Goal: Transaction & Acquisition: Purchase product/service

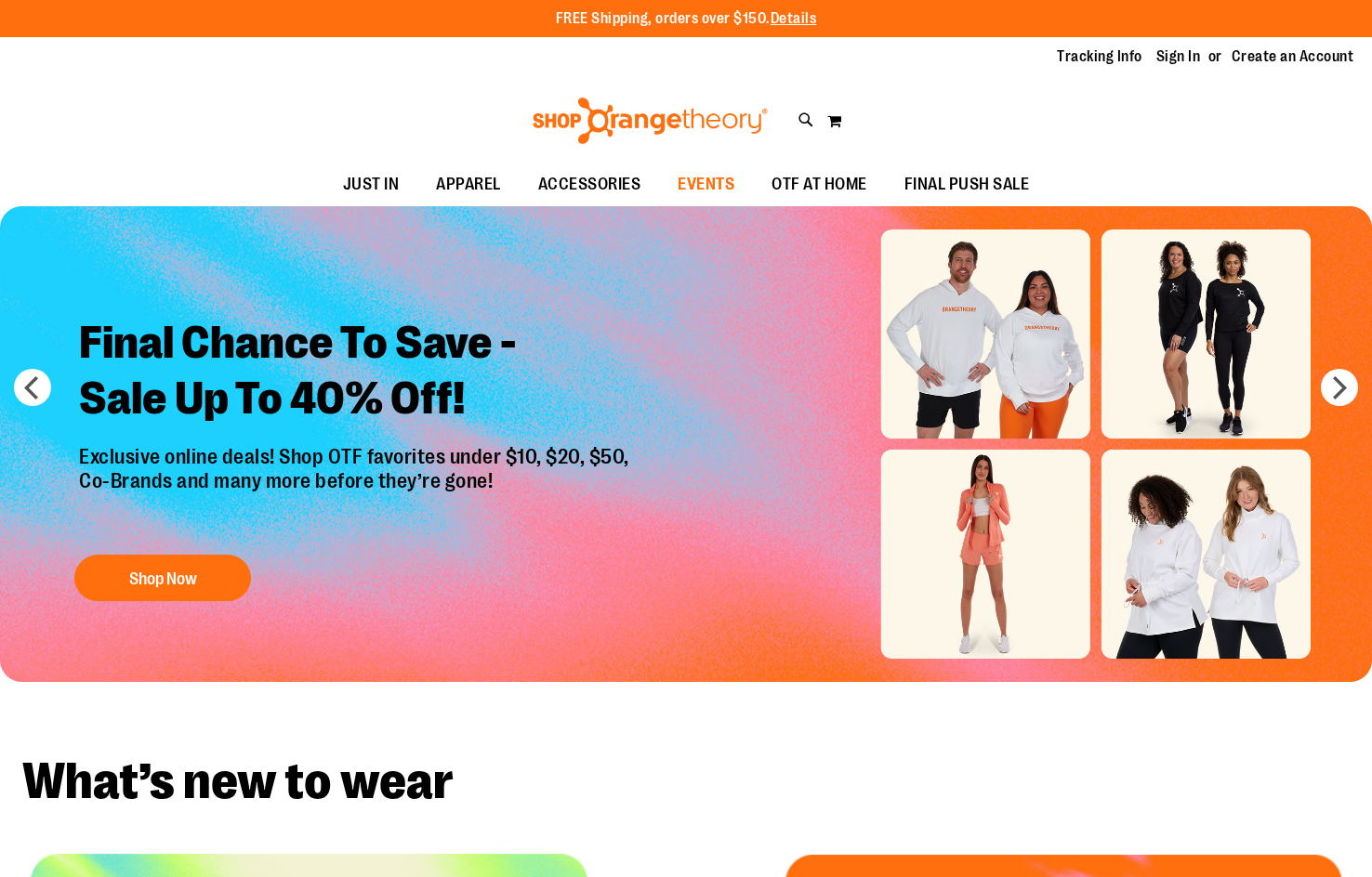
type input "**********"
click at [719, 183] on span "EVENTS" at bounding box center [706, 184] width 56 height 42
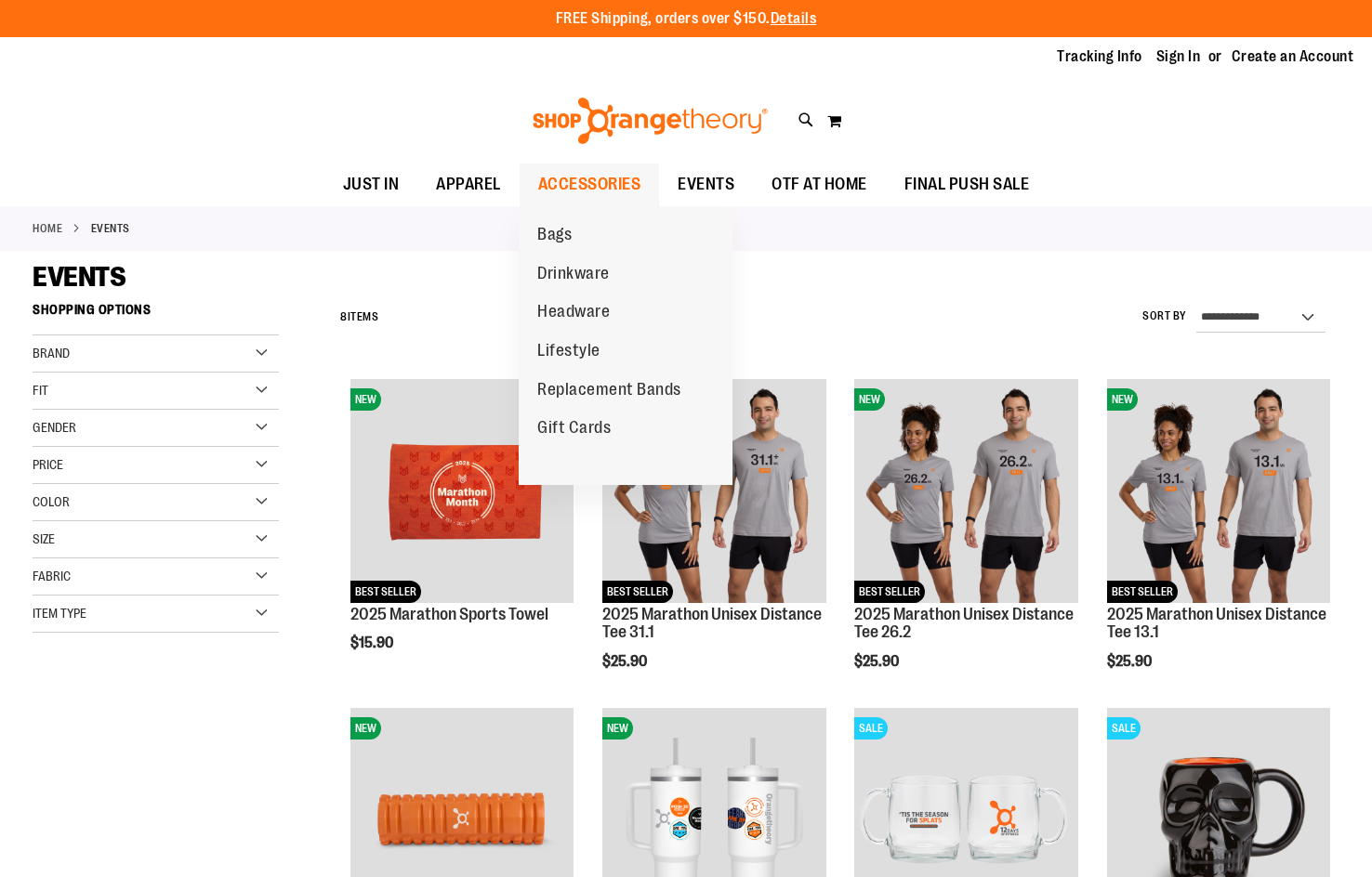
type input "**********"
click at [586, 199] on span "ACCESSORIES" at bounding box center [590, 184] width 103 height 42
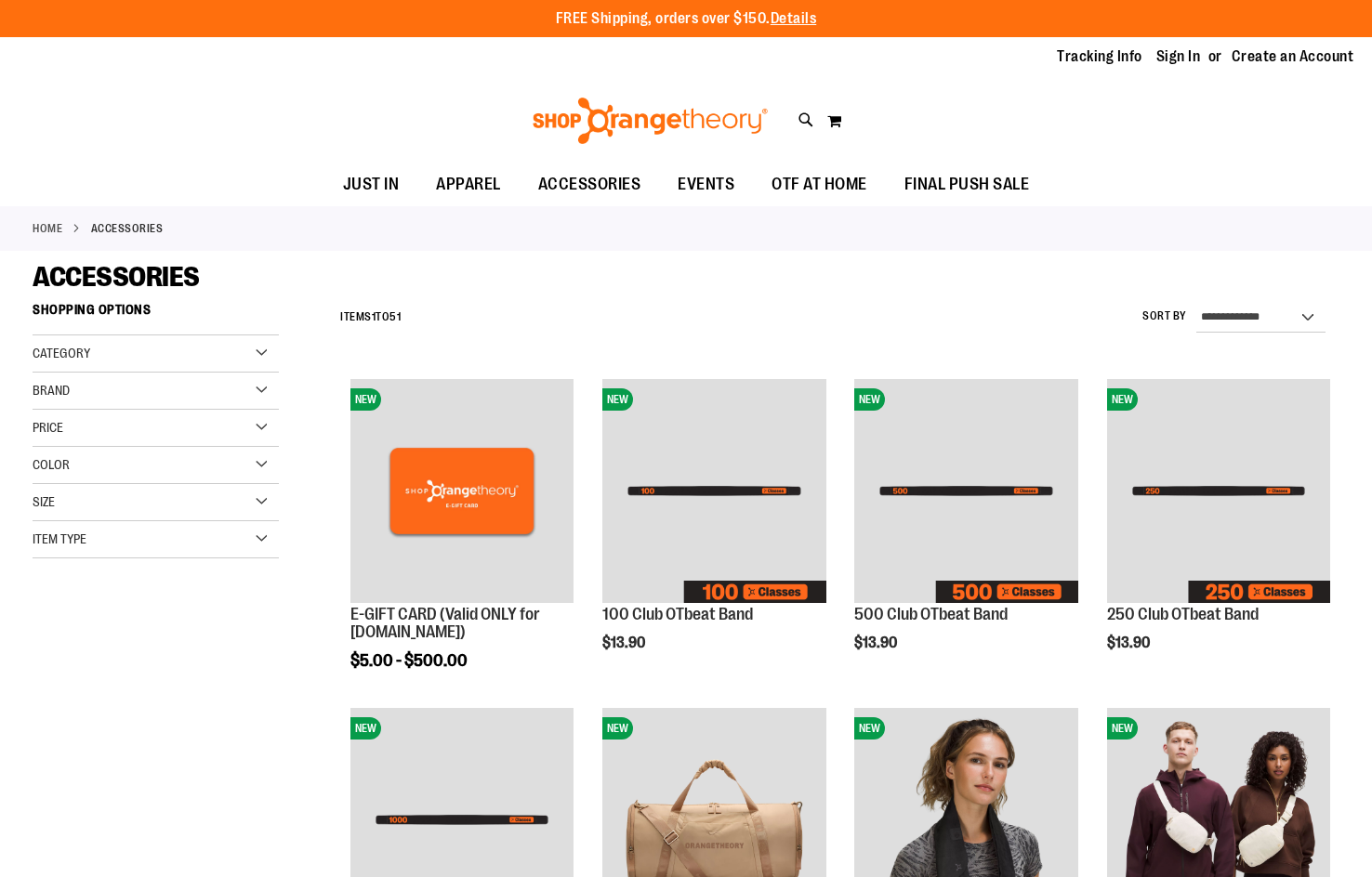
click at [1294, 320] on select "**********" at bounding box center [1261, 318] width 130 height 30
type input "**********"
select select "*********"
click at [1197, 303] on select "**********" at bounding box center [1261, 318] width 130 height 30
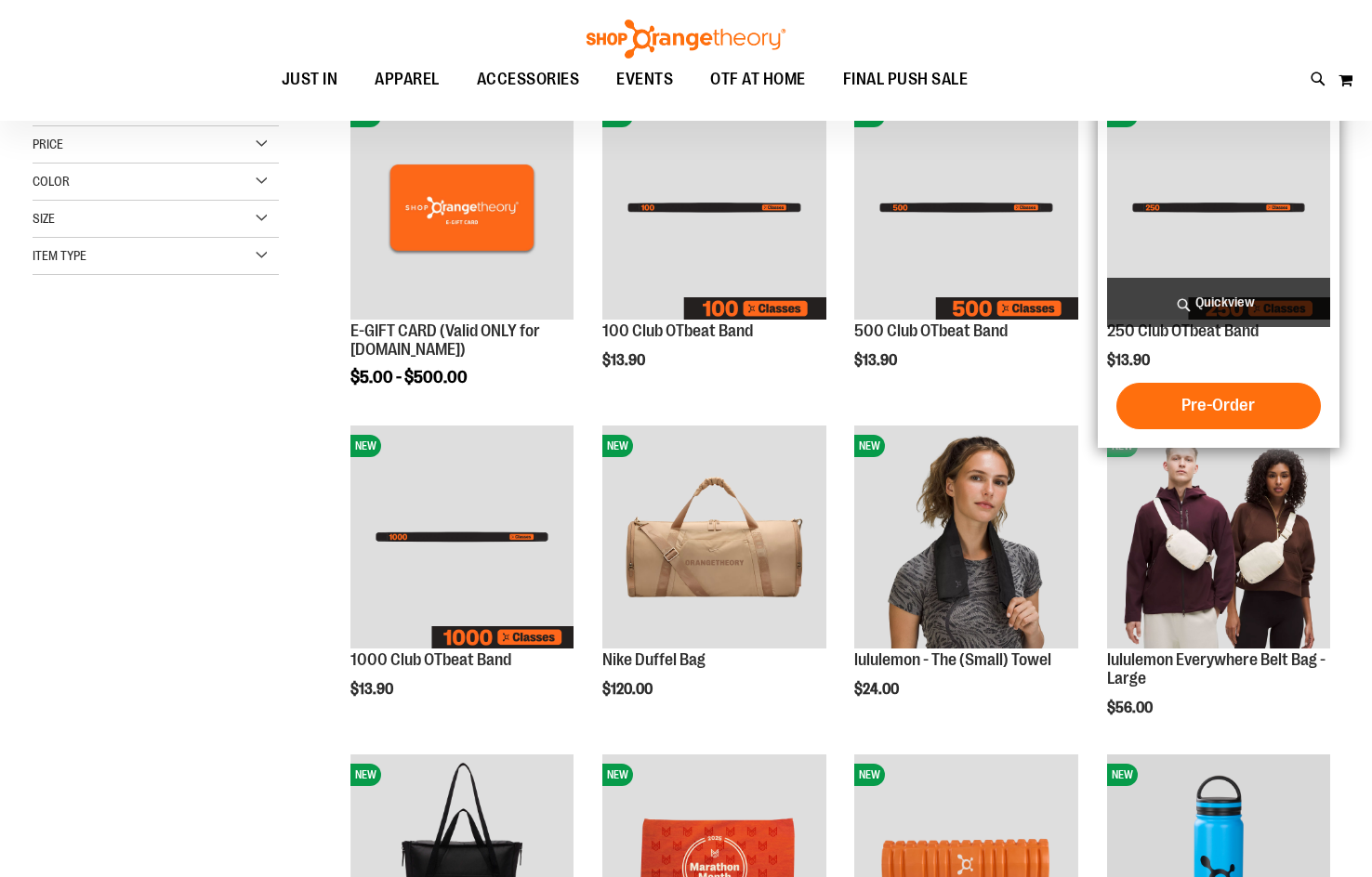
scroll to position [294, 0]
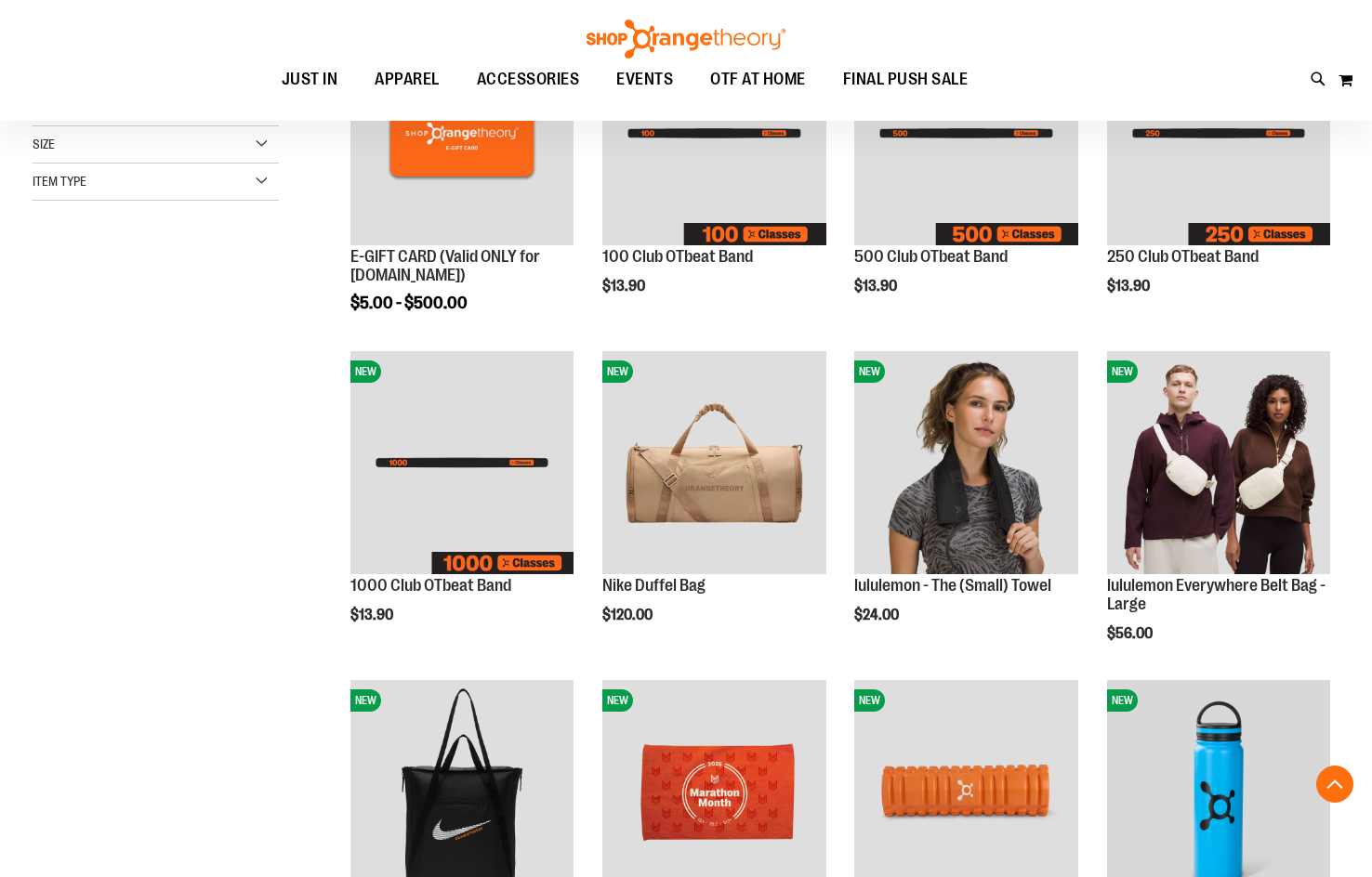
scroll to position [386, 0]
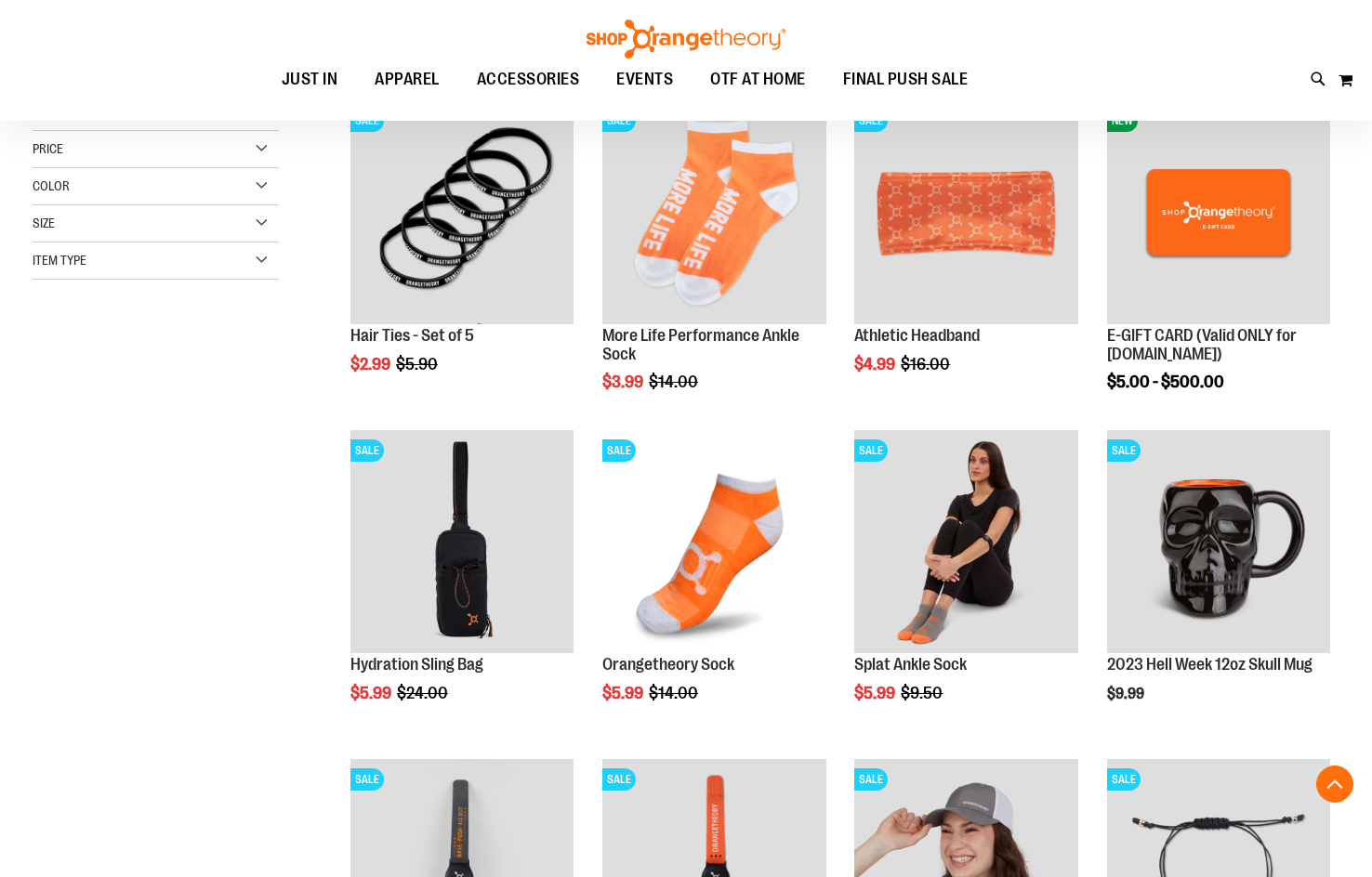
scroll to position [370, 0]
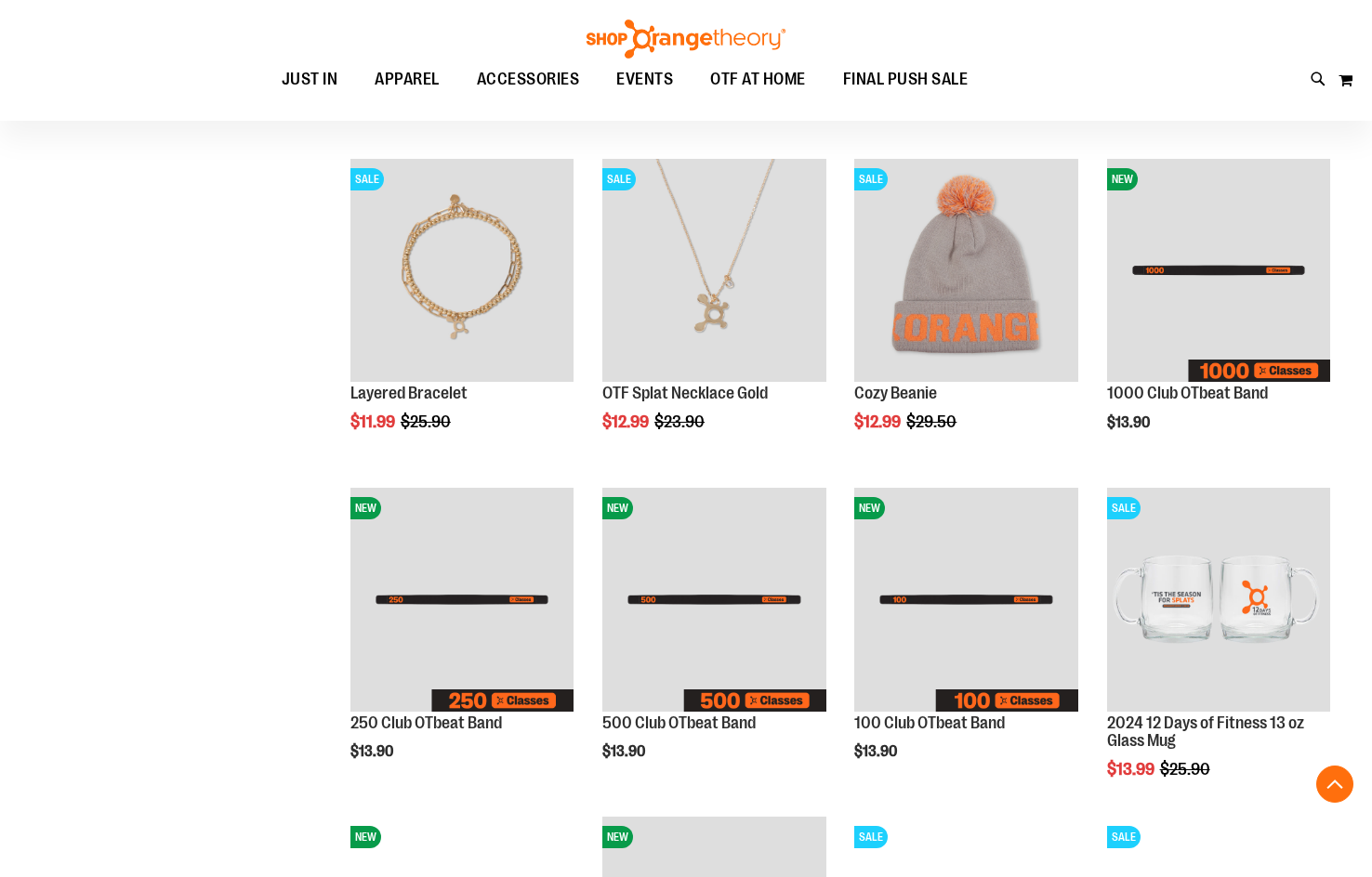
scroll to position [1114, 0]
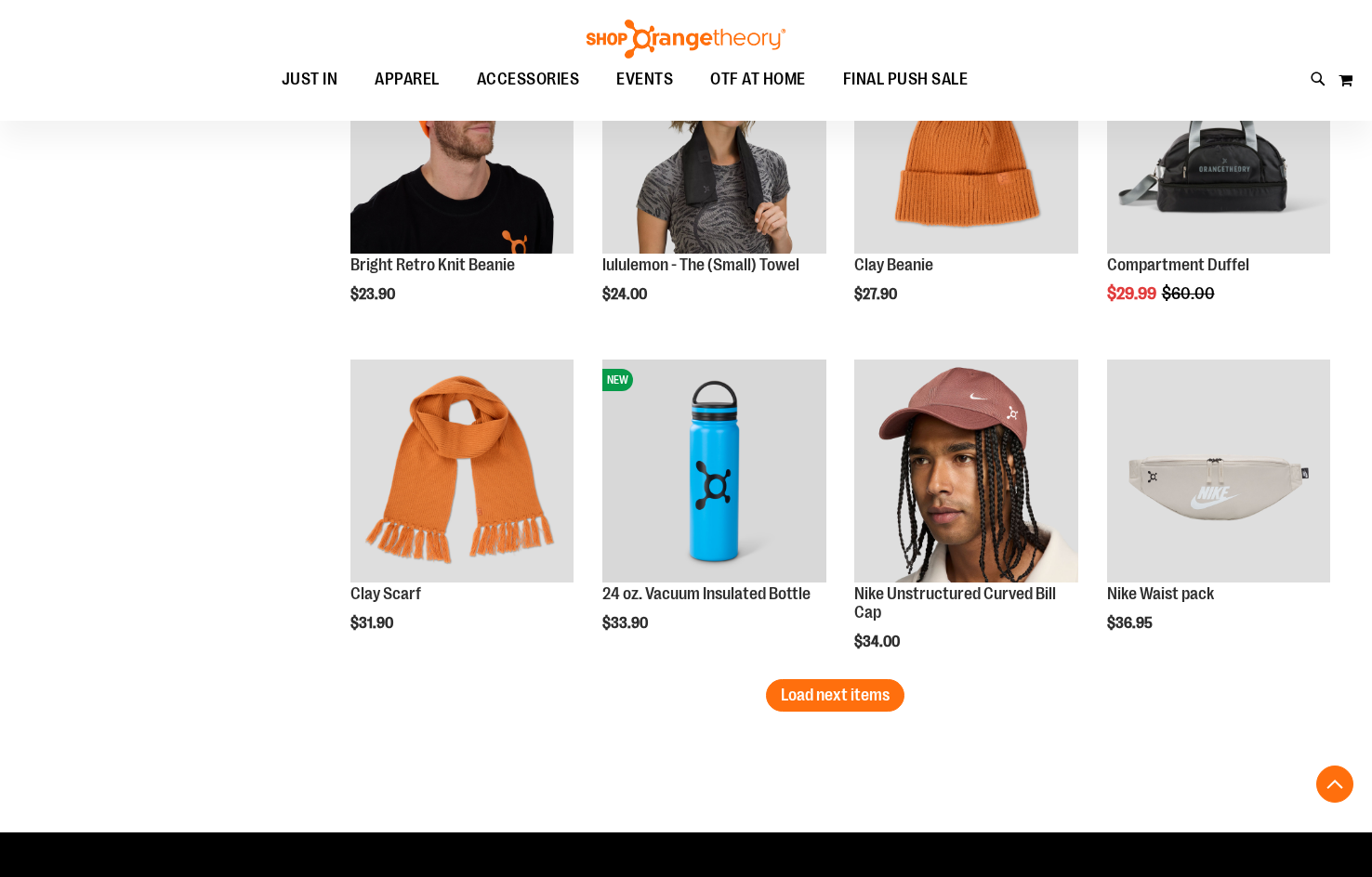
scroll to position [2694, 0]
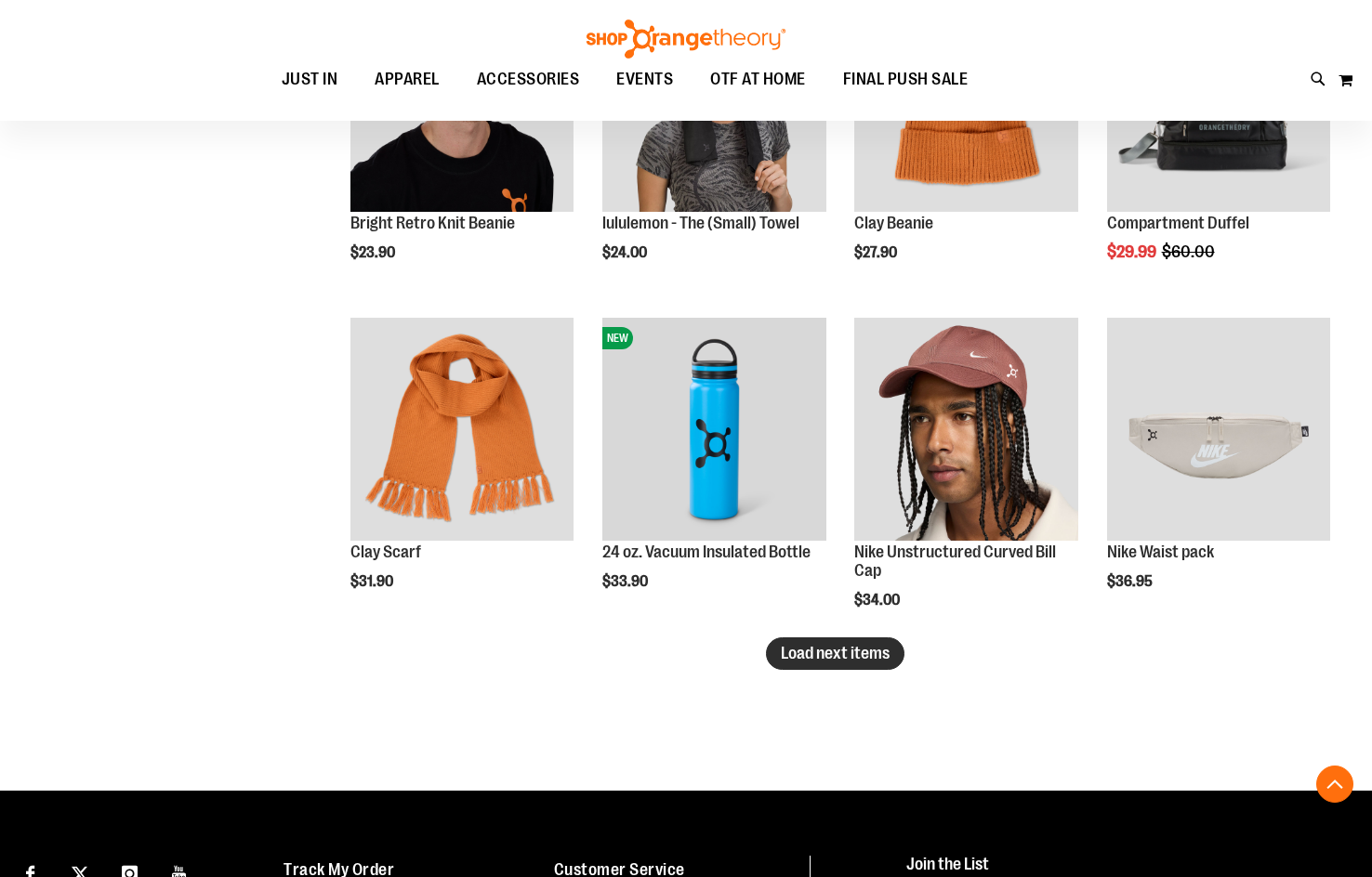
click at [816, 652] on span "Load next items" at bounding box center [835, 653] width 109 height 19
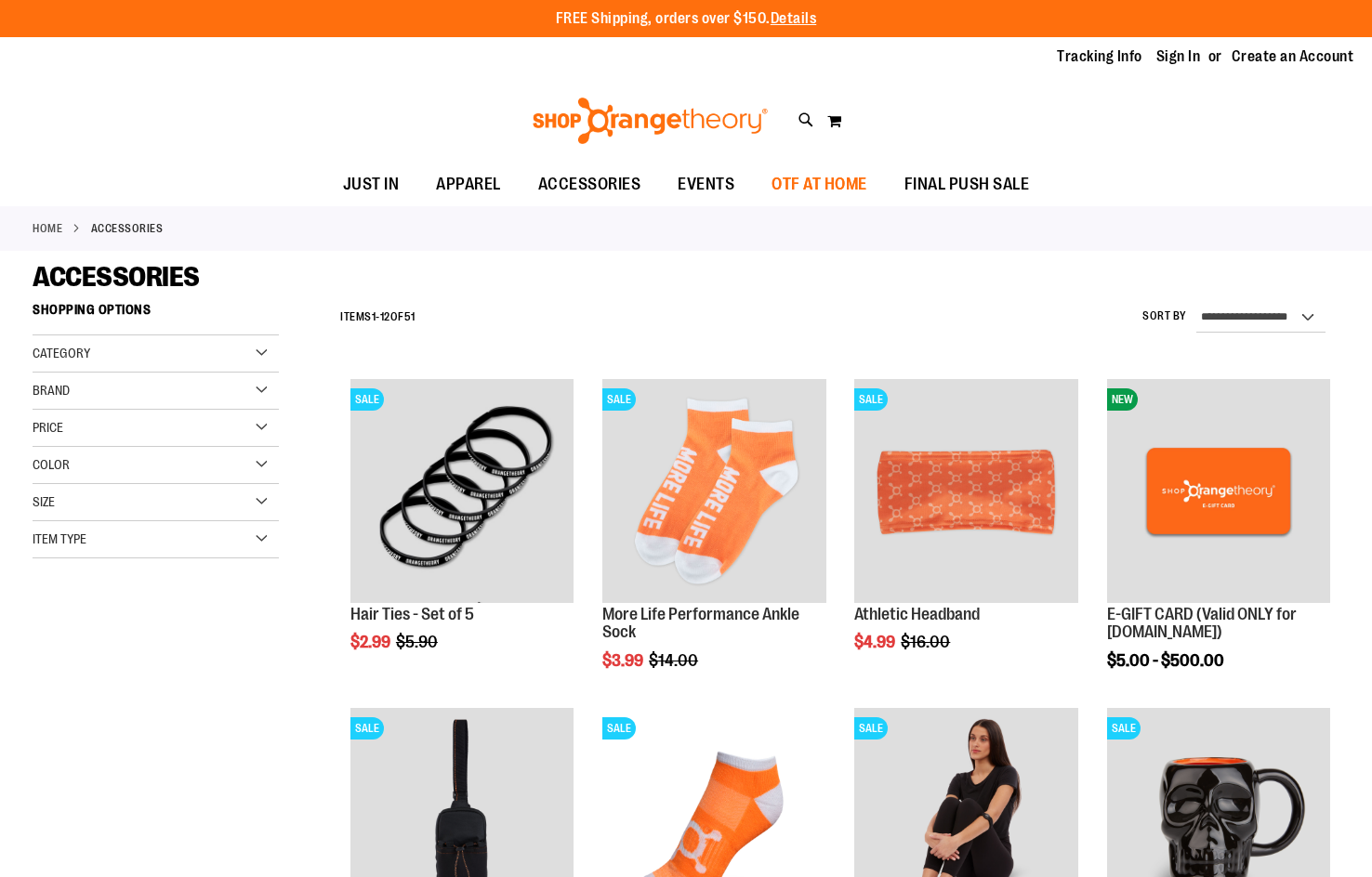
click at [846, 176] on span "OTF AT HOME" at bounding box center [819, 184] width 96 height 42
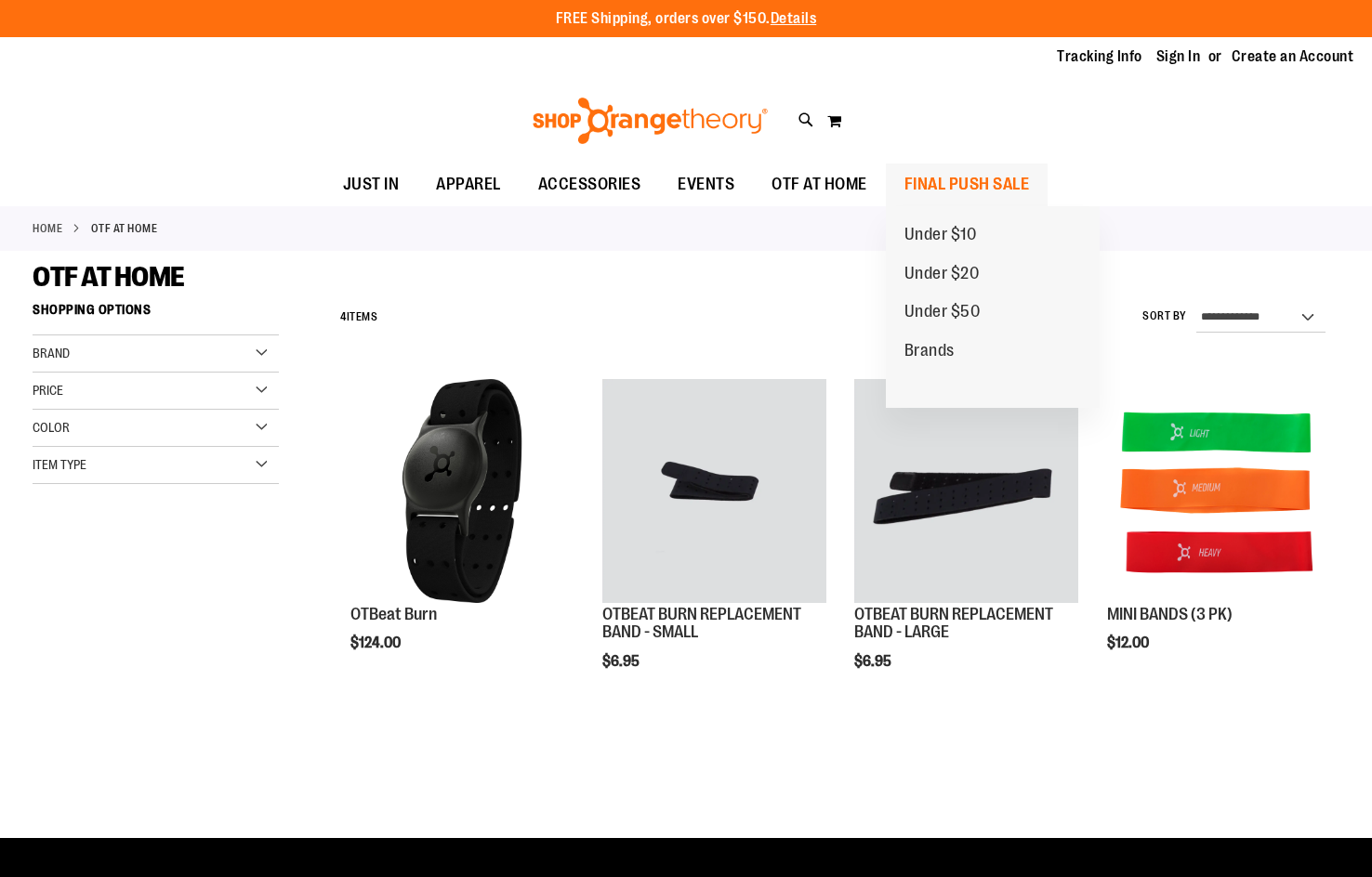
type input "**********"
click at [955, 176] on span "FINAL PUSH SALE" at bounding box center [968, 184] width 126 height 42
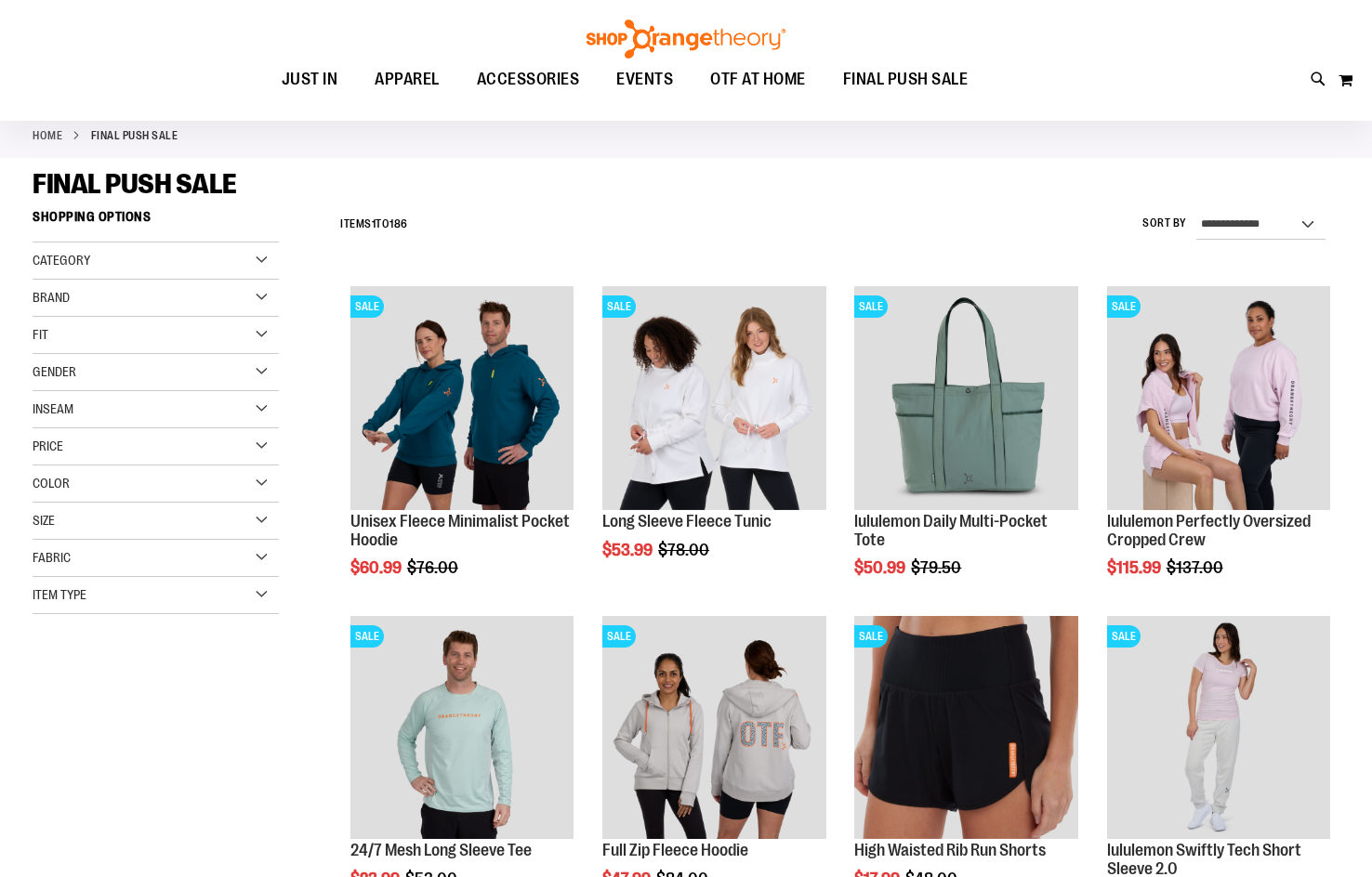
scroll to position [185, 0]
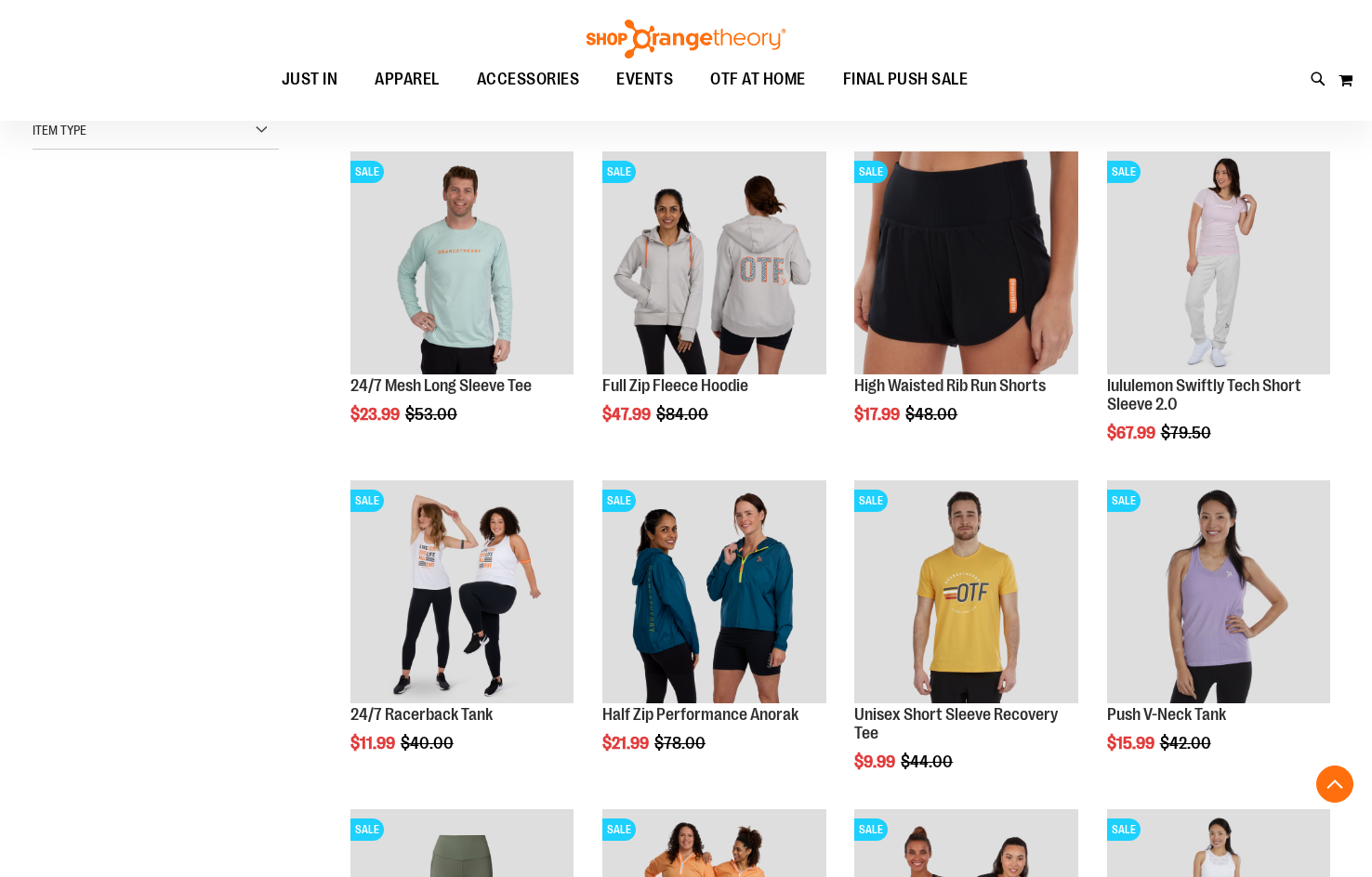
scroll to position [408, 0]
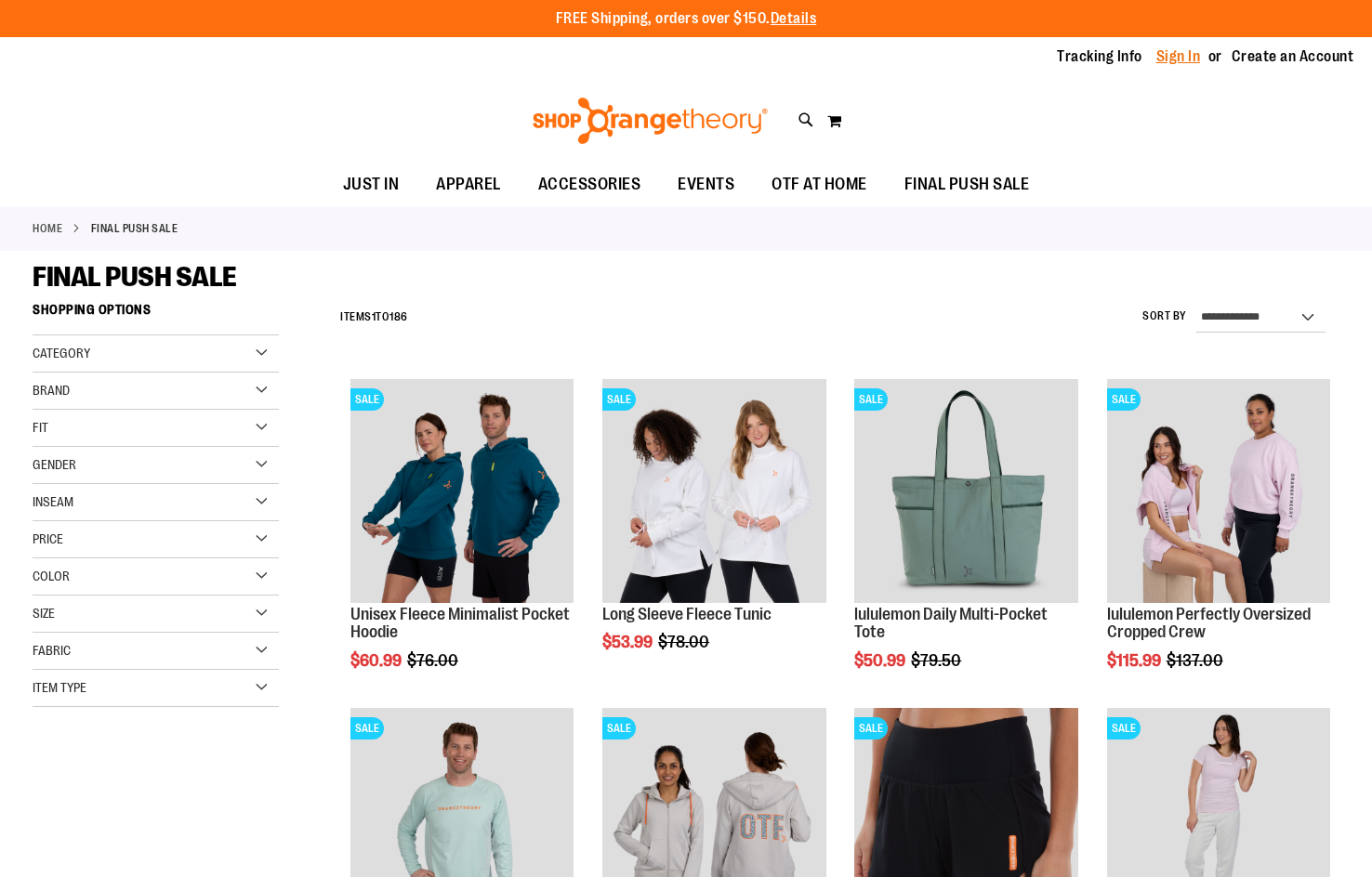
type input "**********"
click at [1166, 61] on link "Sign In" at bounding box center [1179, 57] width 45 height 21
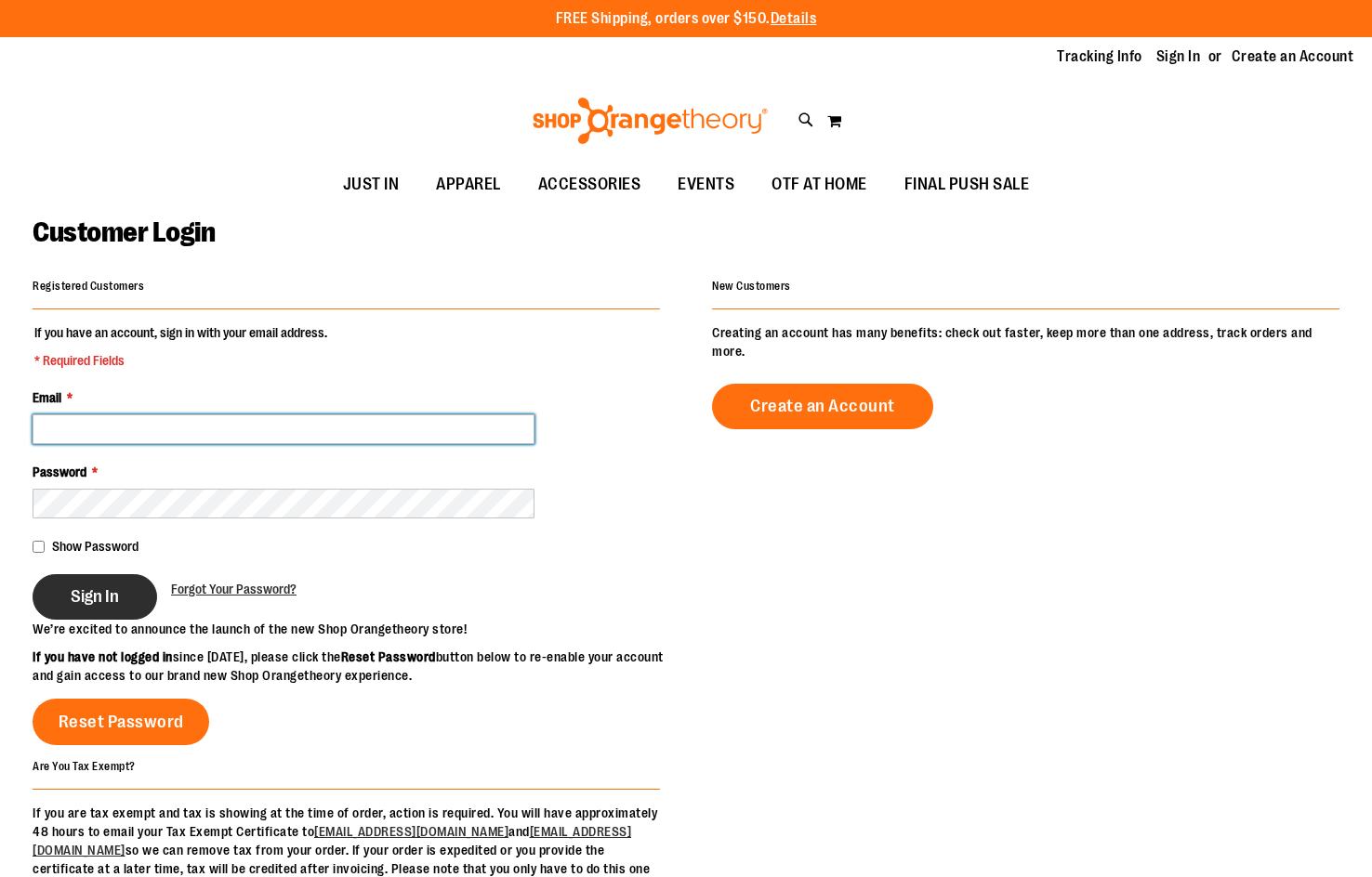
type input "**********"
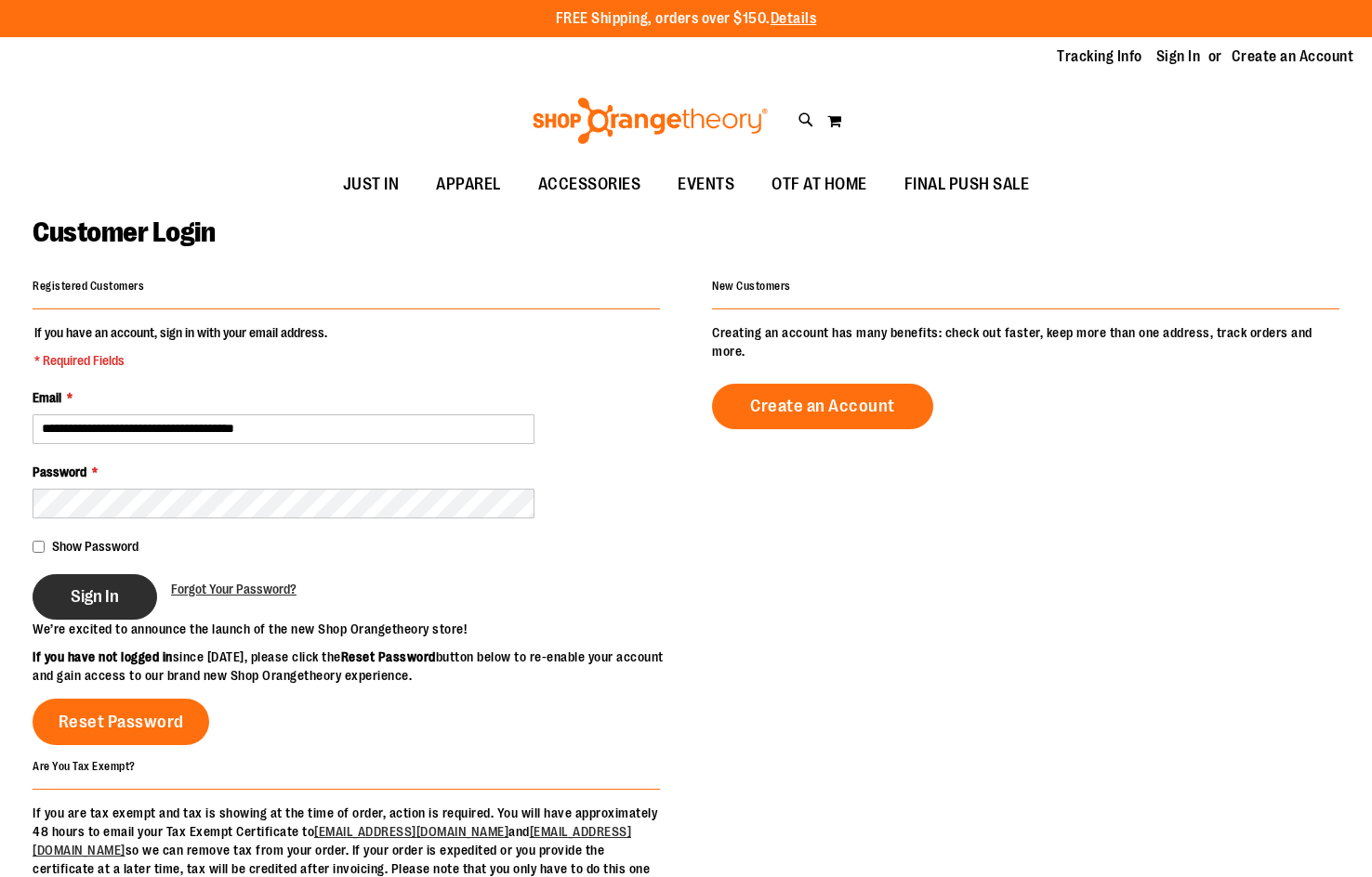
type input "**********"
click at [88, 604] on span "Sign In" at bounding box center [95, 597] width 49 height 21
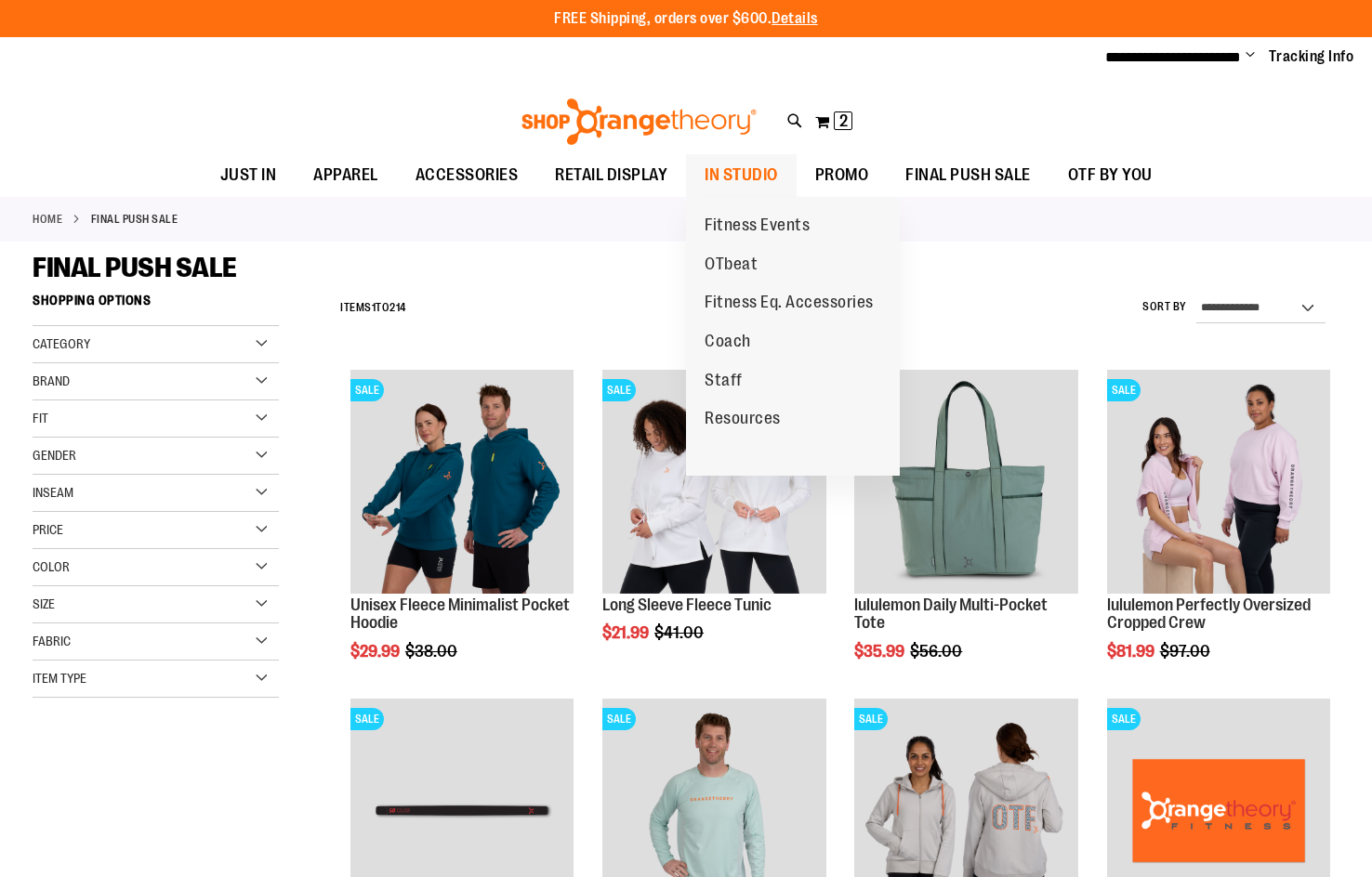
type input "**********"
click at [751, 162] on span "IN STUDIO" at bounding box center [741, 174] width 73 height 42
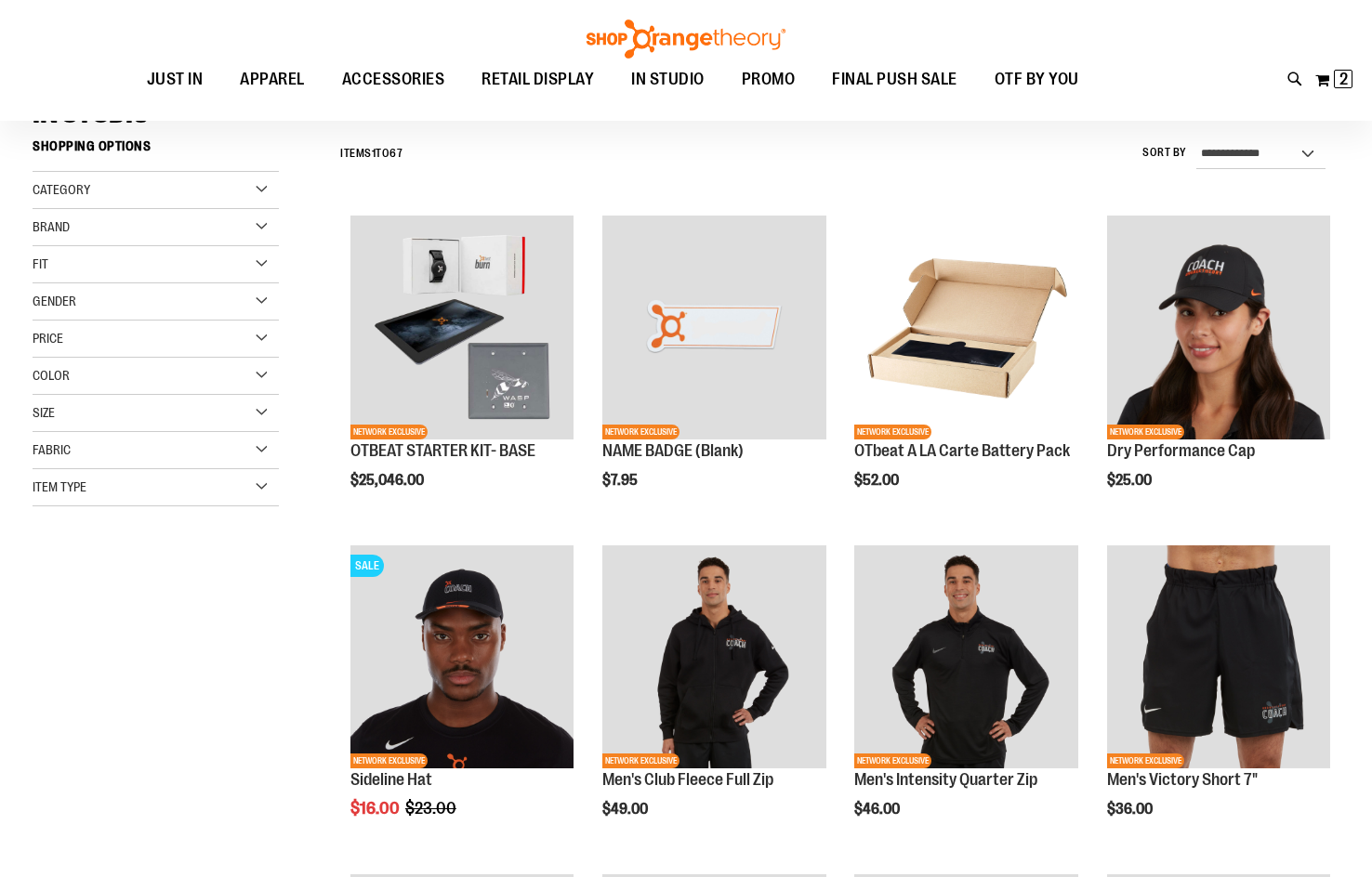
scroll to position [185, 0]
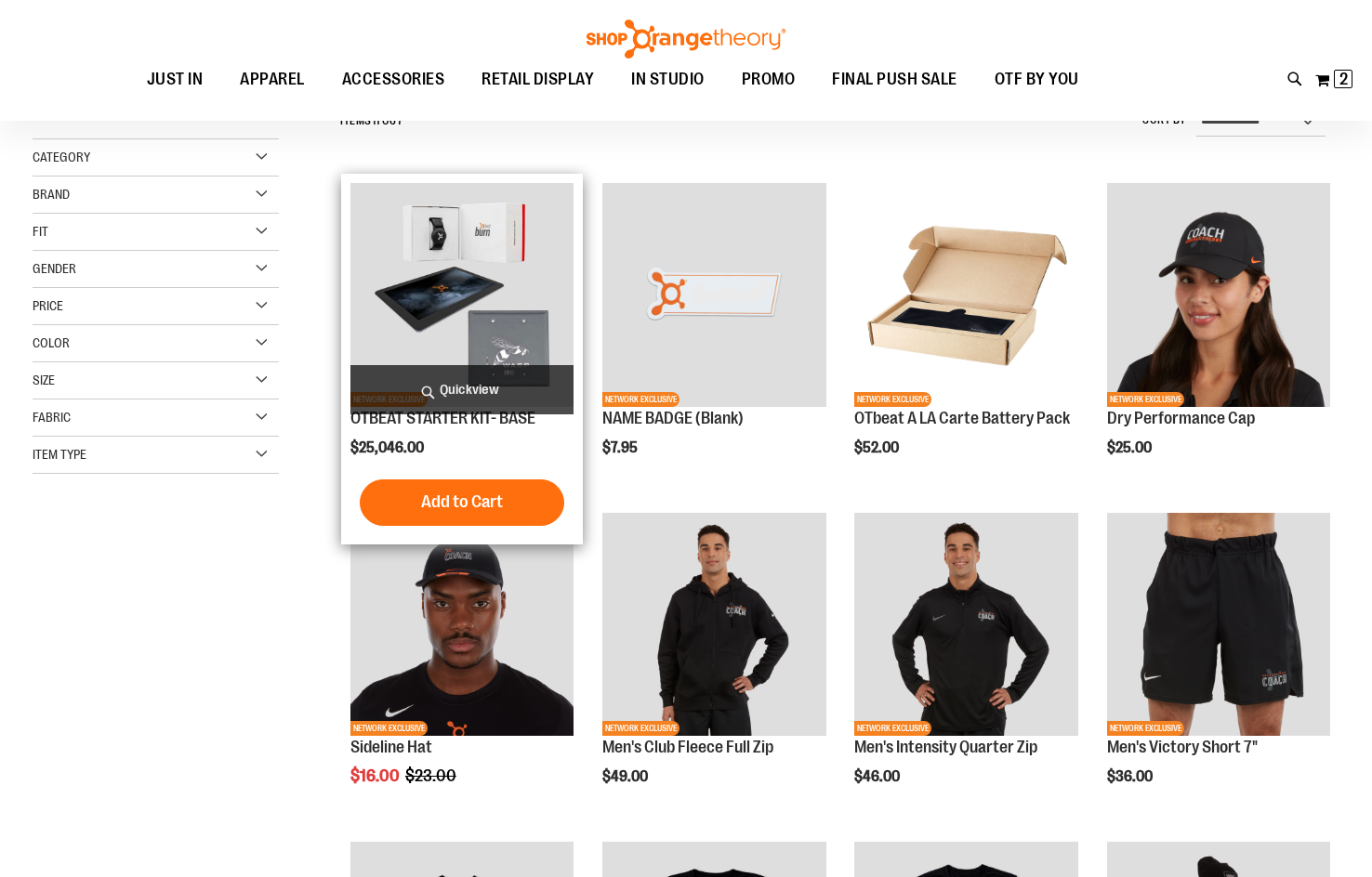
type input "**********"
click at [455, 295] on img "product" at bounding box center [462, 295] width 223 height 223
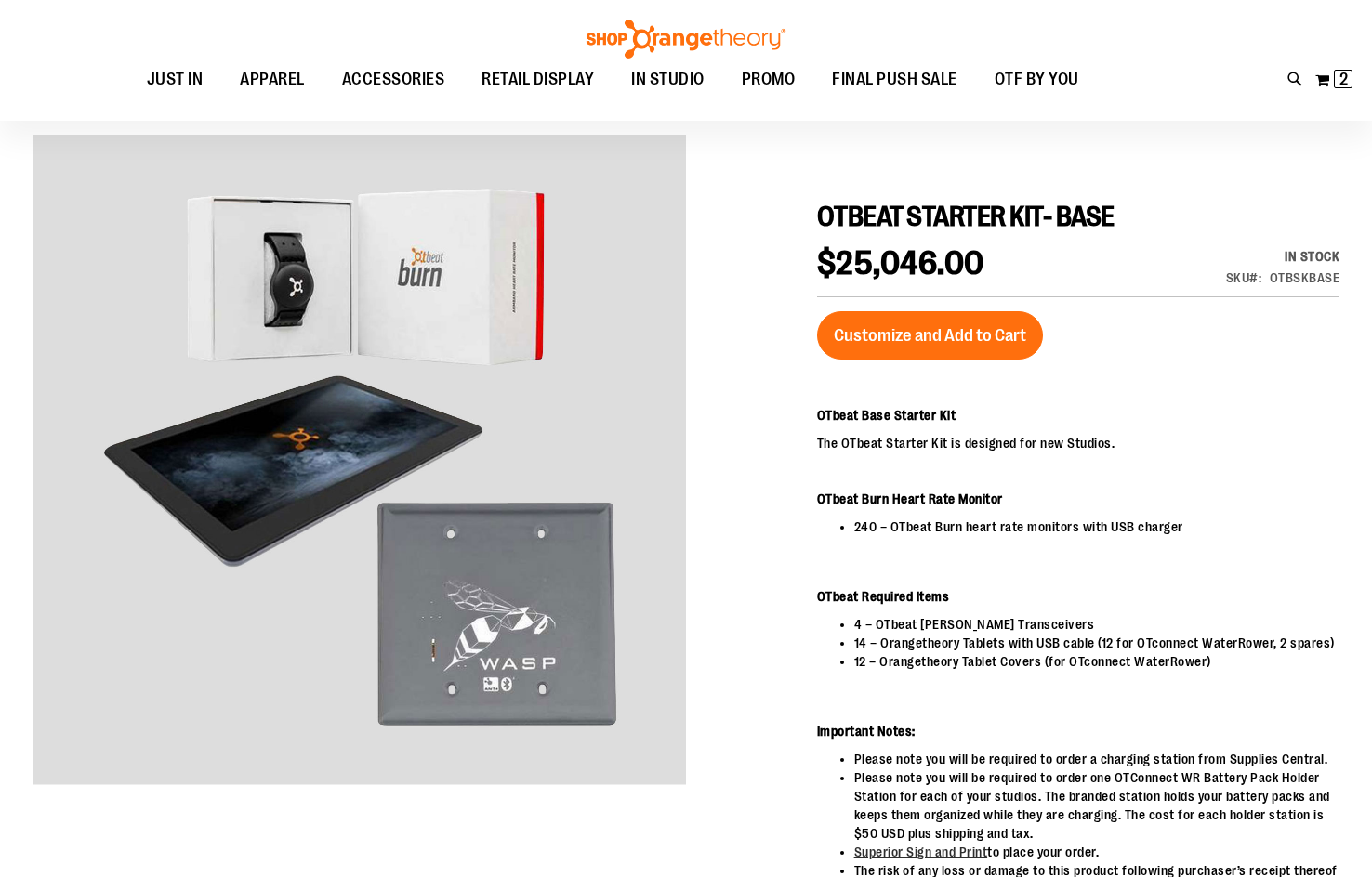
scroll to position [92, 0]
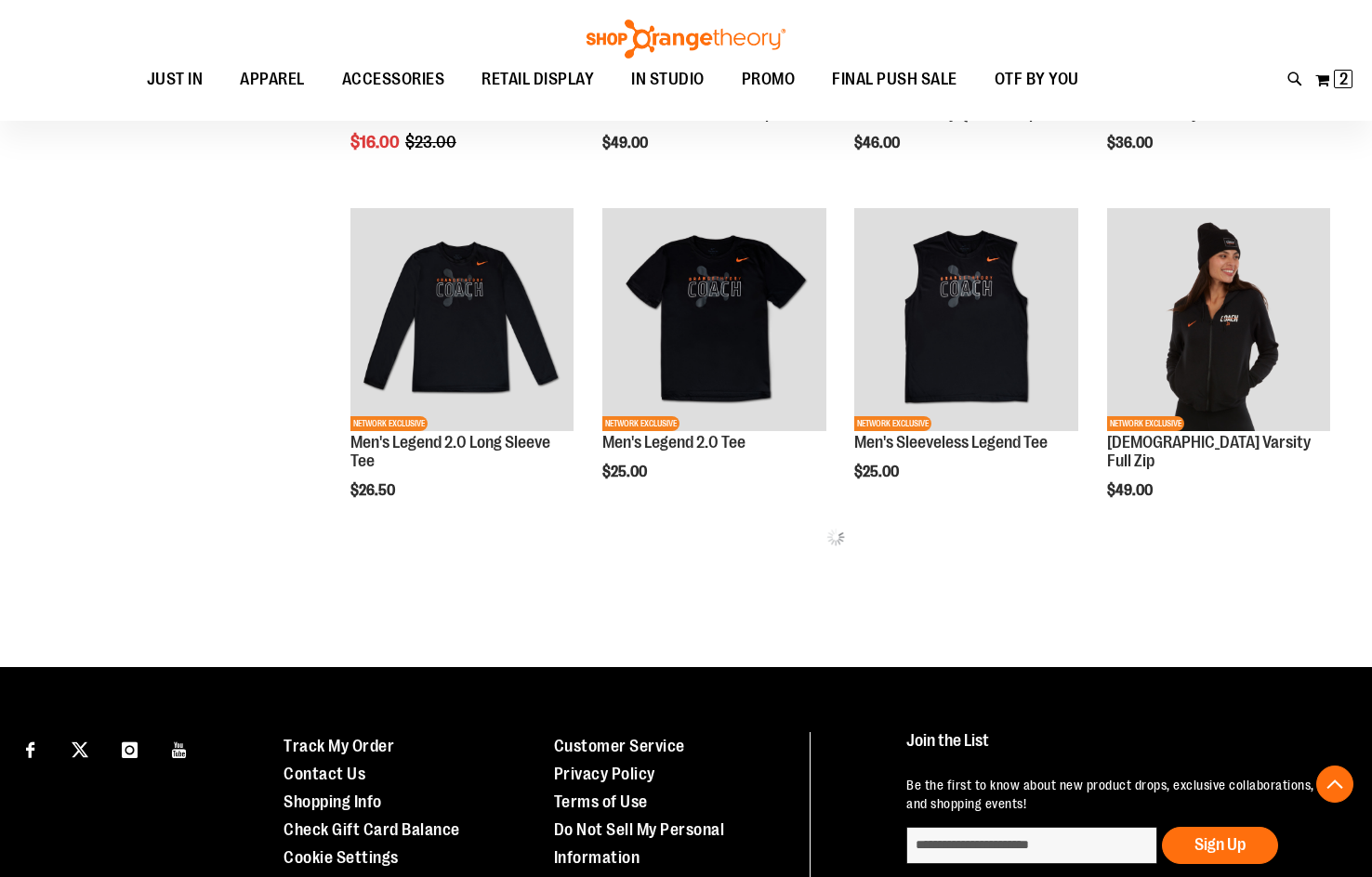
scroll to position [912, 0]
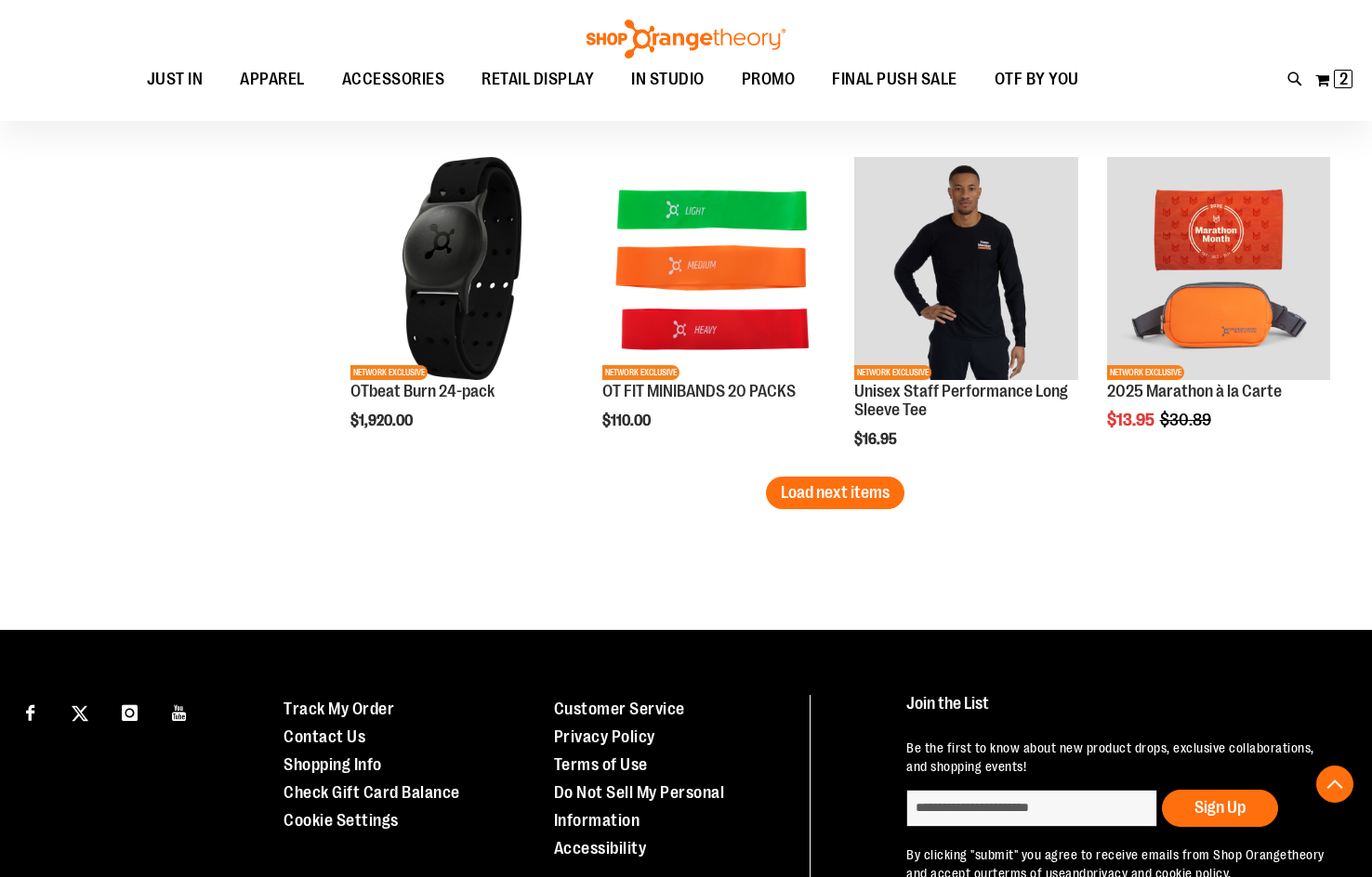
scroll to position [2863, 0]
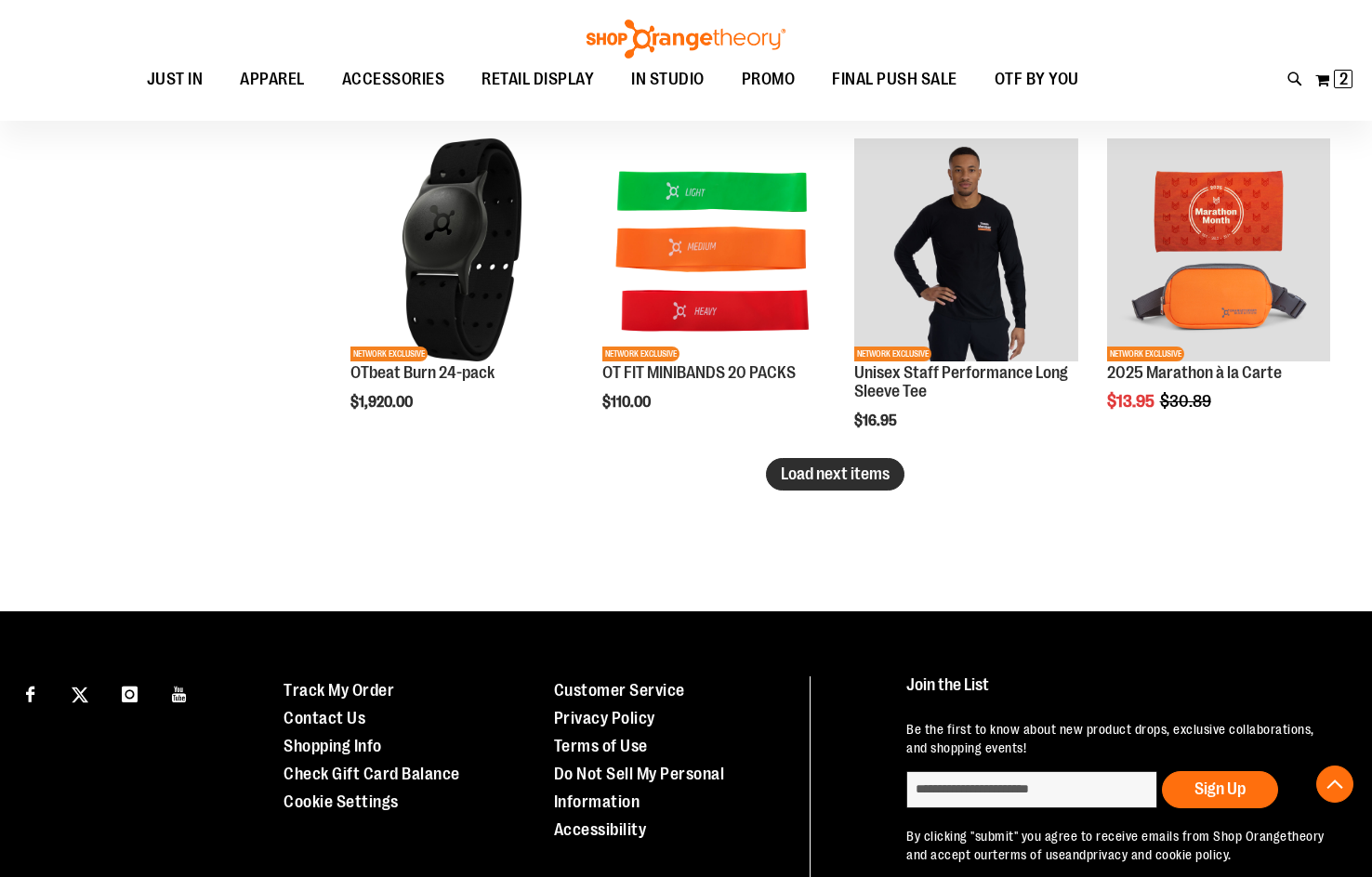
type input "**********"
click at [837, 481] on span "Load next items" at bounding box center [835, 474] width 109 height 19
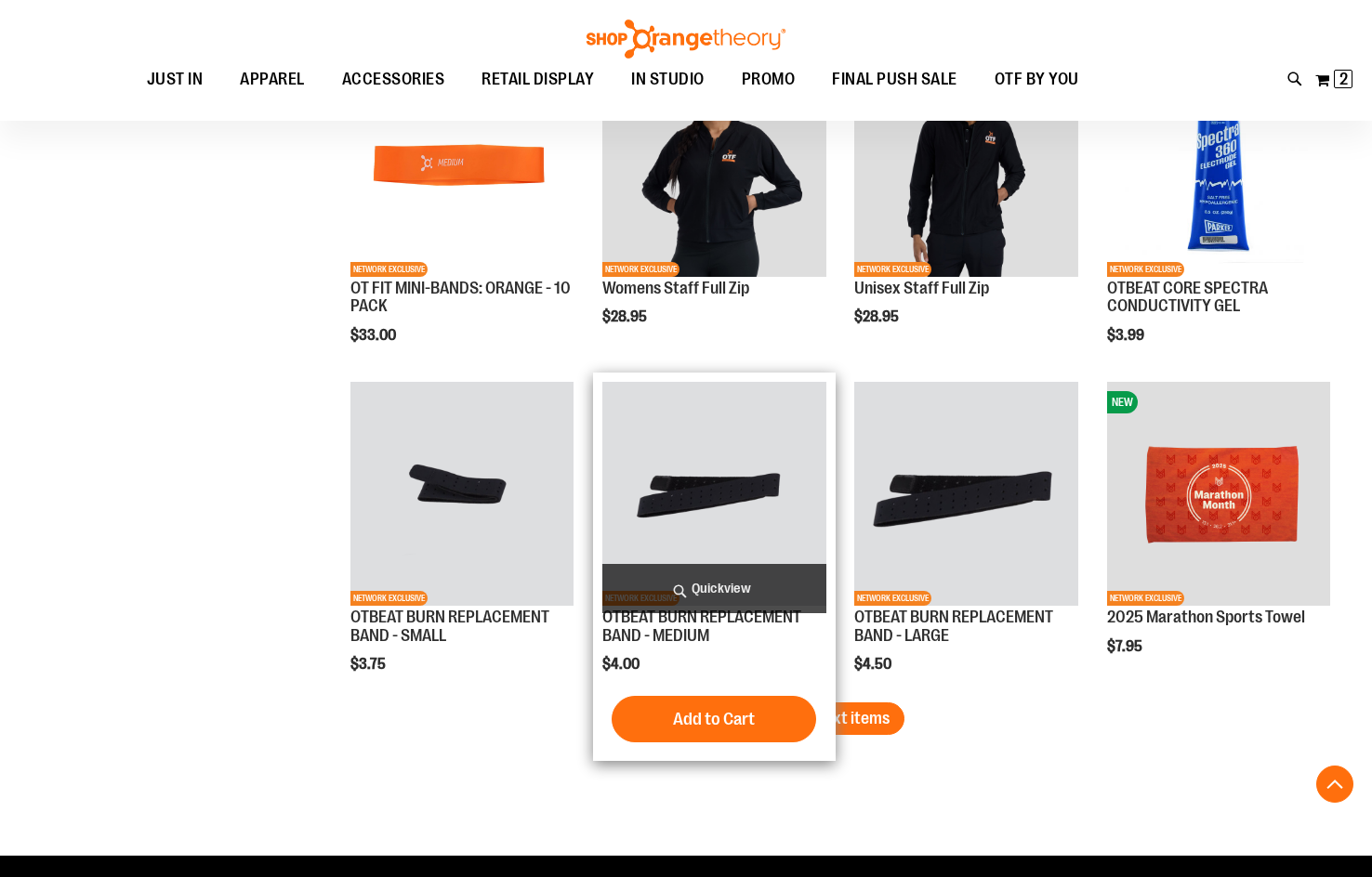
scroll to position [3698, 0]
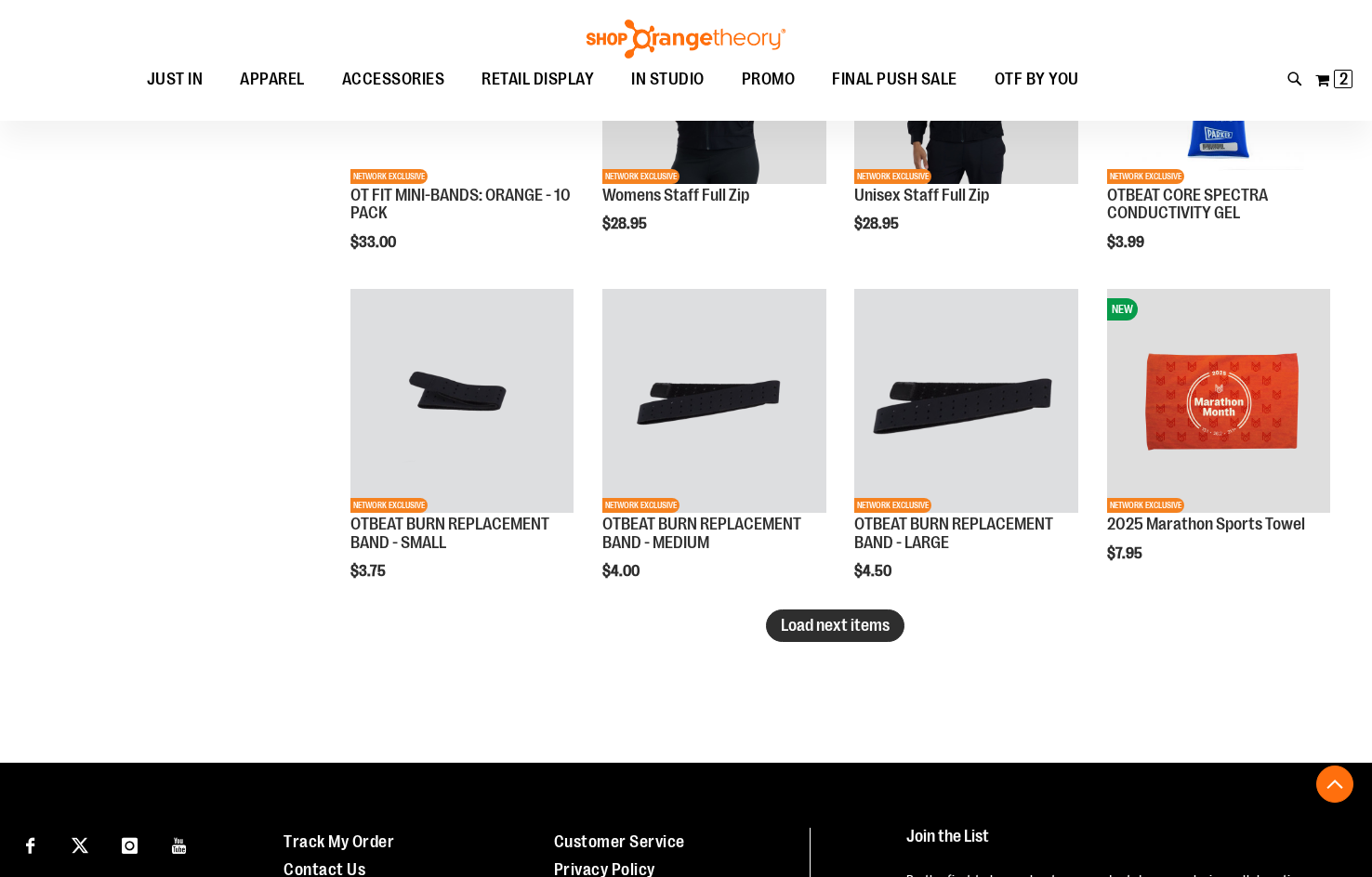
click at [858, 628] on span "Load next items" at bounding box center [835, 626] width 109 height 19
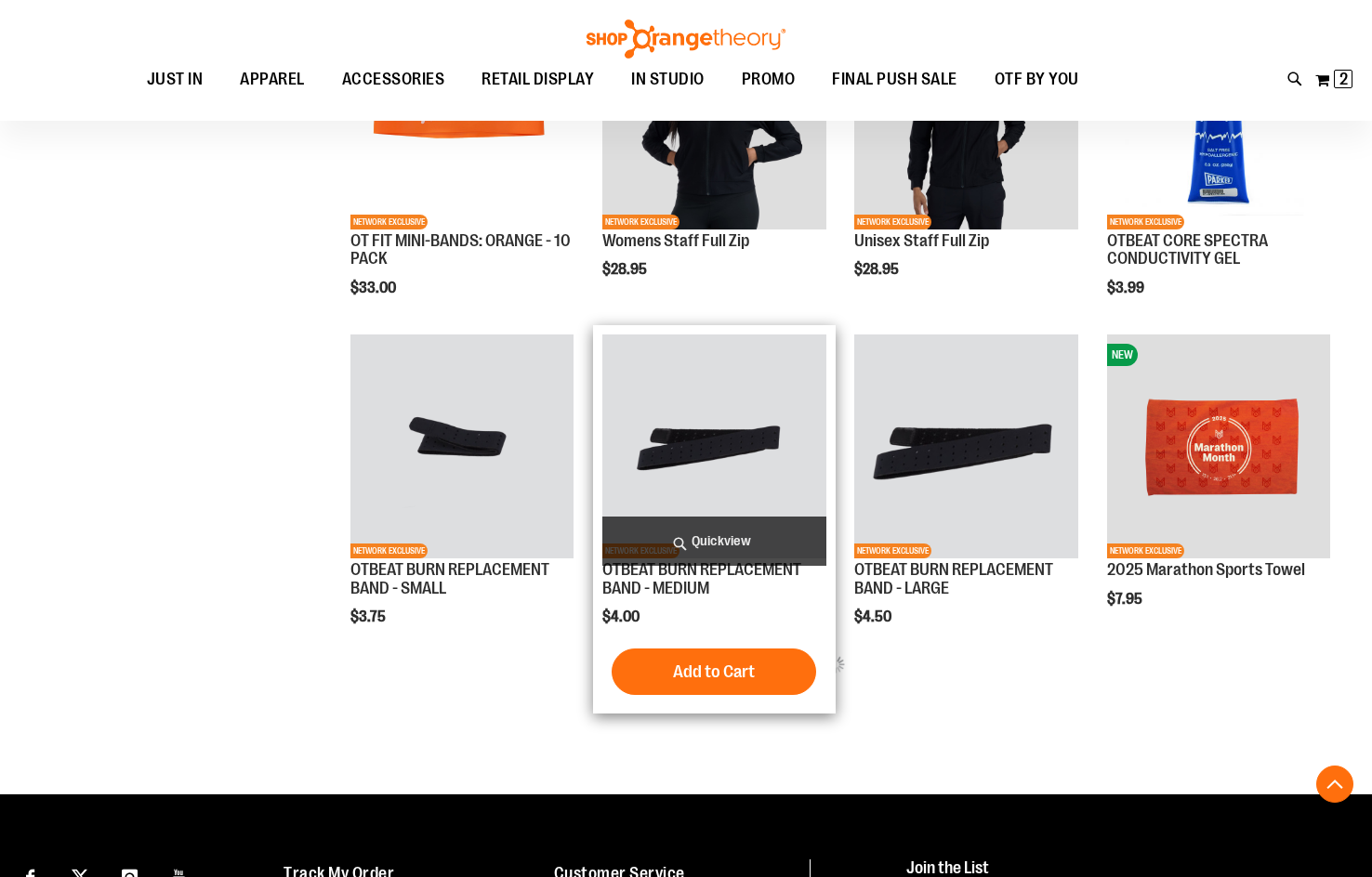
scroll to position [3420, 0]
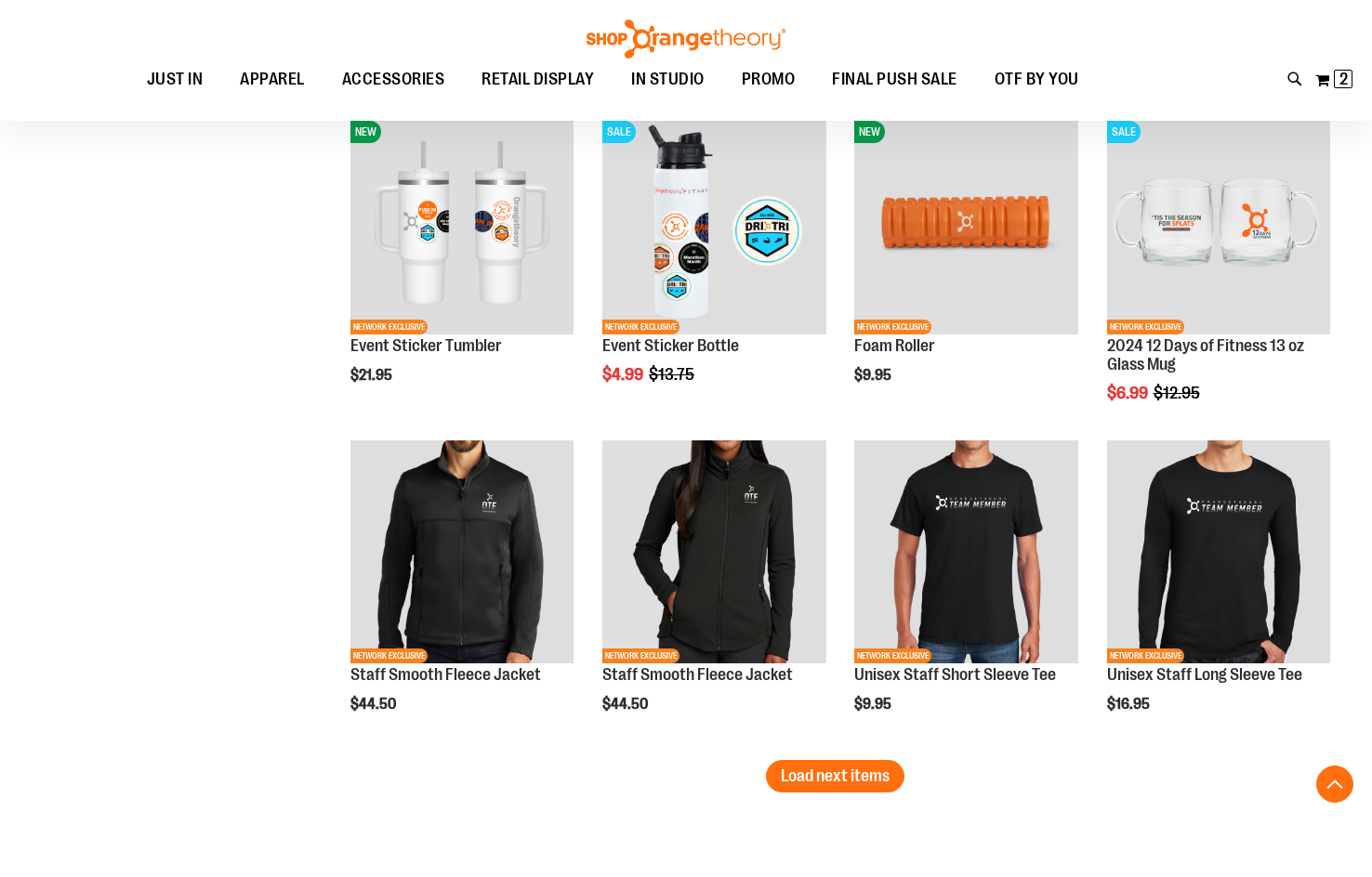
scroll to position [4628, 0]
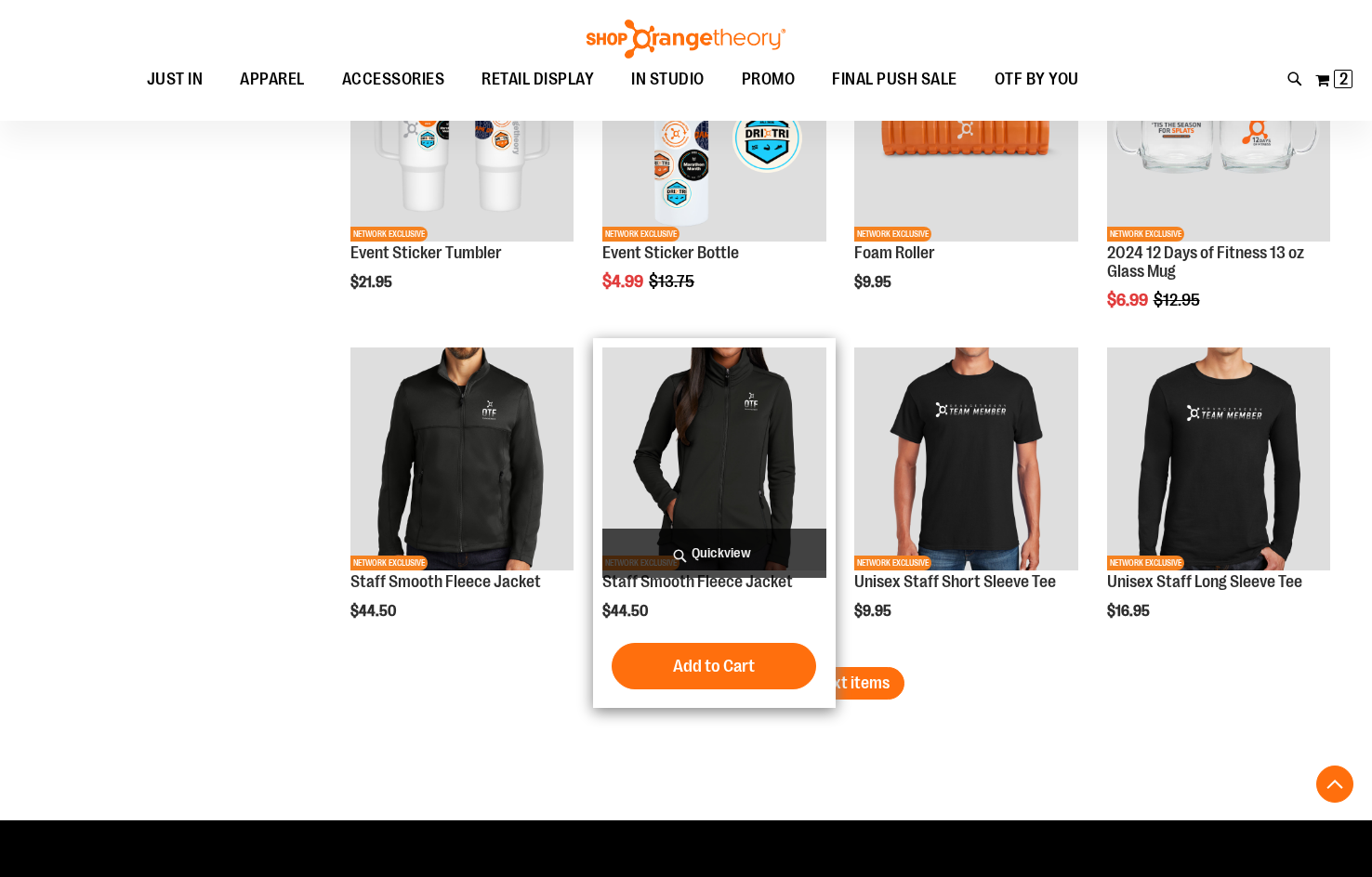
click at [711, 418] on img "product" at bounding box center [714, 459] width 223 height 223
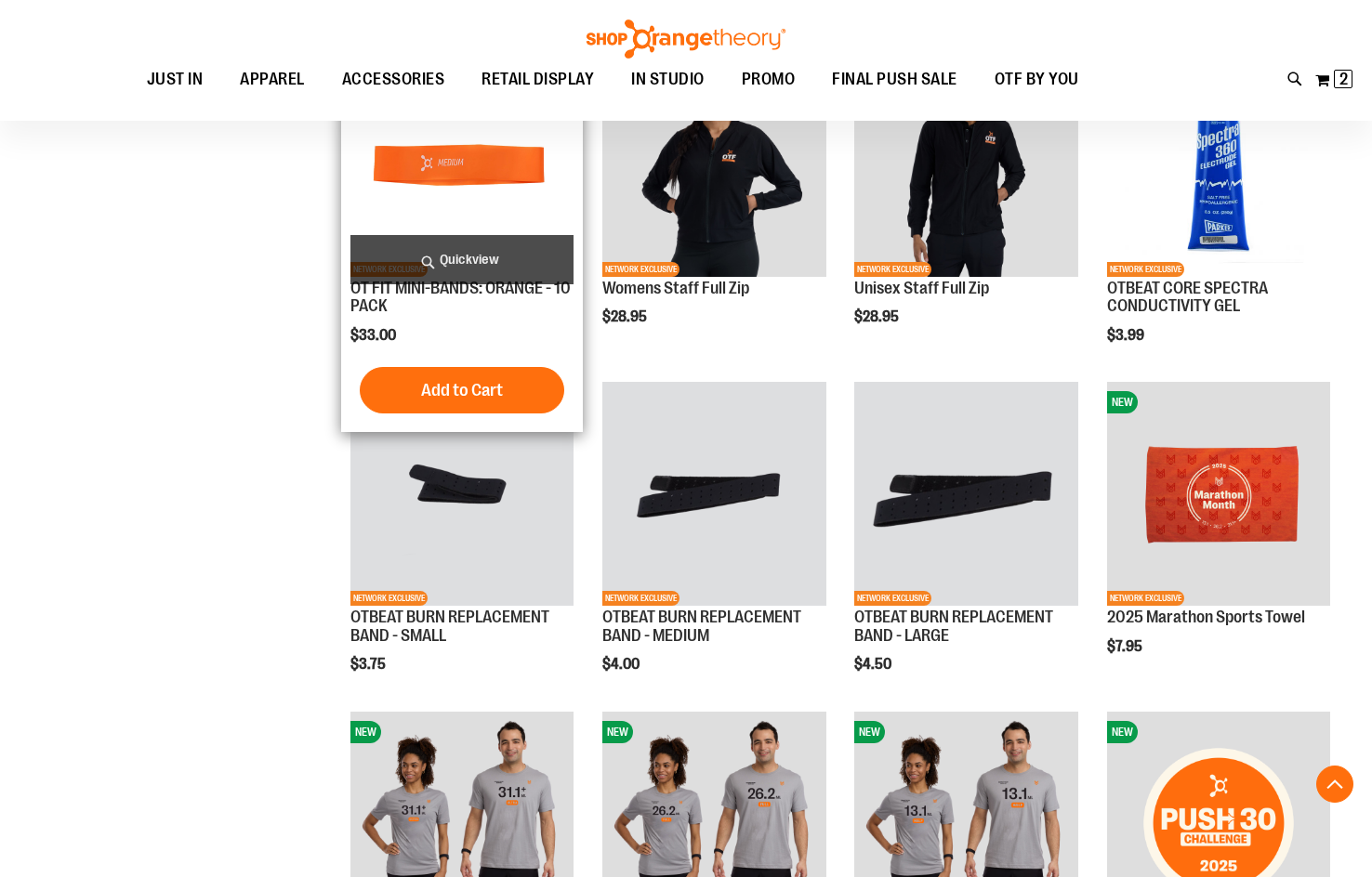
scroll to position [3325, 0]
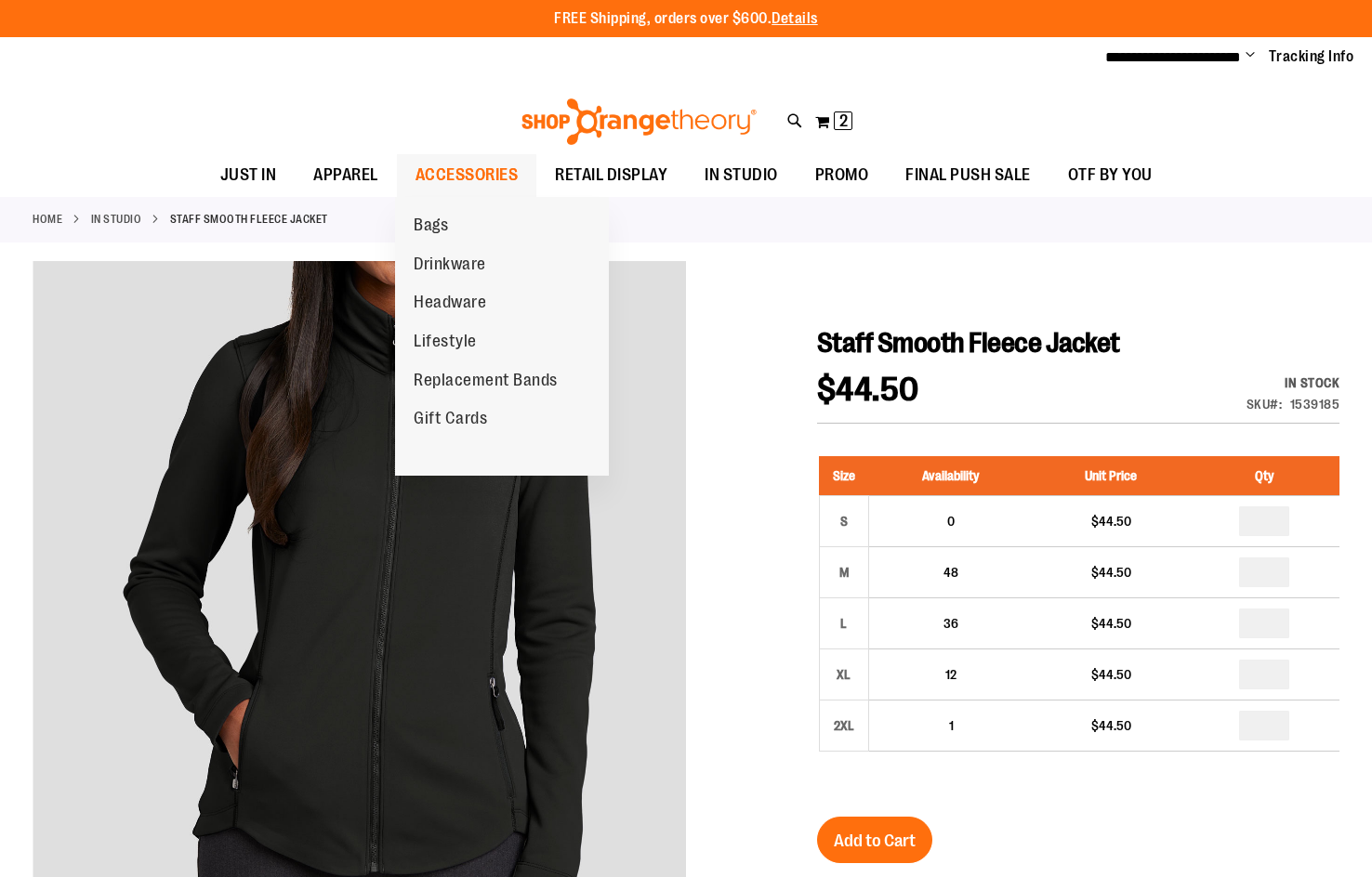
type input "**********"
click at [450, 165] on span "ACCESSORIES" at bounding box center [467, 174] width 103 height 42
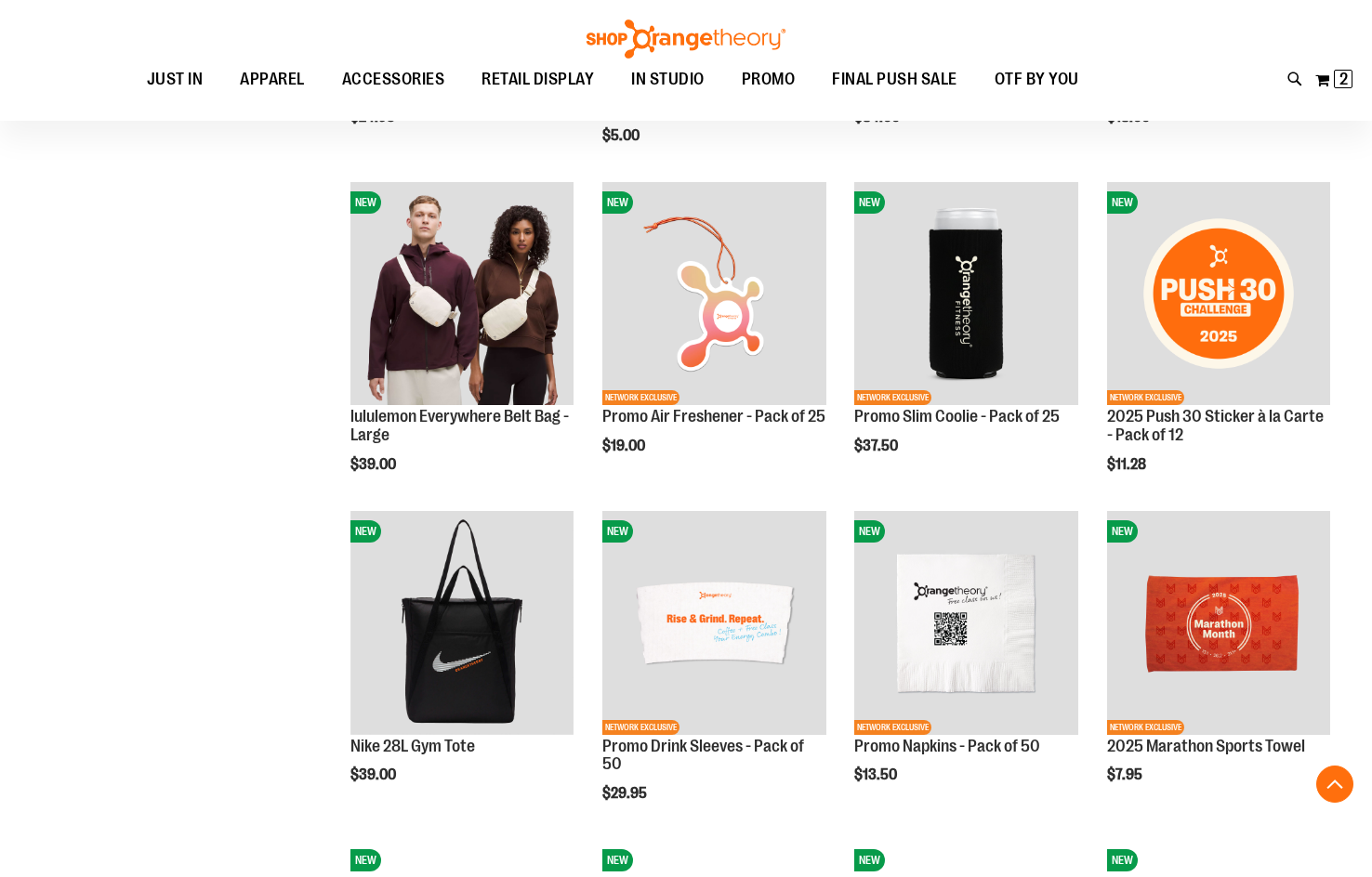
scroll to position [1207, 0]
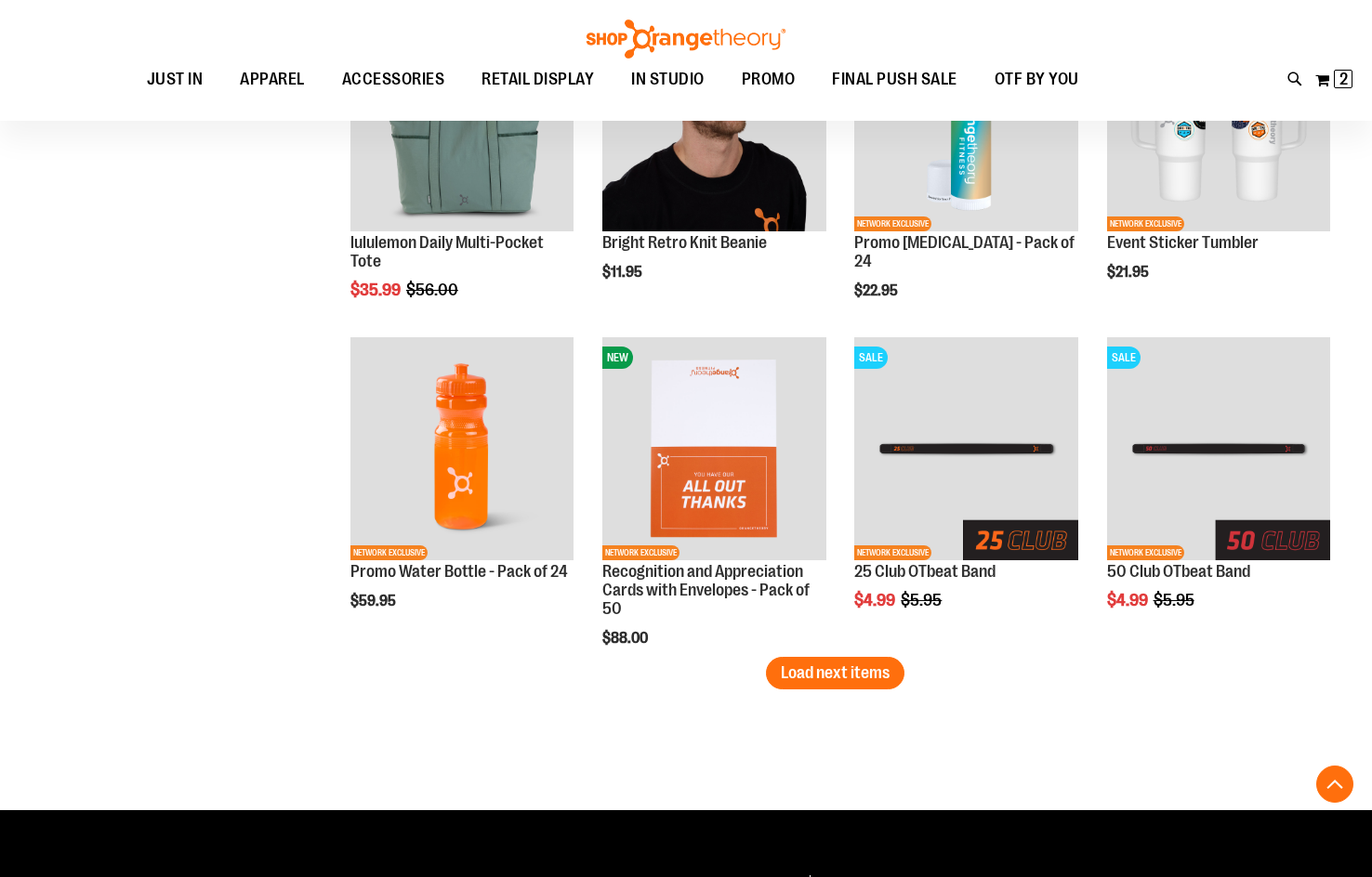
scroll to position [2694, 0]
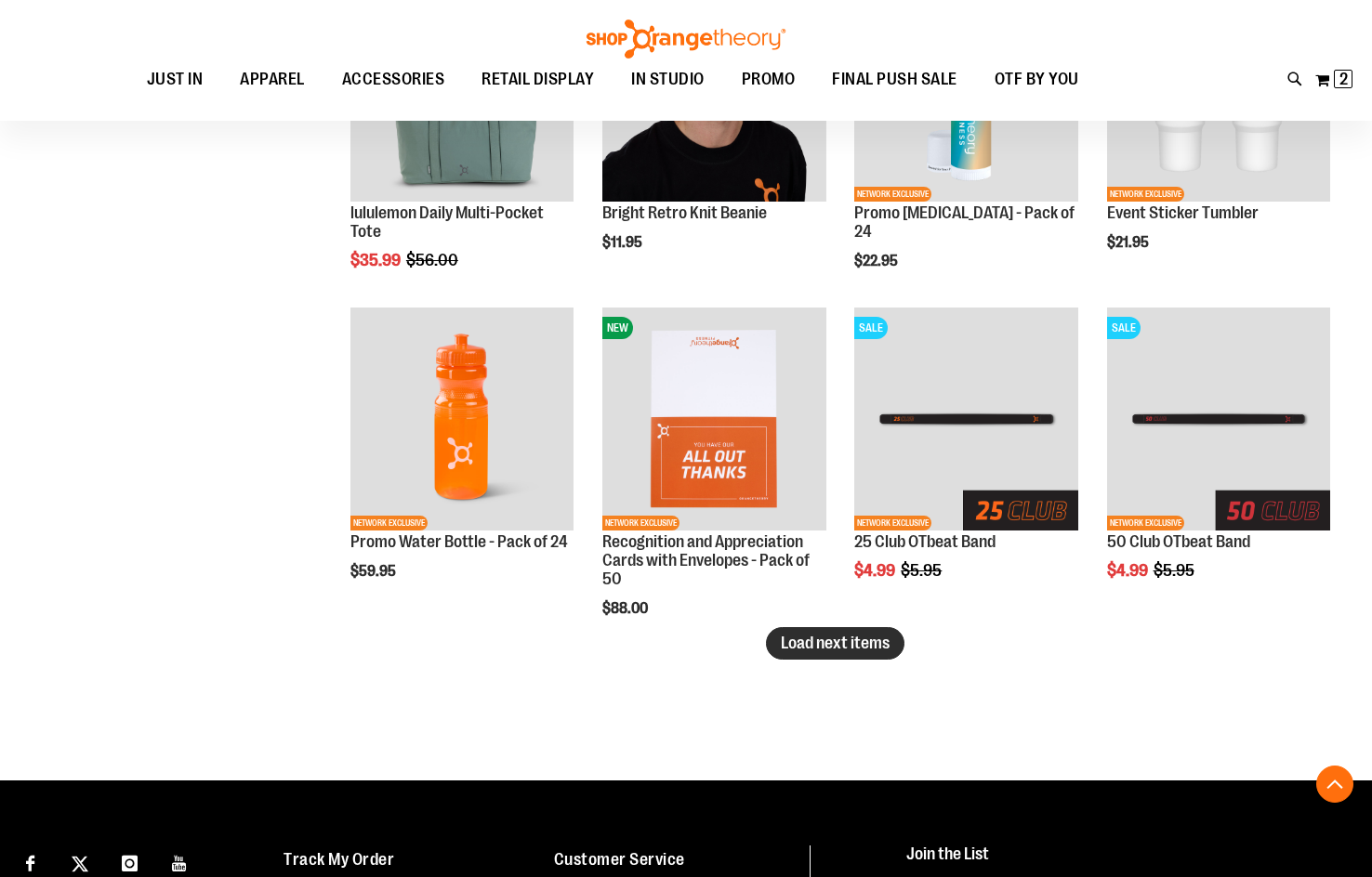
type input "**********"
click at [858, 641] on span "Load next items" at bounding box center [835, 643] width 109 height 19
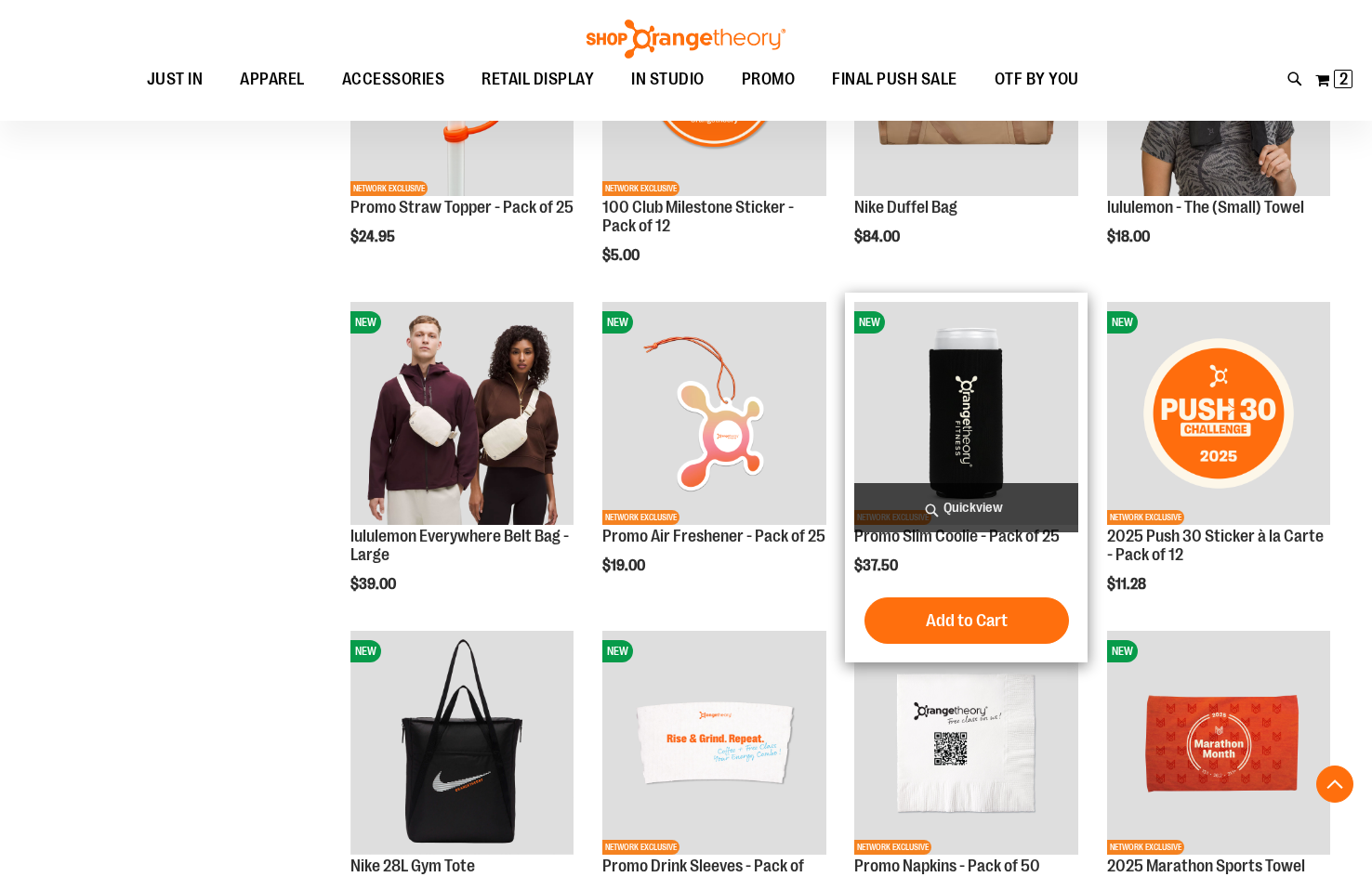
scroll to position [1021, 0]
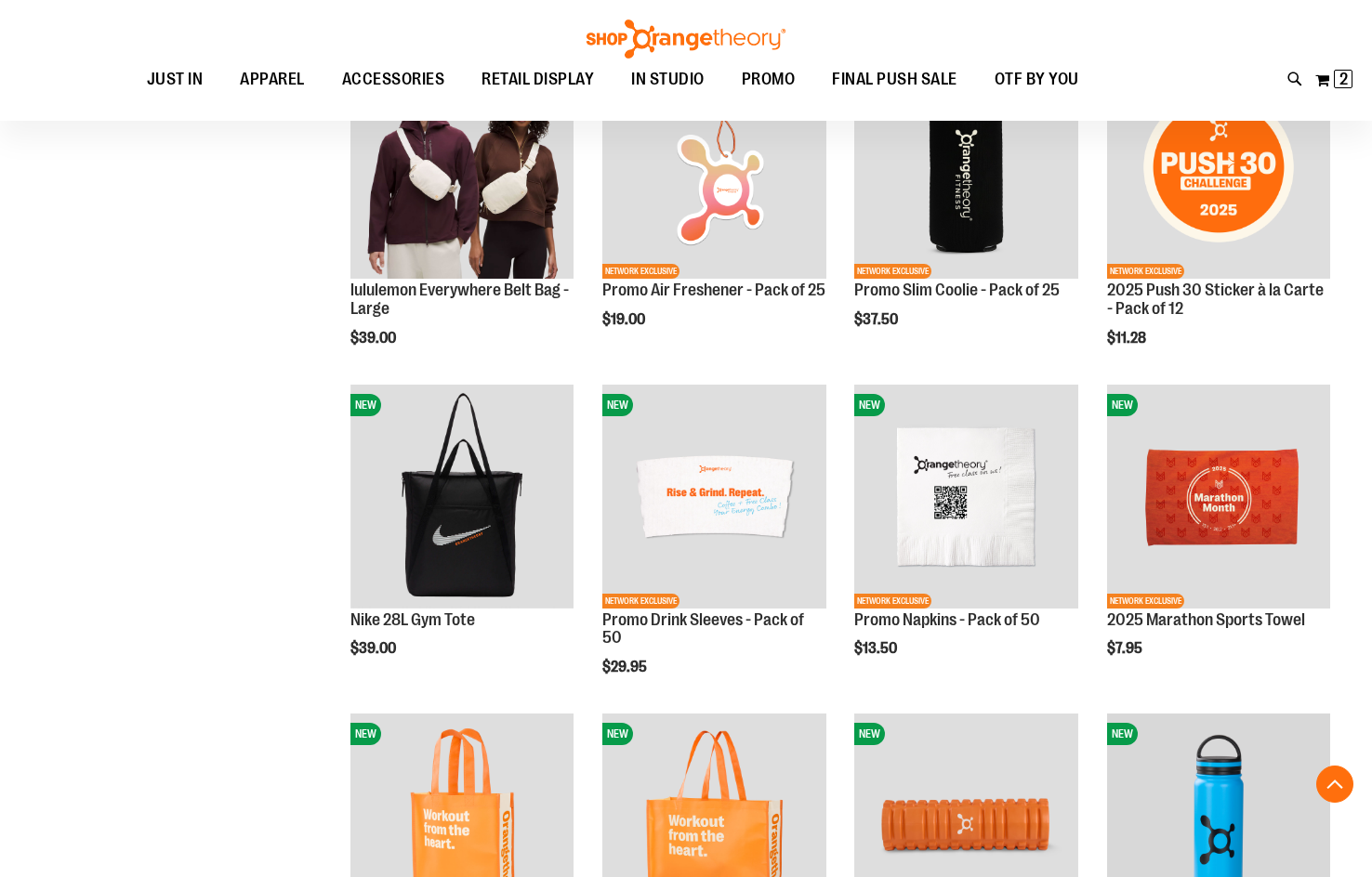
scroll to position [1207, 0]
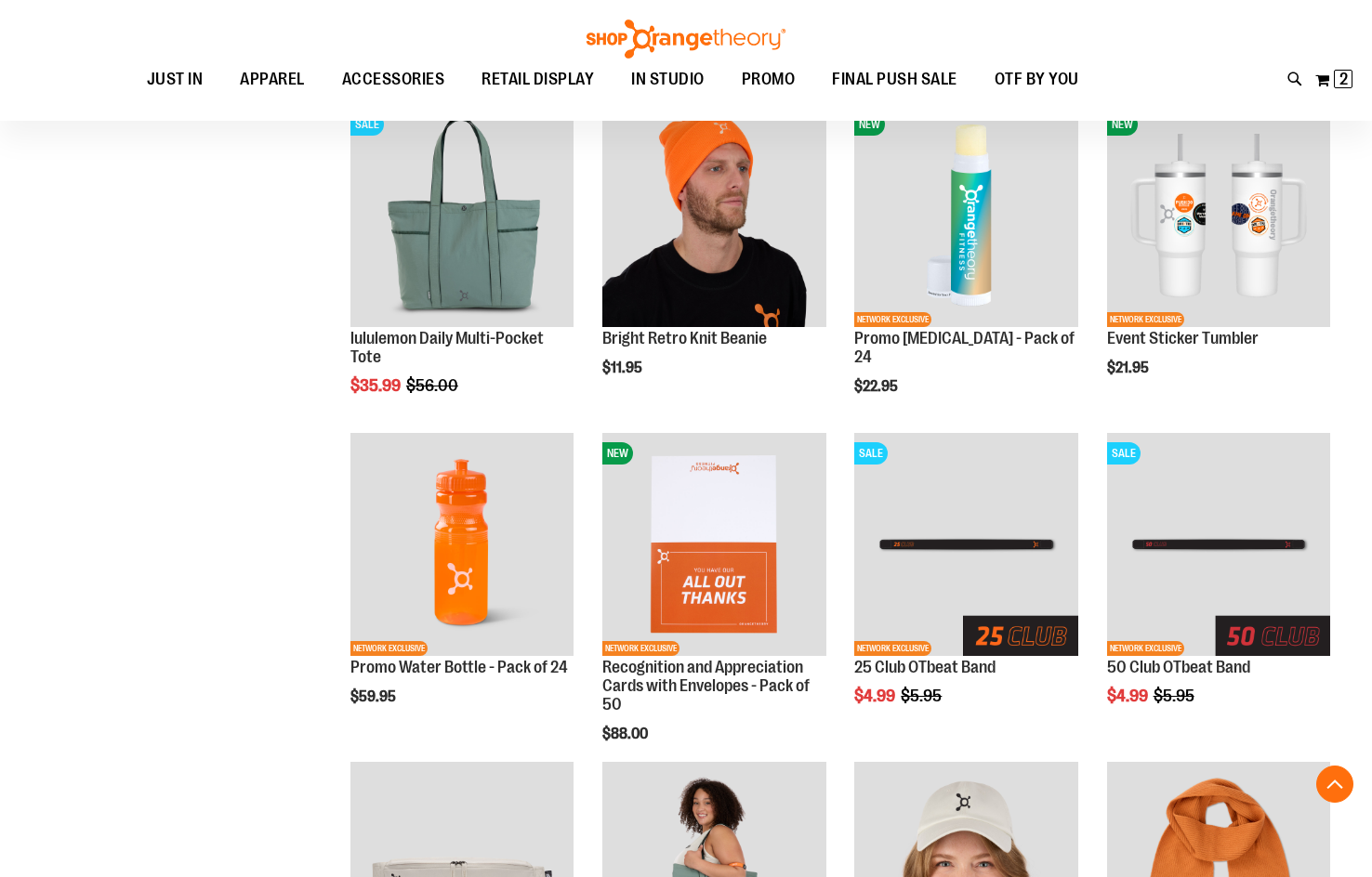
scroll to position [2600, 0]
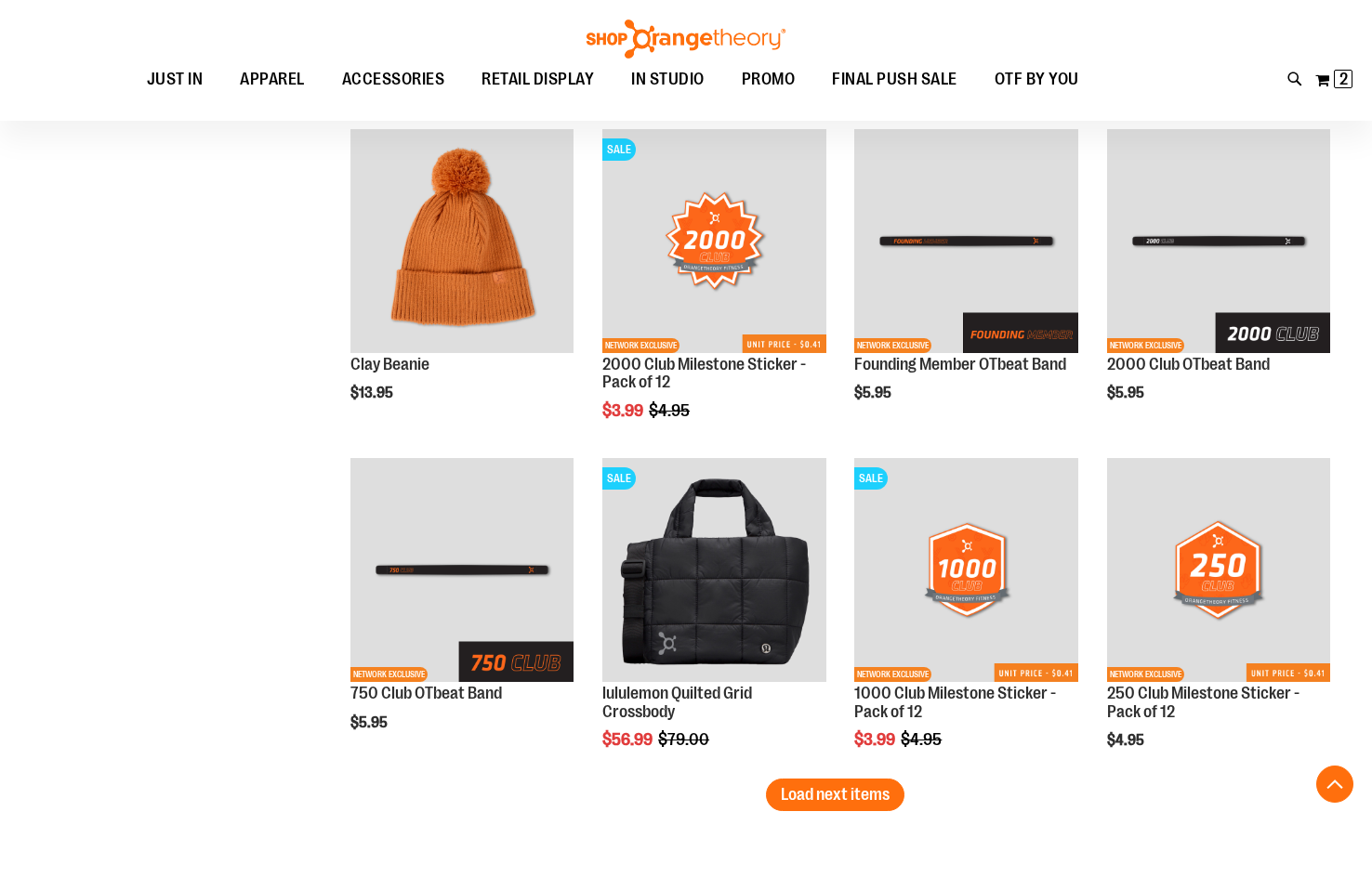
scroll to position [3622, 0]
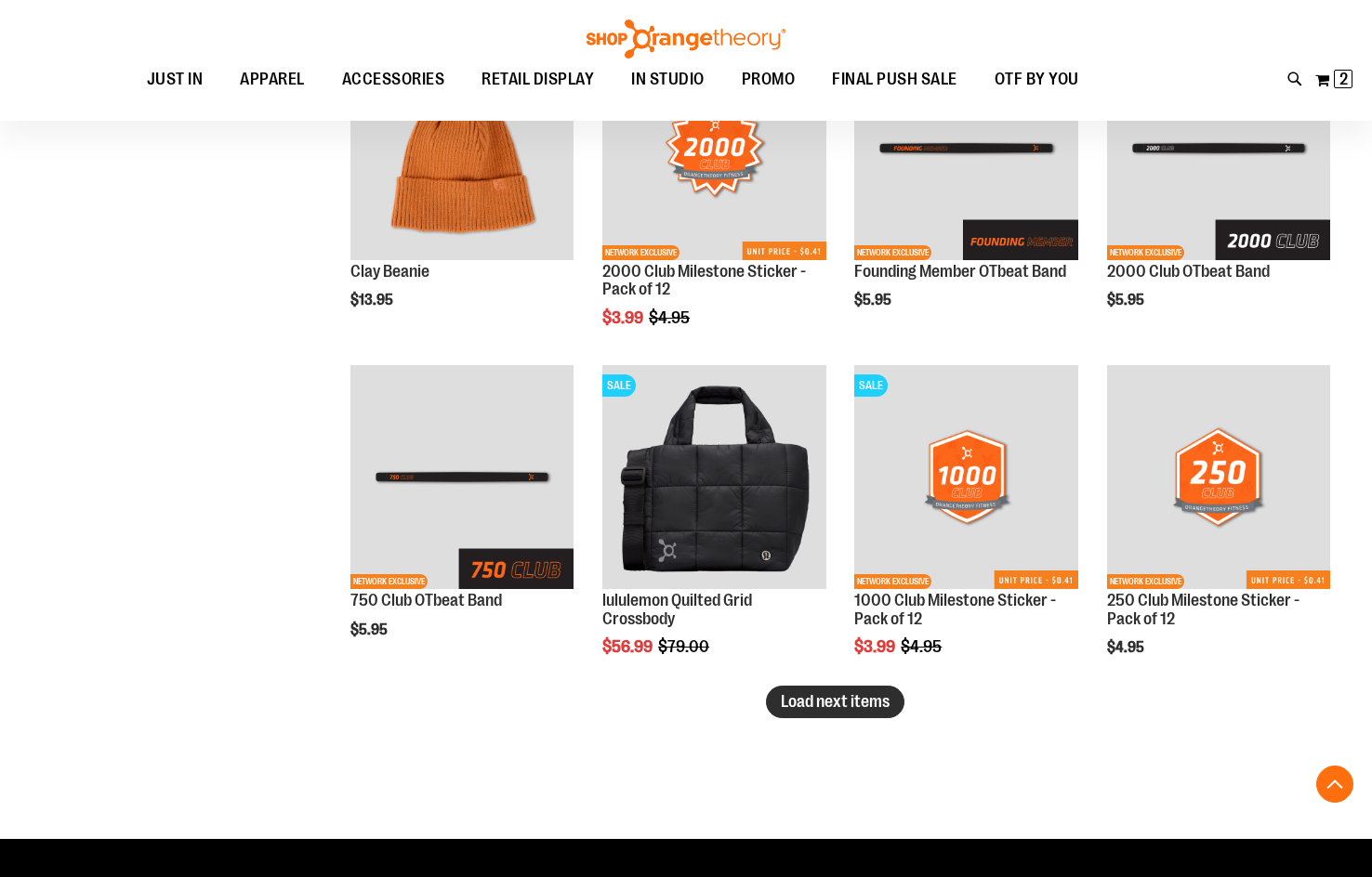
click at [821, 696] on span "Load next items" at bounding box center [835, 702] width 109 height 19
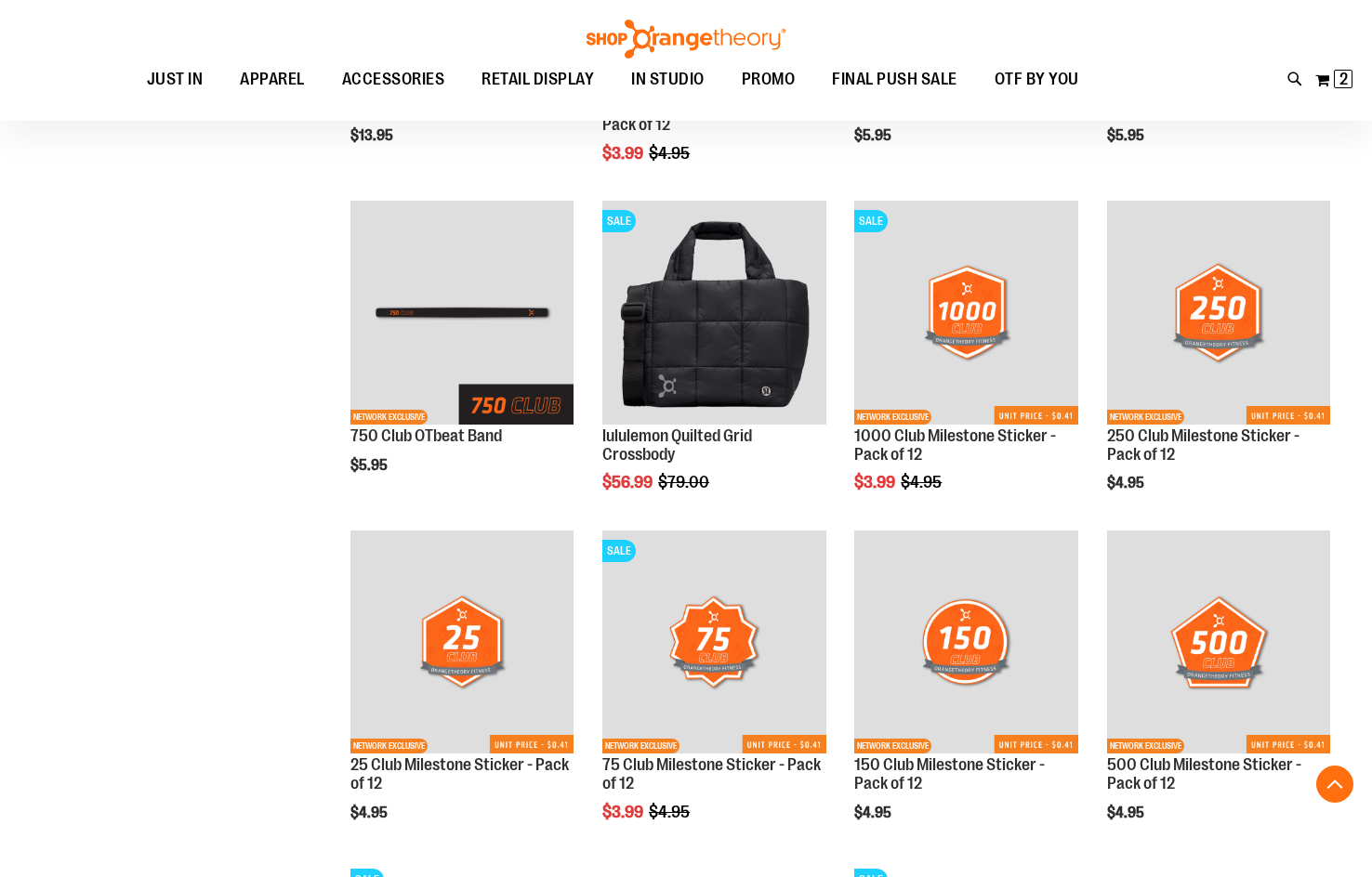
scroll to position [3808, 0]
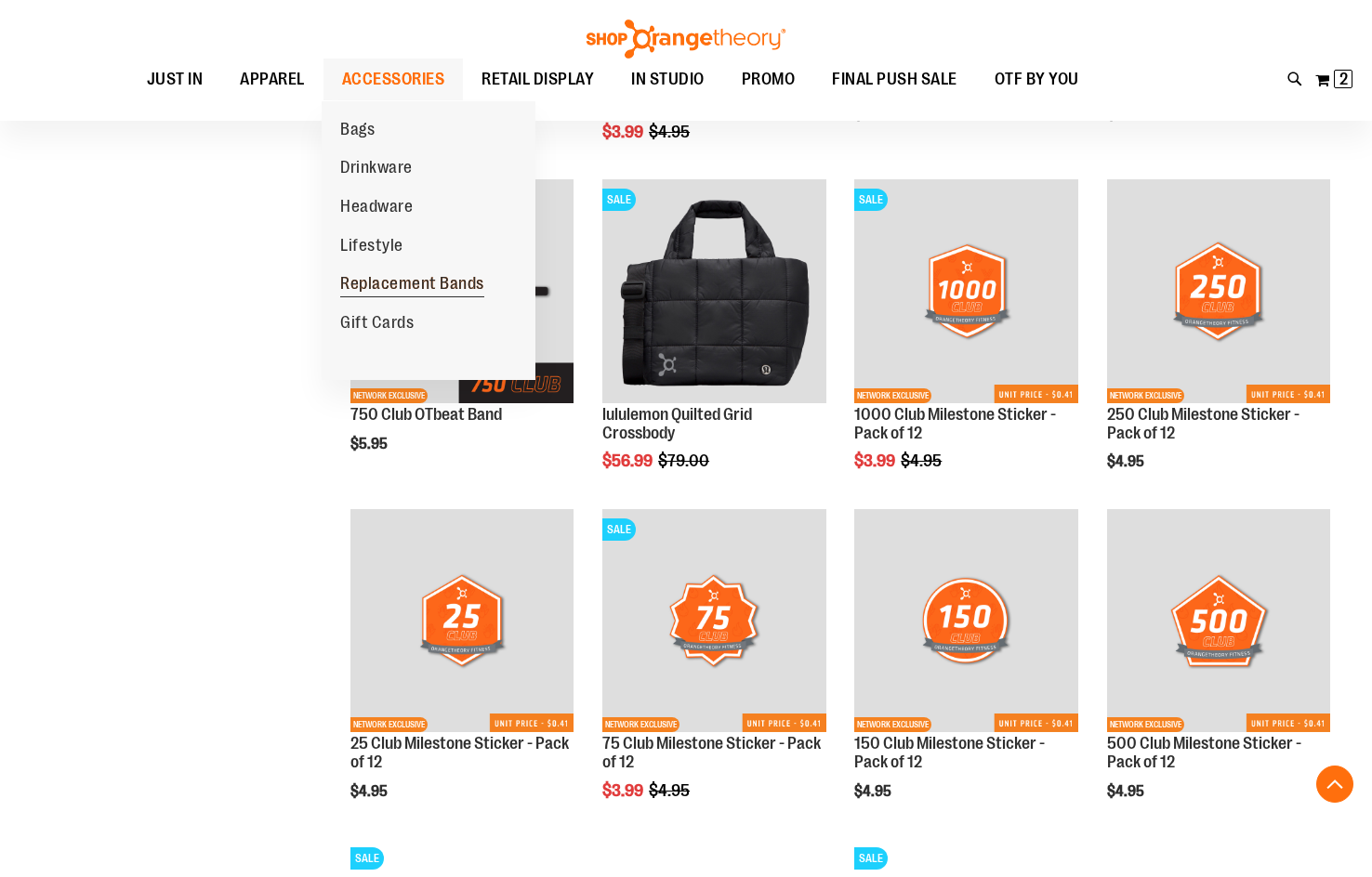
click at [404, 292] on span "Replacement Bands" at bounding box center [413, 285] width 145 height 23
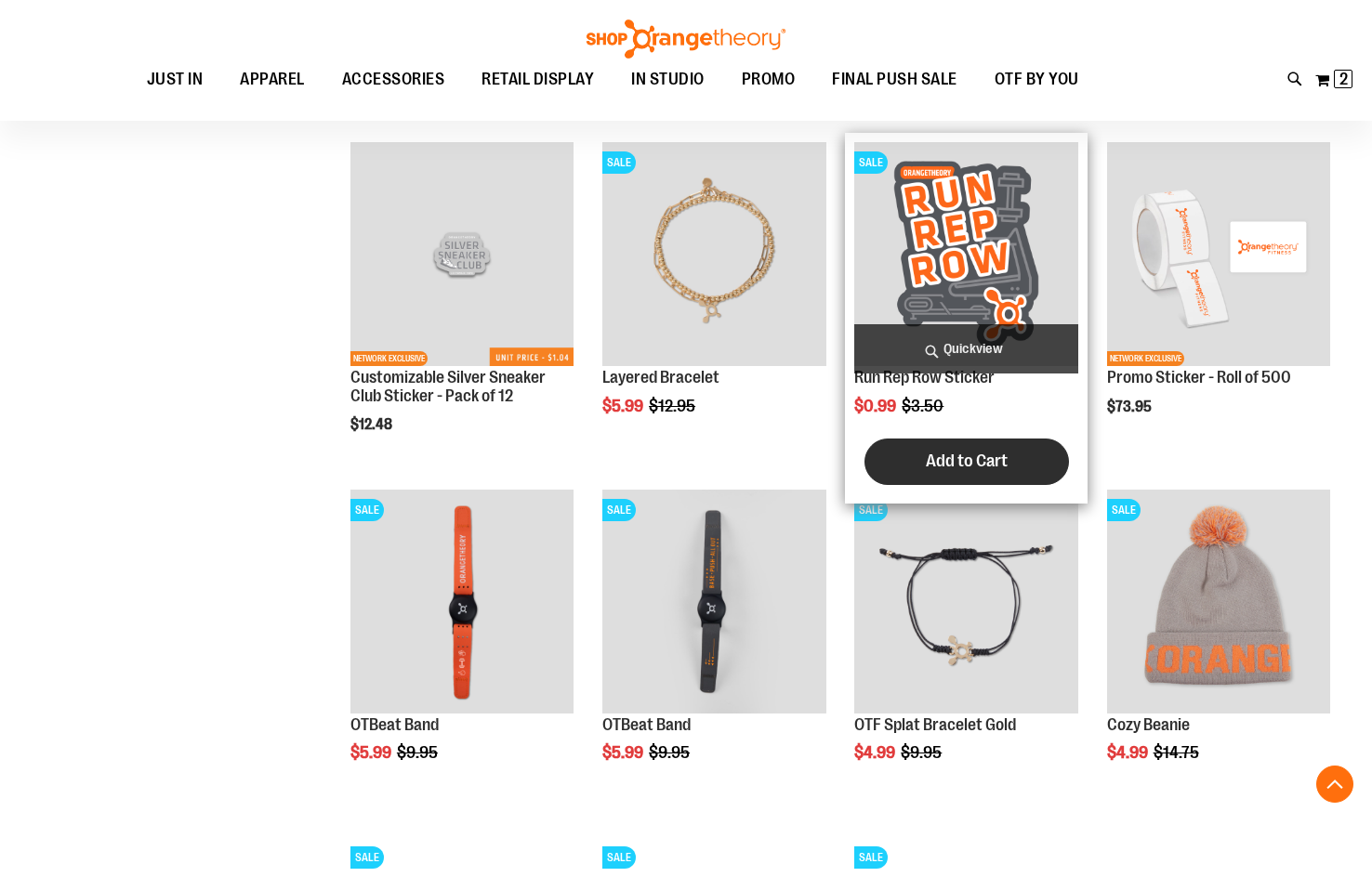
scroll to position [1336, 0]
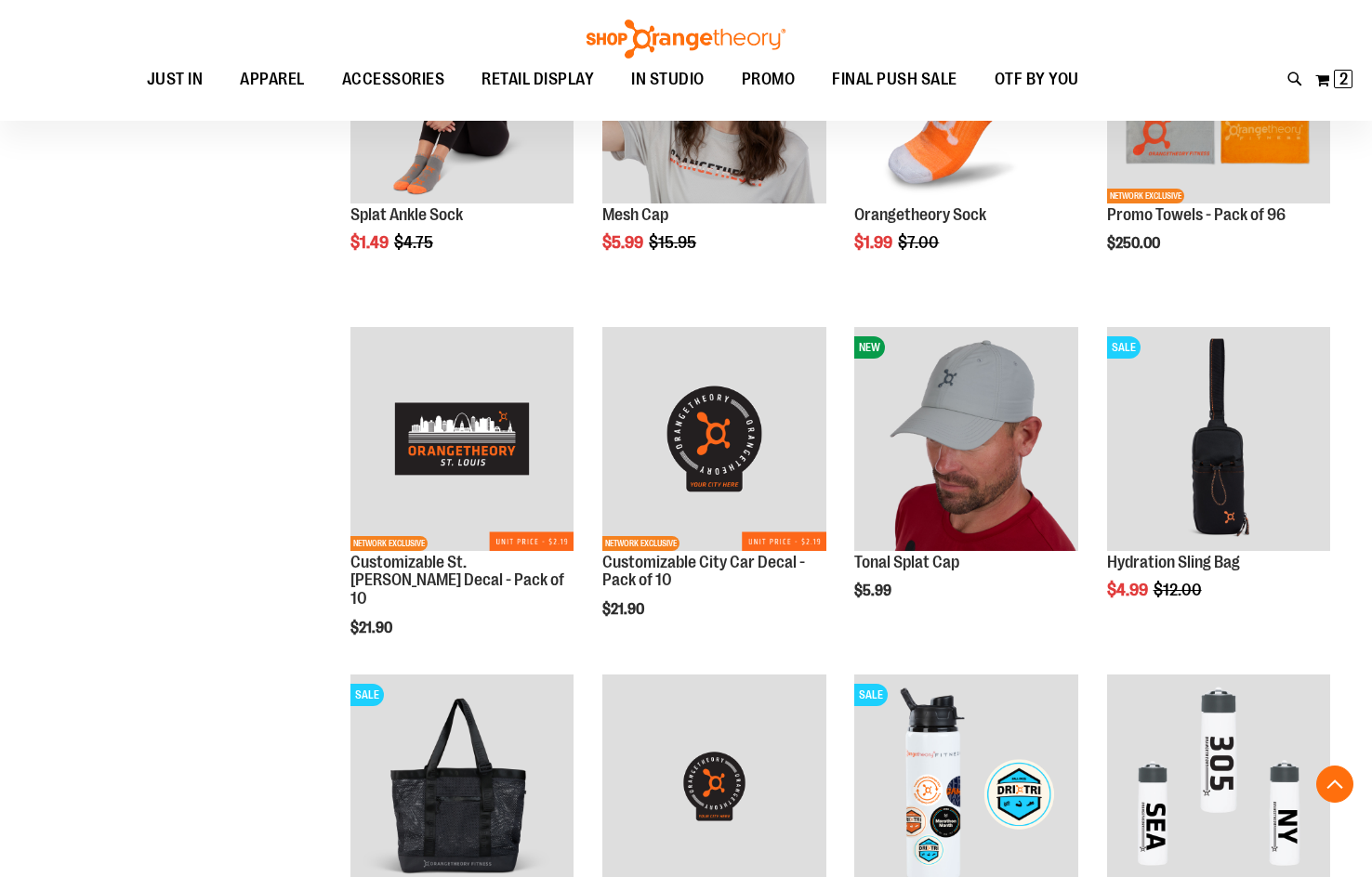
scroll to position [2265, 0]
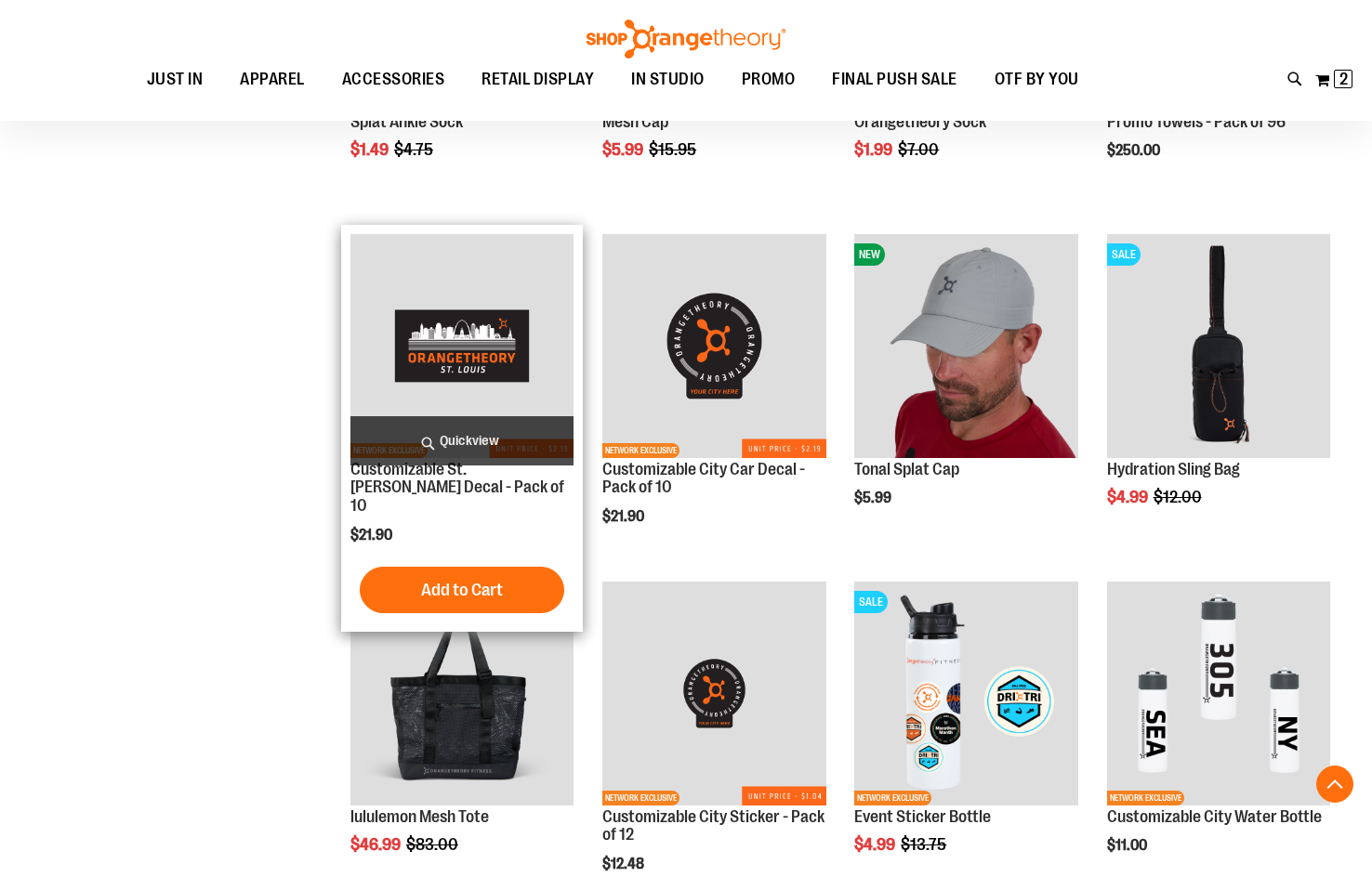
type input "**********"
click at [444, 354] on img "product" at bounding box center [462, 346] width 223 height 223
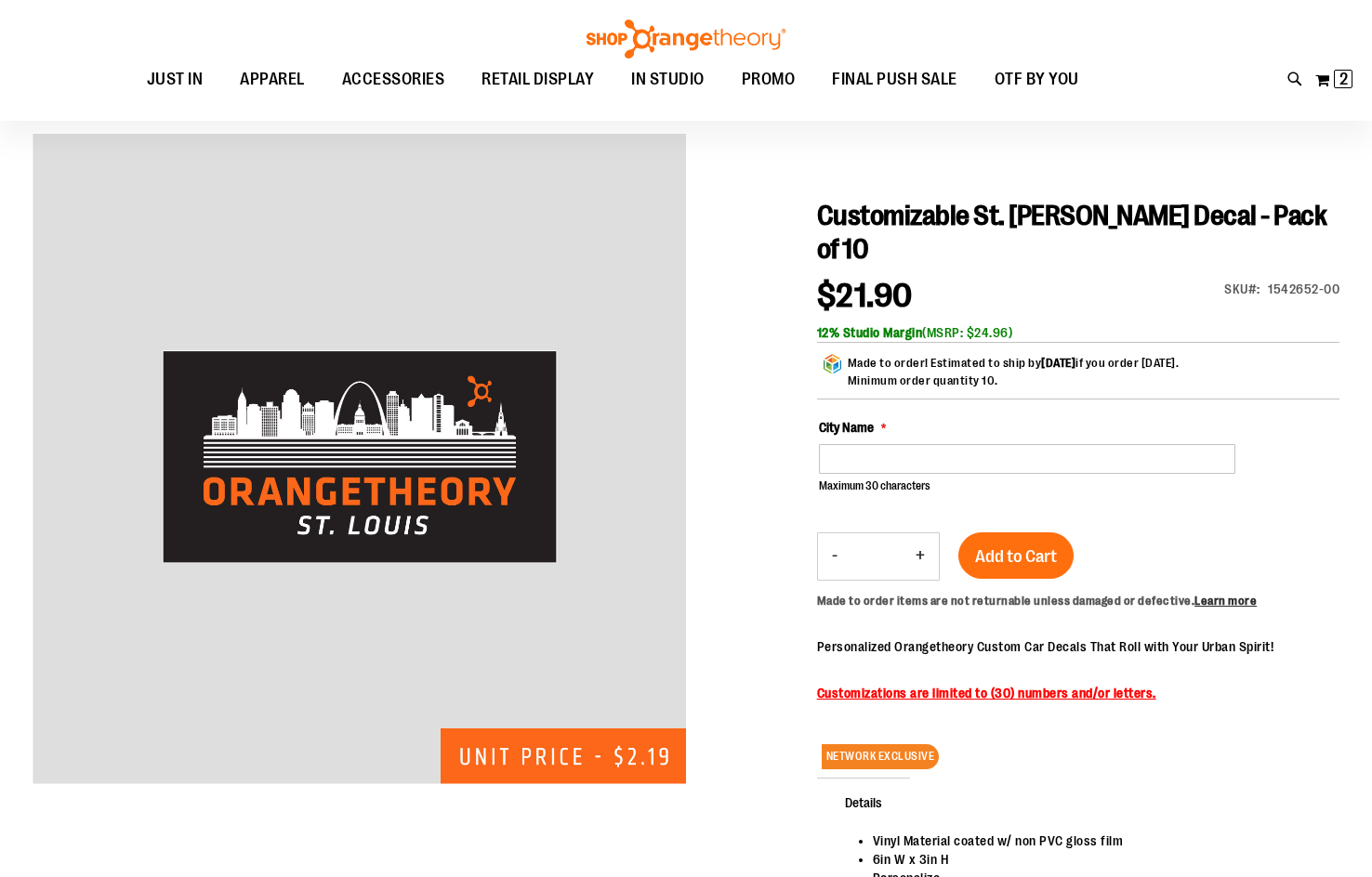
scroll to position [92, 0]
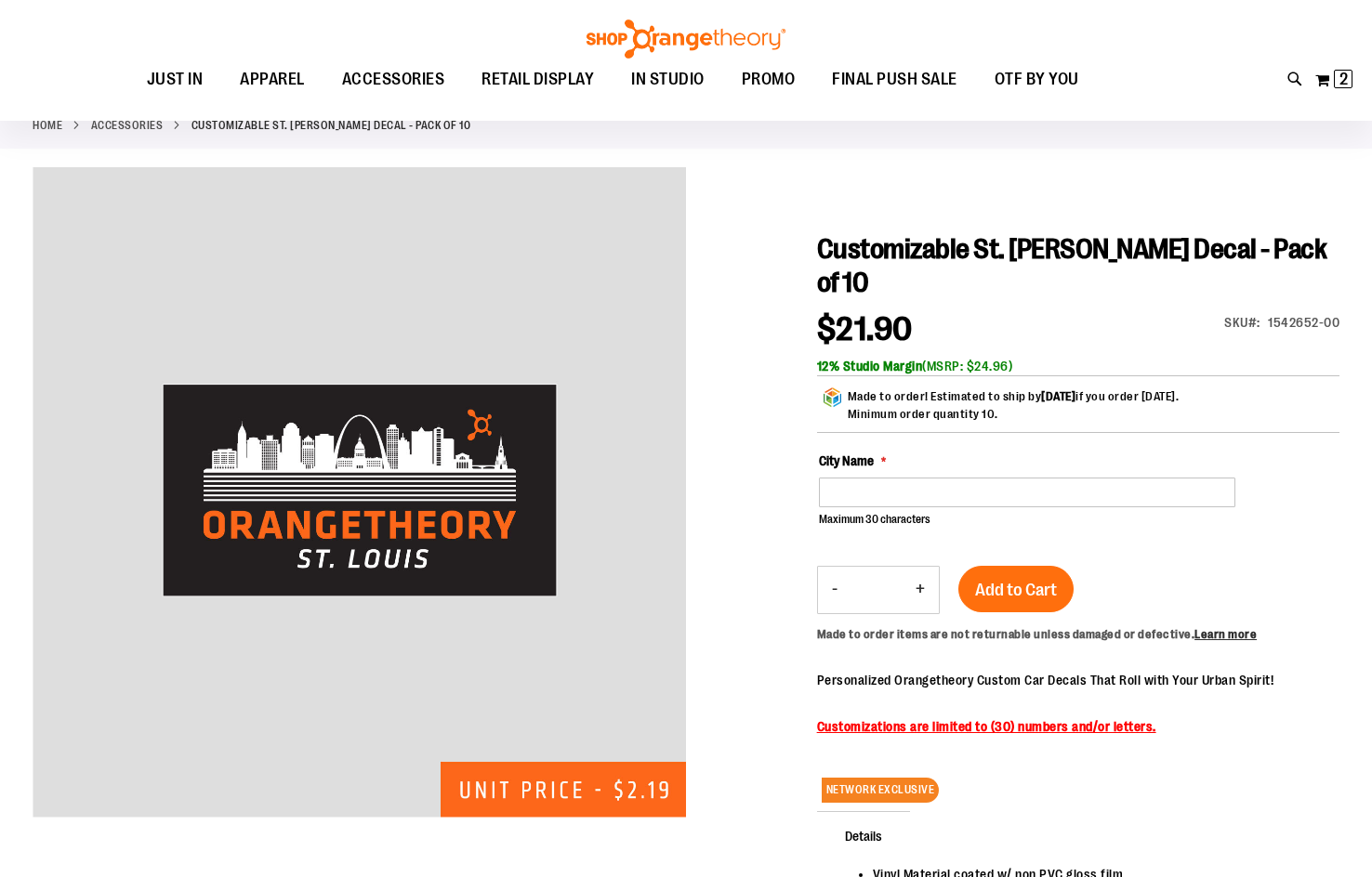
type input "**********"
click at [874, 451] on div "City Name Maximum 30 characters (30 remaining)" at bounding box center [1079, 489] width 521 height 76
click at [881, 477] on input "City Name" at bounding box center [1028, 492] width 417 height 30
type input "*******"
click at [1057, 502] on div "Customizable St. [PERSON_NAME] Decal - Pack of 10 $21.90 SKU 1542652-00 12% Stu…" at bounding box center [1078, 633] width 523 height 801
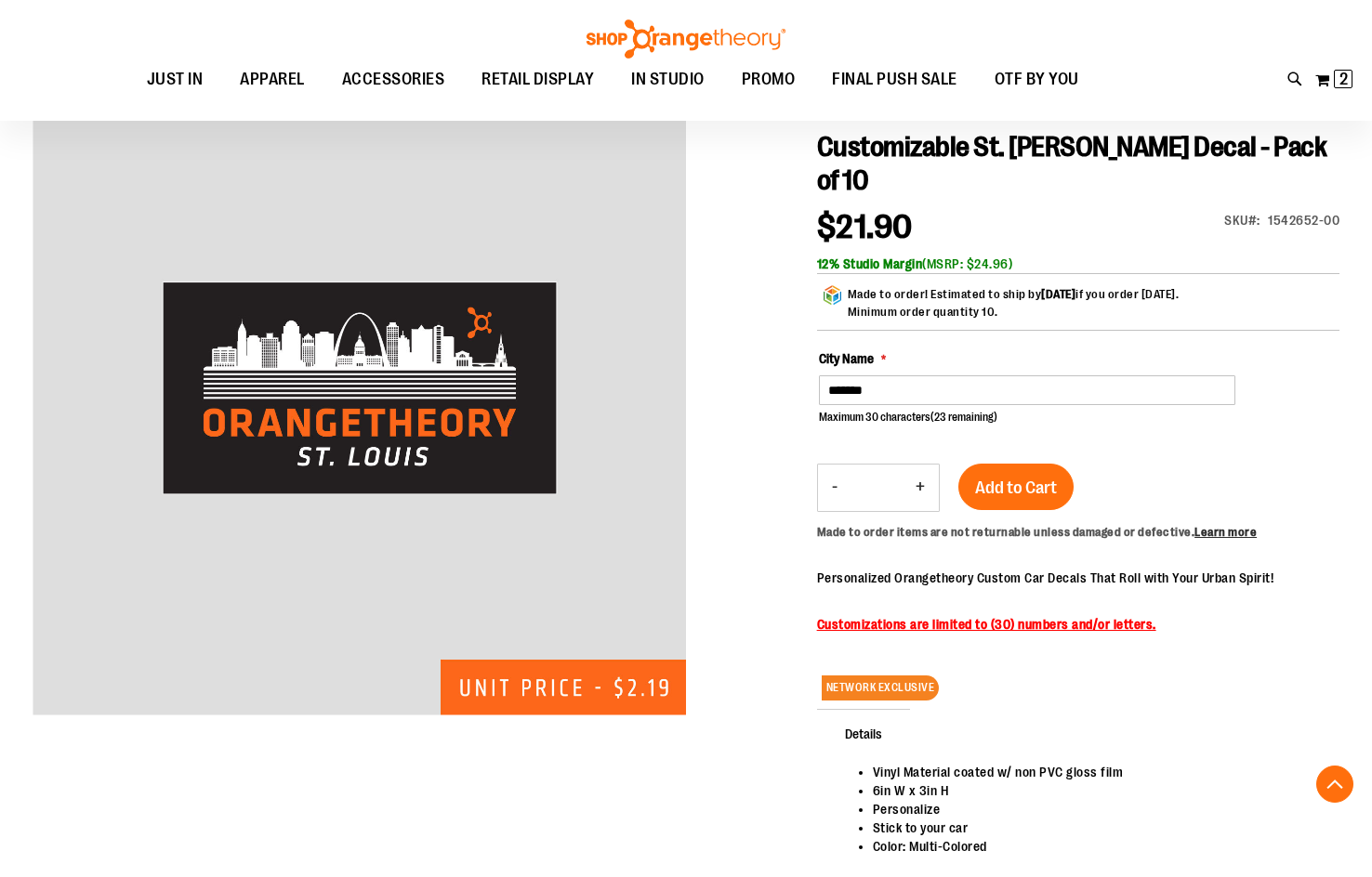
scroll to position [370, 0]
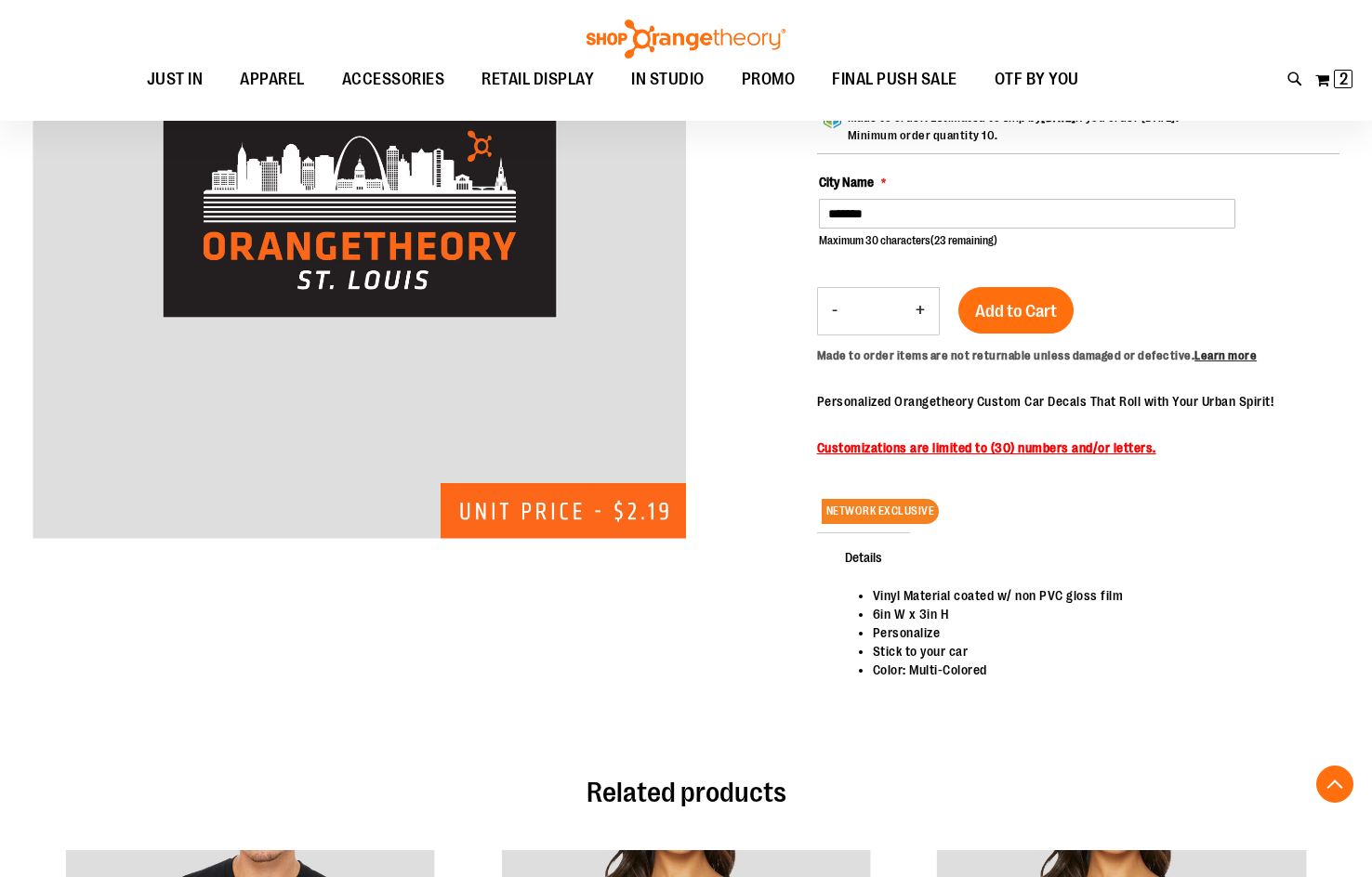
click at [570, 658] on div at bounding box center [686, 321] width 1307 height 866
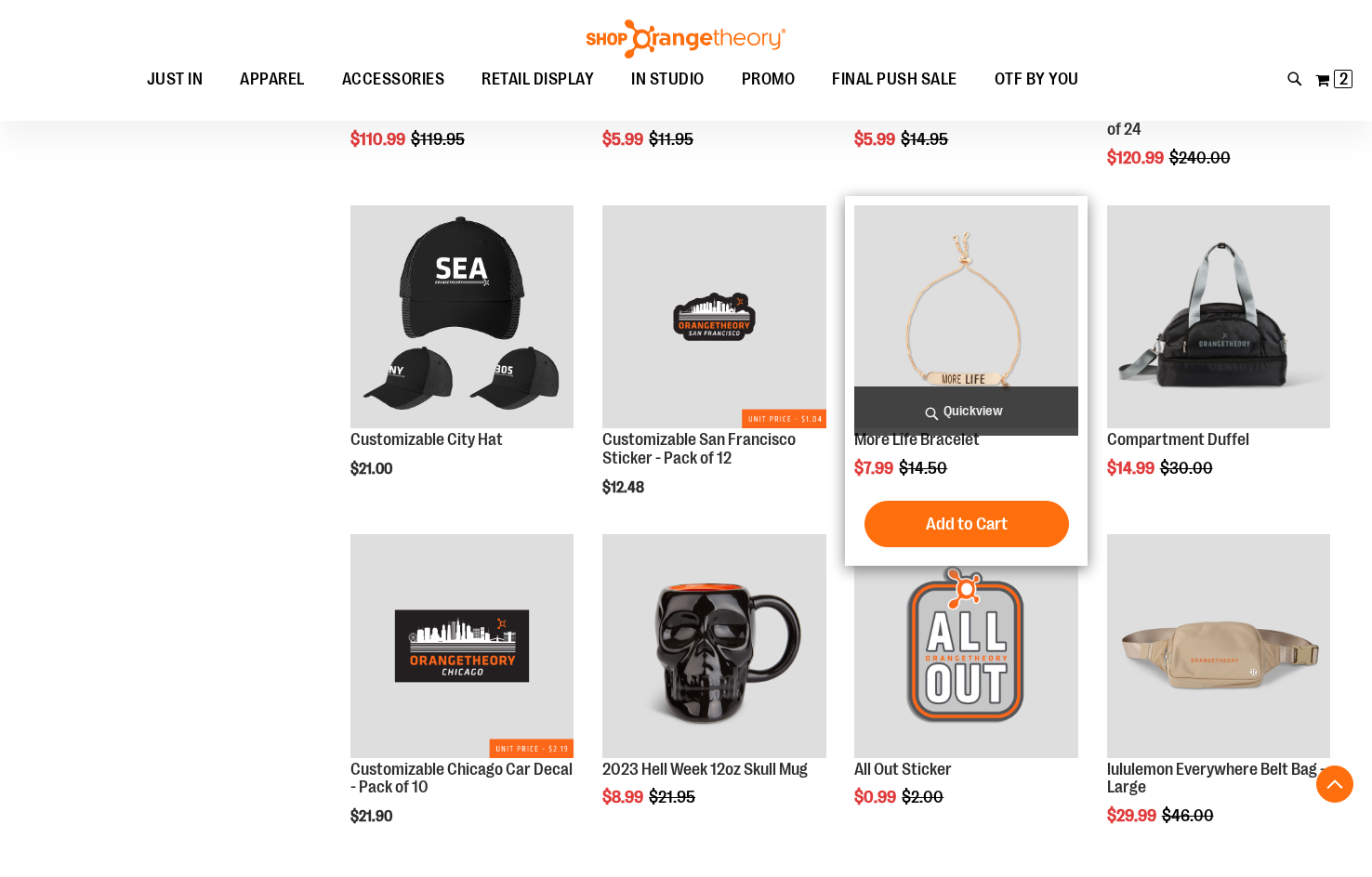
scroll to position [1207, 0]
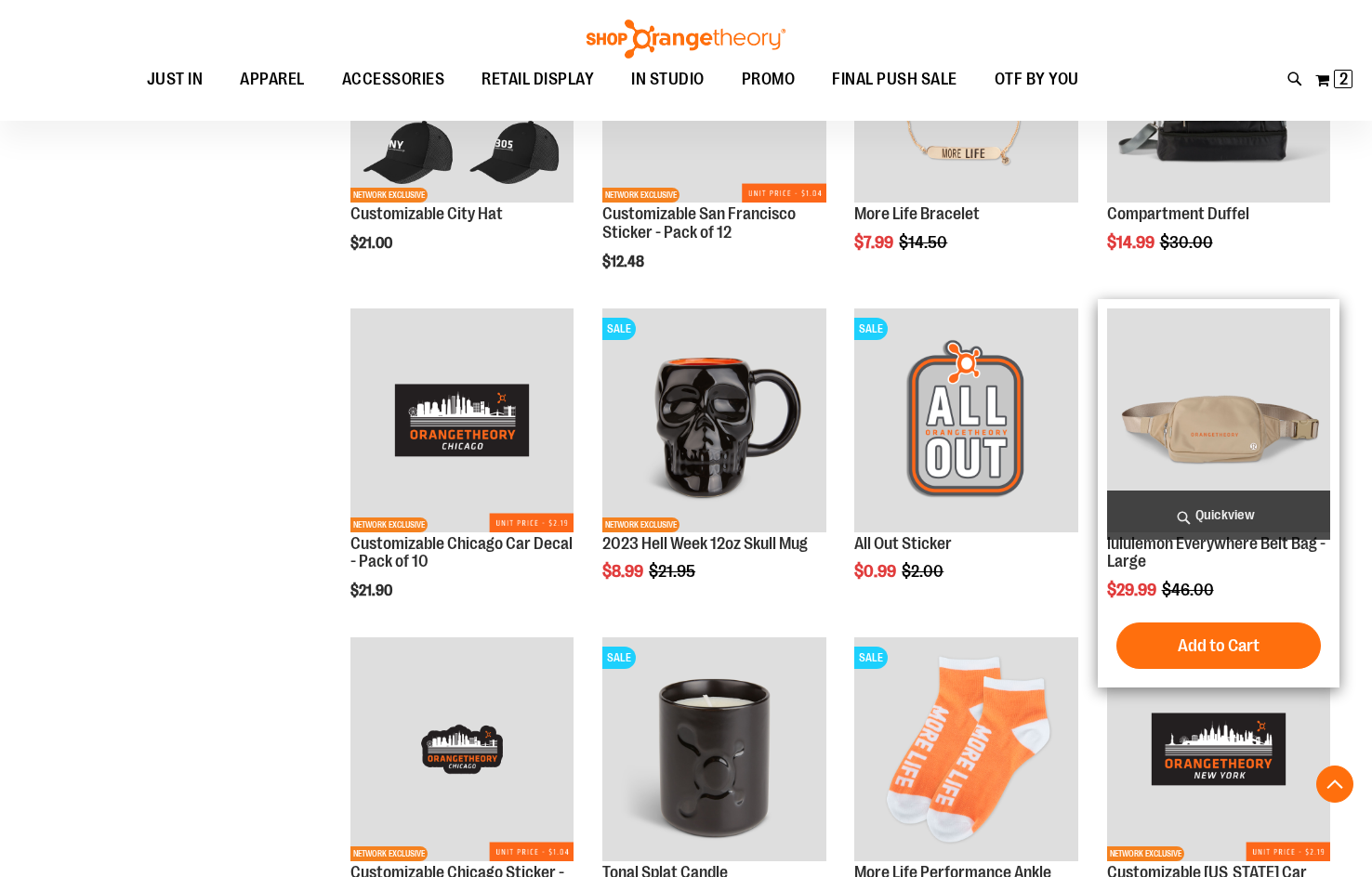
scroll to position [1393, 0]
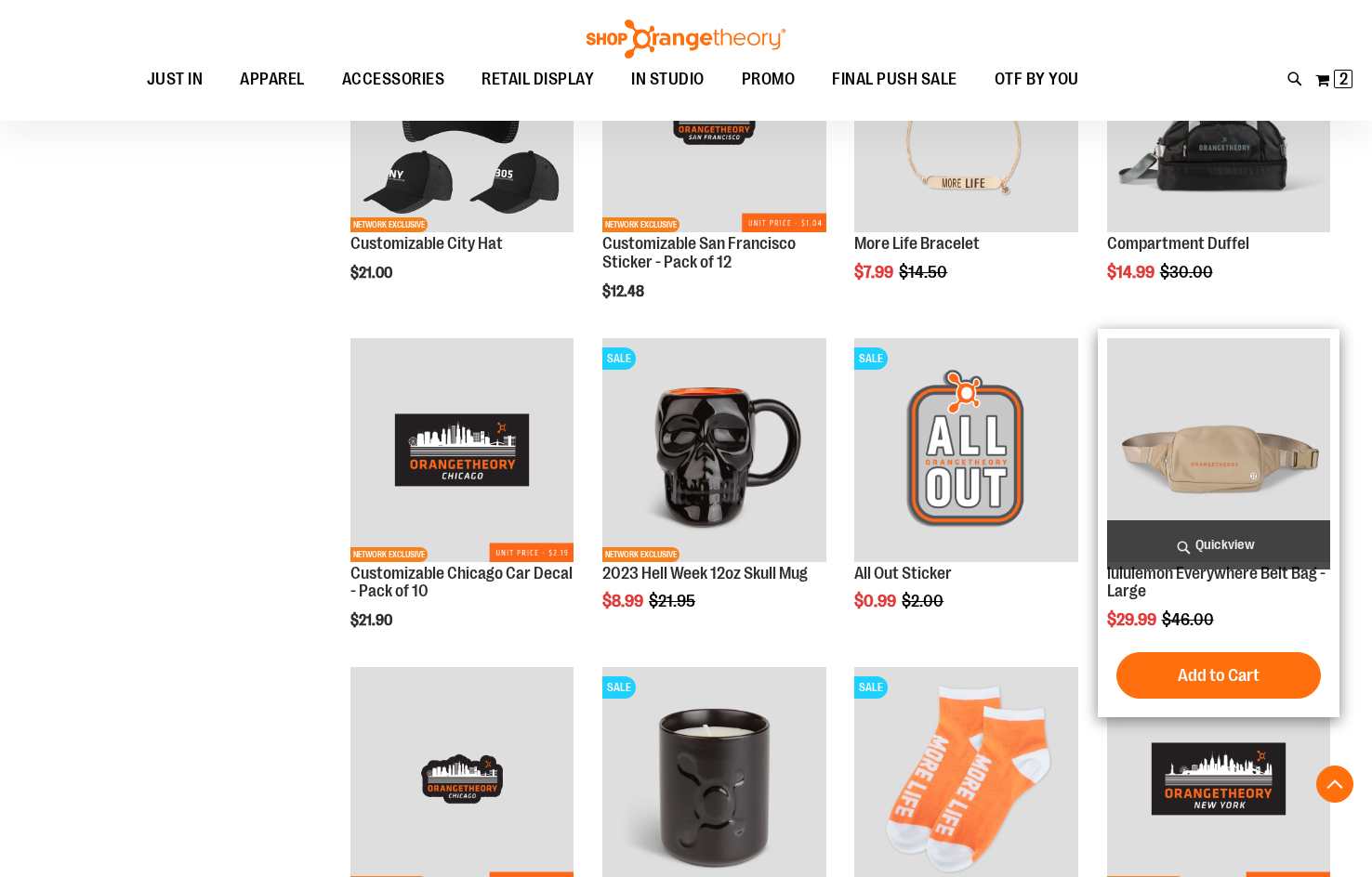
type input "**********"
click at [1234, 436] on img "product" at bounding box center [1219, 450] width 223 height 223
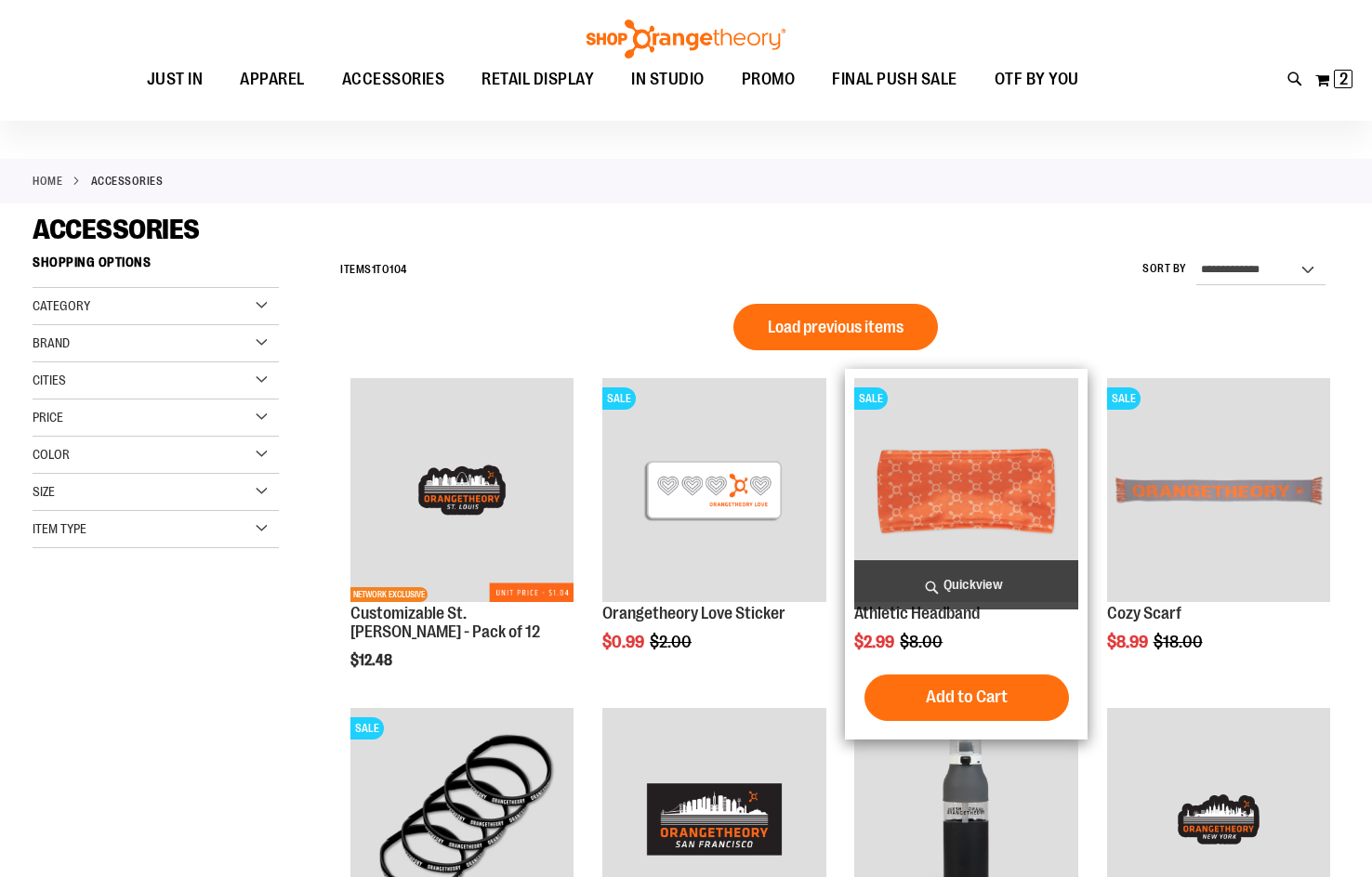
scroll to position [23, 0]
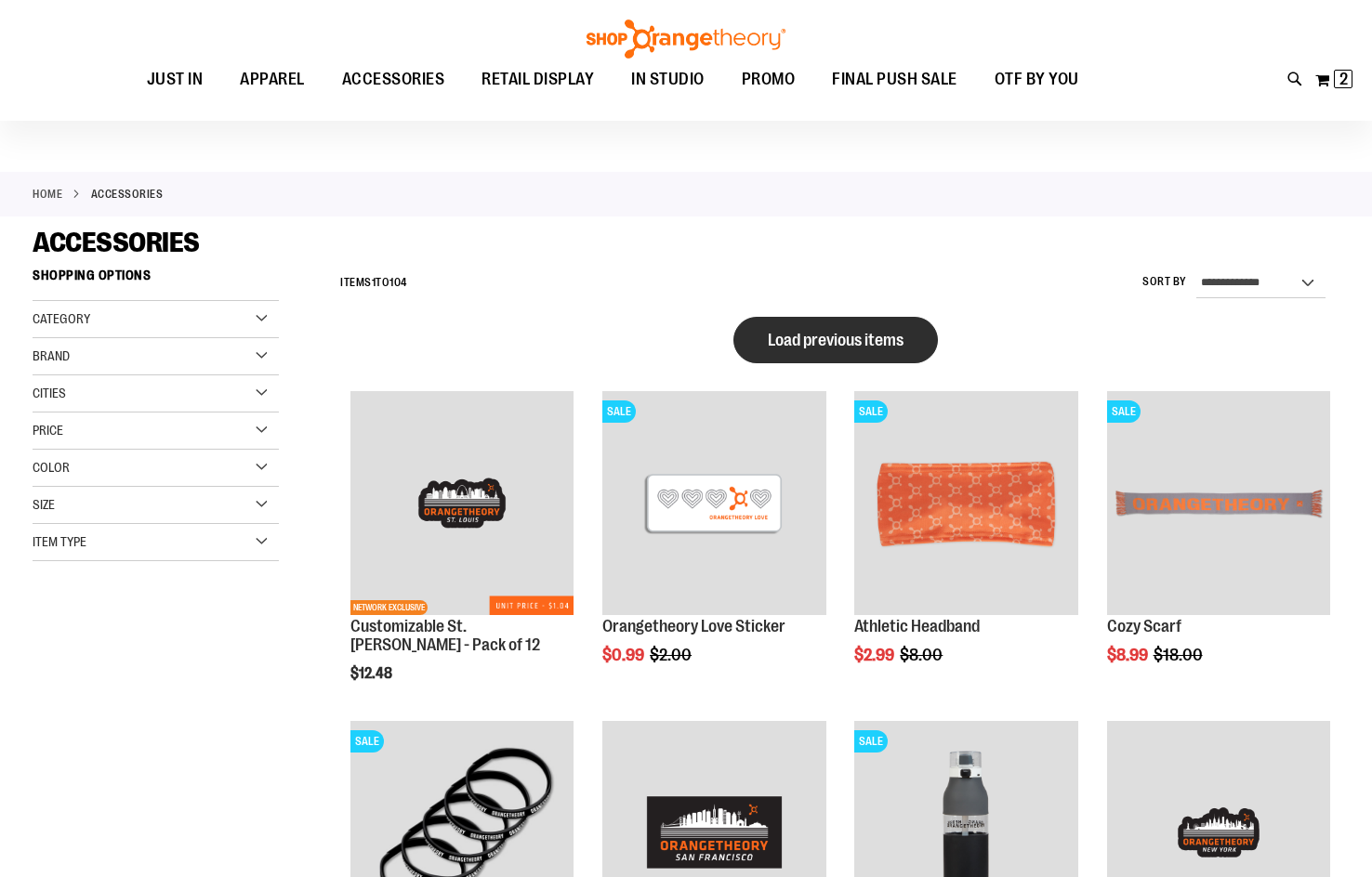
type input "**********"
click at [806, 325] on button "Load previous items" at bounding box center [836, 340] width 205 height 47
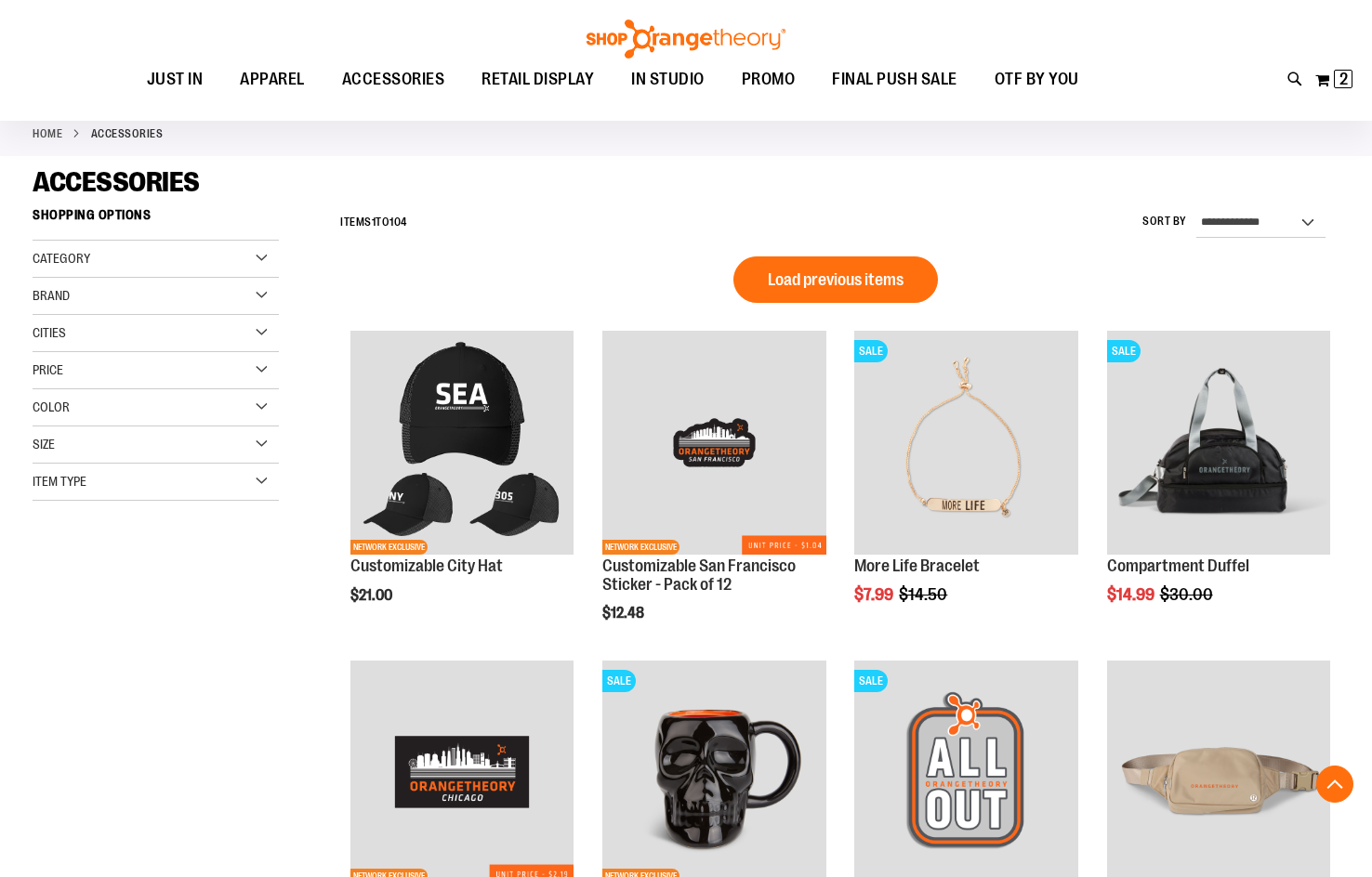
scroll to position [395, 0]
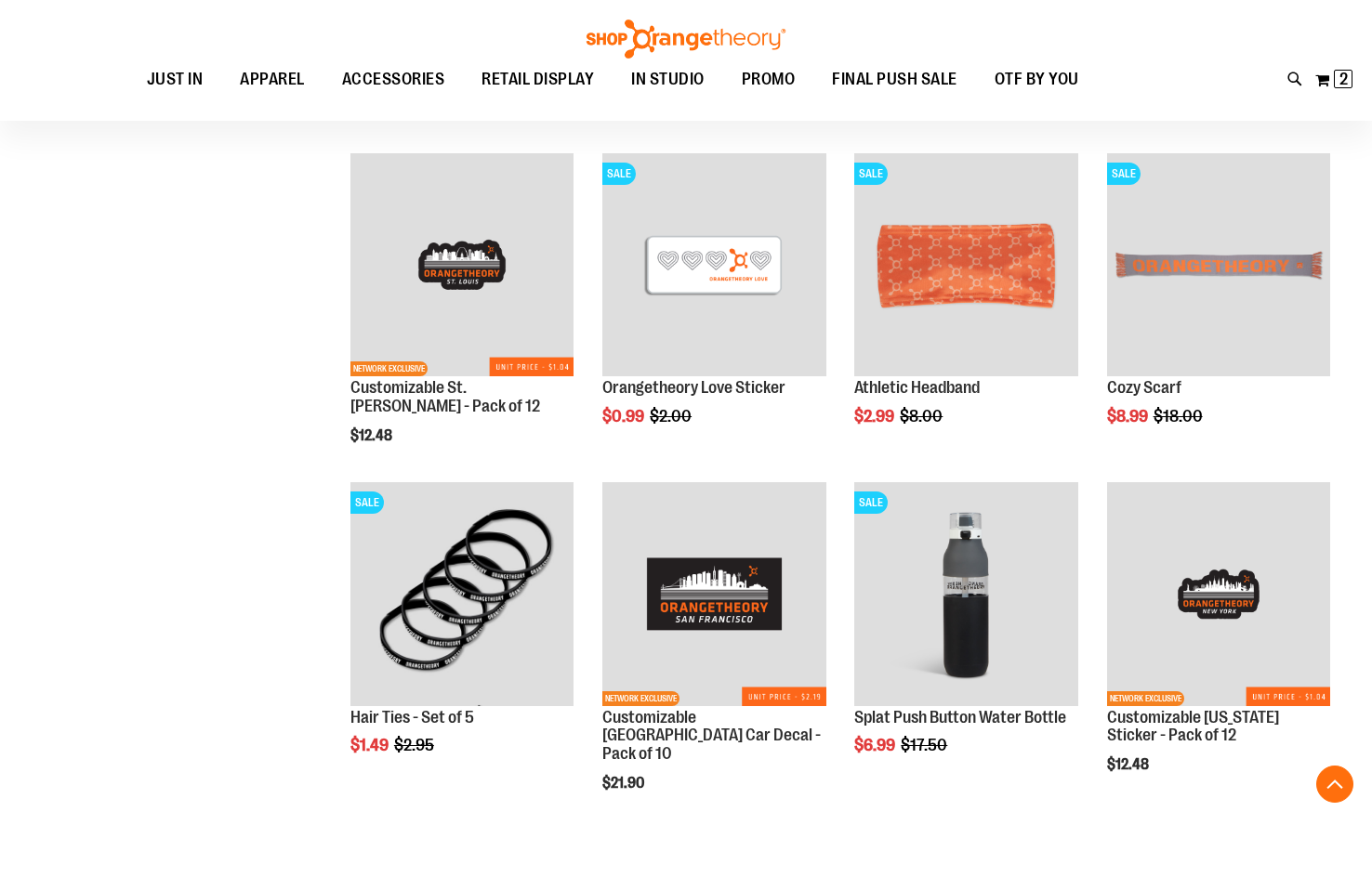
scroll to position [1231, 0]
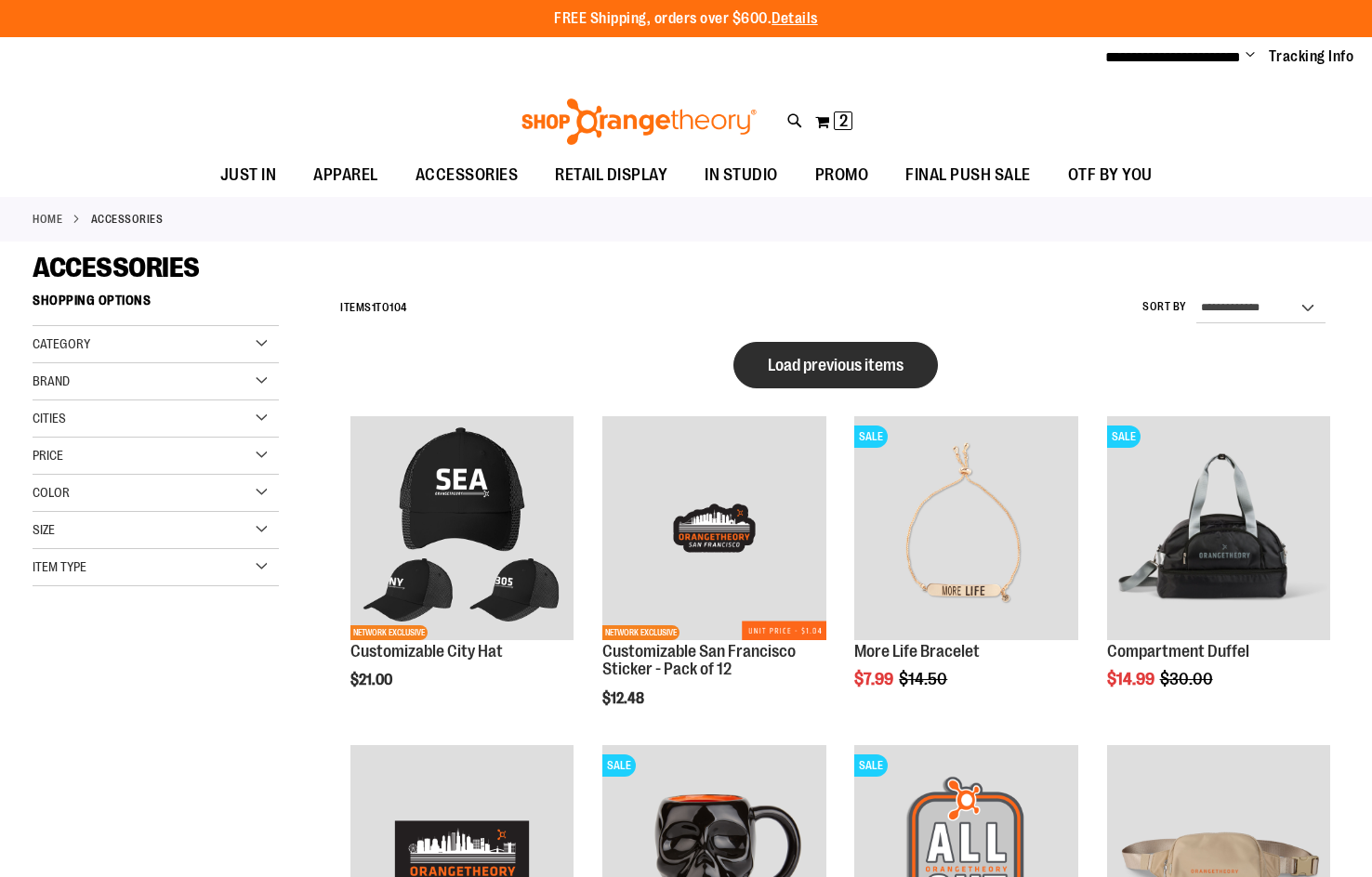
click at [830, 352] on button "Load previous items" at bounding box center [836, 366] width 205 height 47
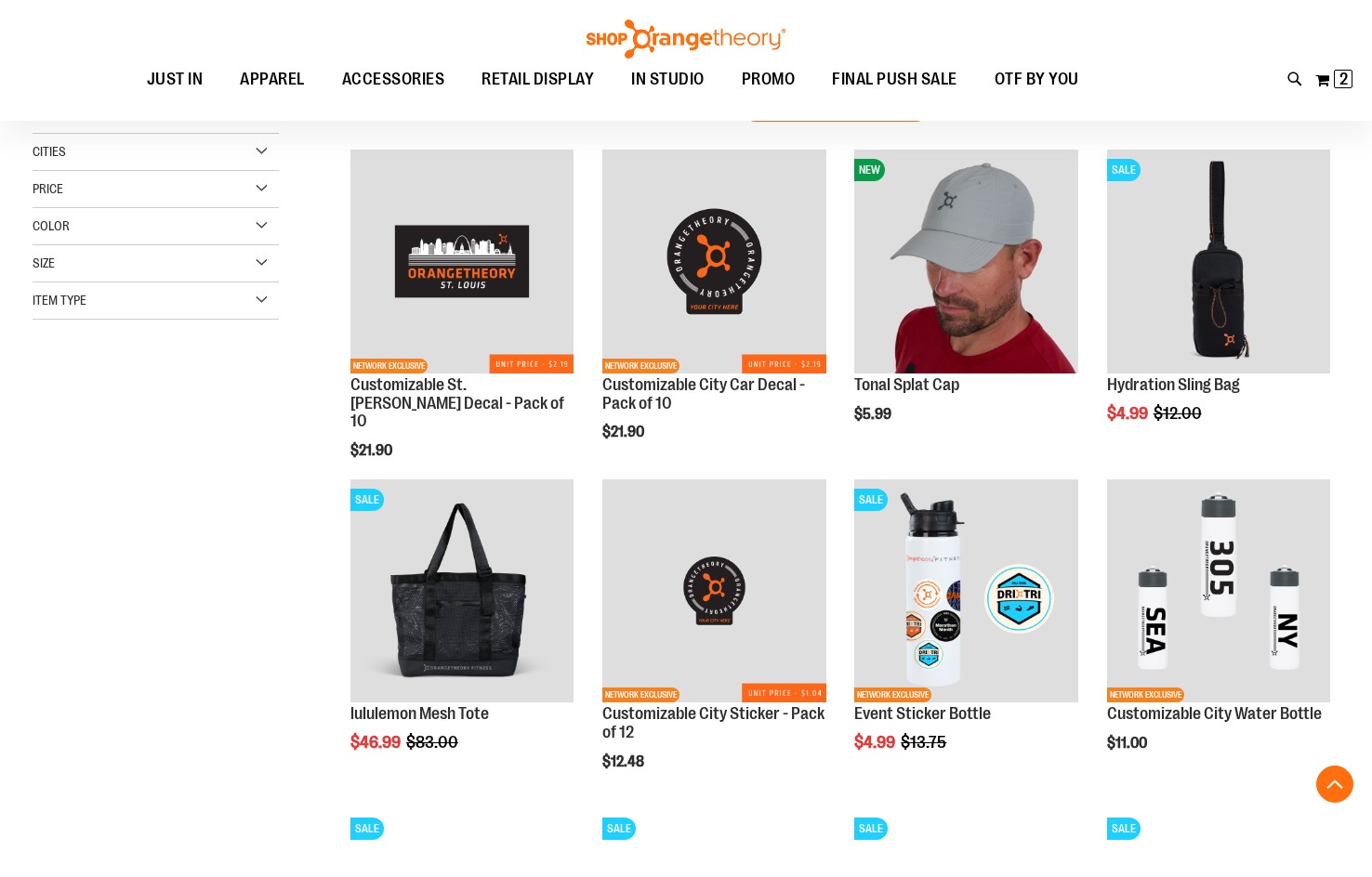
scroll to position [370, 0]
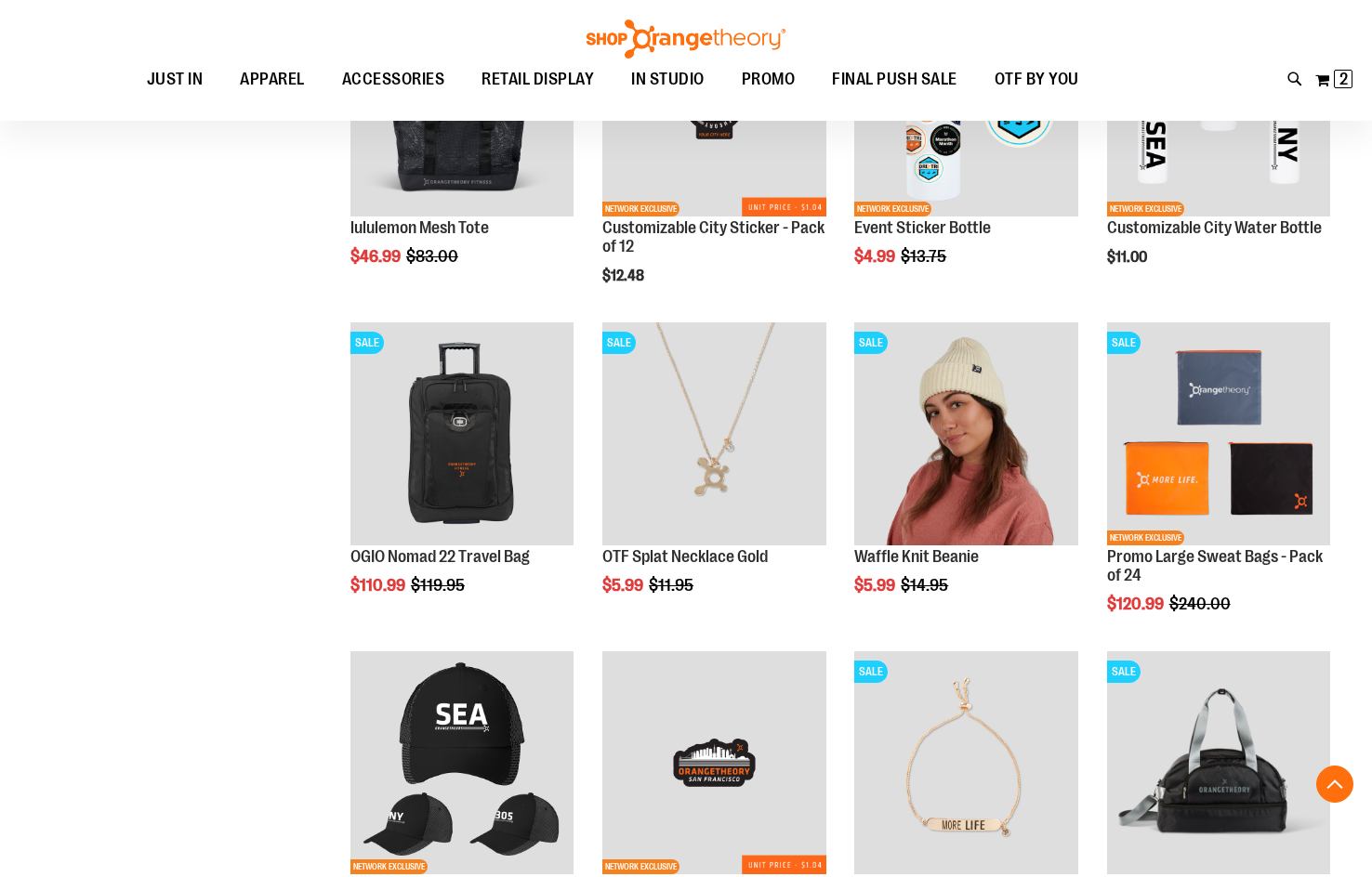
scroll to position [463, 0]
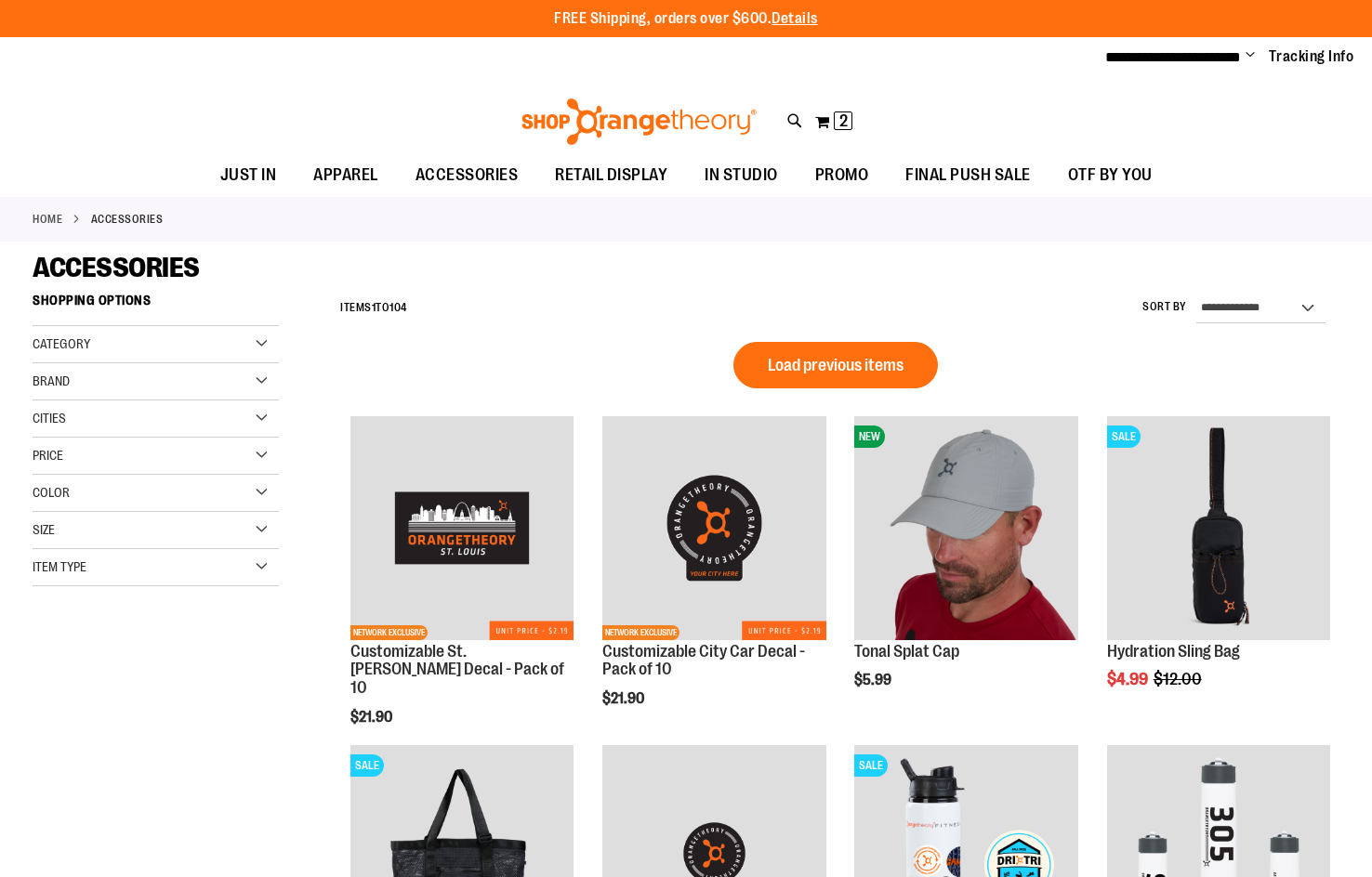
click at [861, 329] on div "**********" at bounding box center [835, 309] width 1009 height 49
click at [859, 344] on button "Load previous items" at bounding box center [836, 366] width 205 height 47
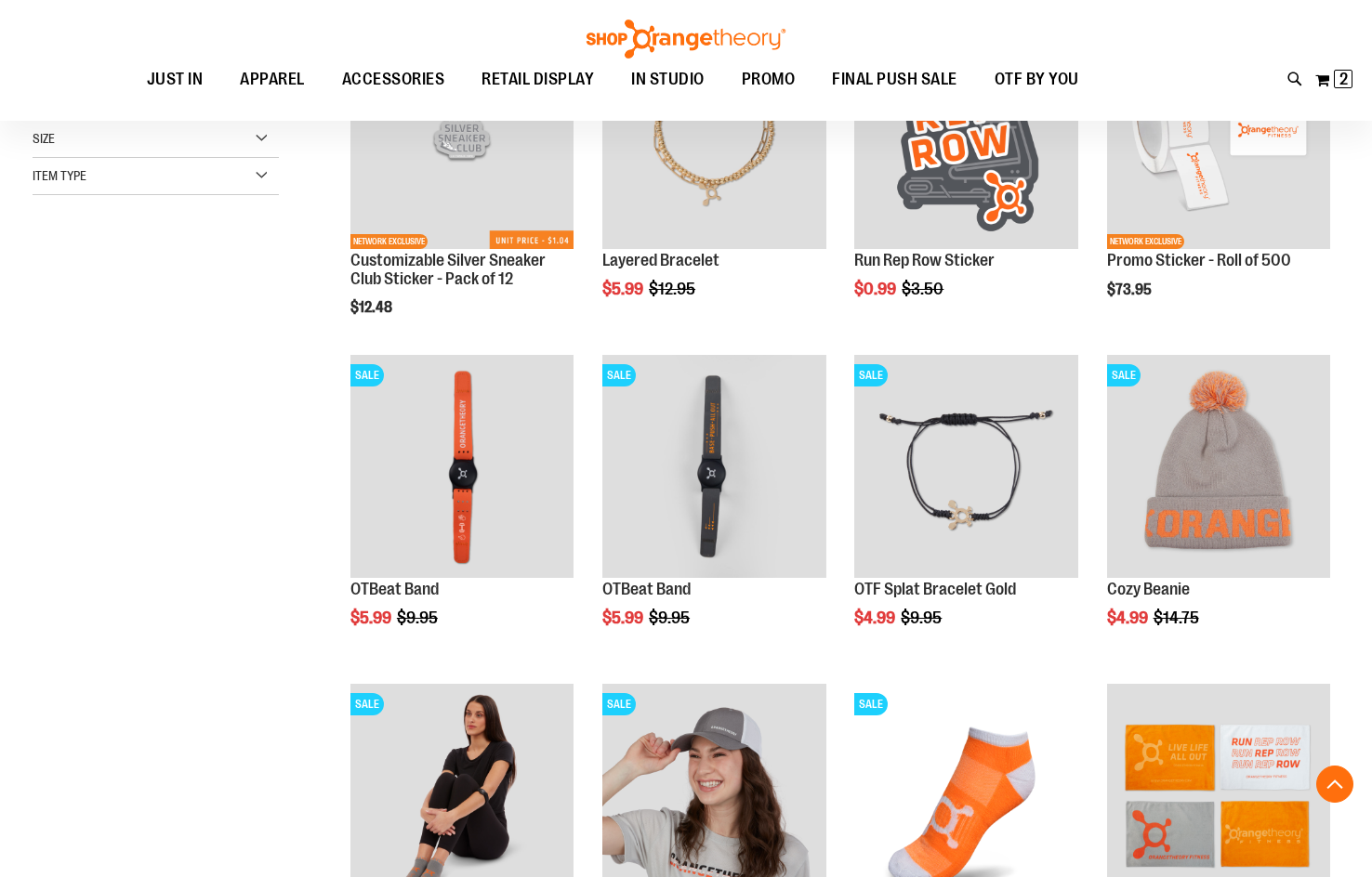
scroll to position [463, 0]
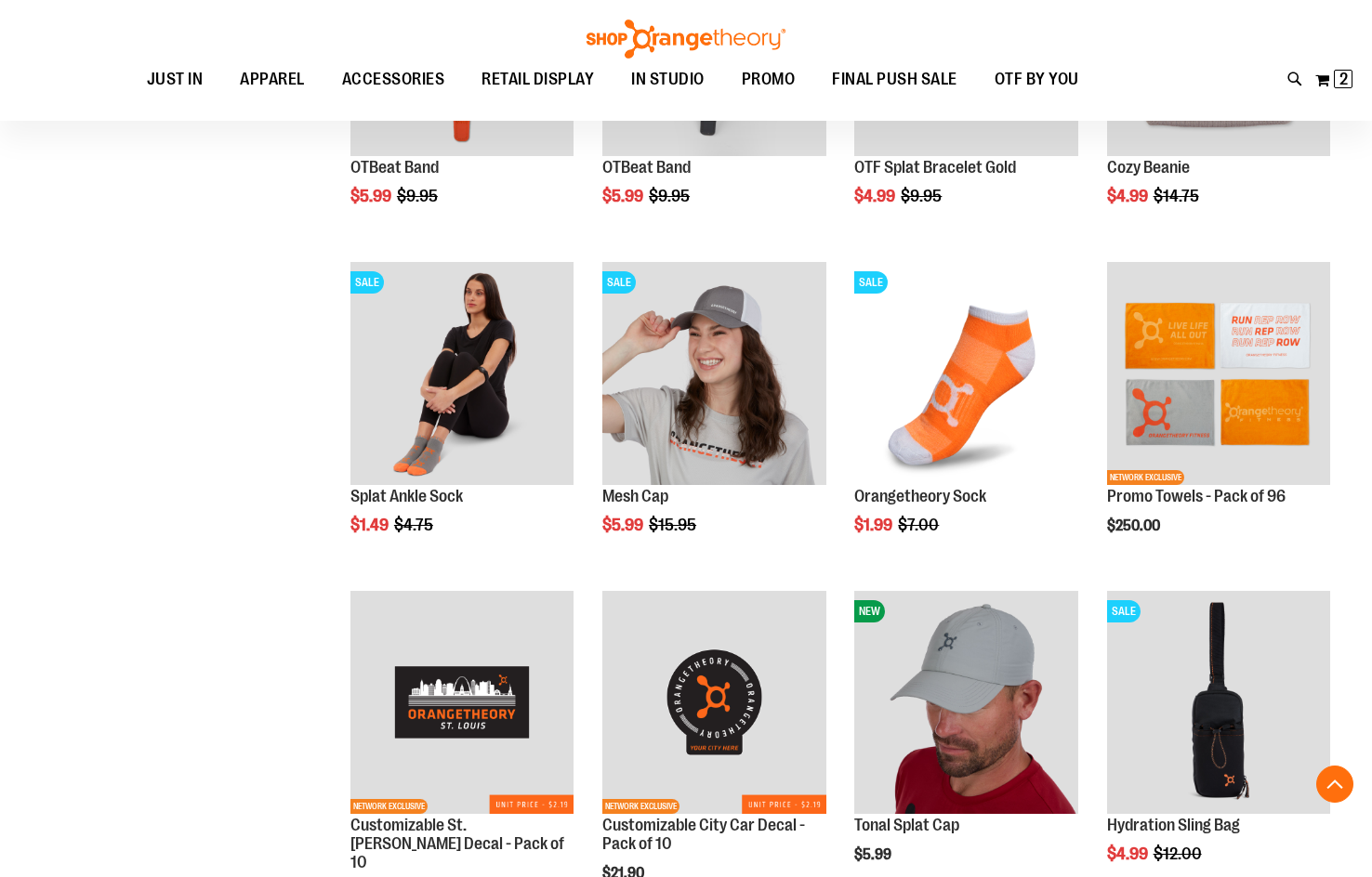
scroll to position [835, 0]
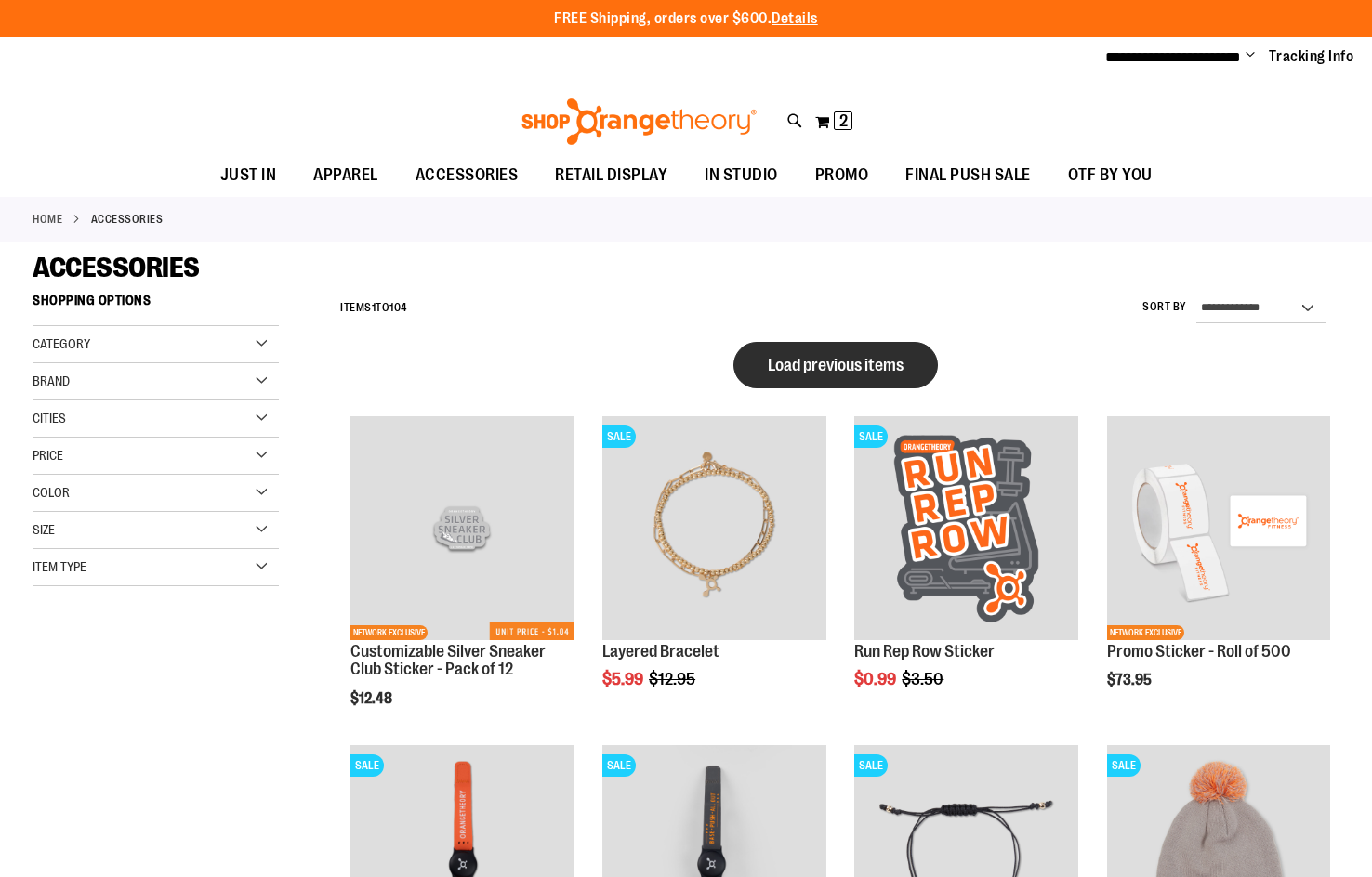
click at [796, 354] on button "Load previous items" at bounding box center [836, 366] width 205 height 47
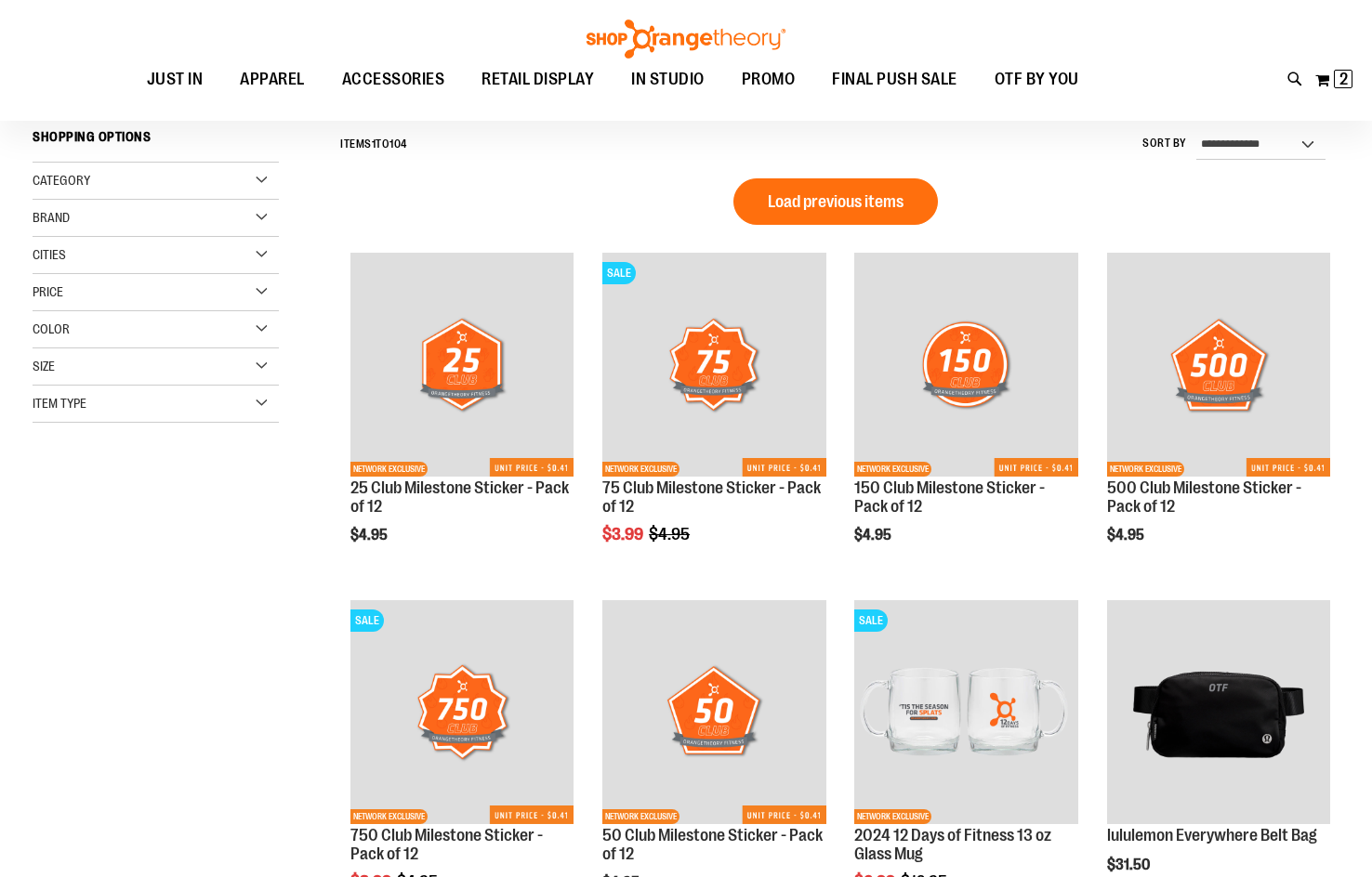
scroll to position [185, 0]
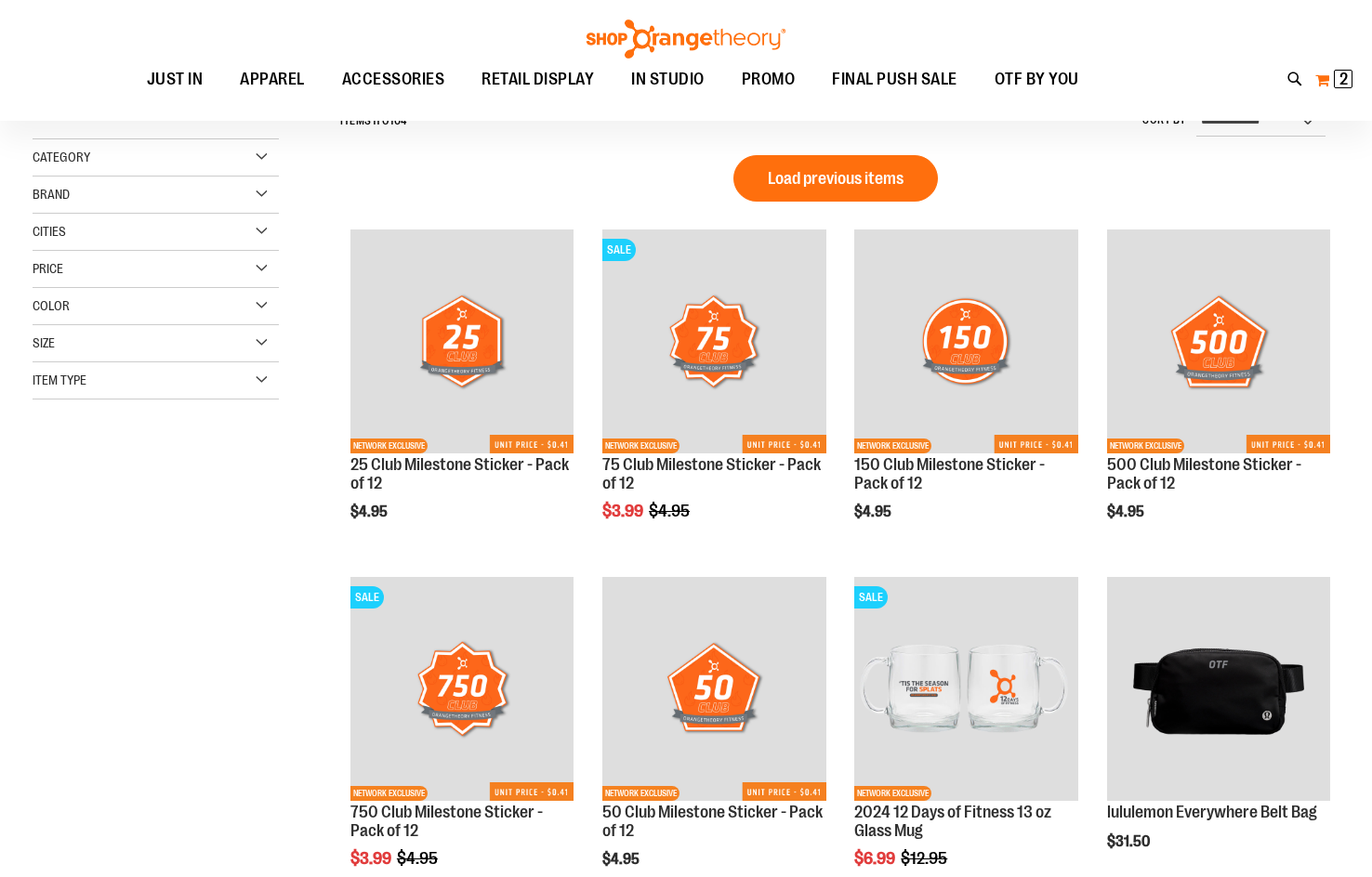
click at [1347, 74] on span "2" at bounding box center [1343, 79] width 8 height 19
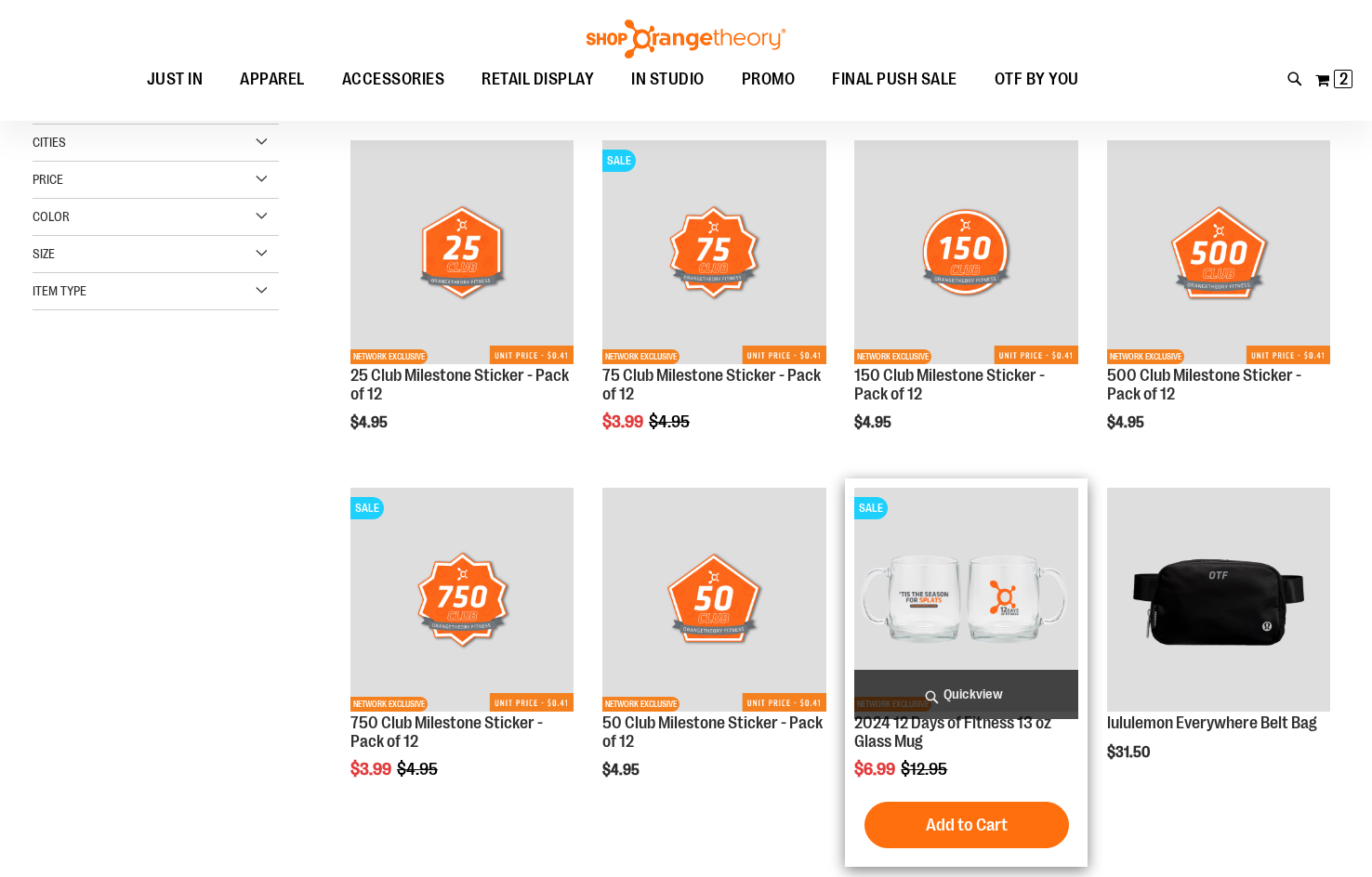
scroll to position [370, 0]
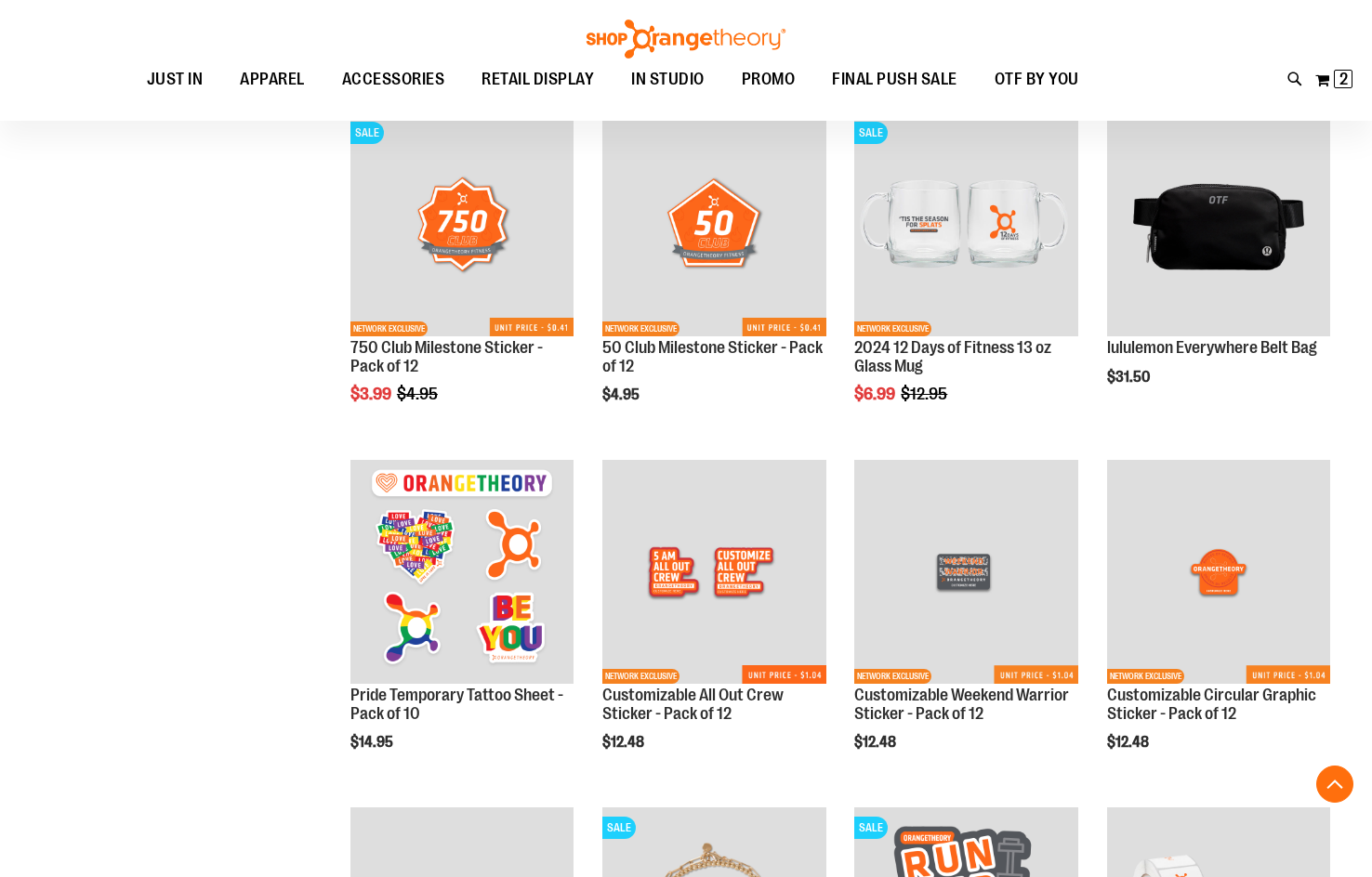
scroll to position [556, 0]
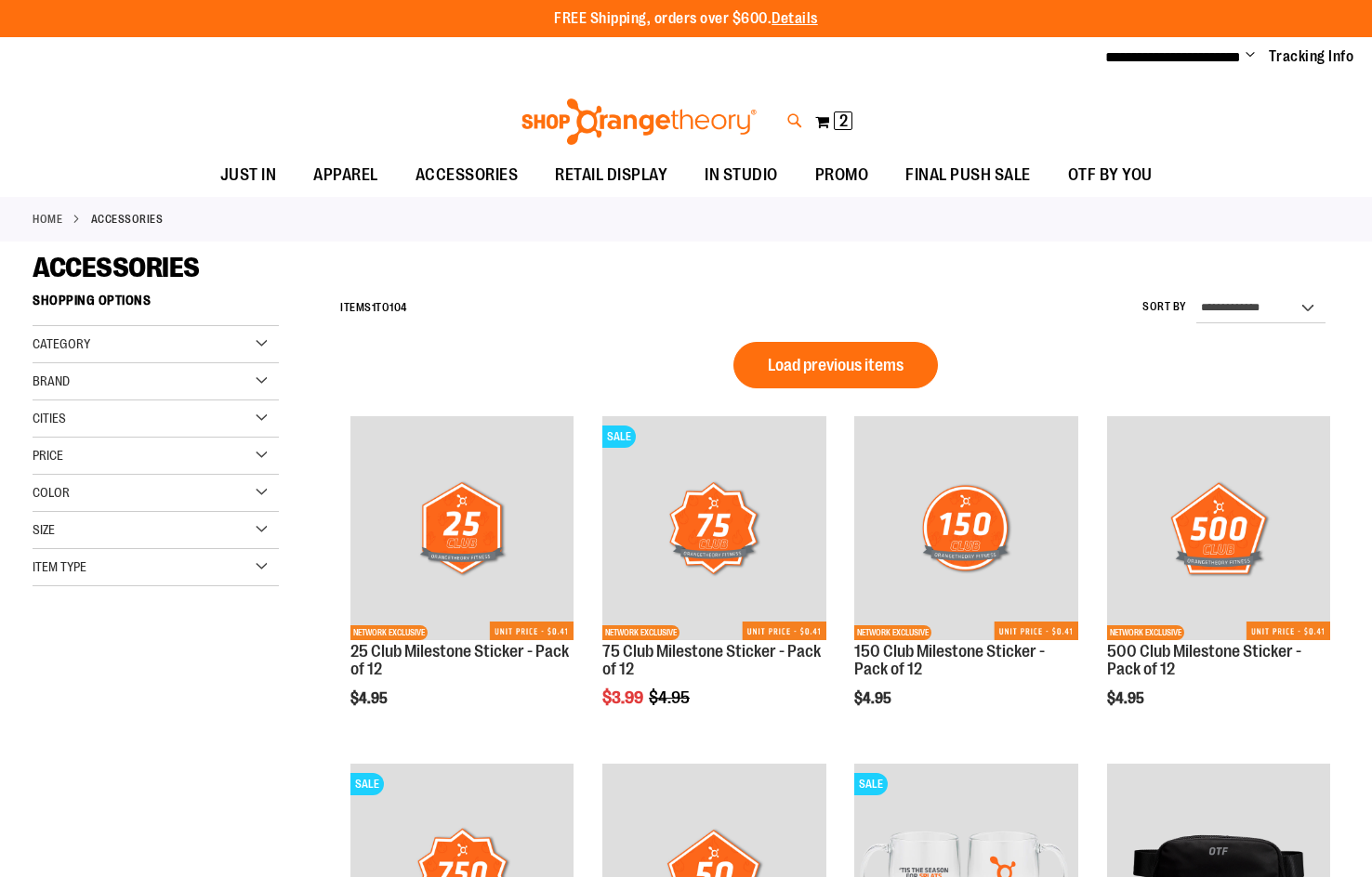
click at [798, 129] on icon at bounding box center [795, 121] width 16 height 22
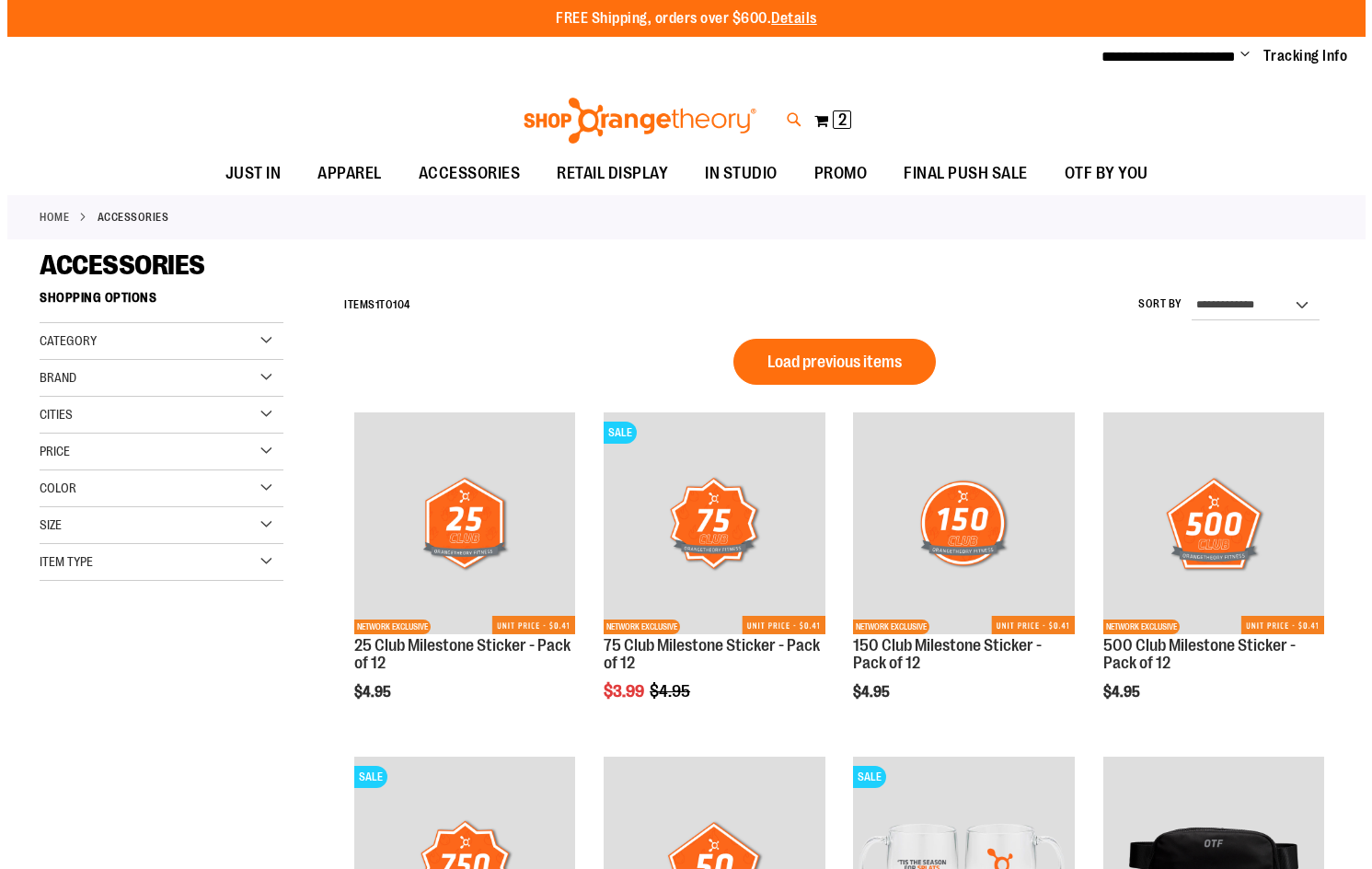
scroll to position [645, 0]
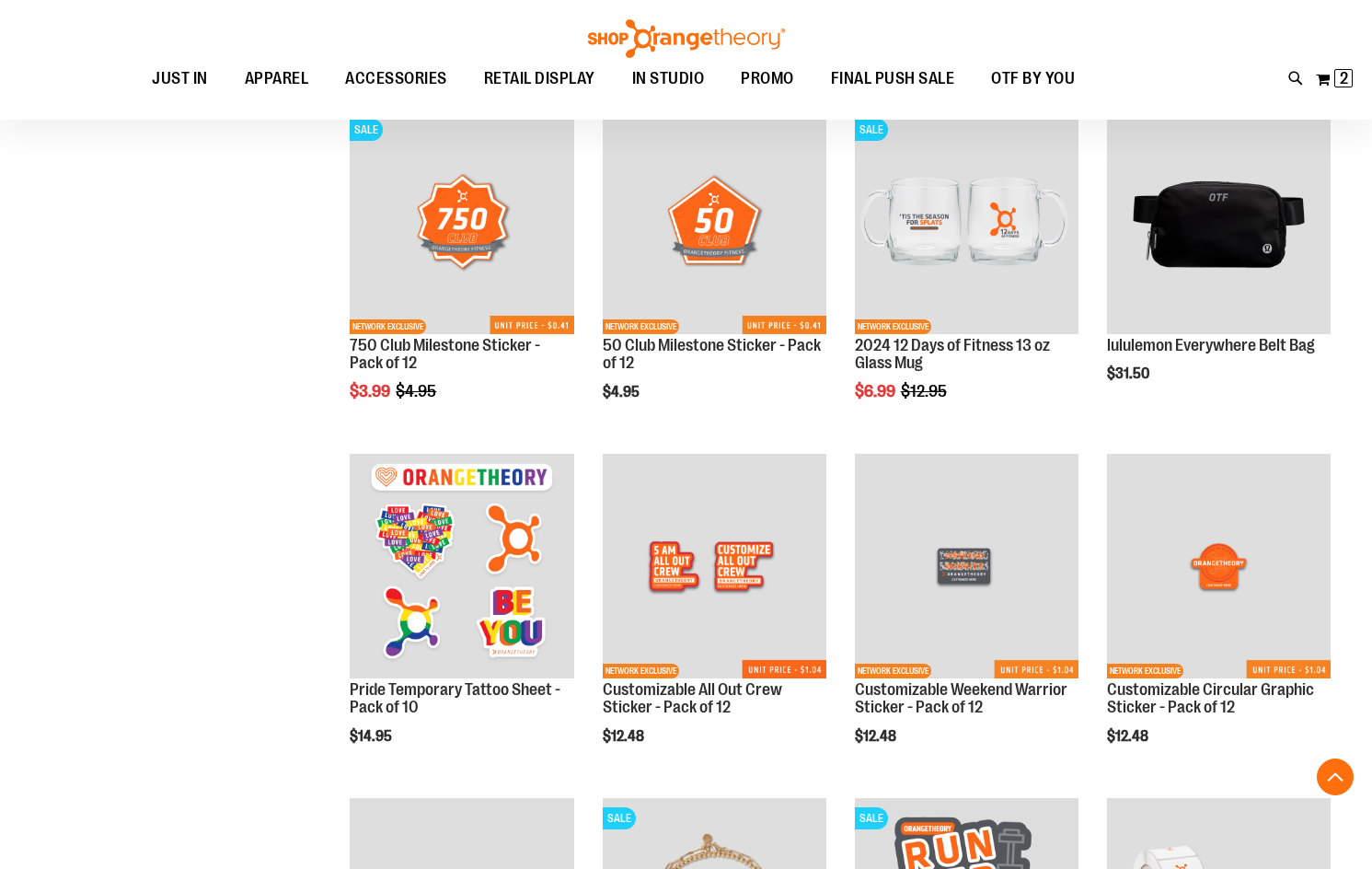
type input "********"
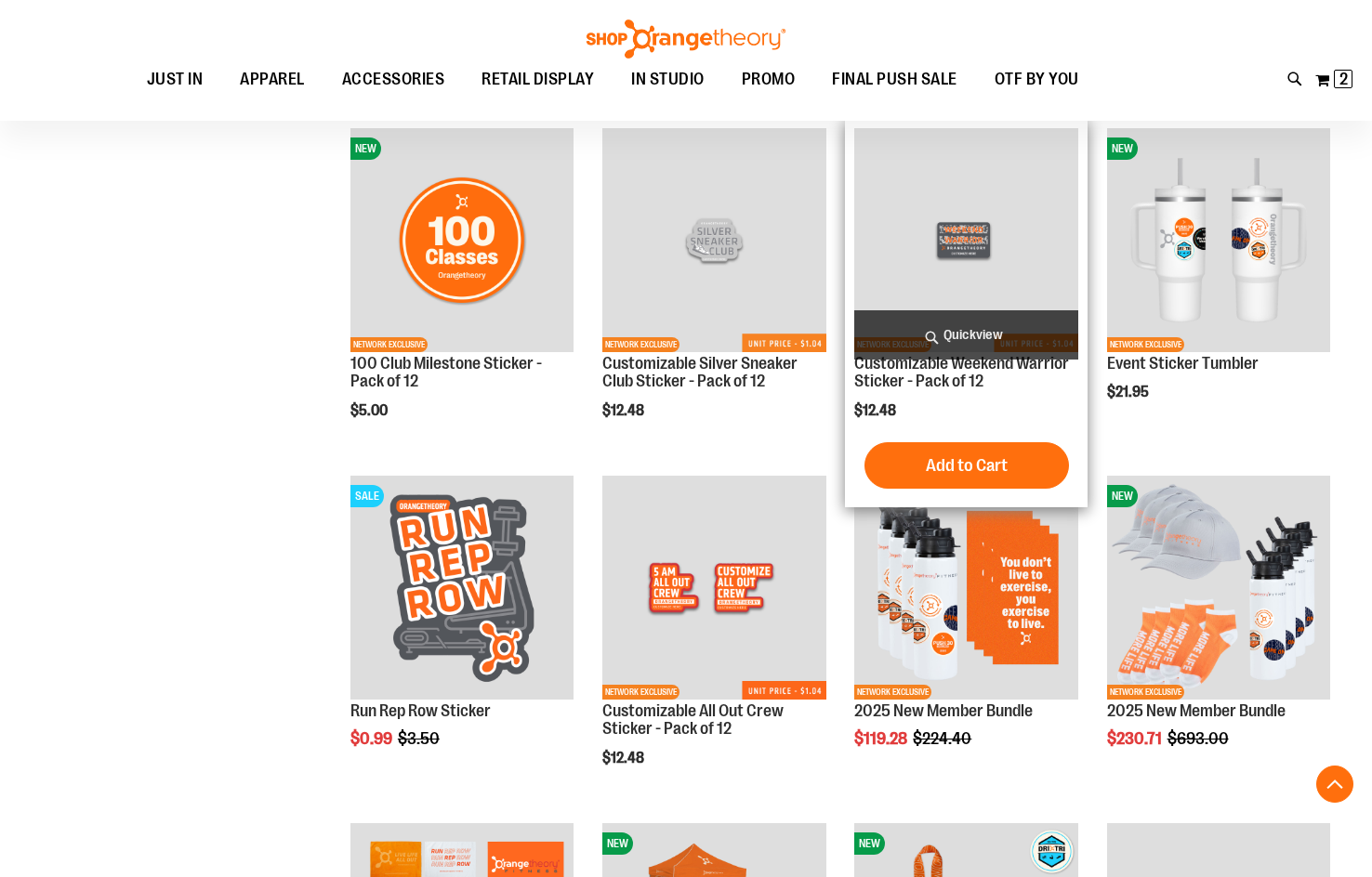
scroll to position [2321, 0]
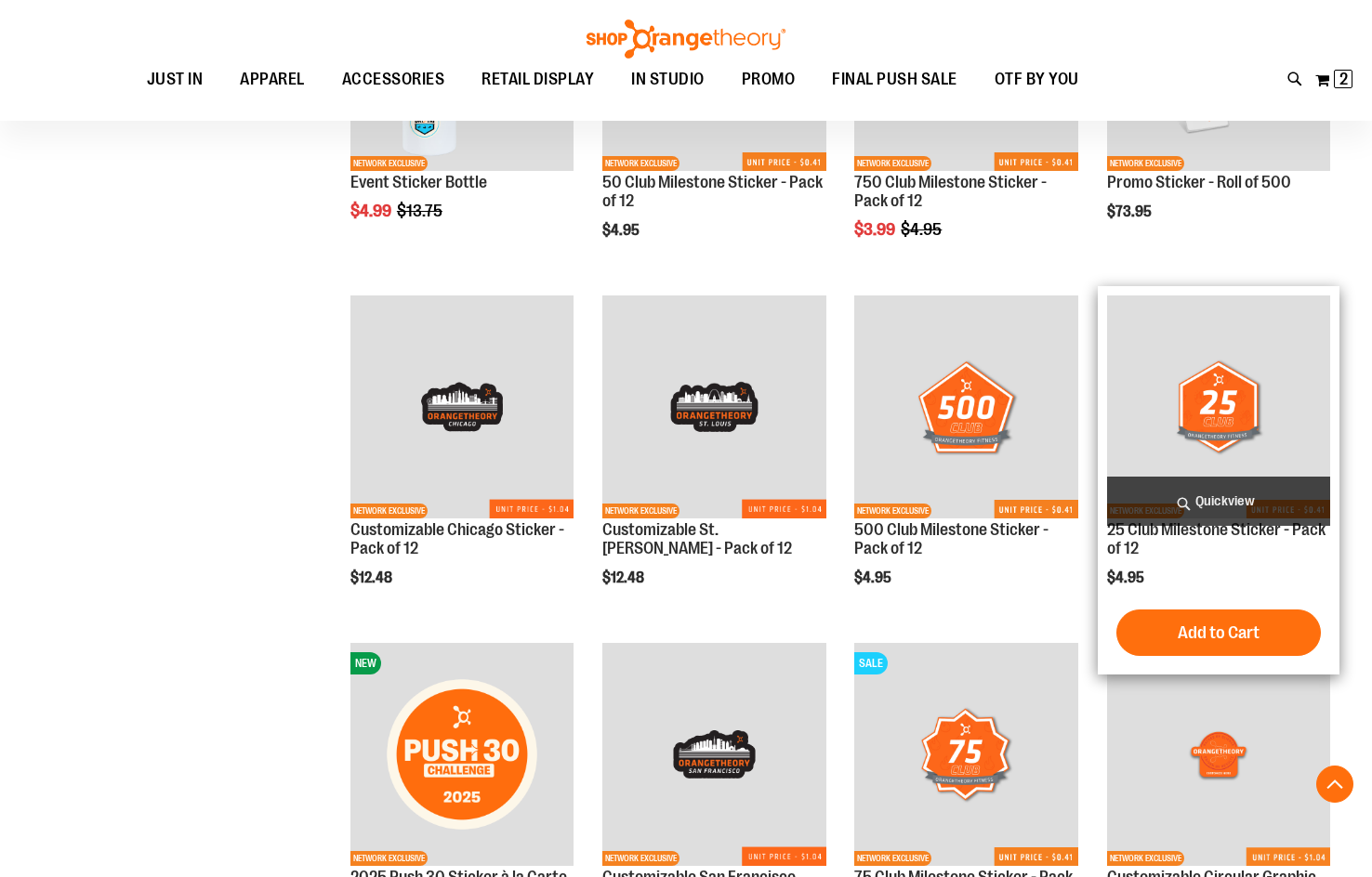
scroll to position [4552, 0]
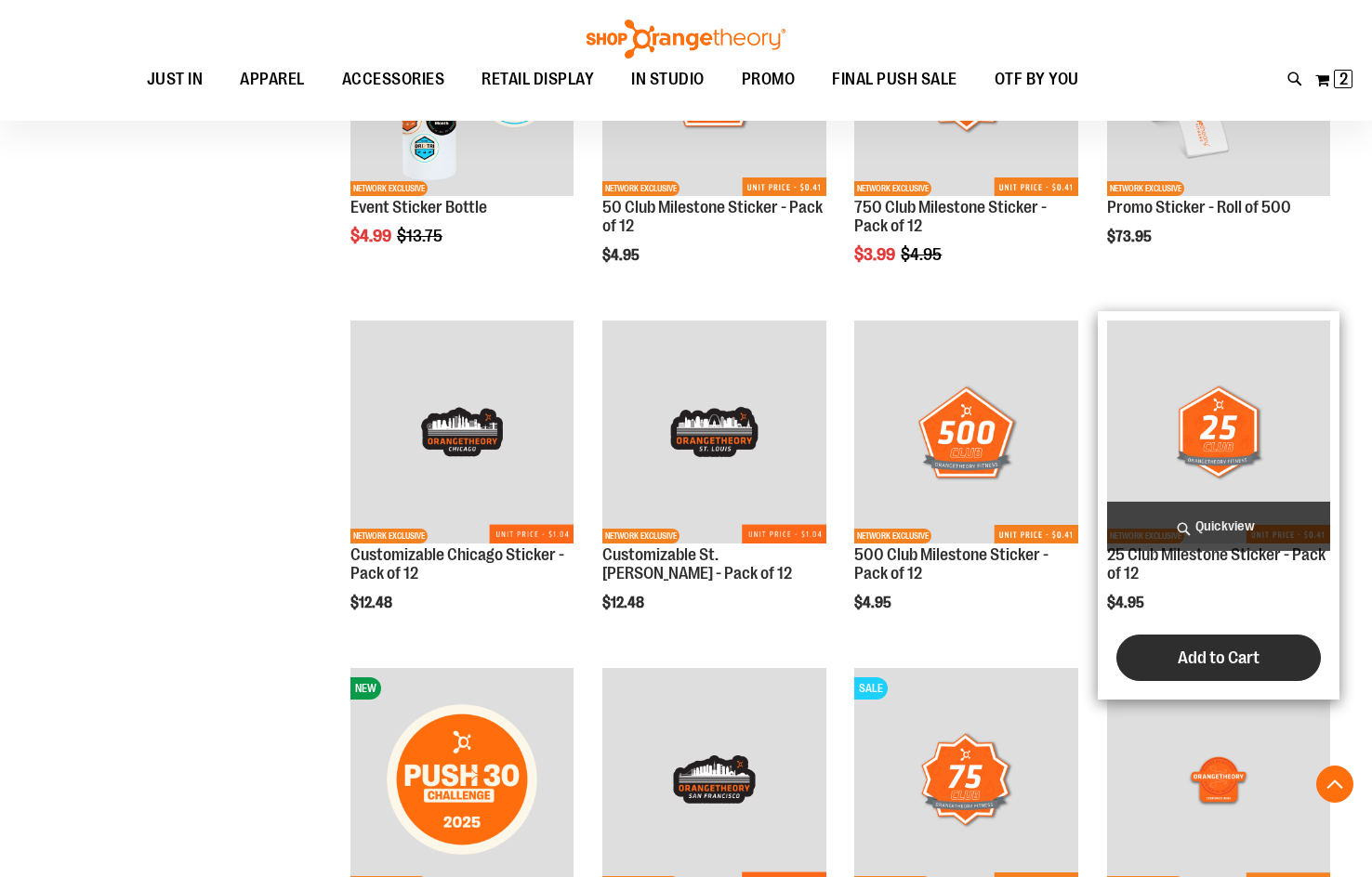
type input "**********"
click at [1212, 660] on span "Add to Cart" at bounding box center [1218, 658] width 82 height 21
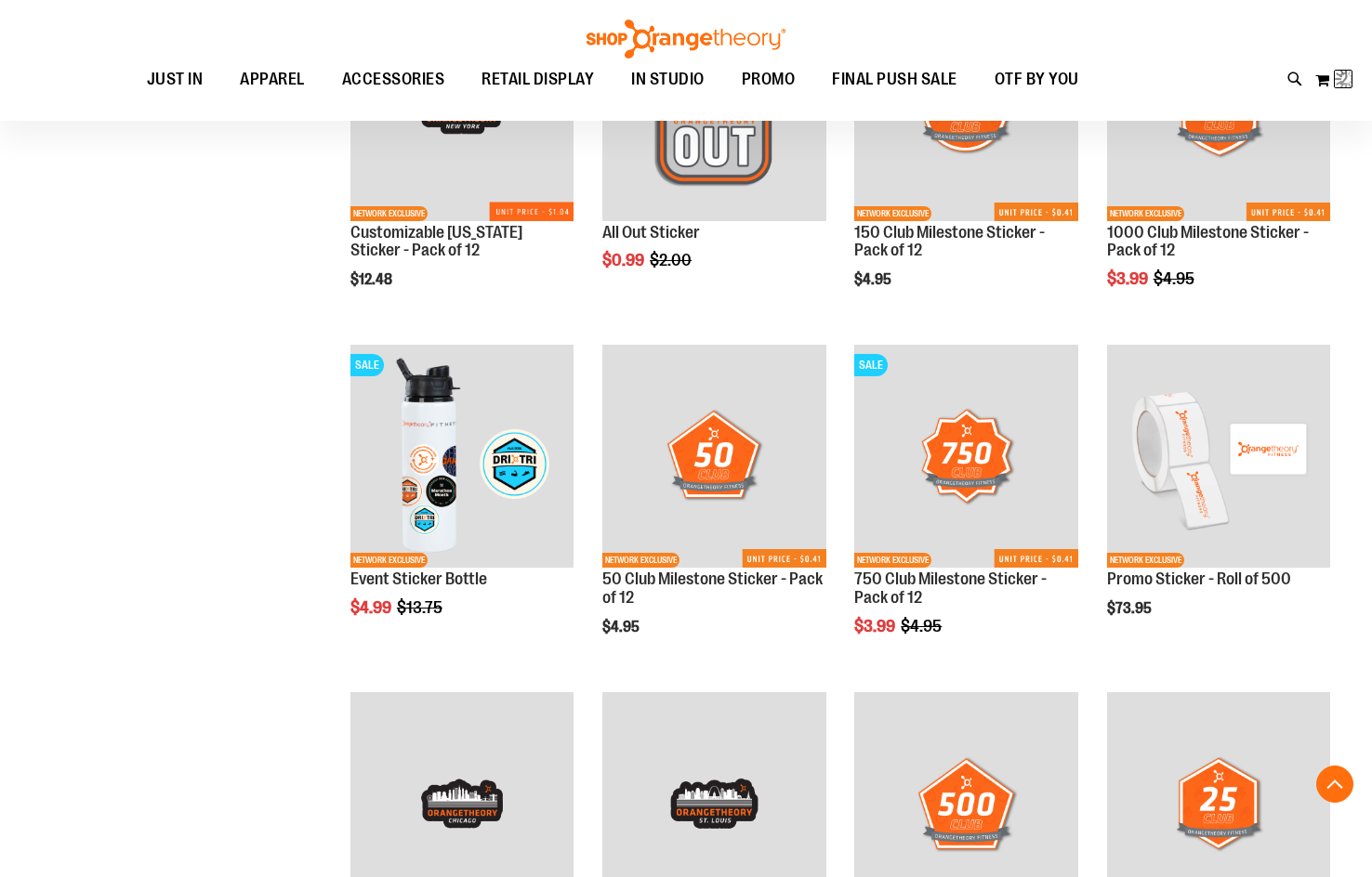
scroll to position [4763, 0]
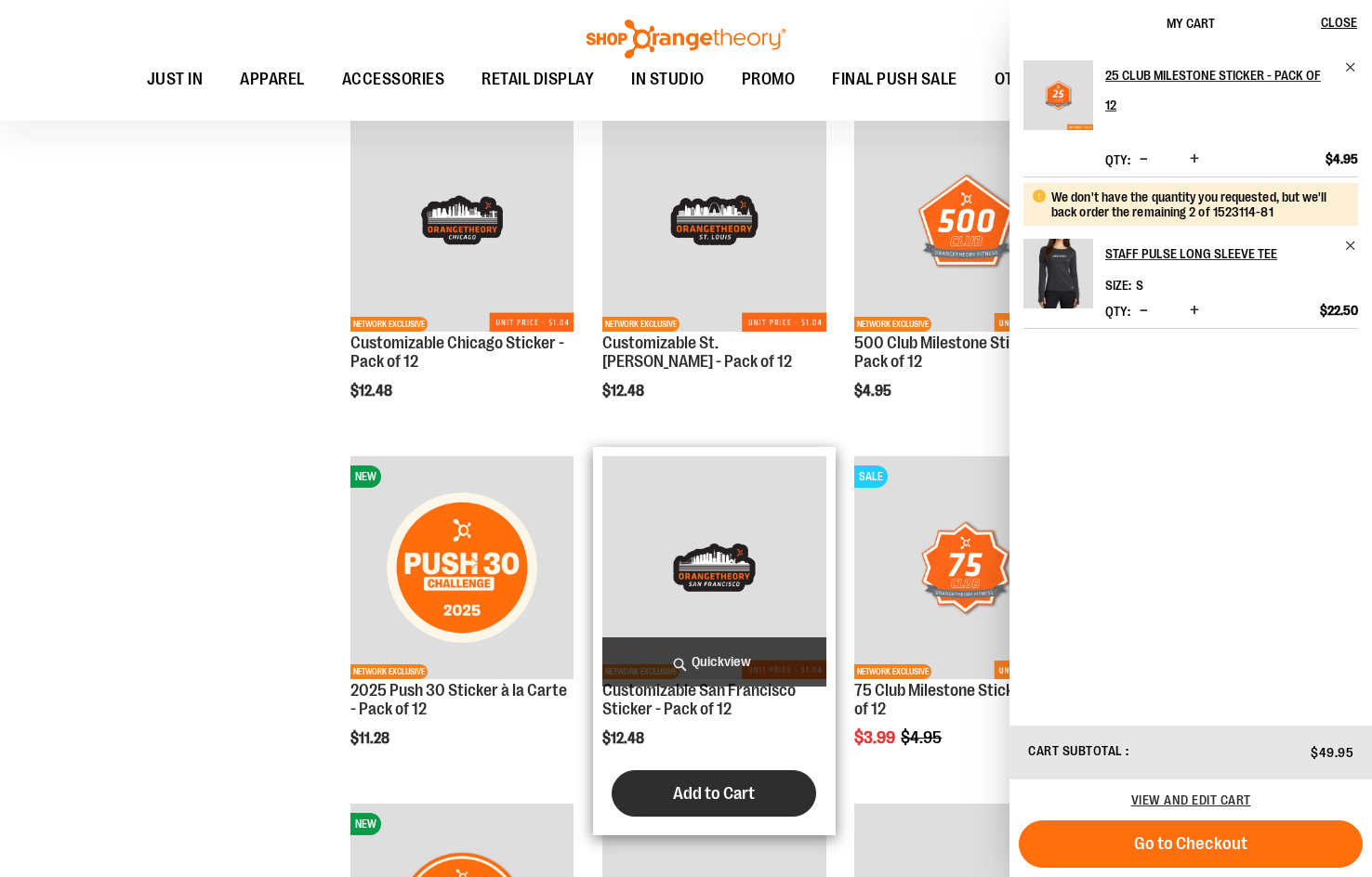
click at [690, 794] on span "Add to Cart" at bounding box center [713, 794] width 82 height 21
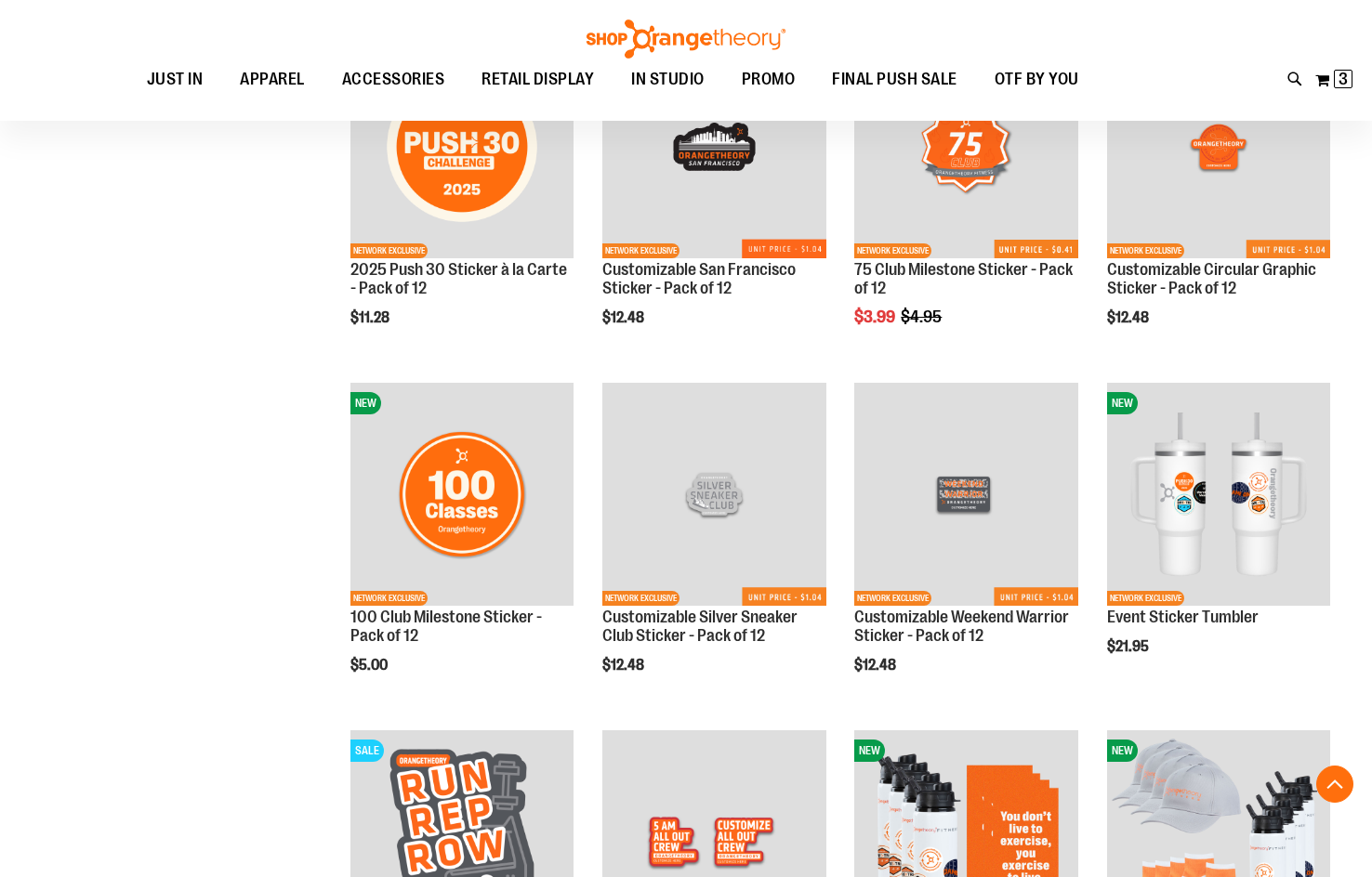
scroll to position [2151, 0]
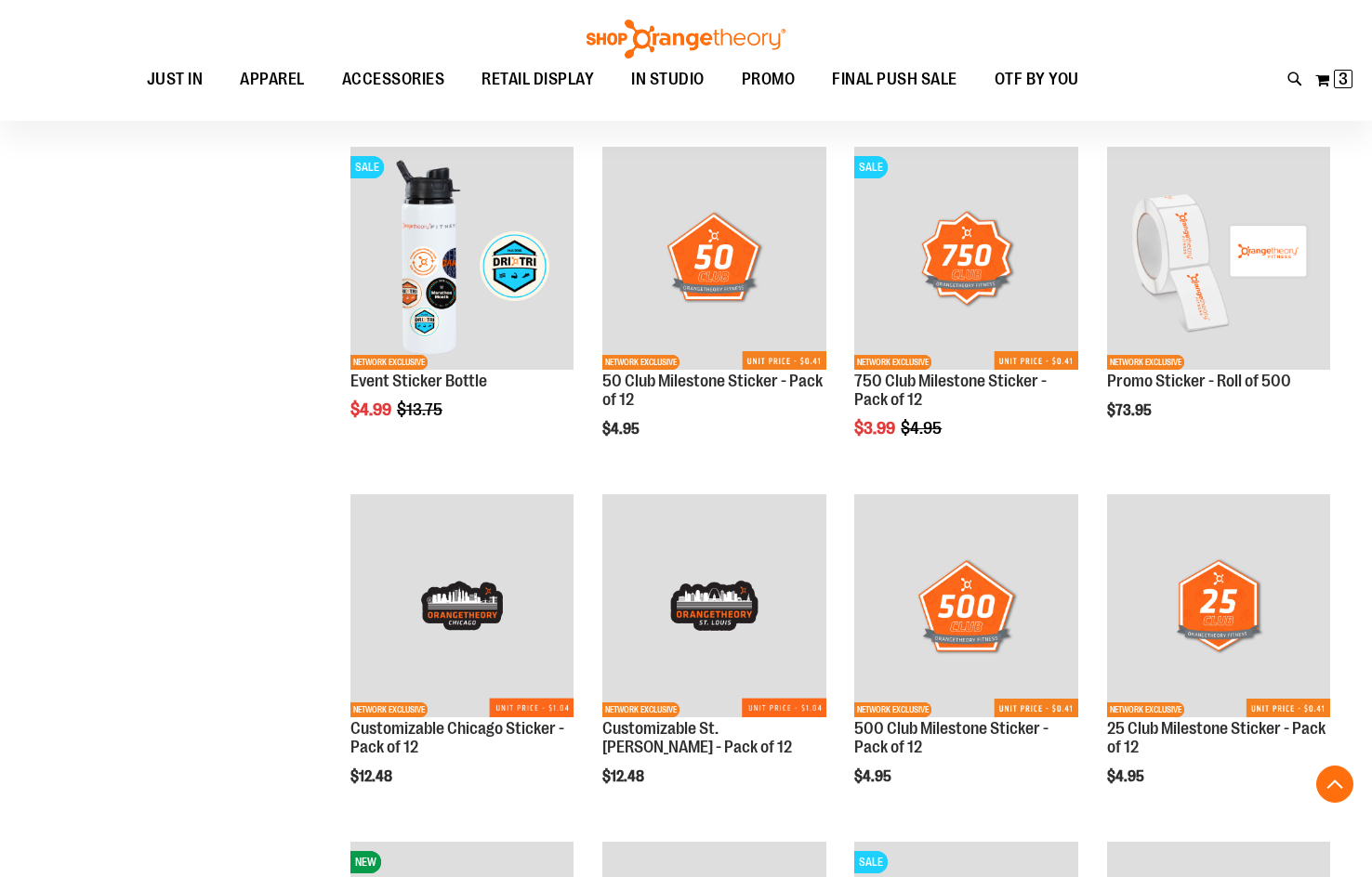
scroll to position [1315, 0]
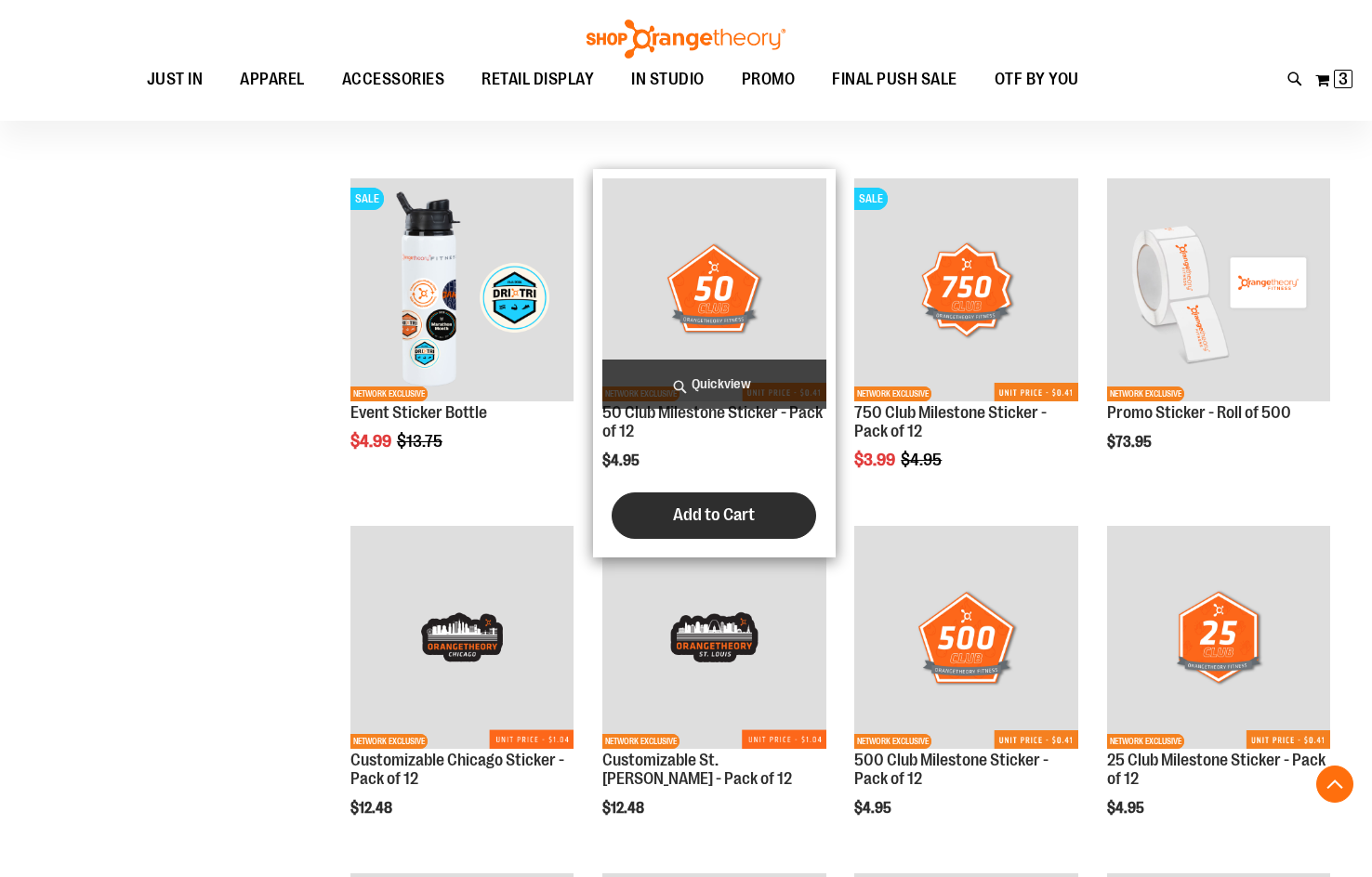
type input "**********"
click at [721, 507] on span "Add to Cart" at bounding box center [713, 515] width 82 height 21
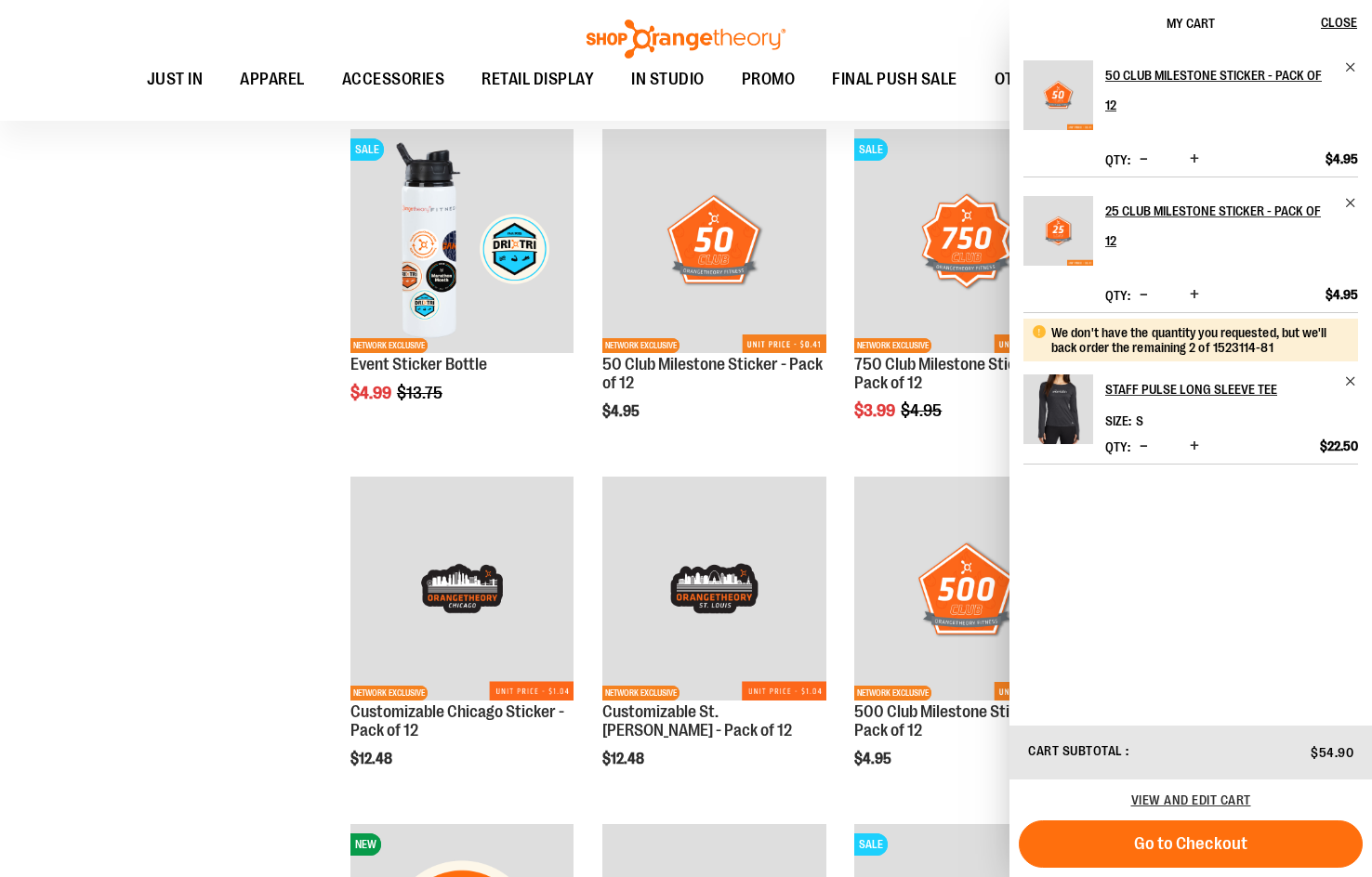
scroll to position [1265, 0]
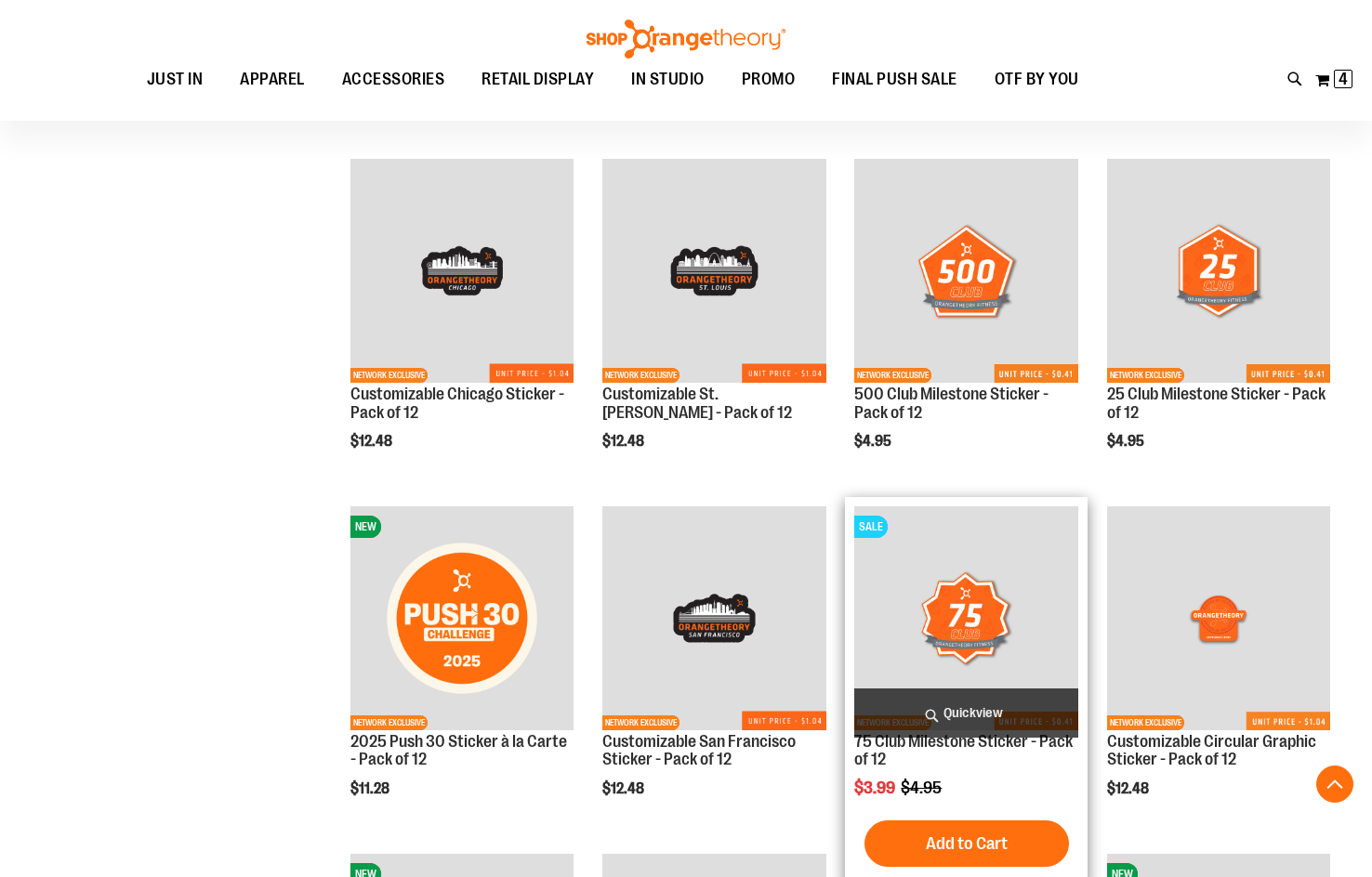
scroll to position [1822, 0]
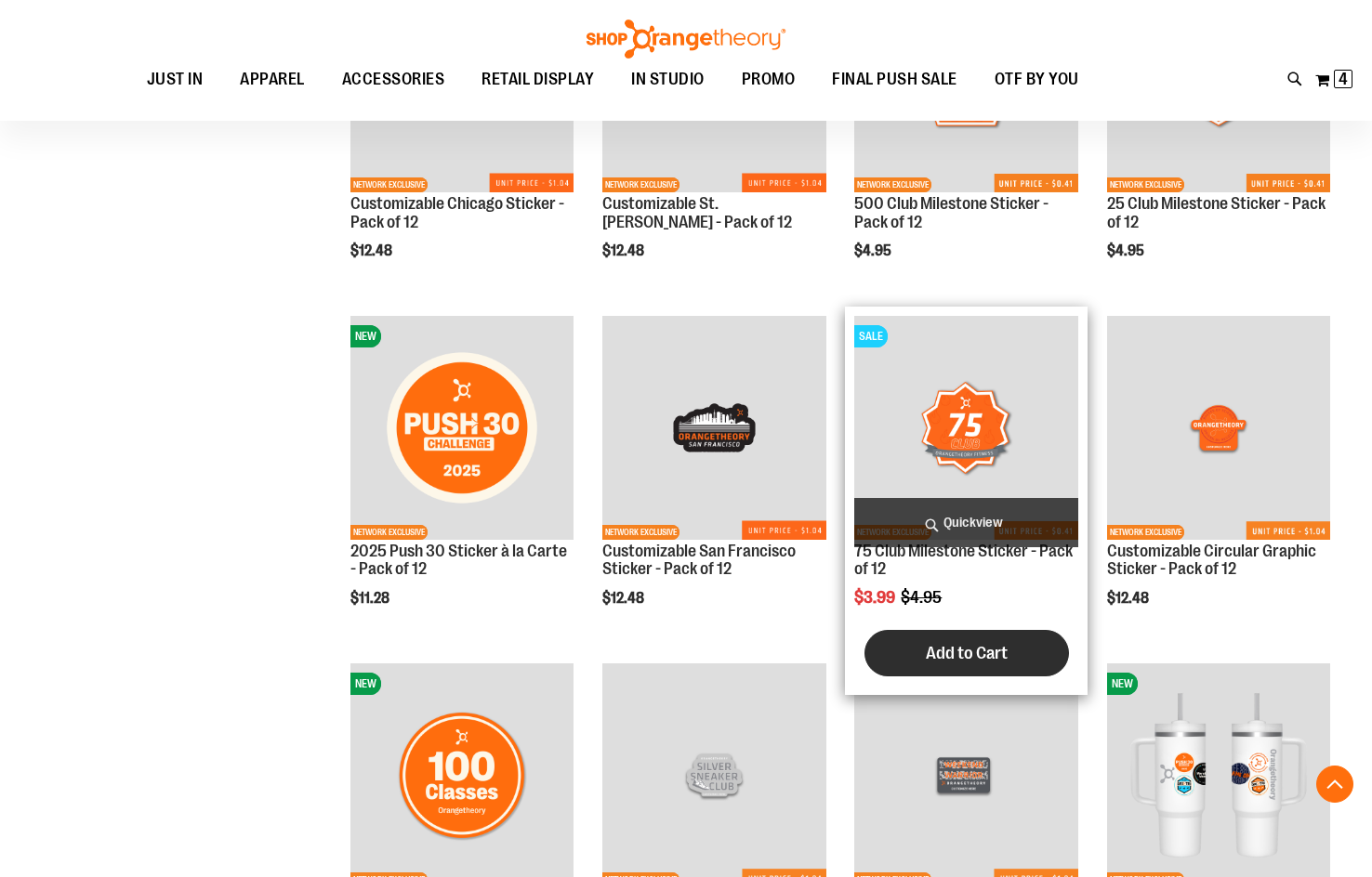
click at [932, 648] on span "Add to Cart" at bounding box center [967, 653] width 82 height 21
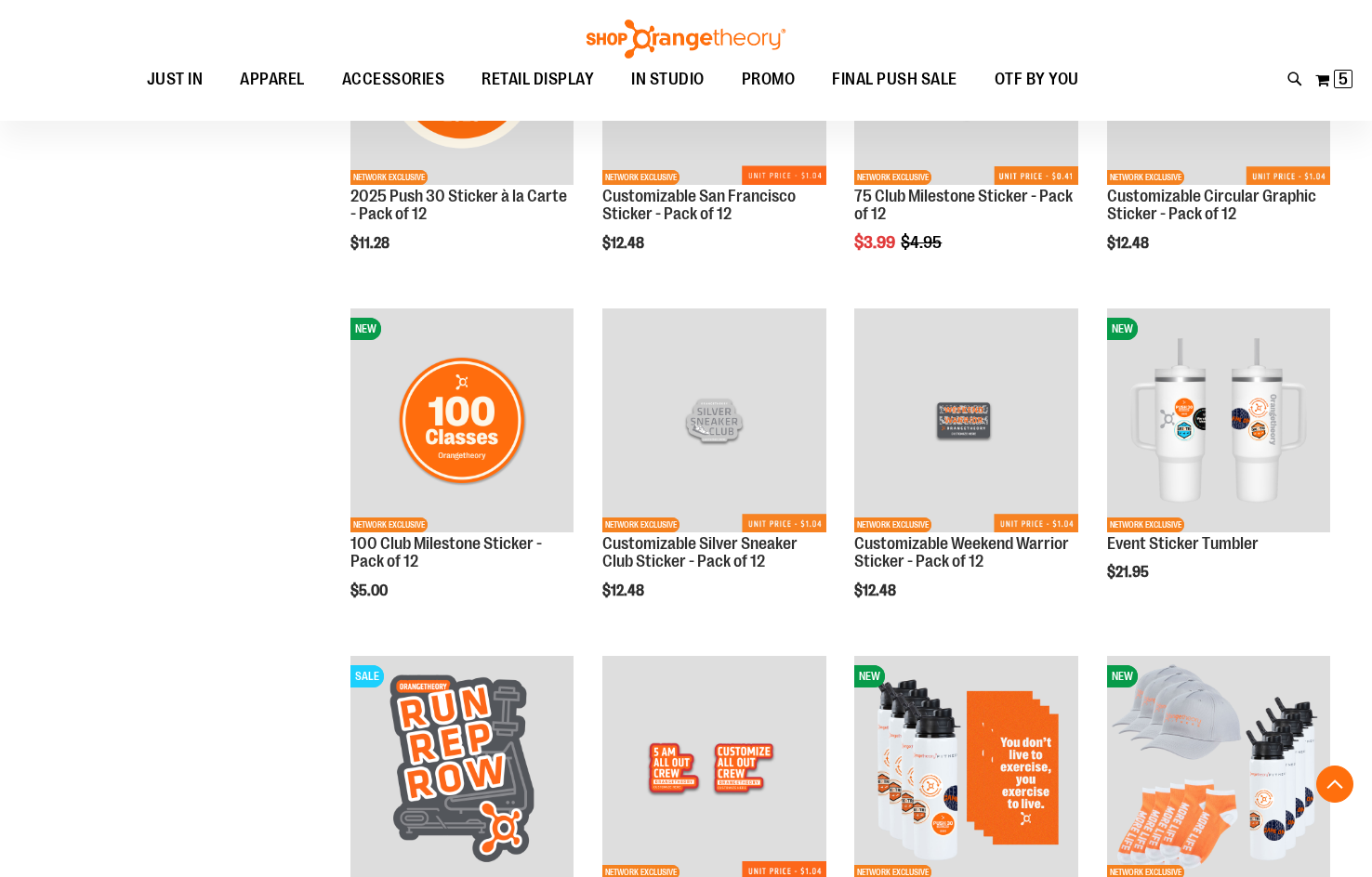
scroll to position [2195, 0]
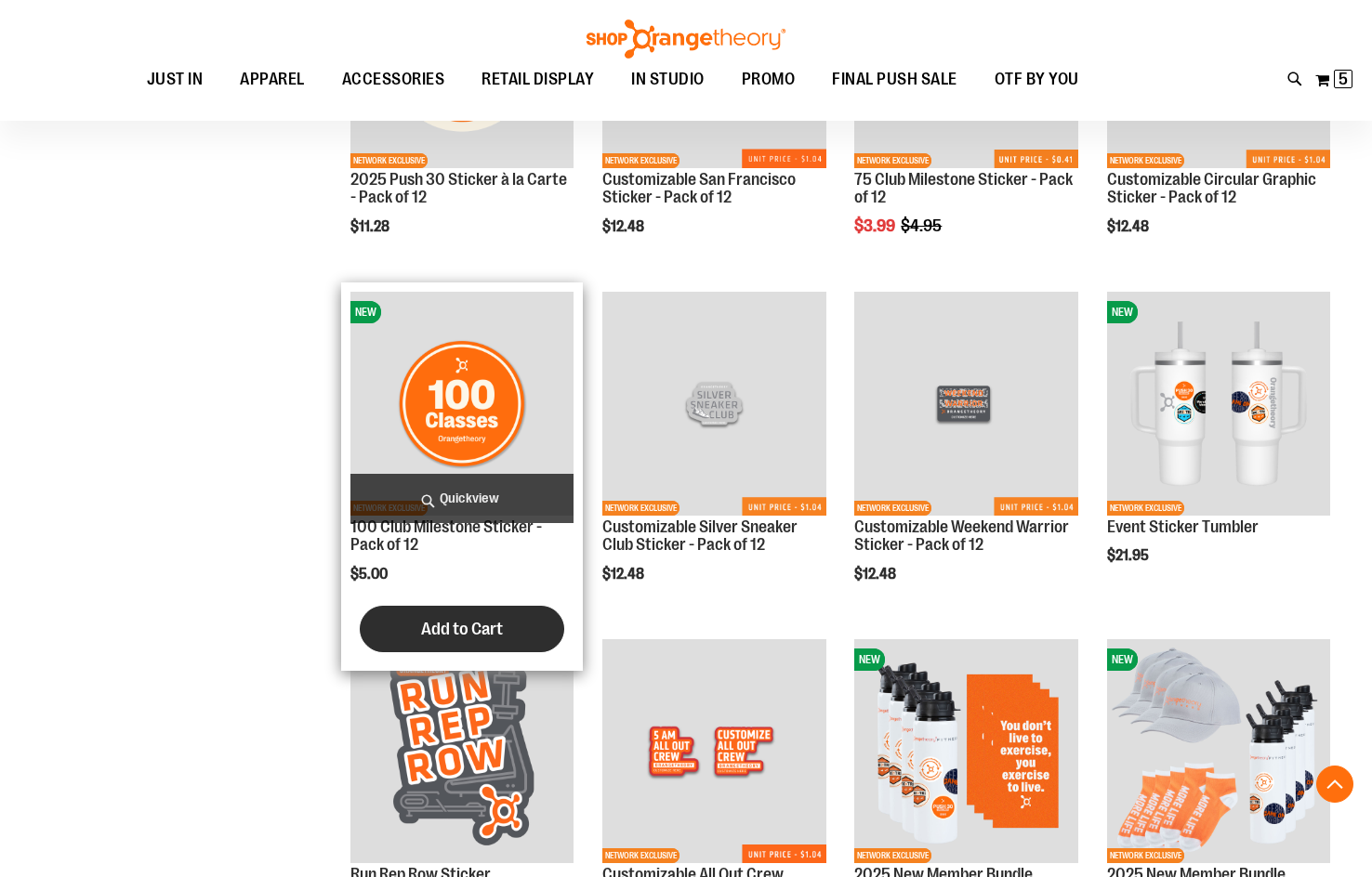
click at [397, 619] on button "Add to Cart" at bounding box center [462, 629] width 205 height 47
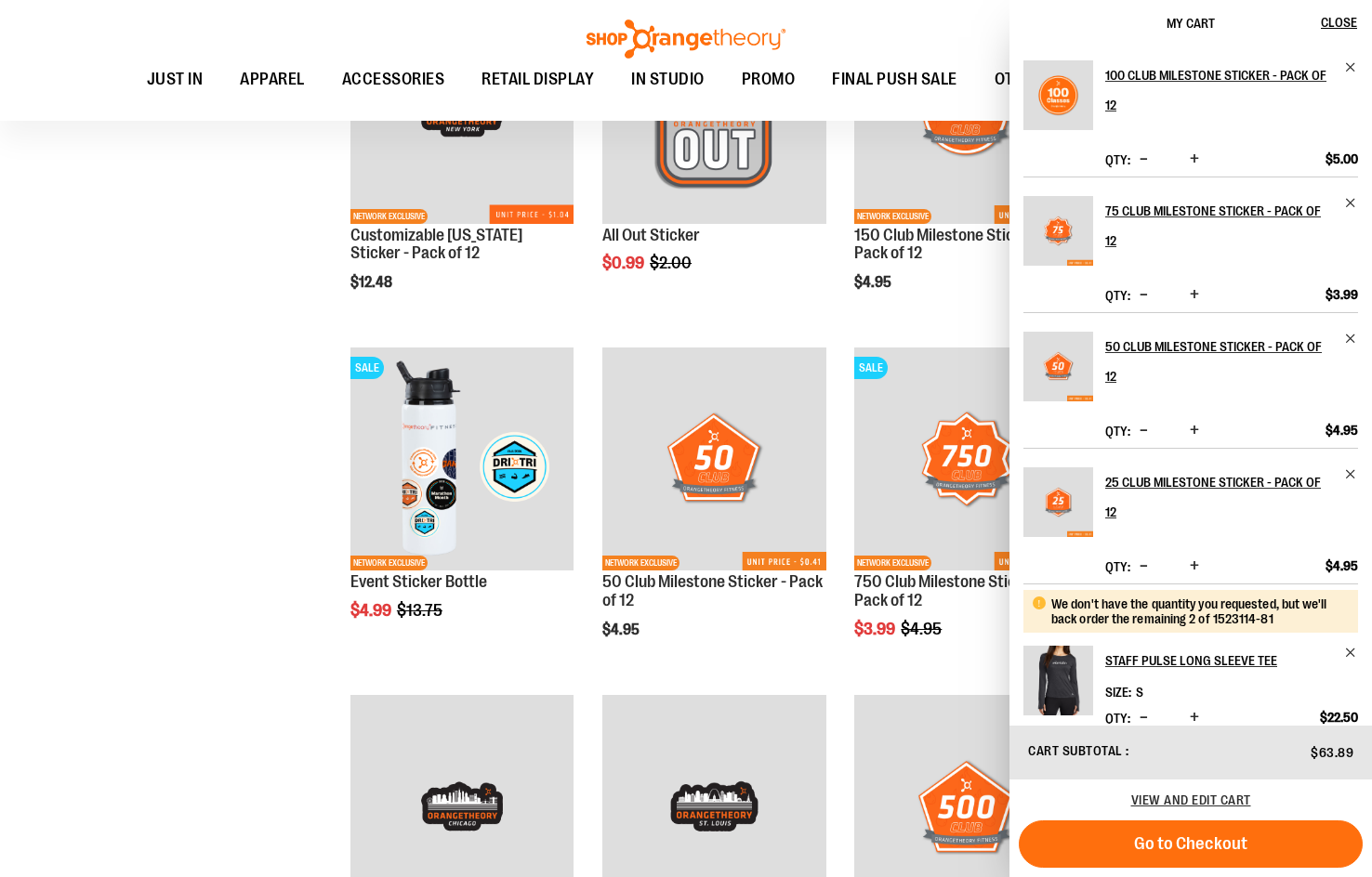
scroll to position [2560, 0]
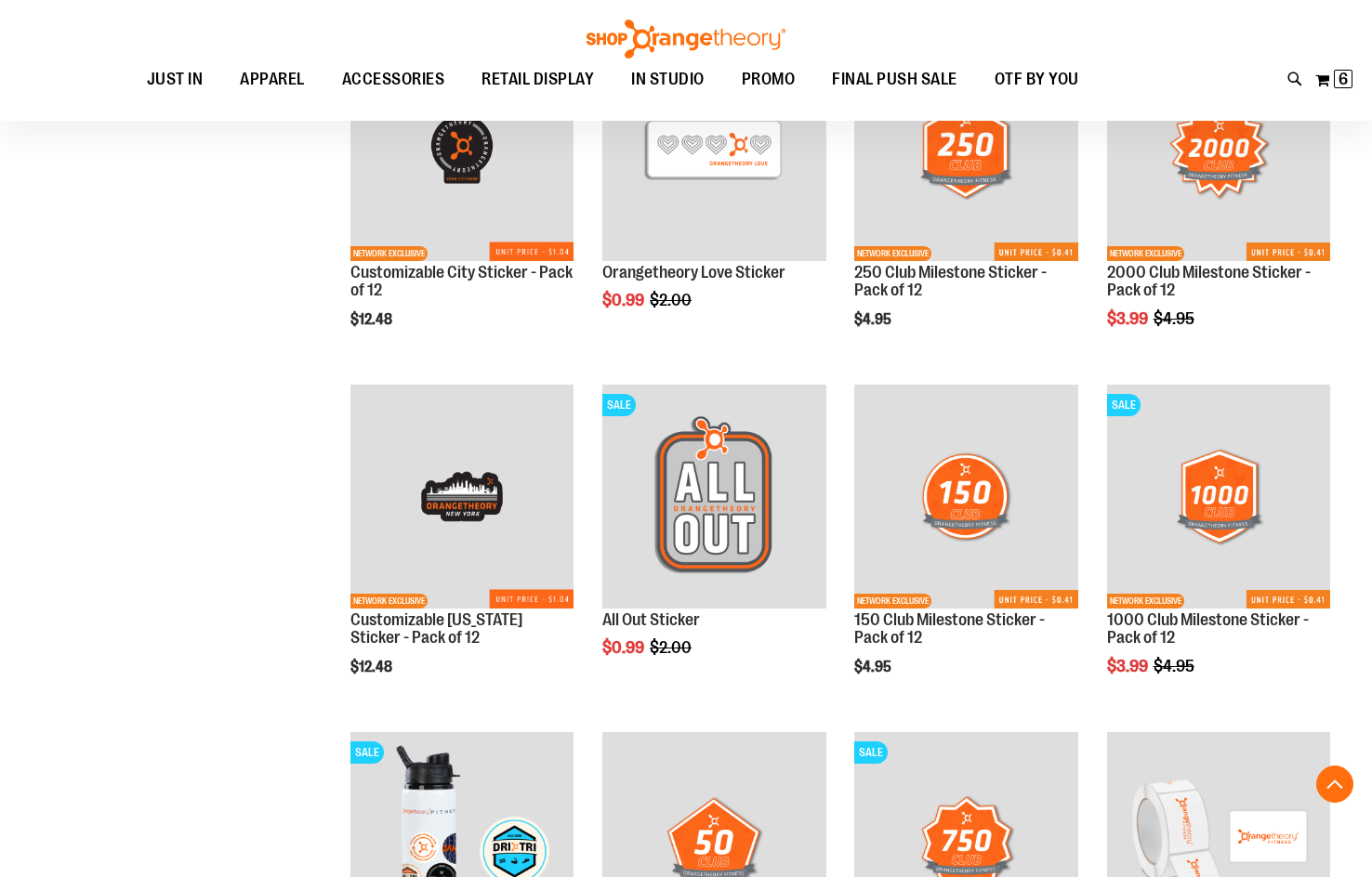
scroll to position [3817, 0]
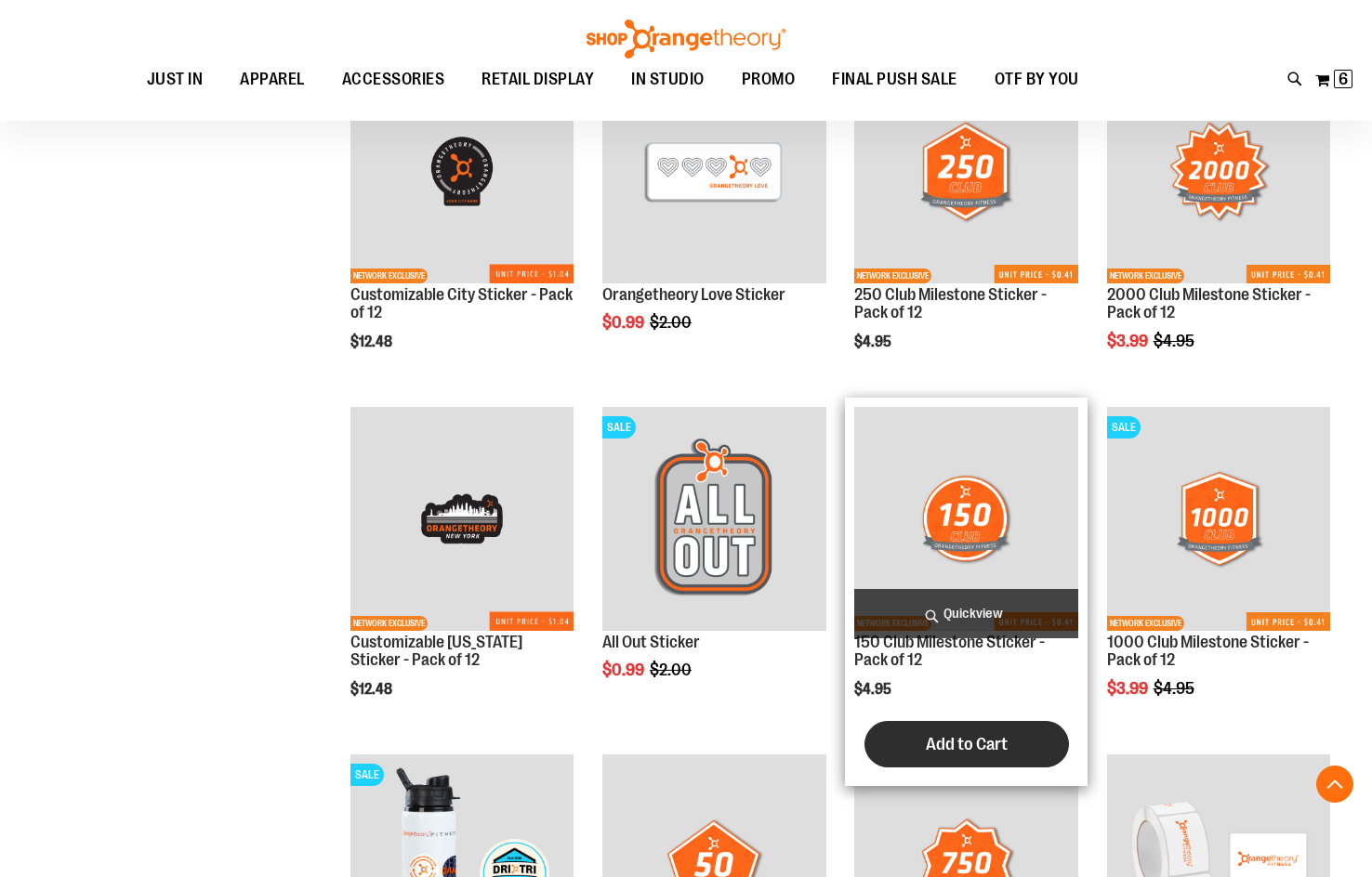
click at [969, 747] on span "Add to Cart" at bounding box center [967, 745] width 82 height 21
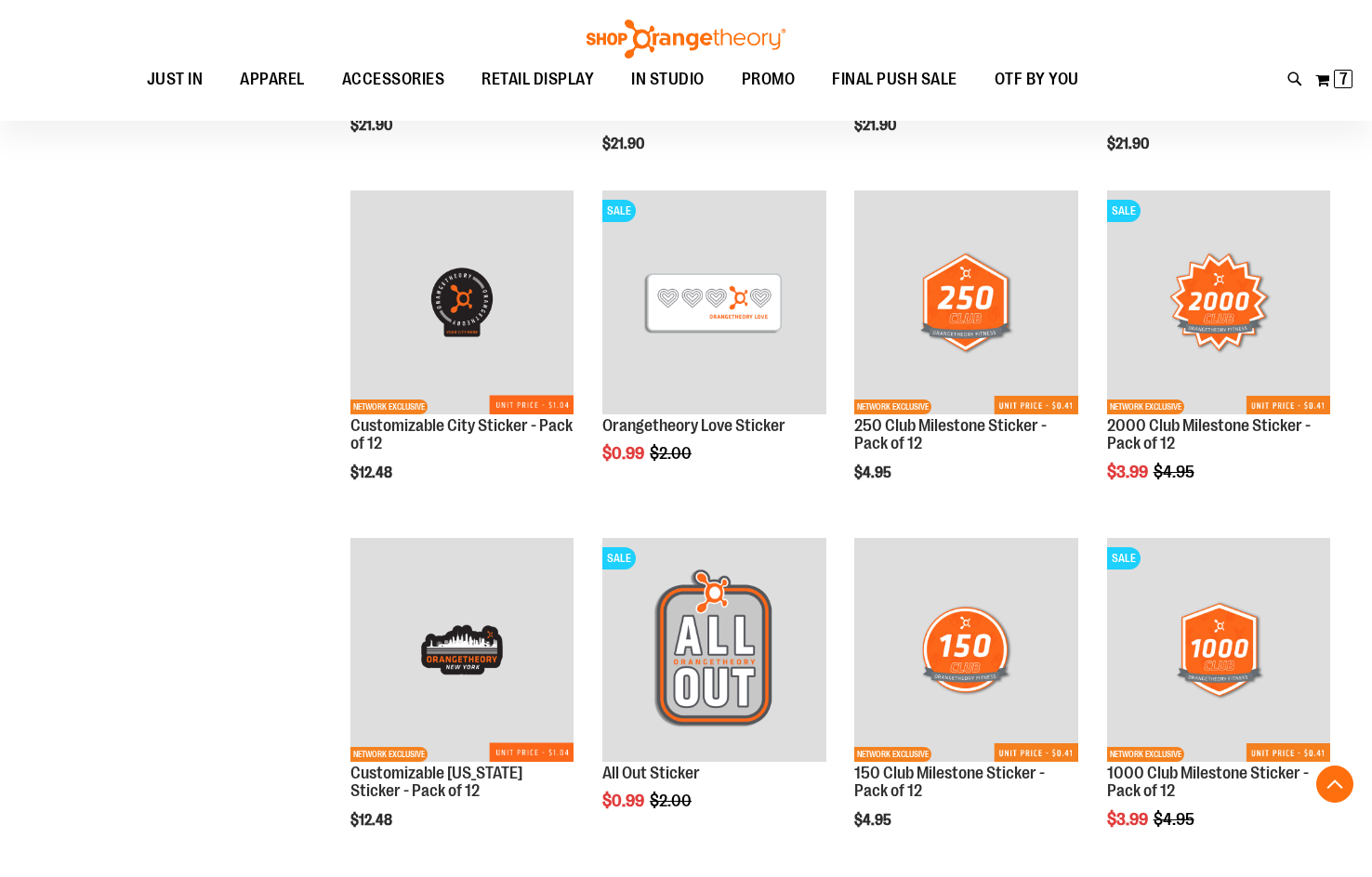
scroll to position [3631, 0]
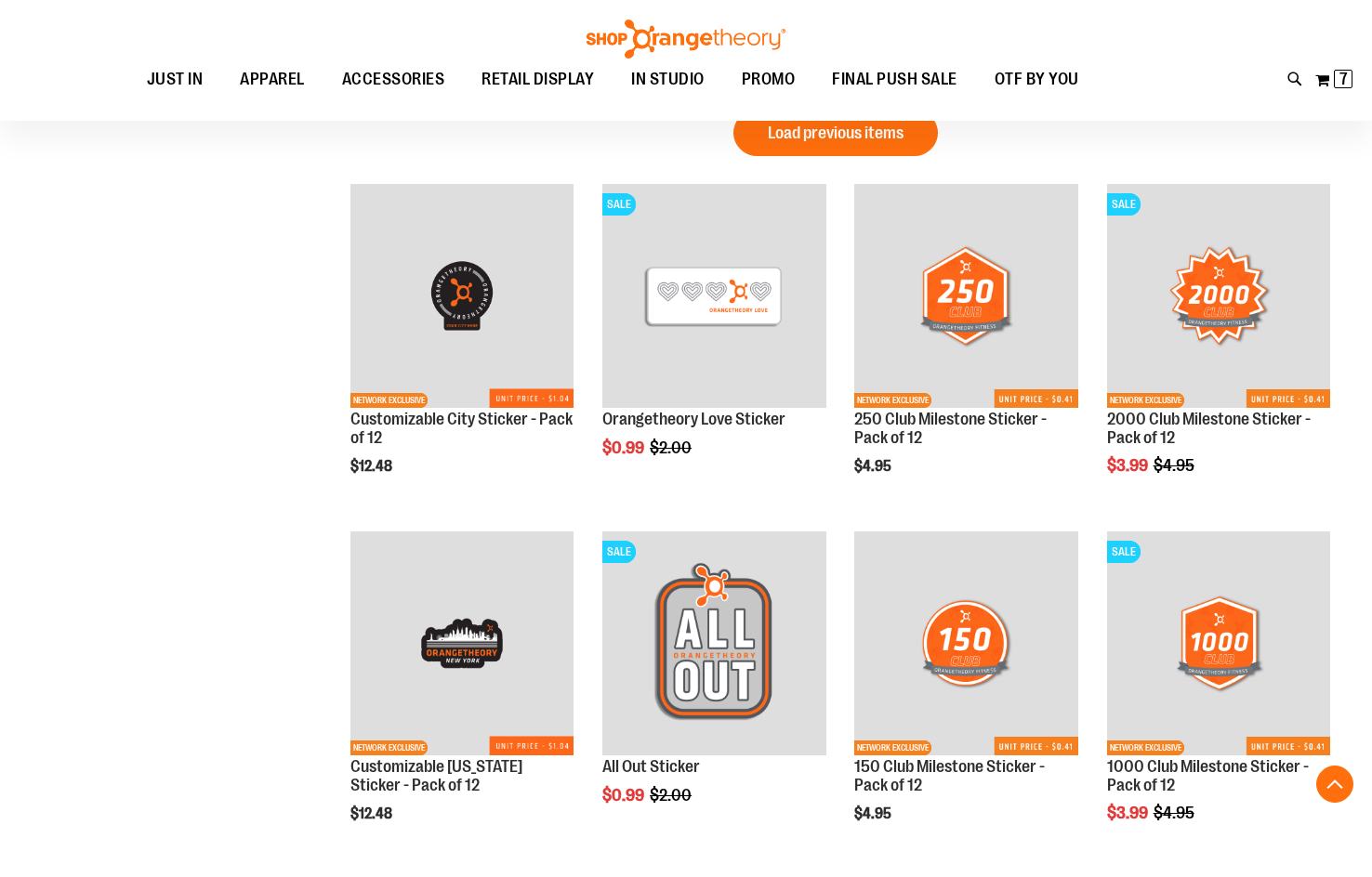
scroll to position [472, 0]
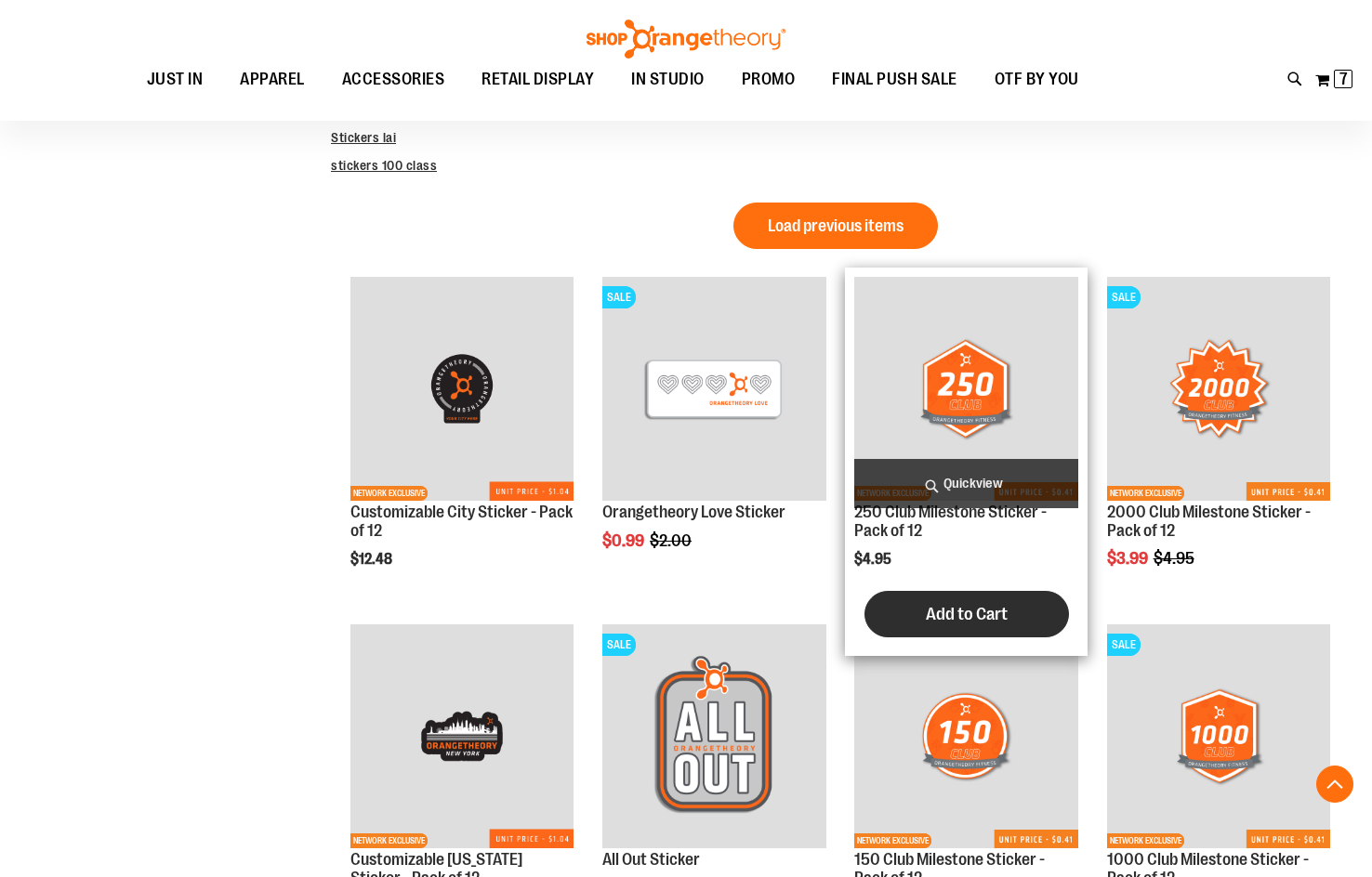
click at [949, 614] on span "Add to Cart" at bounding box center [967, 614] width 82 height 21
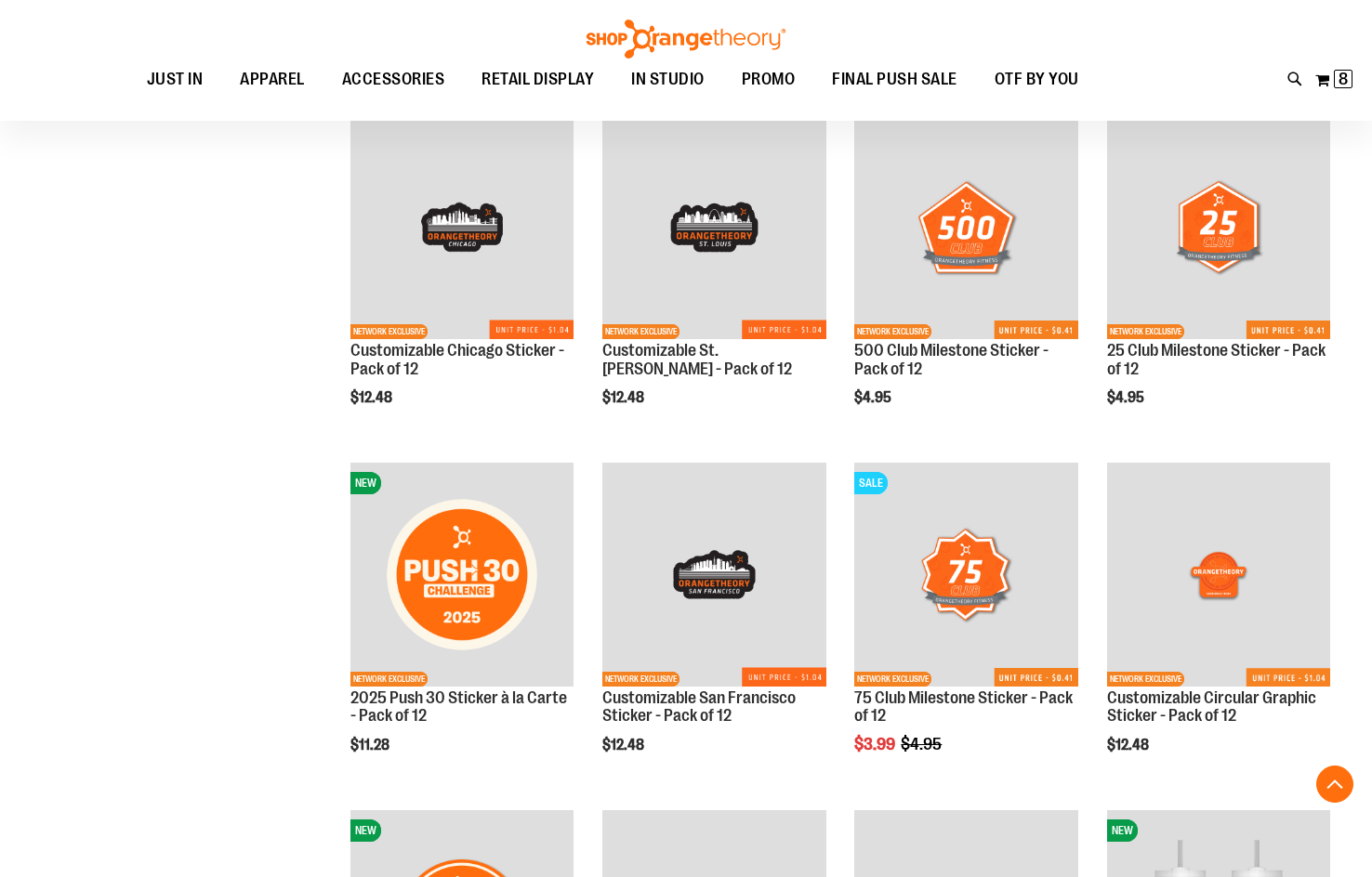
scroll to position [1680, 0]
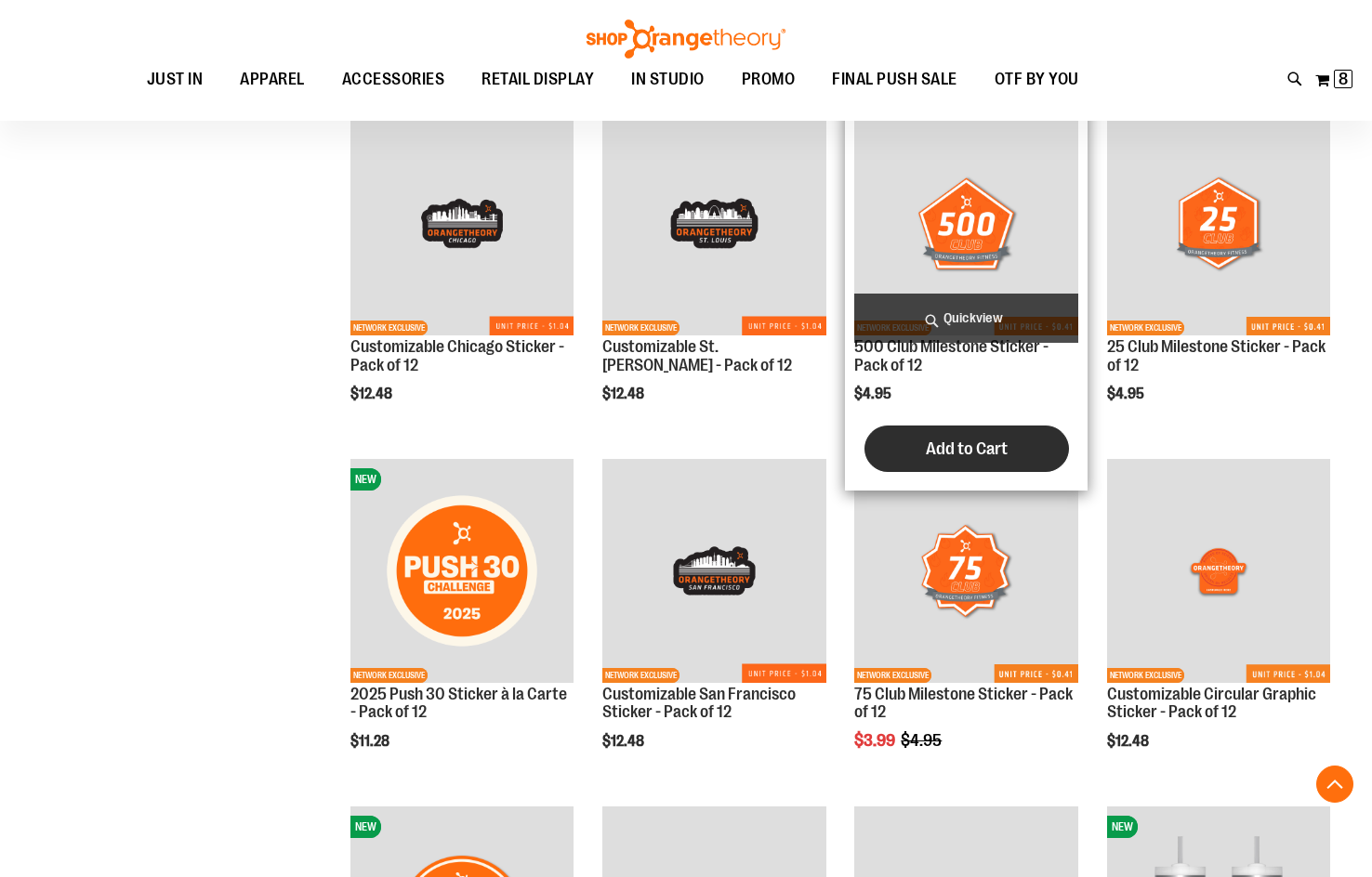
click at [955, 455] on span "Add to Cart" at bounding box center [967, 449] width 82 height 21
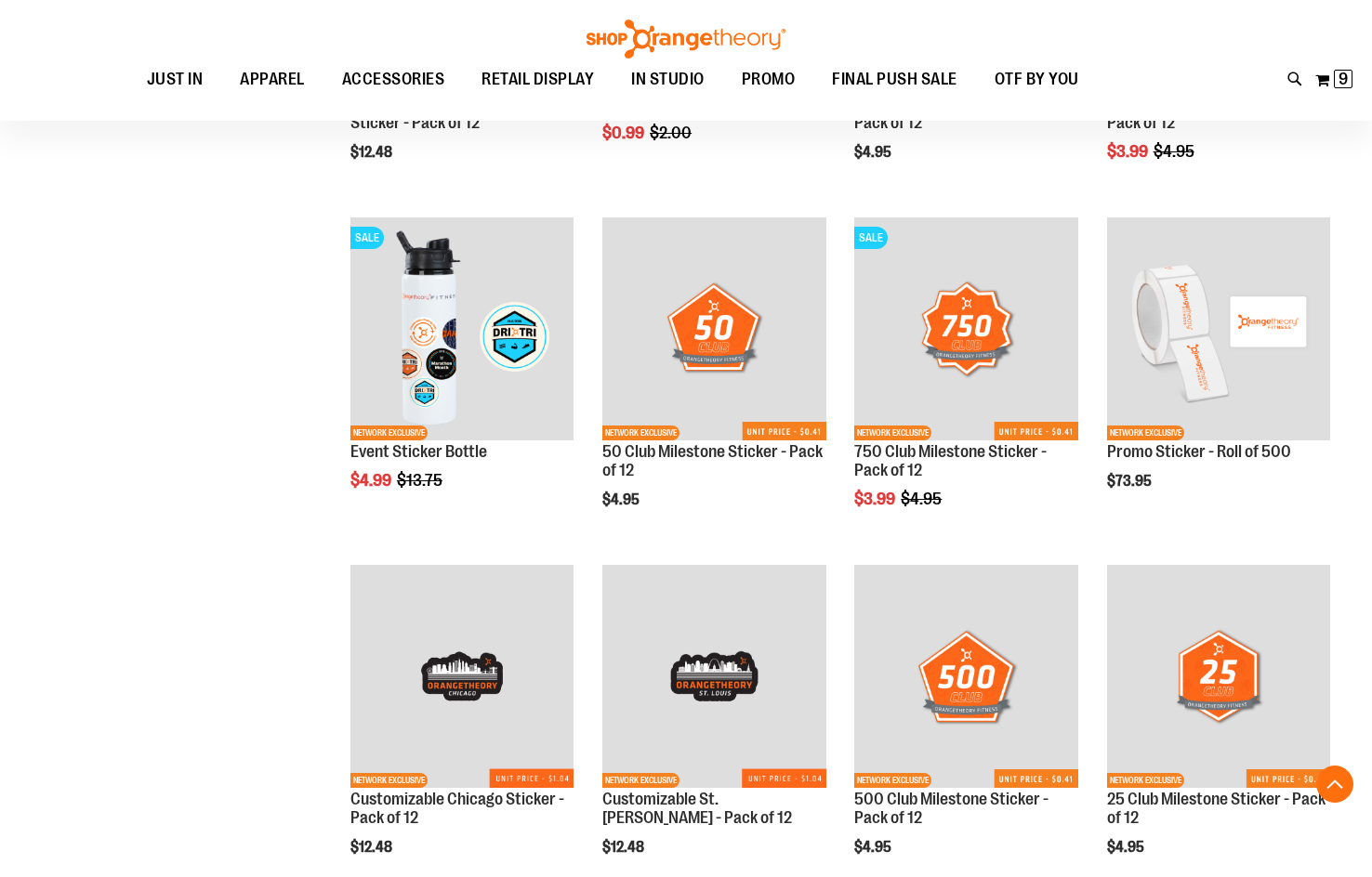
scroll to position [4377, 0]
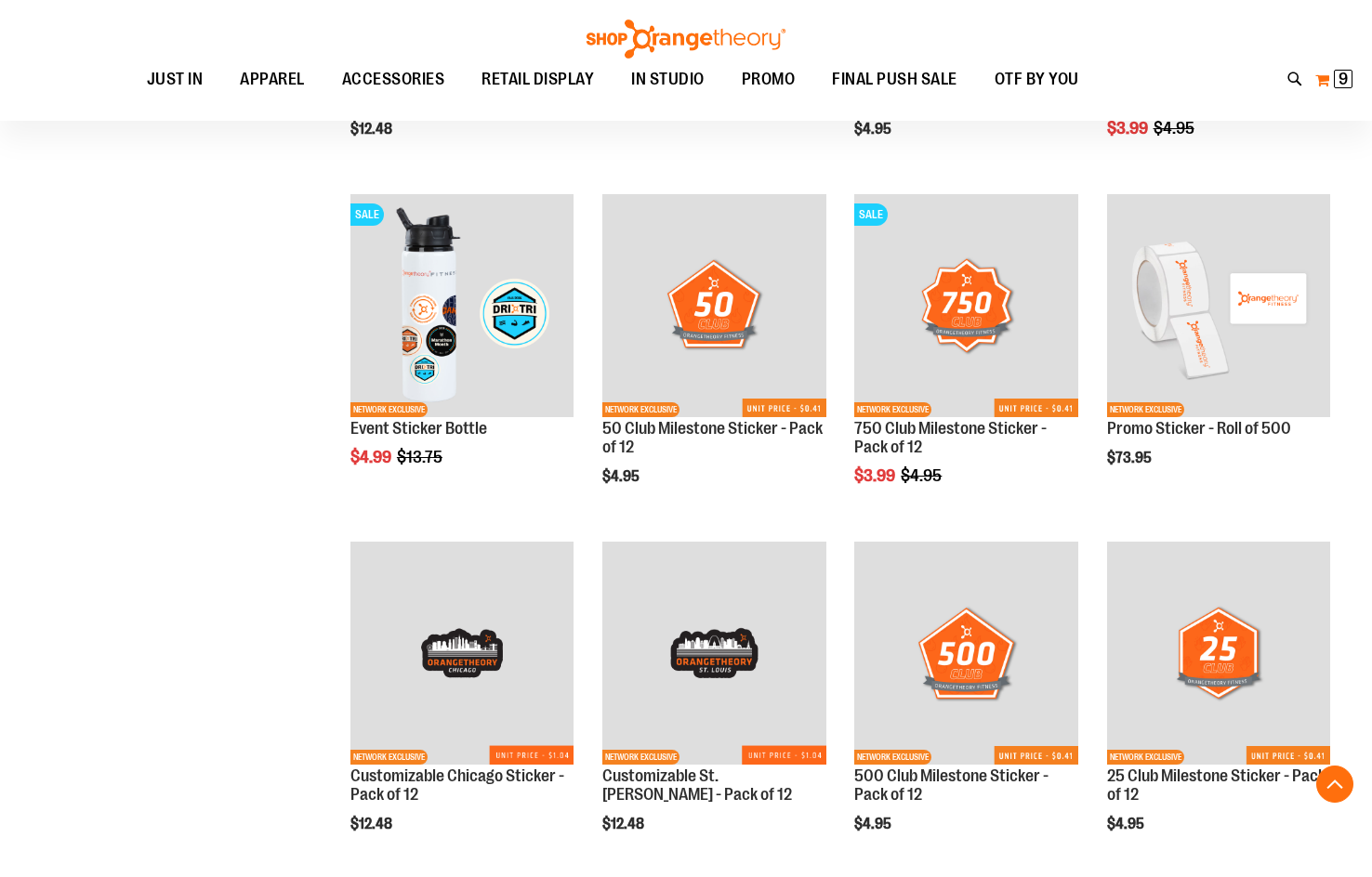
click at [1348, 88] on button "My Cart 9 9 items" at bounding box center [1334, 80] width 39 height 30
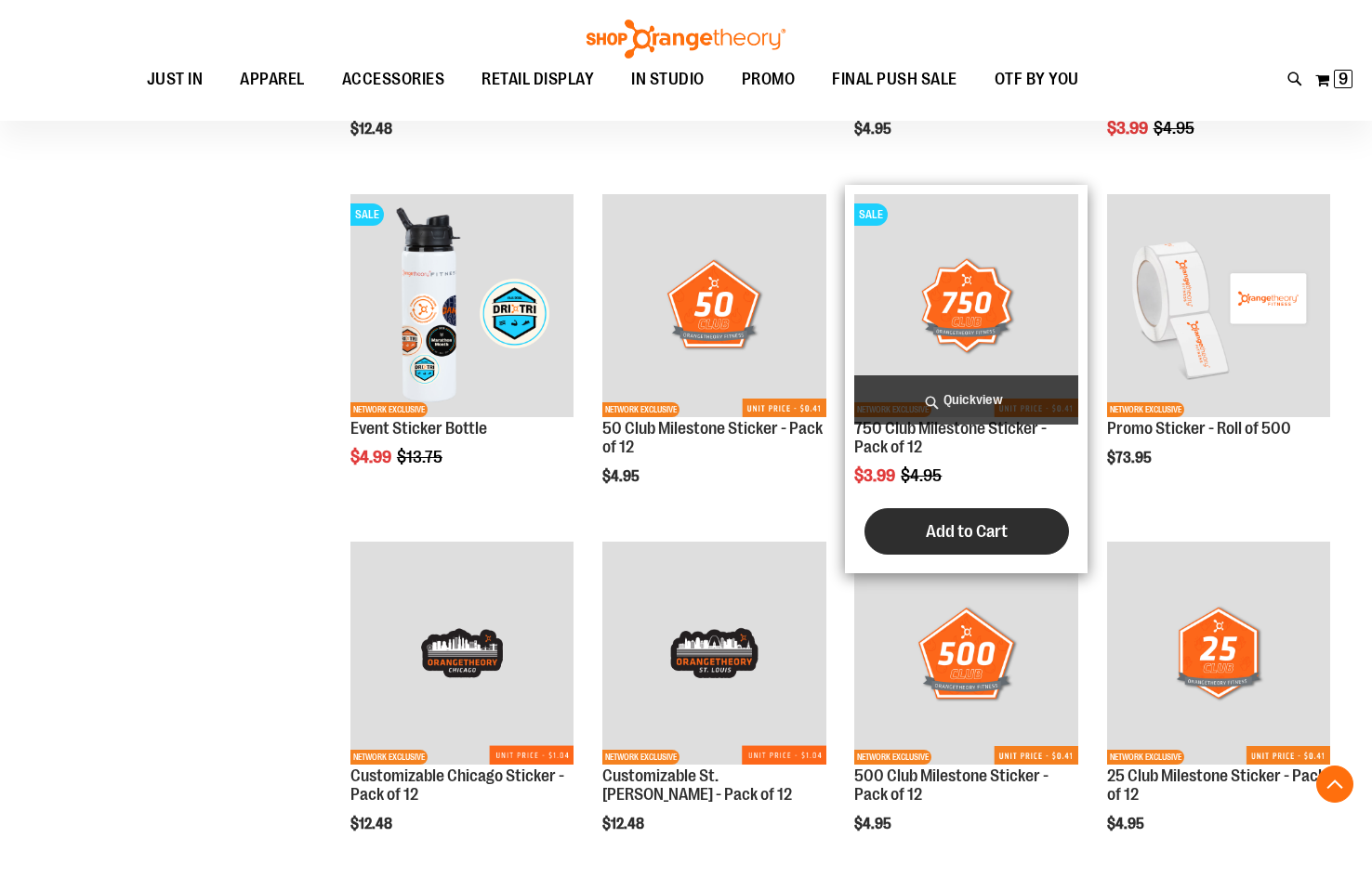
click at [977, 535] on span "Add to Cart" at bounding box center [967, 532] width 82 height 21
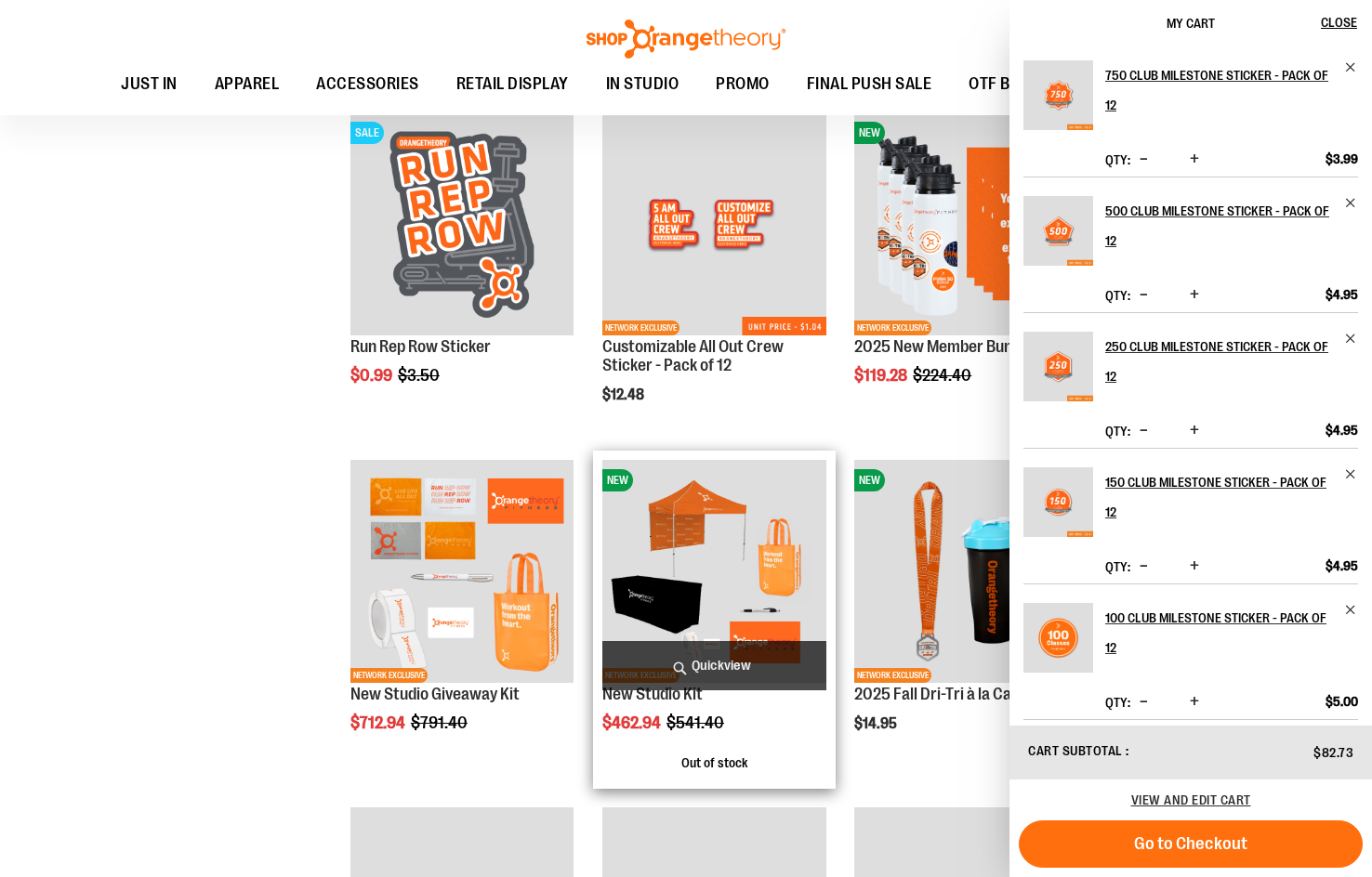
scroll to position [5863, 0]
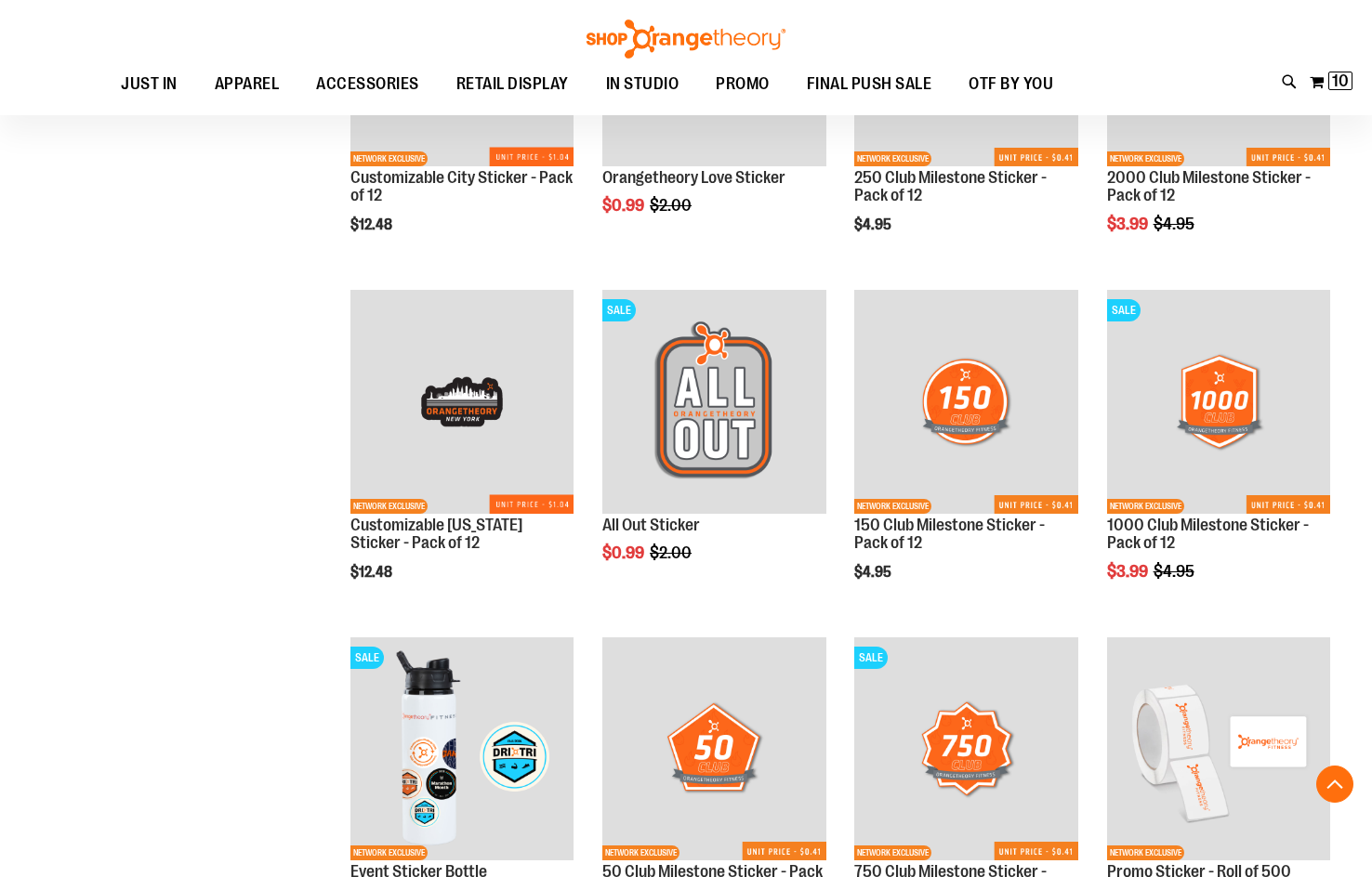
scroll to position [3912, 0]
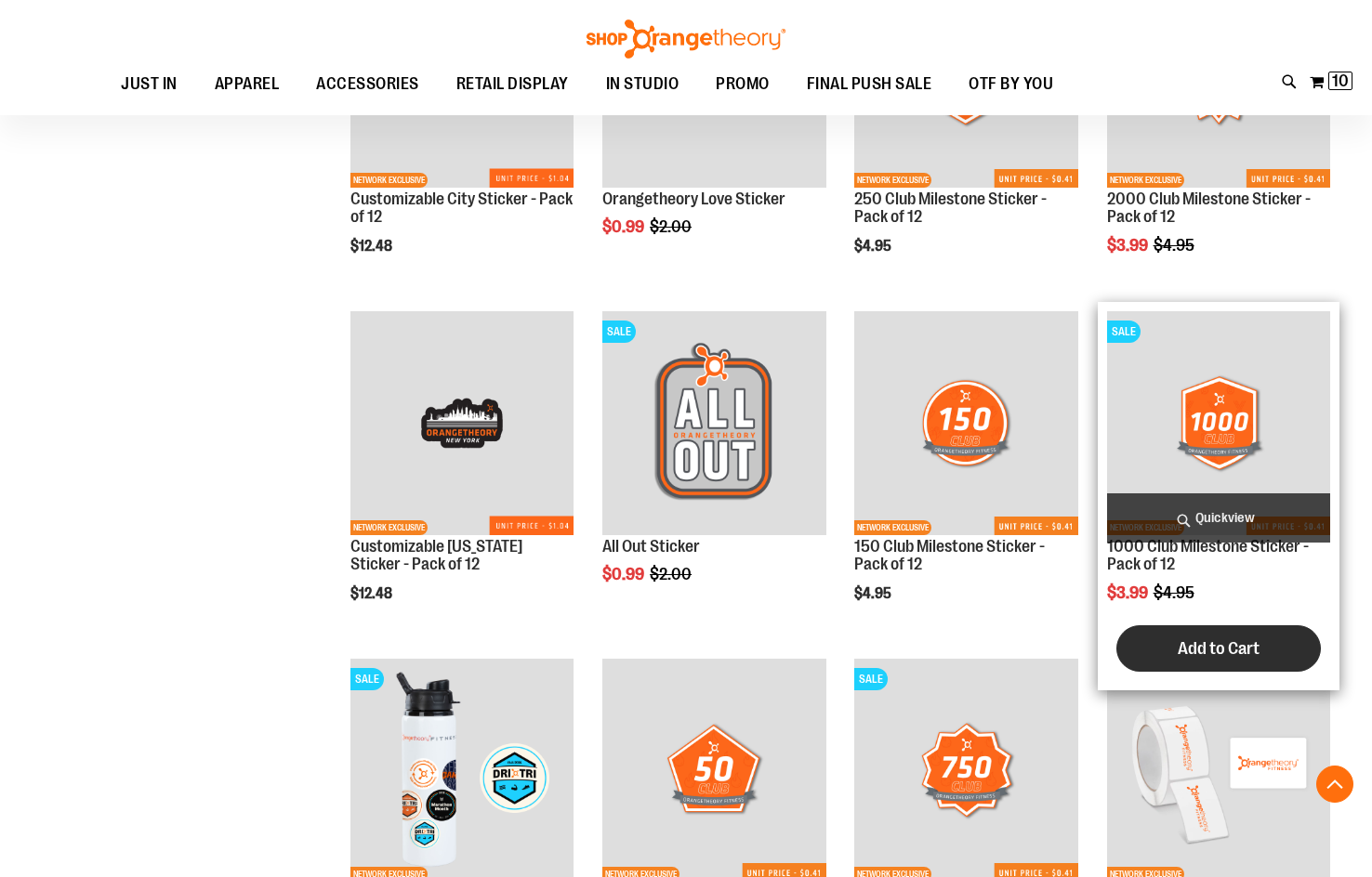
click at [1197, 648] on span "Add to Cart" at bounding box center [1218, 648] width 82 height 21
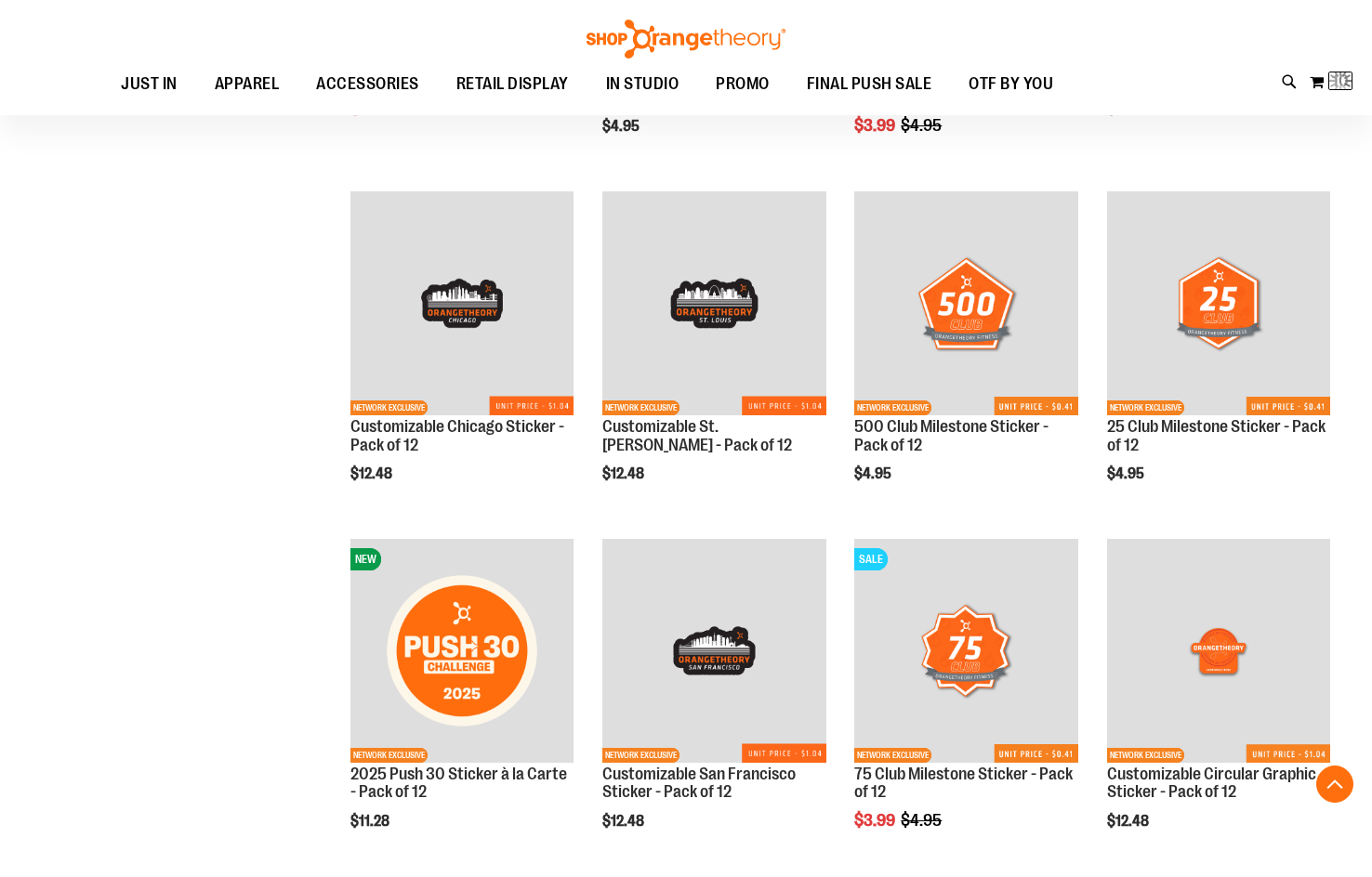
scroll to position [1590, 0]
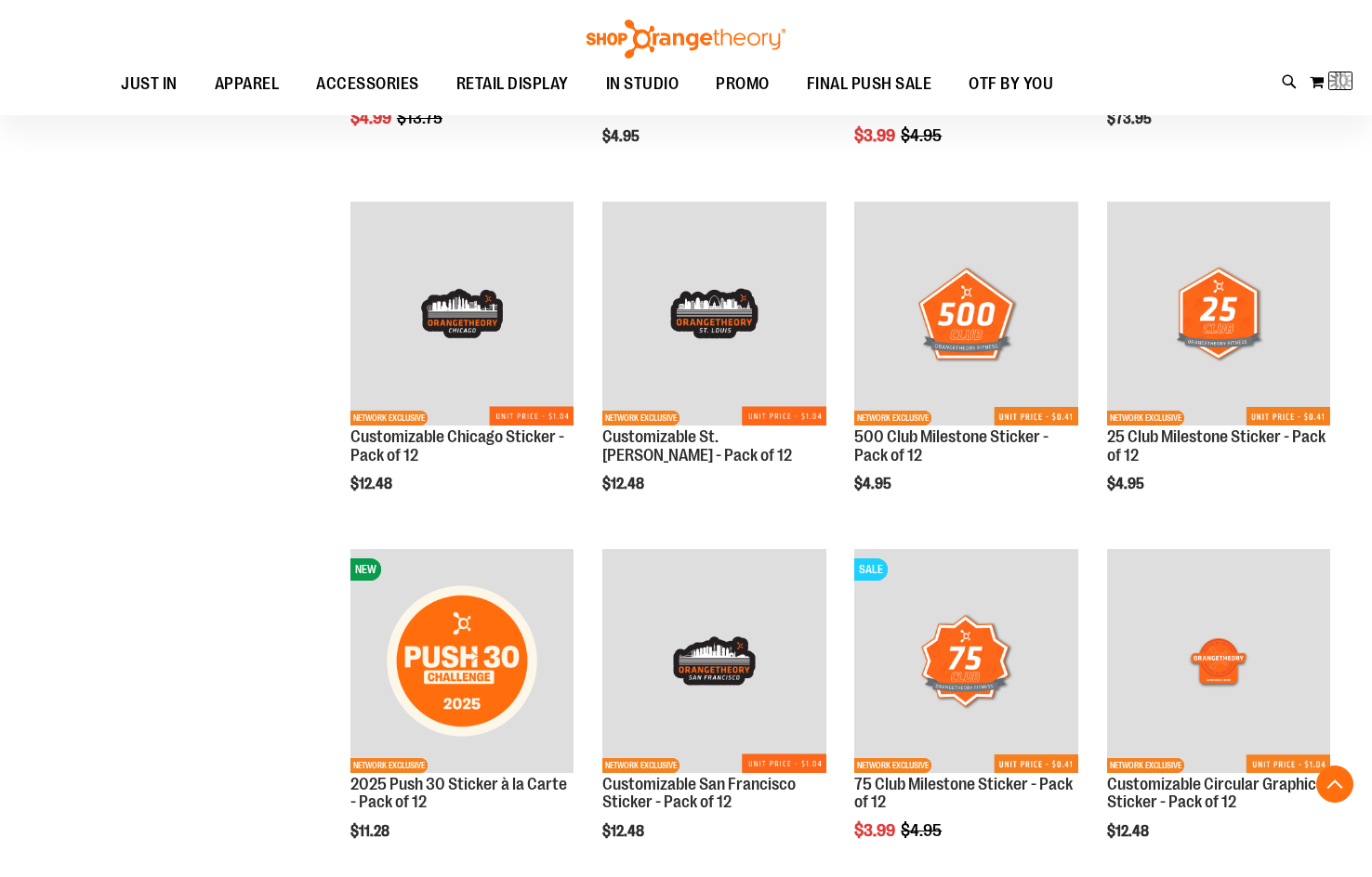
scroll to position [4115, 0]
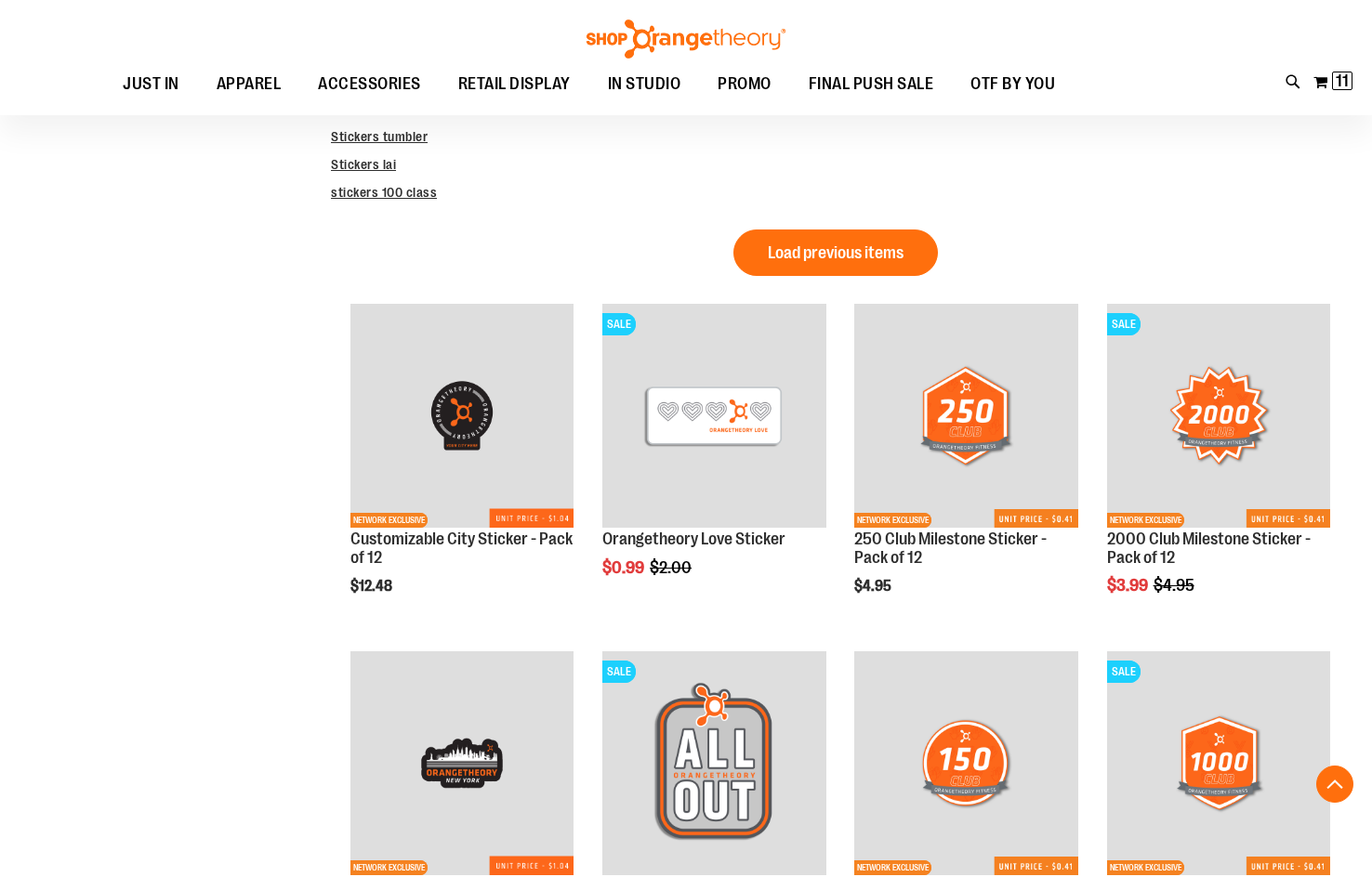
scroll to position [399, 0]
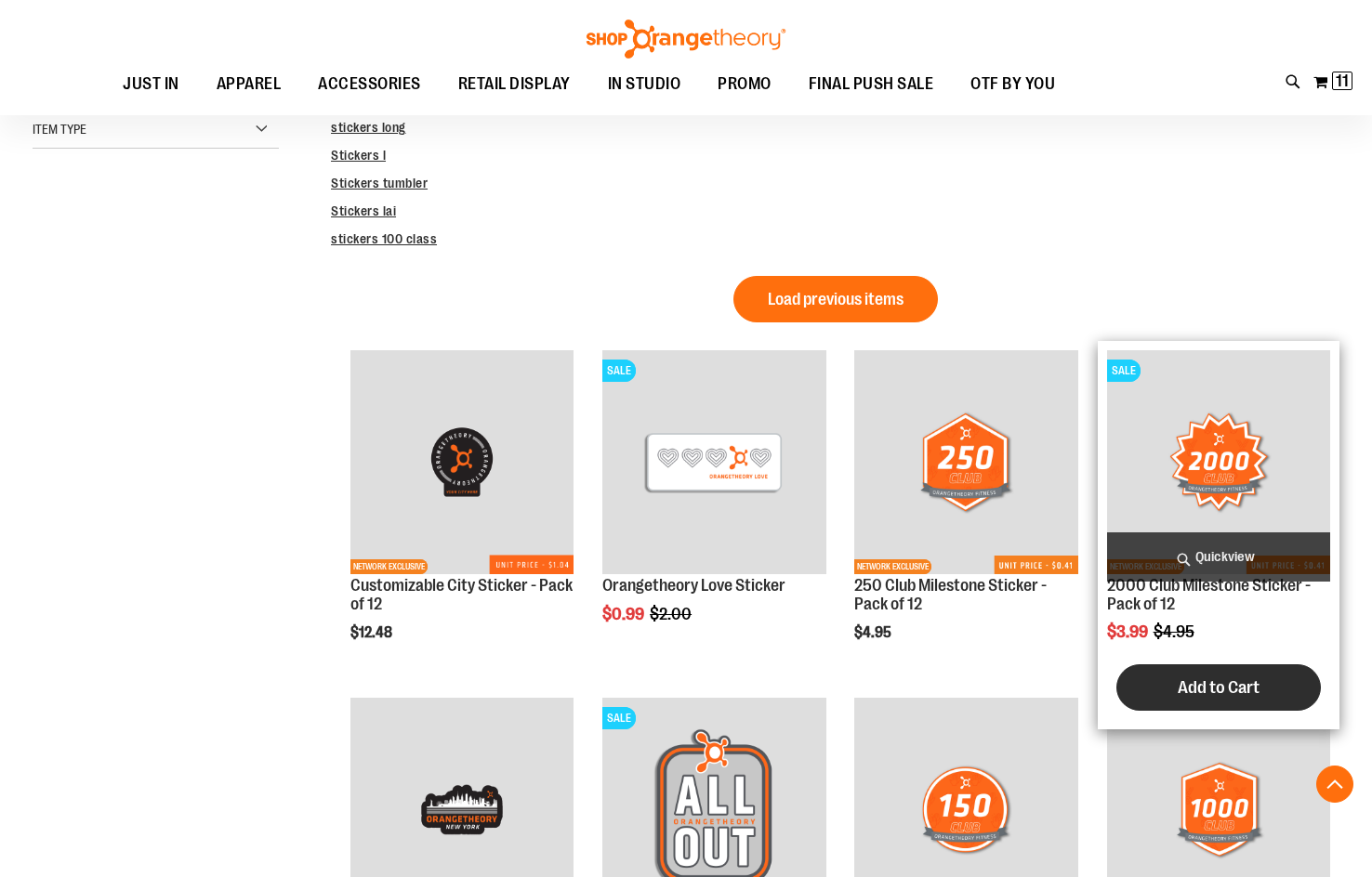
click at [1201, 688] on span "Add to Cart" at bounding box center [1218, 688] width 82 height 21
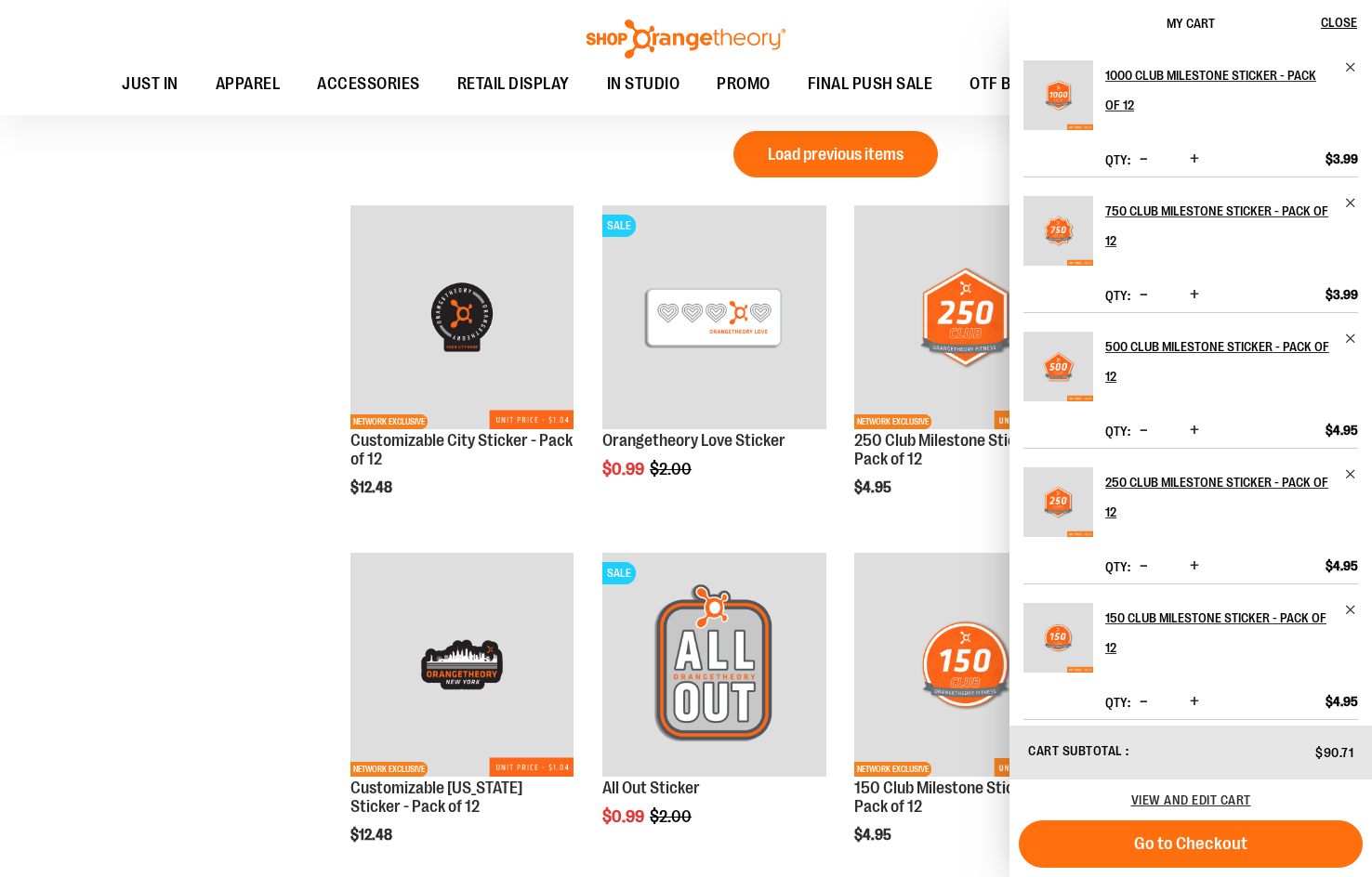
scroll to position [584, 0]
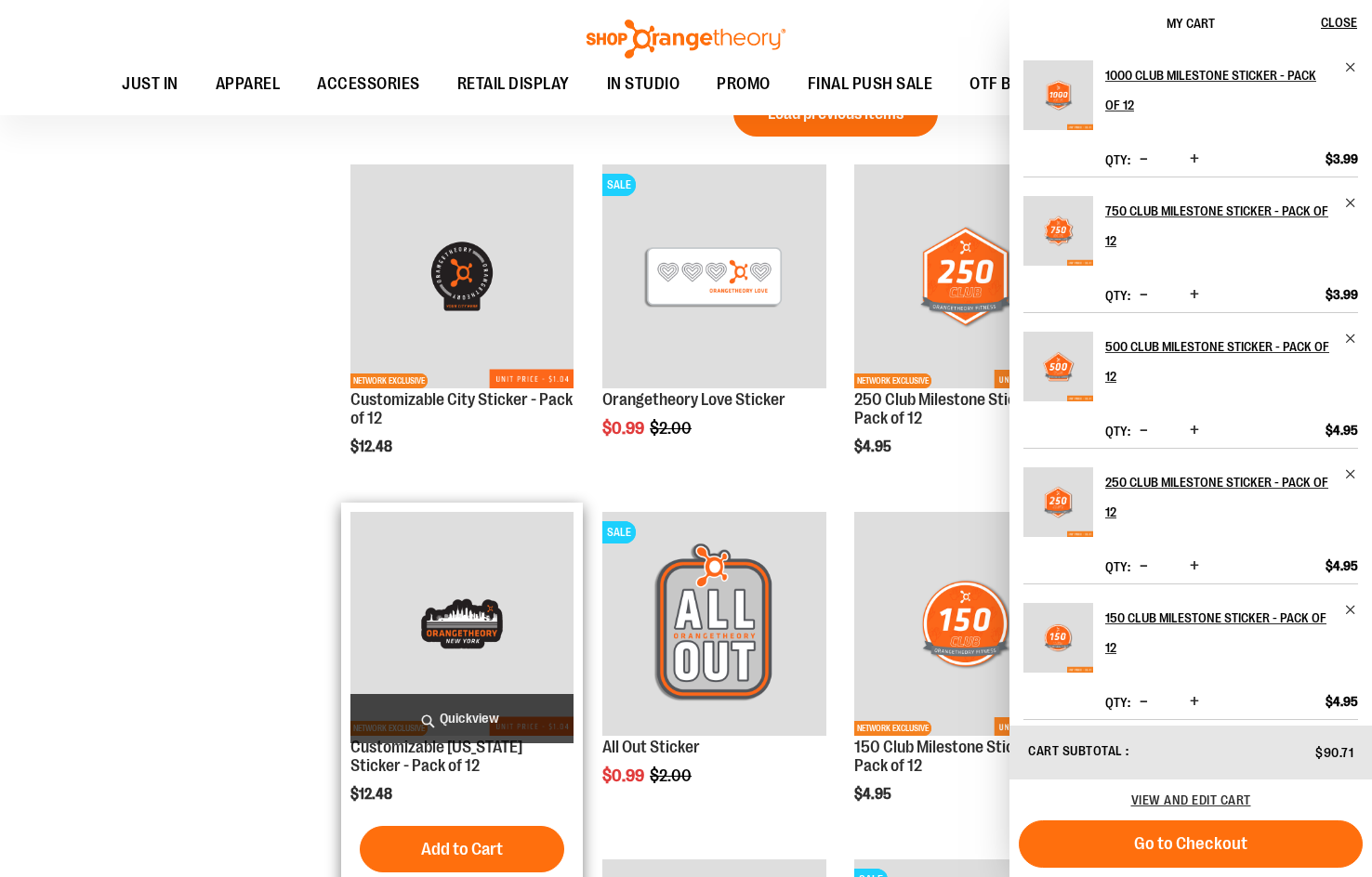
drag, startPoint x: 25, startPoint y: 473, endPoint x: 343, endPoint y: 630, distance: 354.6
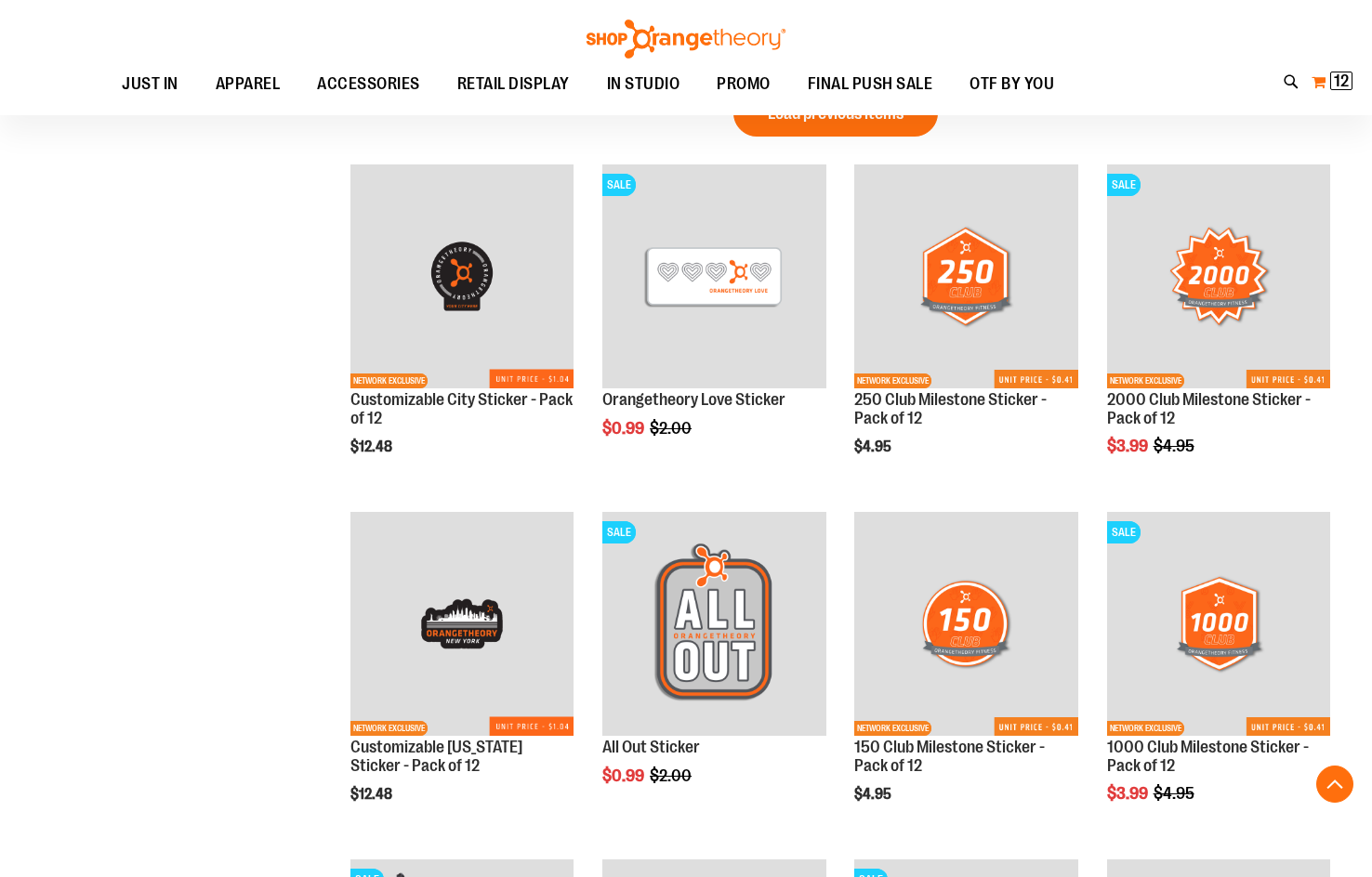
click at [1334, 83] on span "12" at bounding box center [1341, 81] width 15 height 19
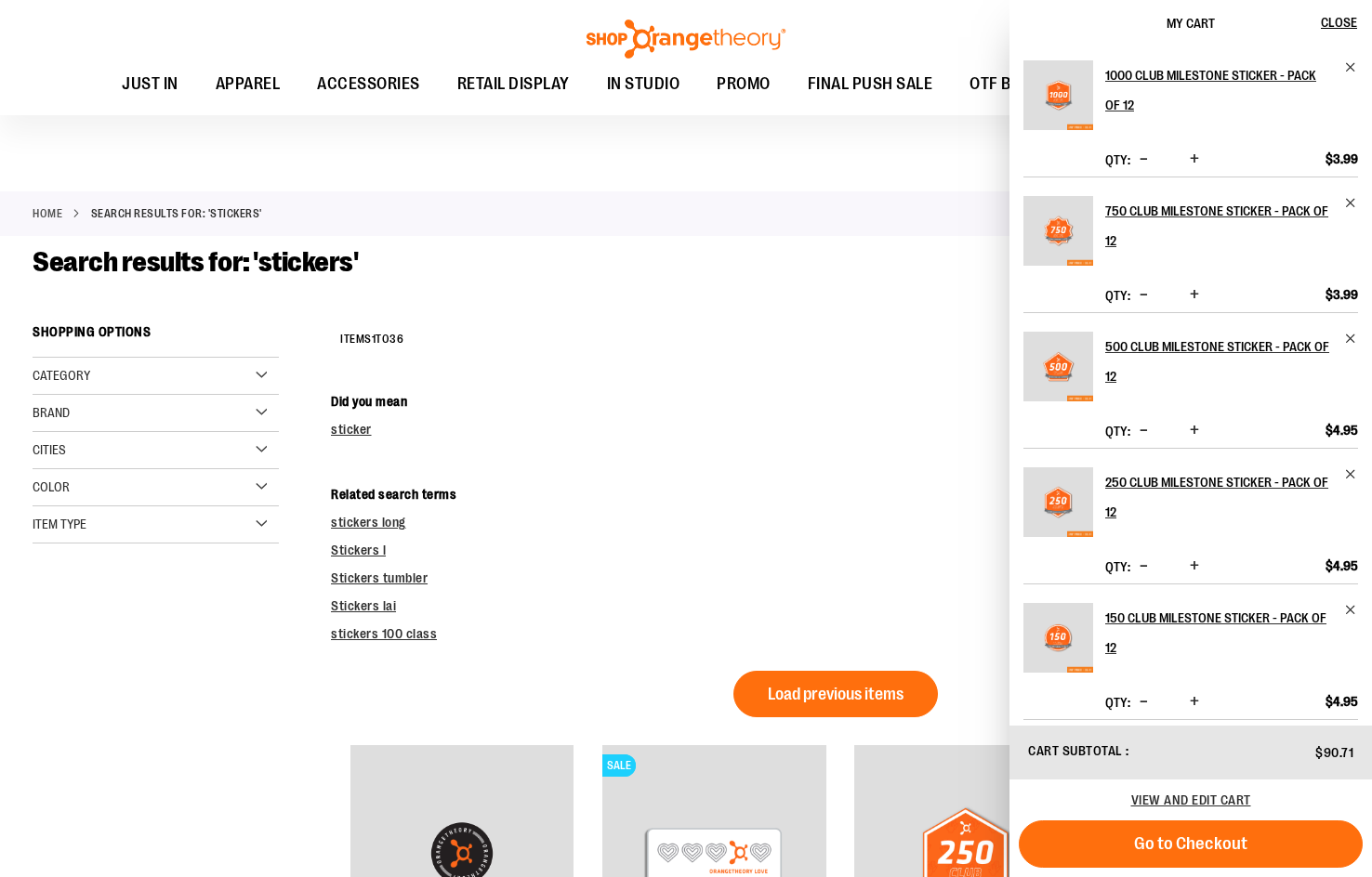
scroll to position [0, 0]
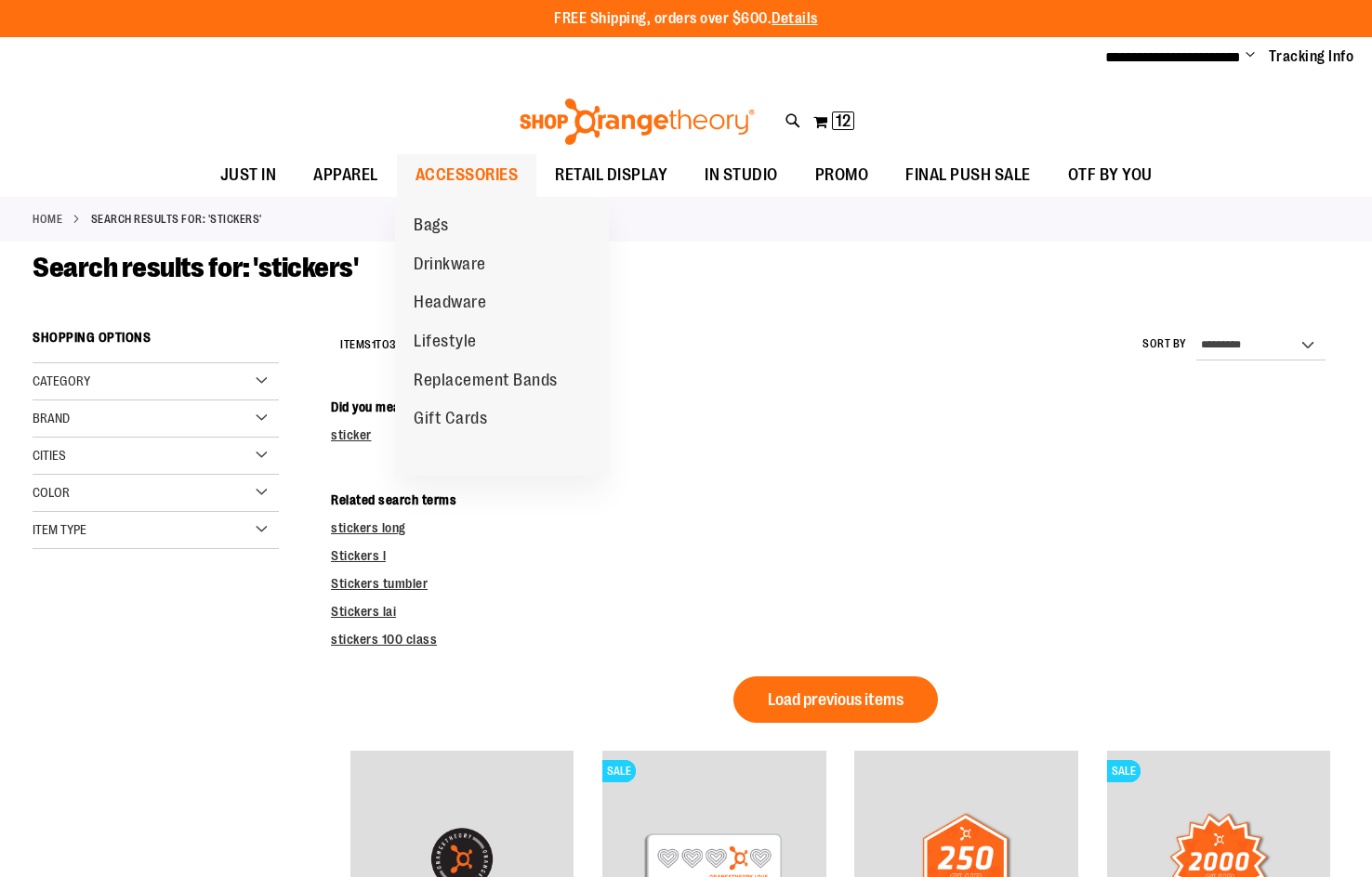
click at [461, 171] on span "ACCESSORIES" at bounding box center [467, 174] width 103 height 42
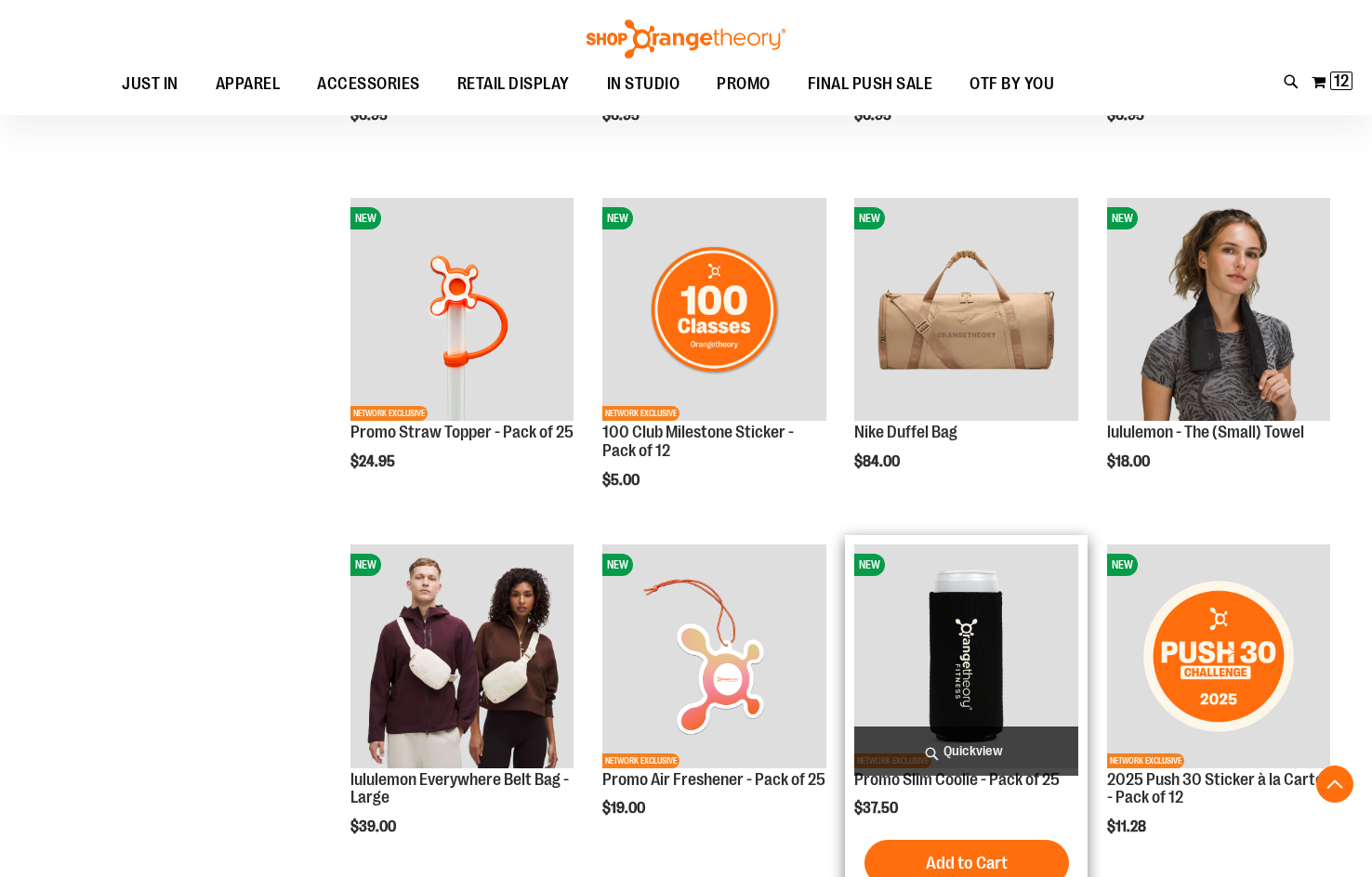
scroll to position [929, 0]
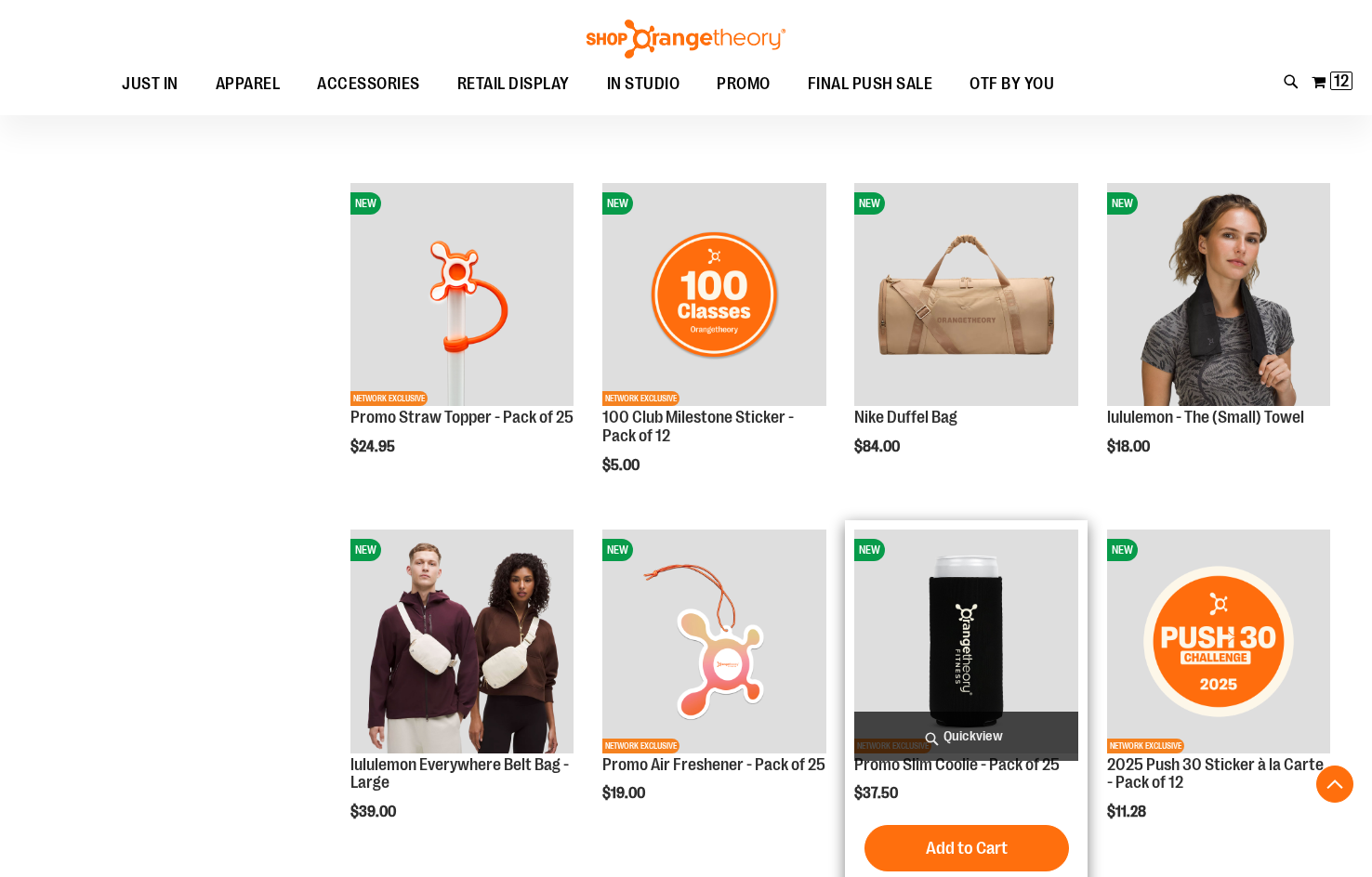
type input "**********"
click at [999, 643] on img "product" at bounding box center [966, 642] width 223 height 223
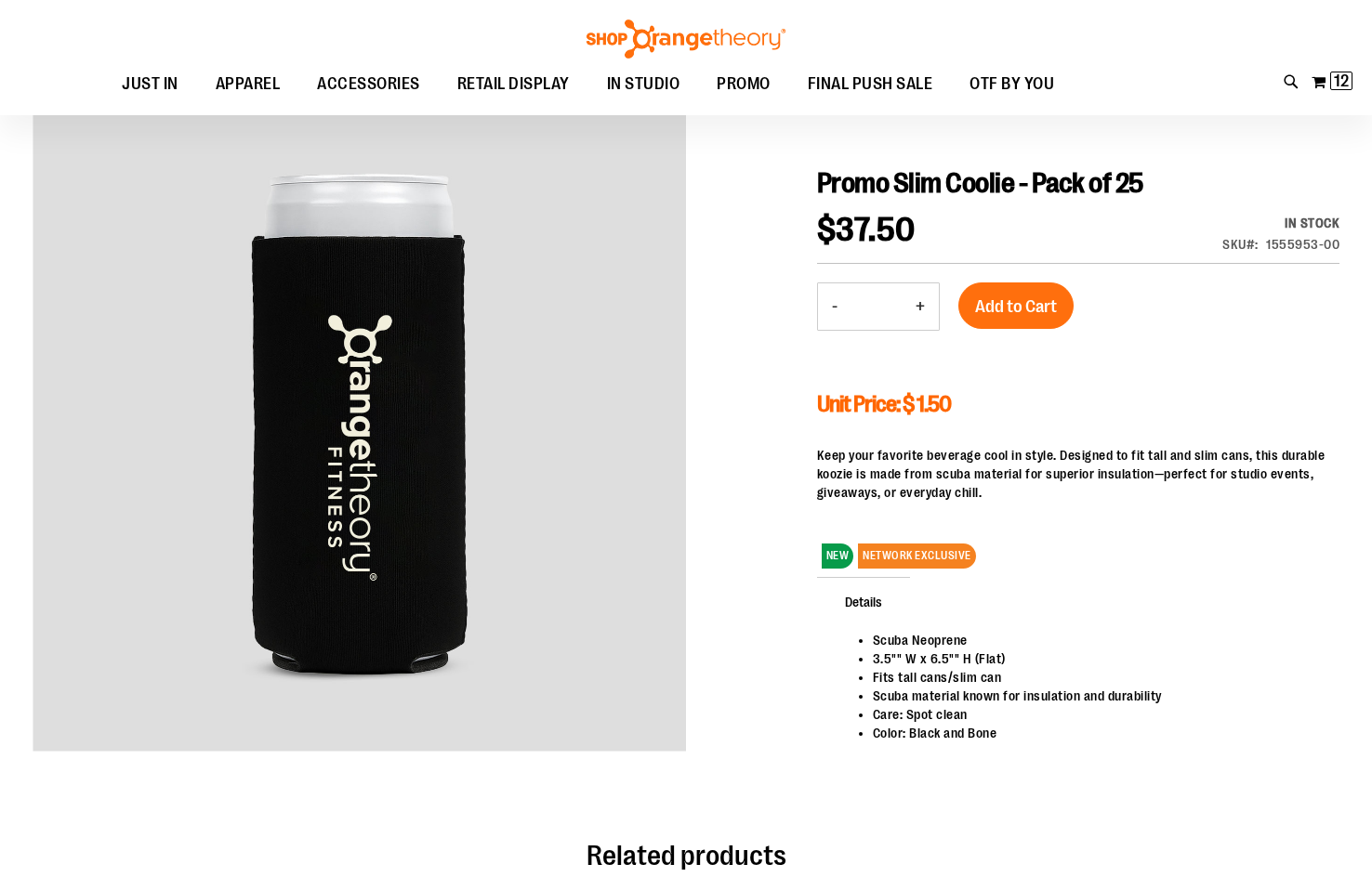
scroll to position [185, 0]
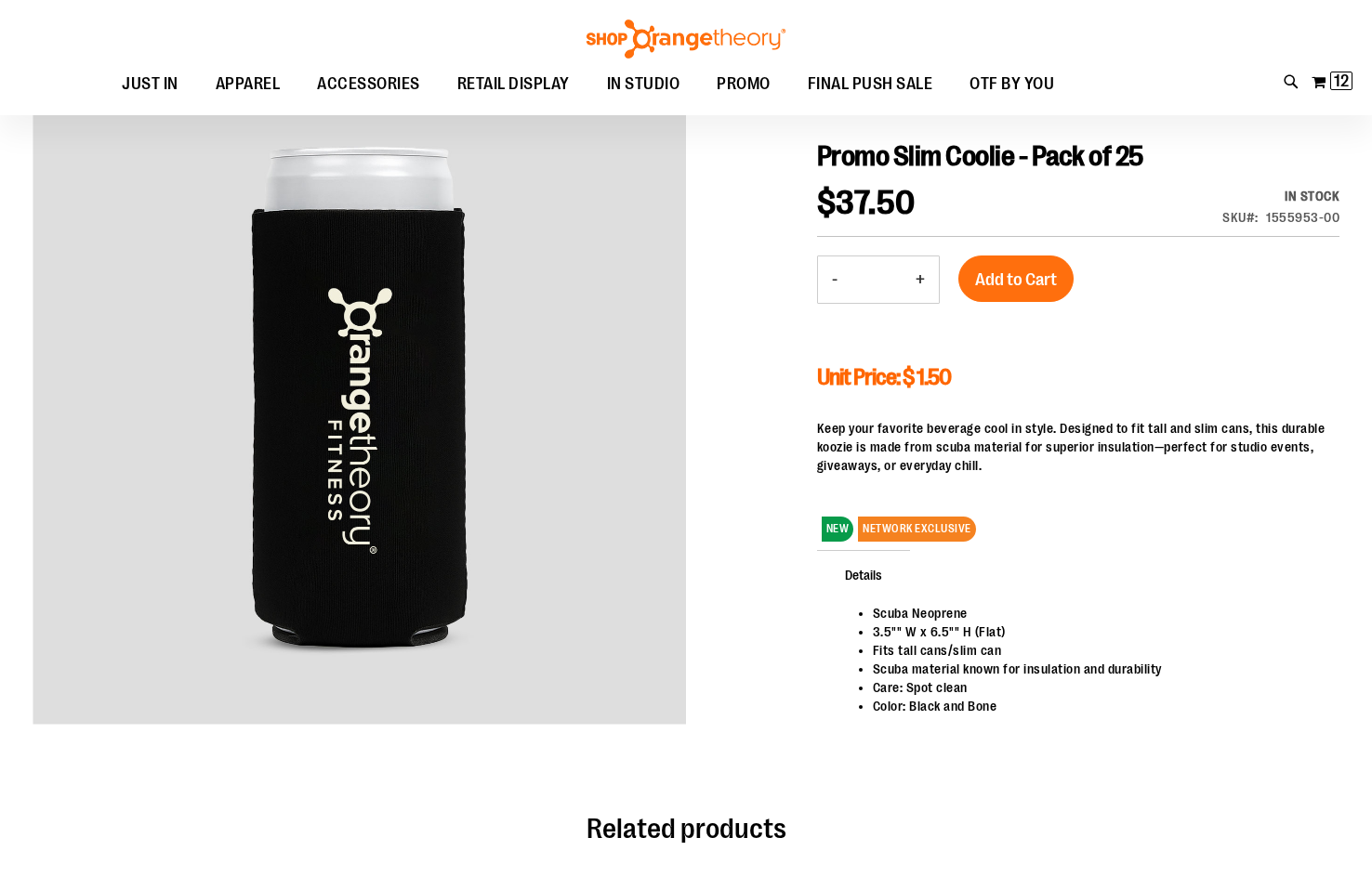
type input "**********"
click at [917, 278] on button "+" at bounding box center [921, 280] width 38 height 47
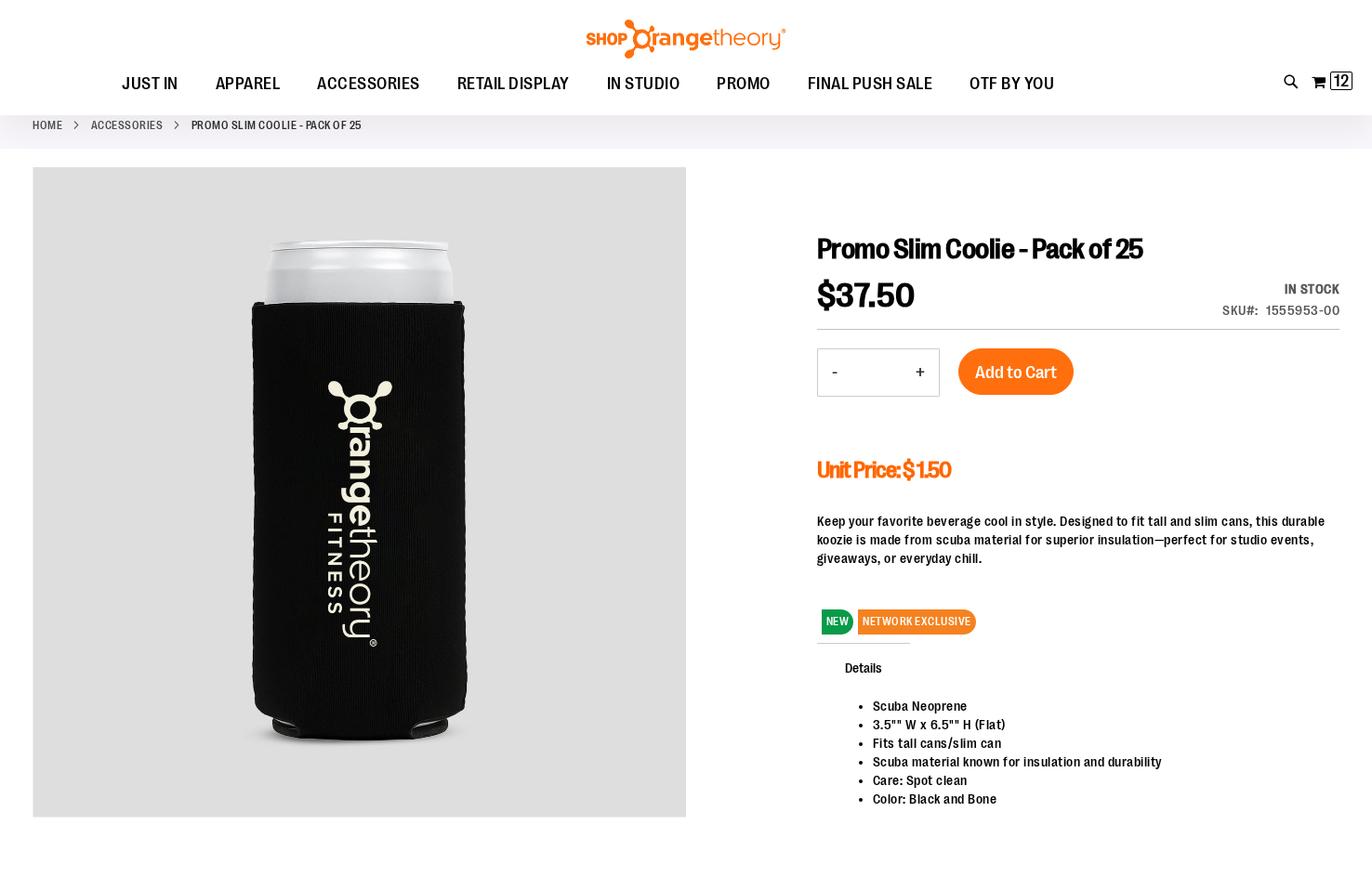
click at [925, 367] on button "+" at bounding box center [921, 372] width 38 height 47
type input "*"
click at [1020, 375] on span "Add to Cart" at bounding box center [1015, 372] width 82 height 21
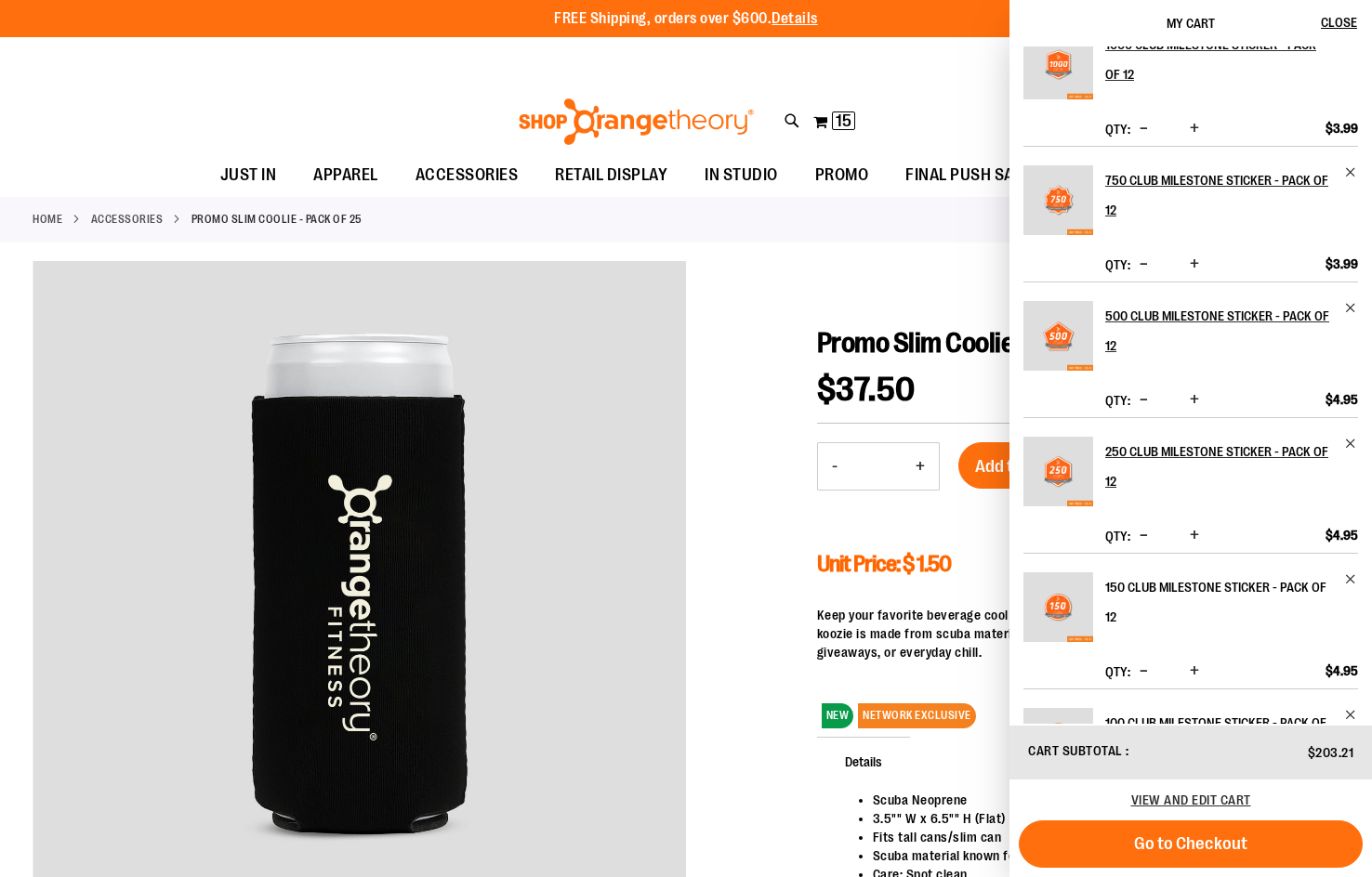
scroll to position [0, 0]
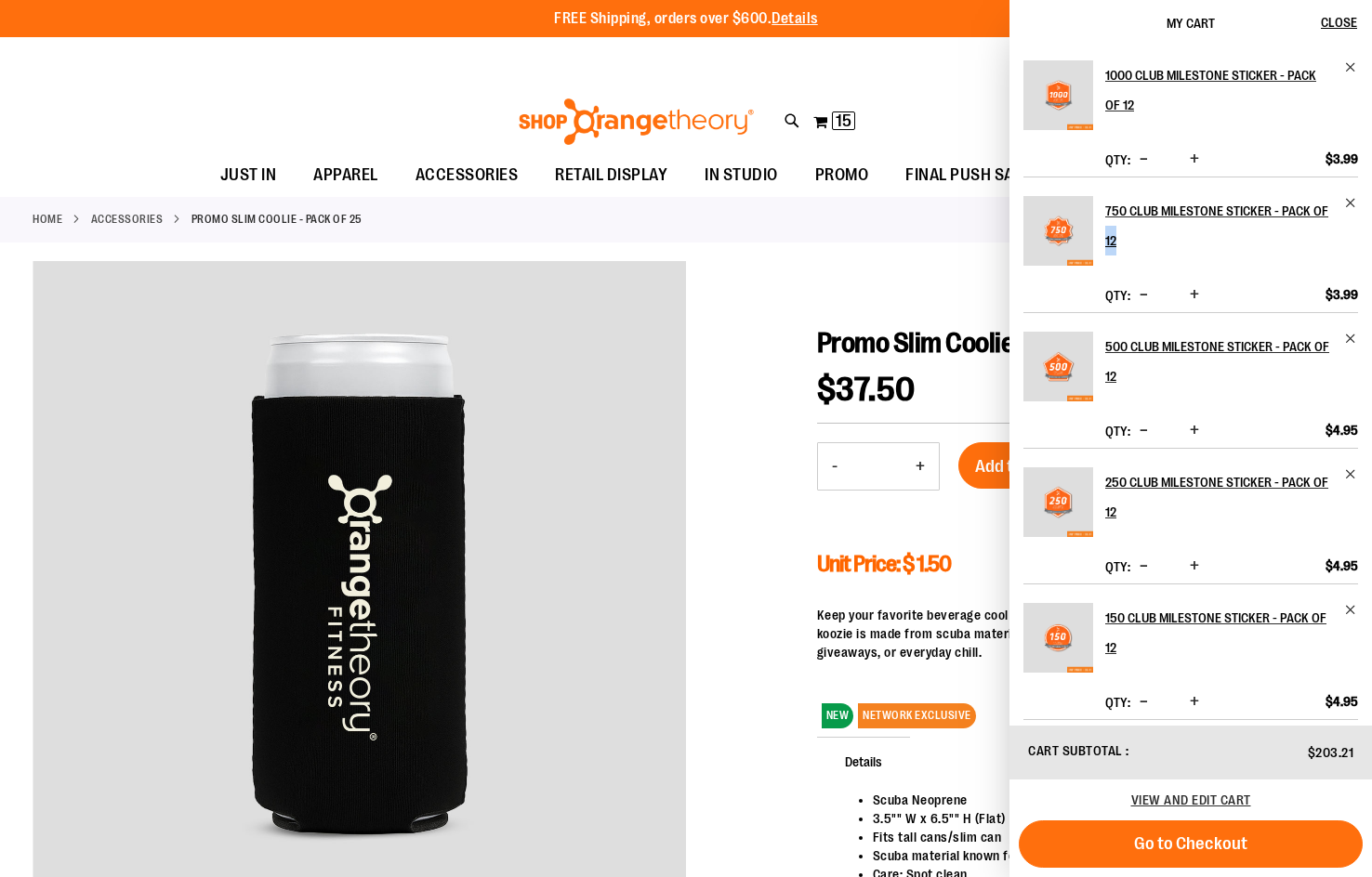
drag, startPoint x: 1367, startPoint y: 233, endPoint x: 1362, endPoint y: 177, distance: 56.2
click at [1364, 180] on div "1000 Club Milestone Sticker - Pack of 12 Qty * Update $3.99" at bounding box center [1191, 386] width 362 height 677
click at [1355, 19] on span "Close" at bounding box center [1339, 23] width 37 height 15
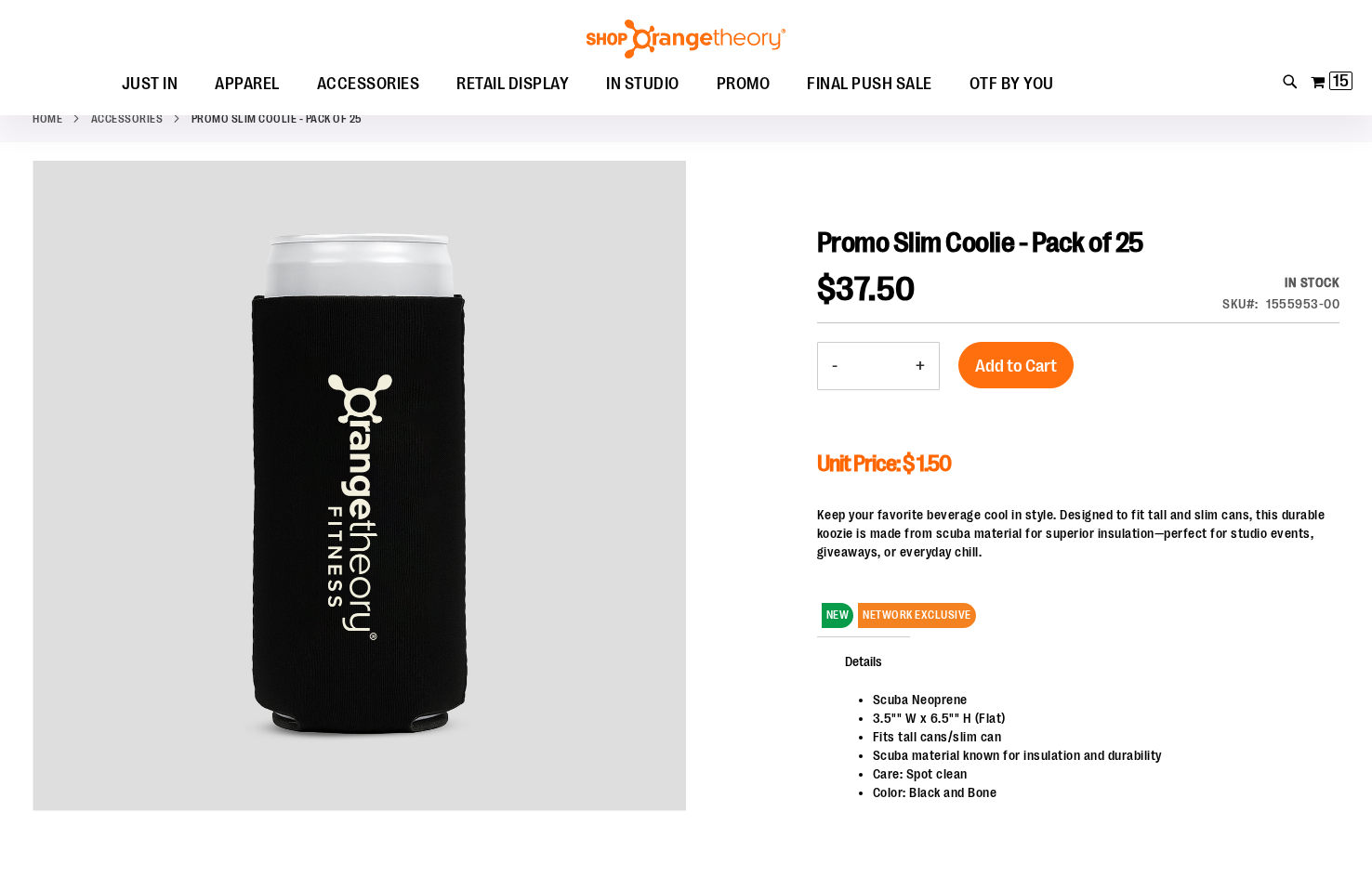
scroll to position [92, 0]
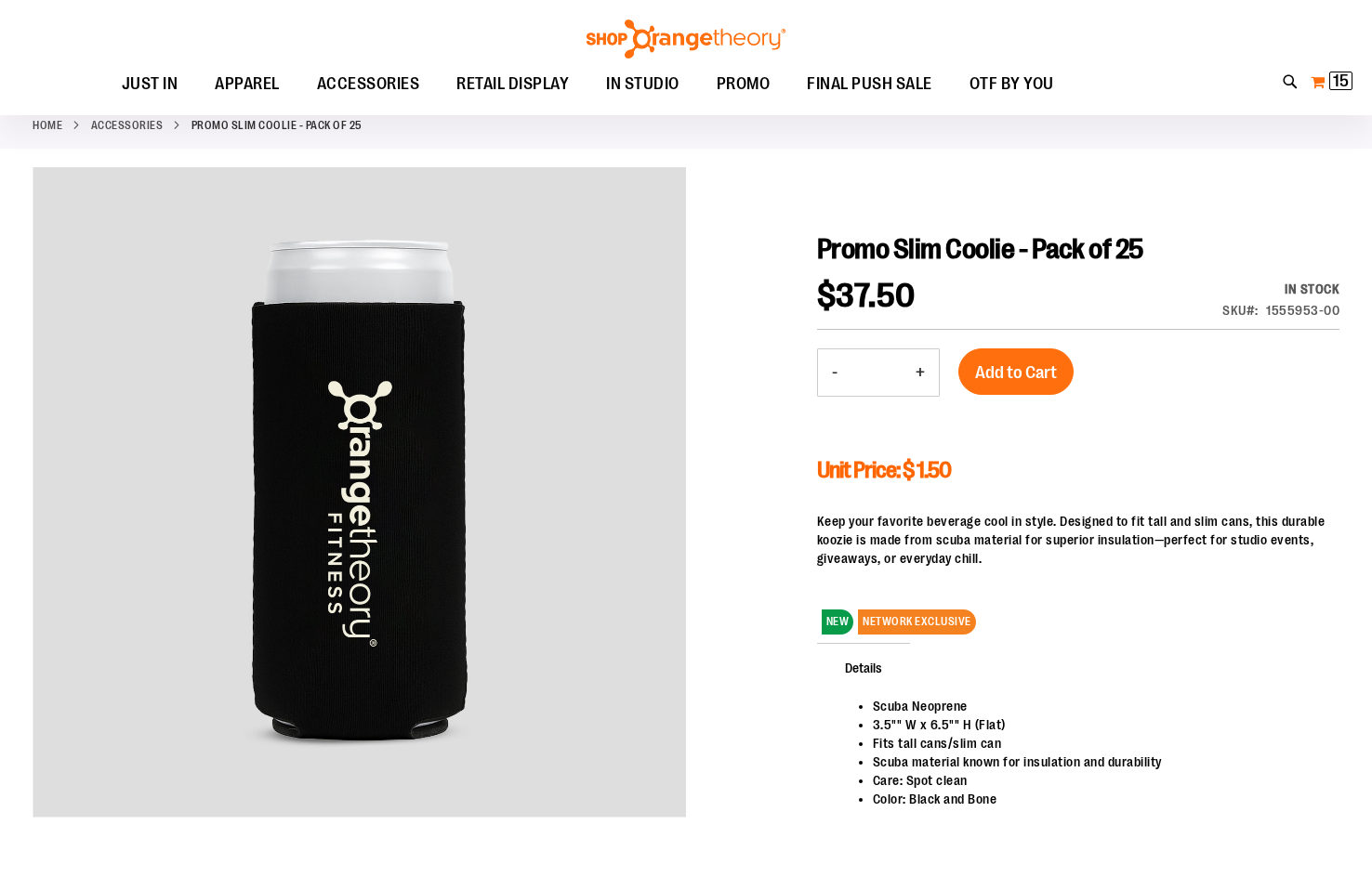
click at [1332, 79] on span "15 15 items" at bounding box center [1340, 81] width 23 height 19
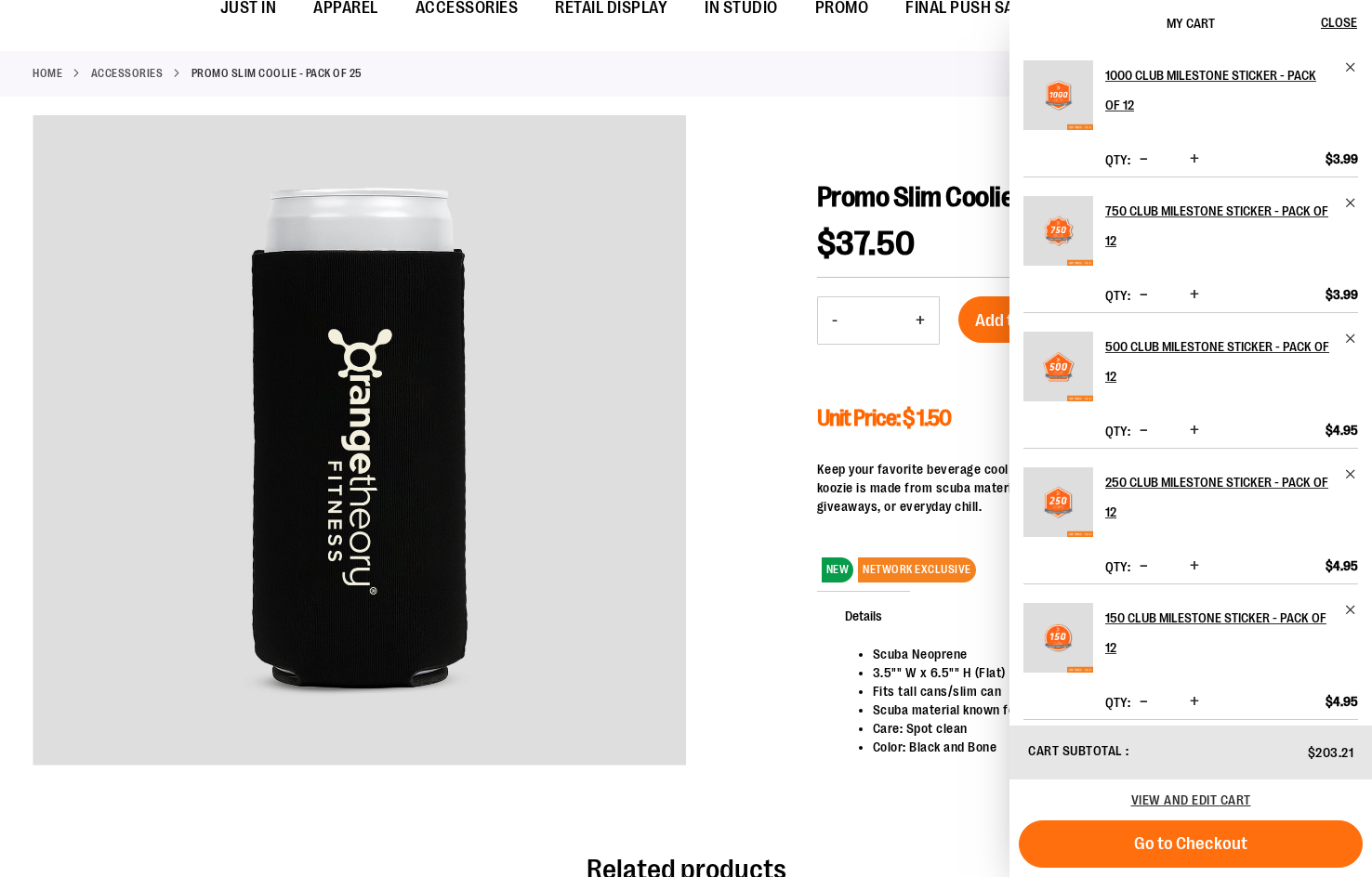
scroll to position [0, 0]
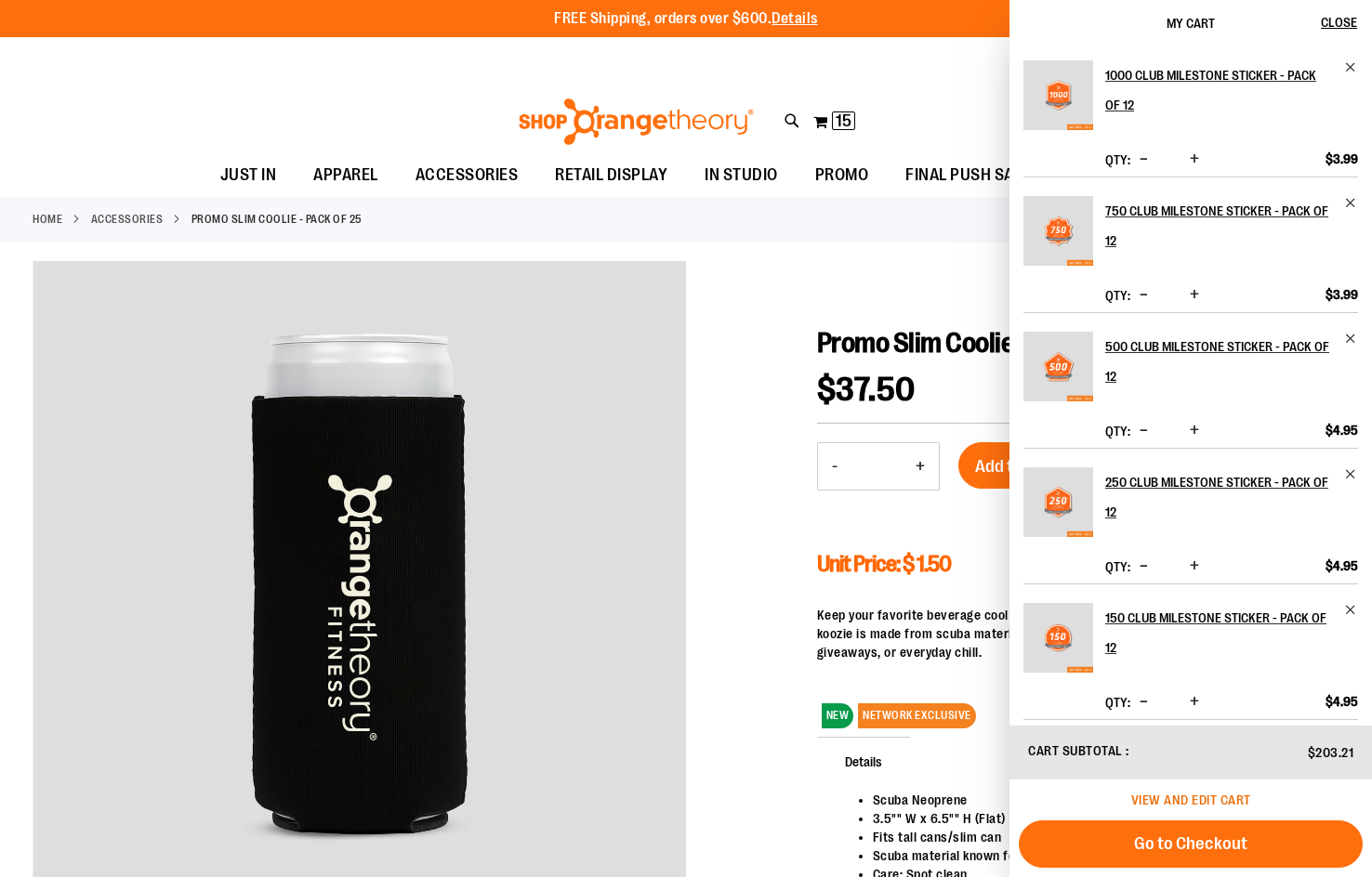
click at [1190, 797] on span "View and edit cart" at bounding box center [1191, 800] width 120 height 15
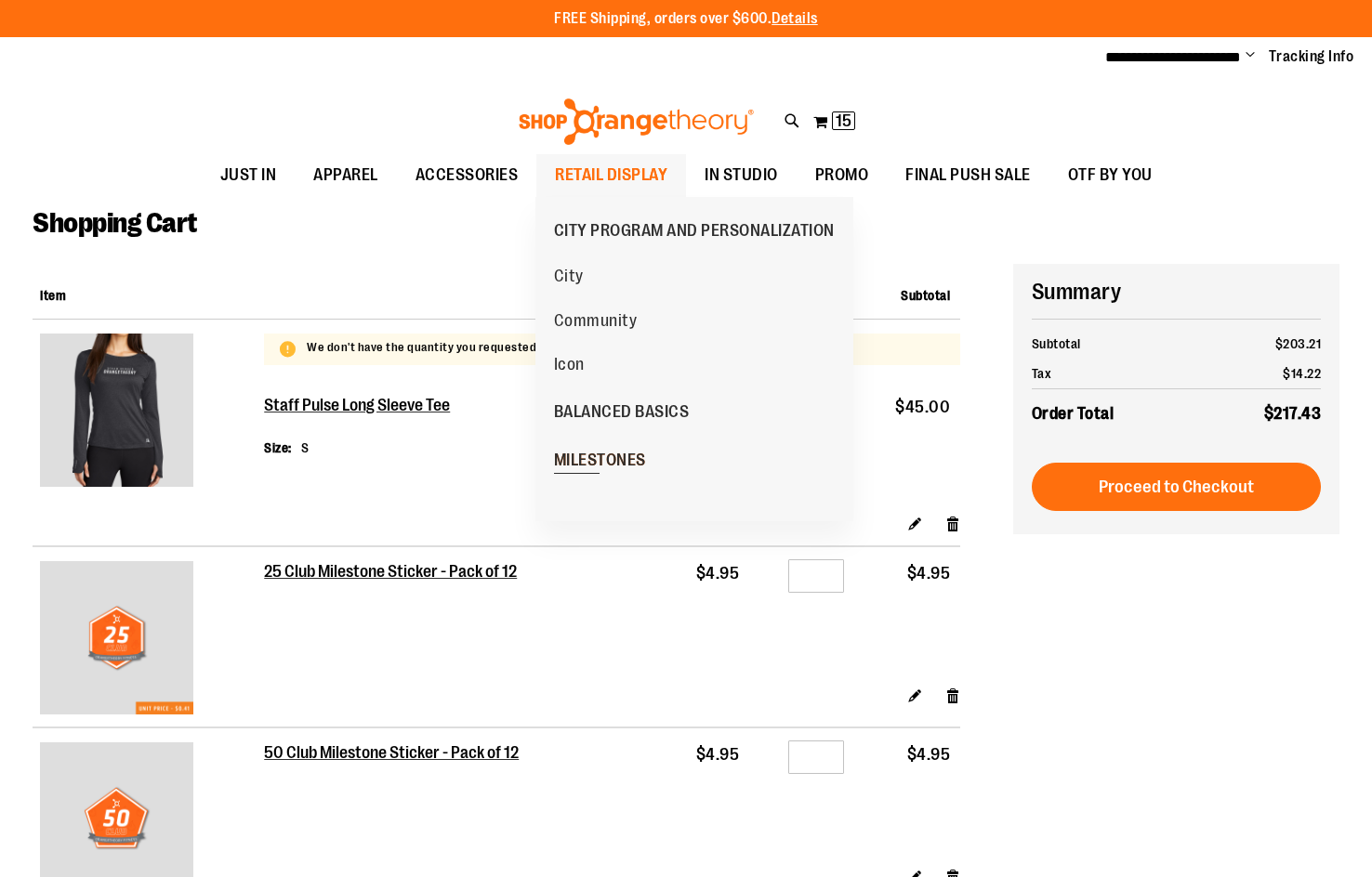
type input "**********"
click at [605, 456] on span "MILESTONES" at bounding box center [600, 461] width 92 height 23
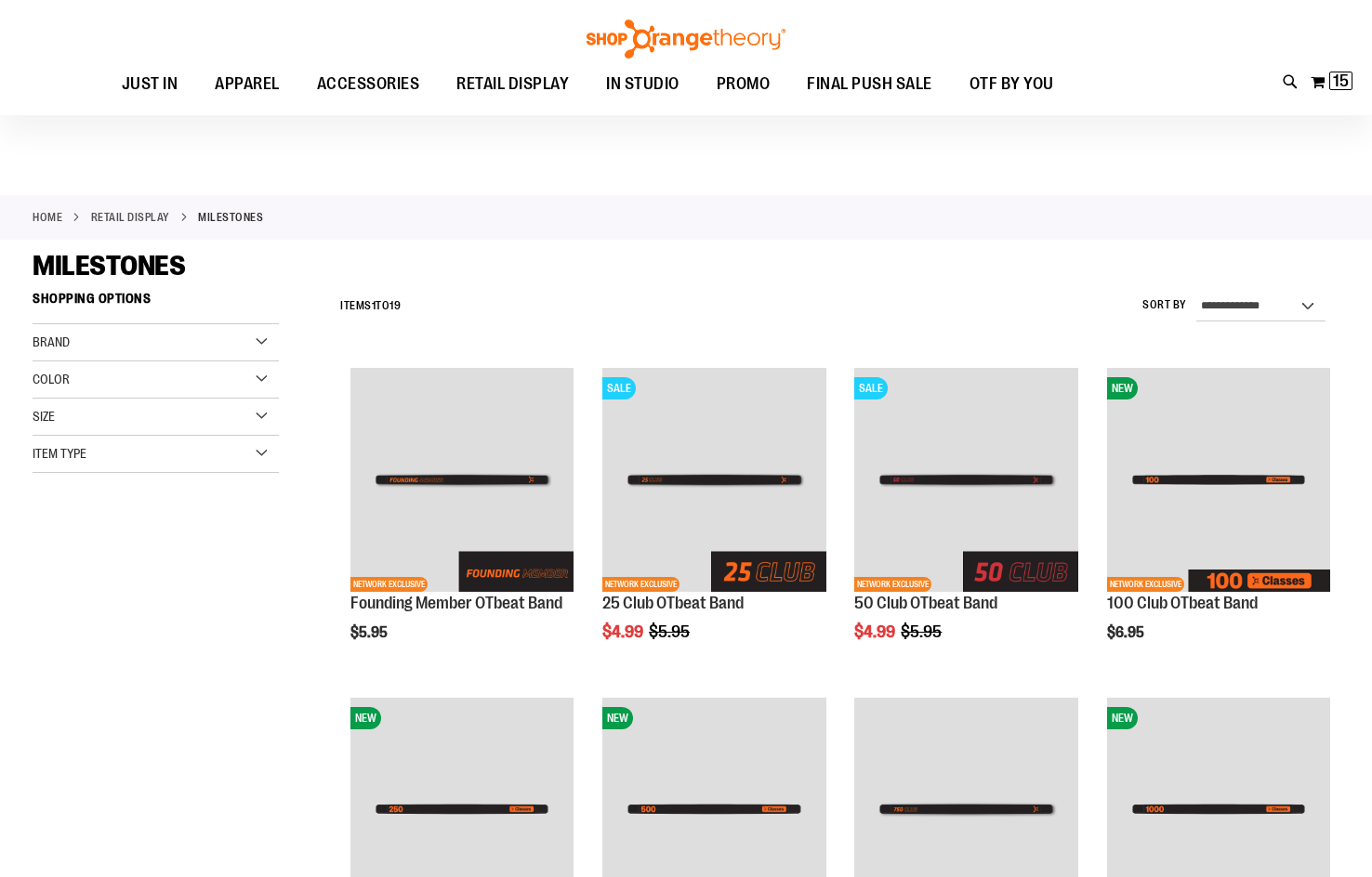
scroll to position [370, 0]
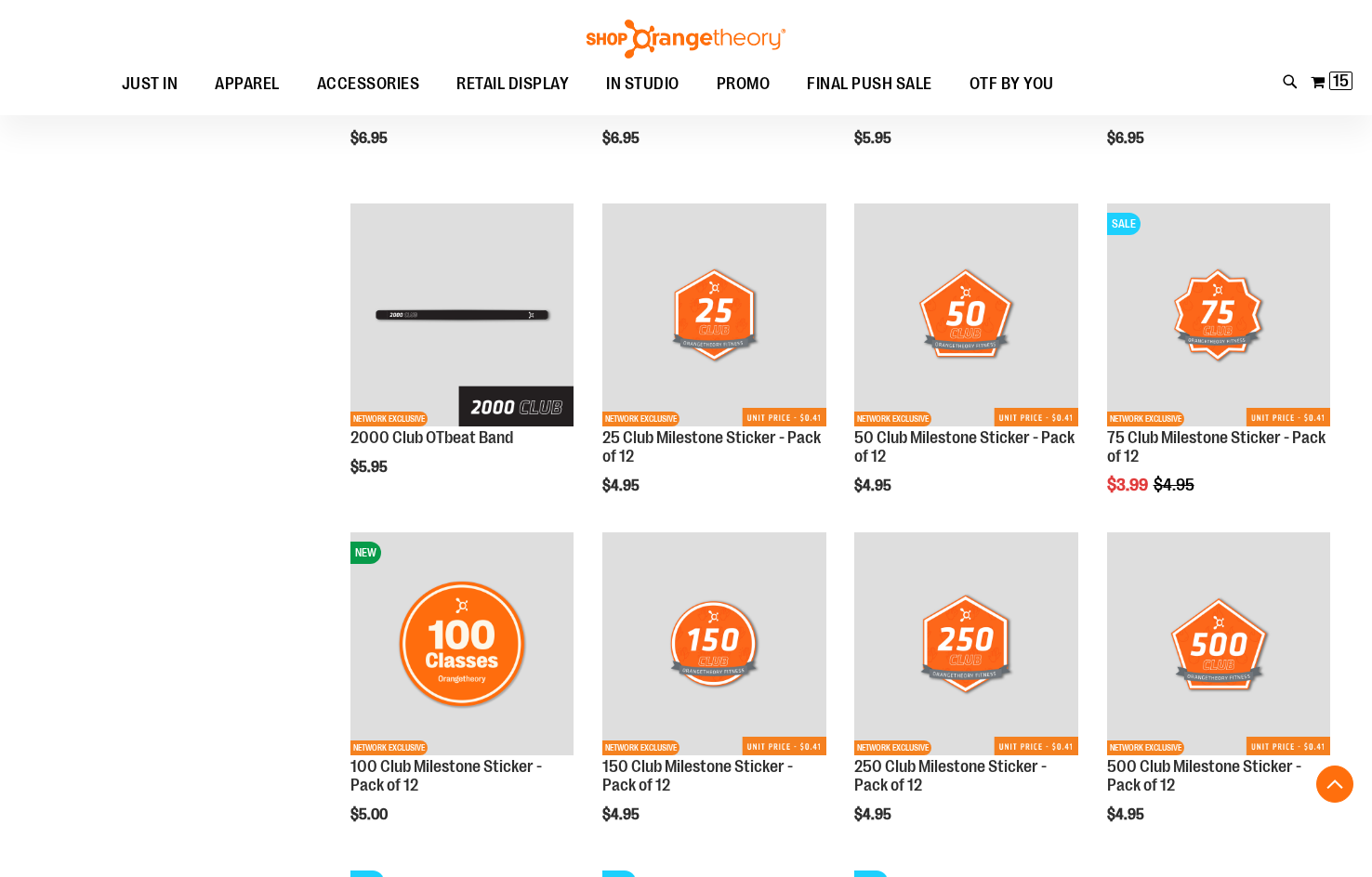
scroll to position [835, 0]
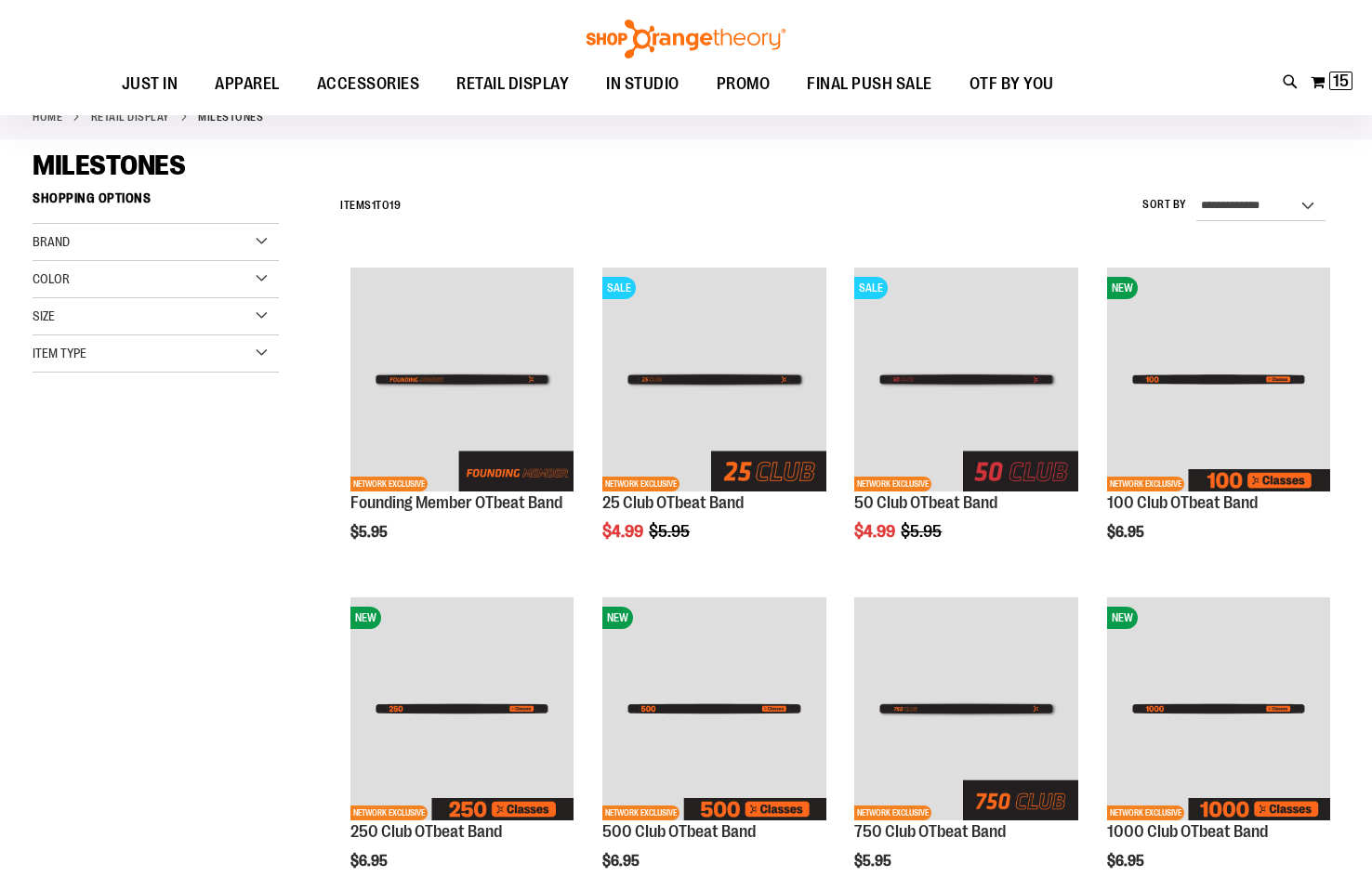
scroll to position [92, 0]
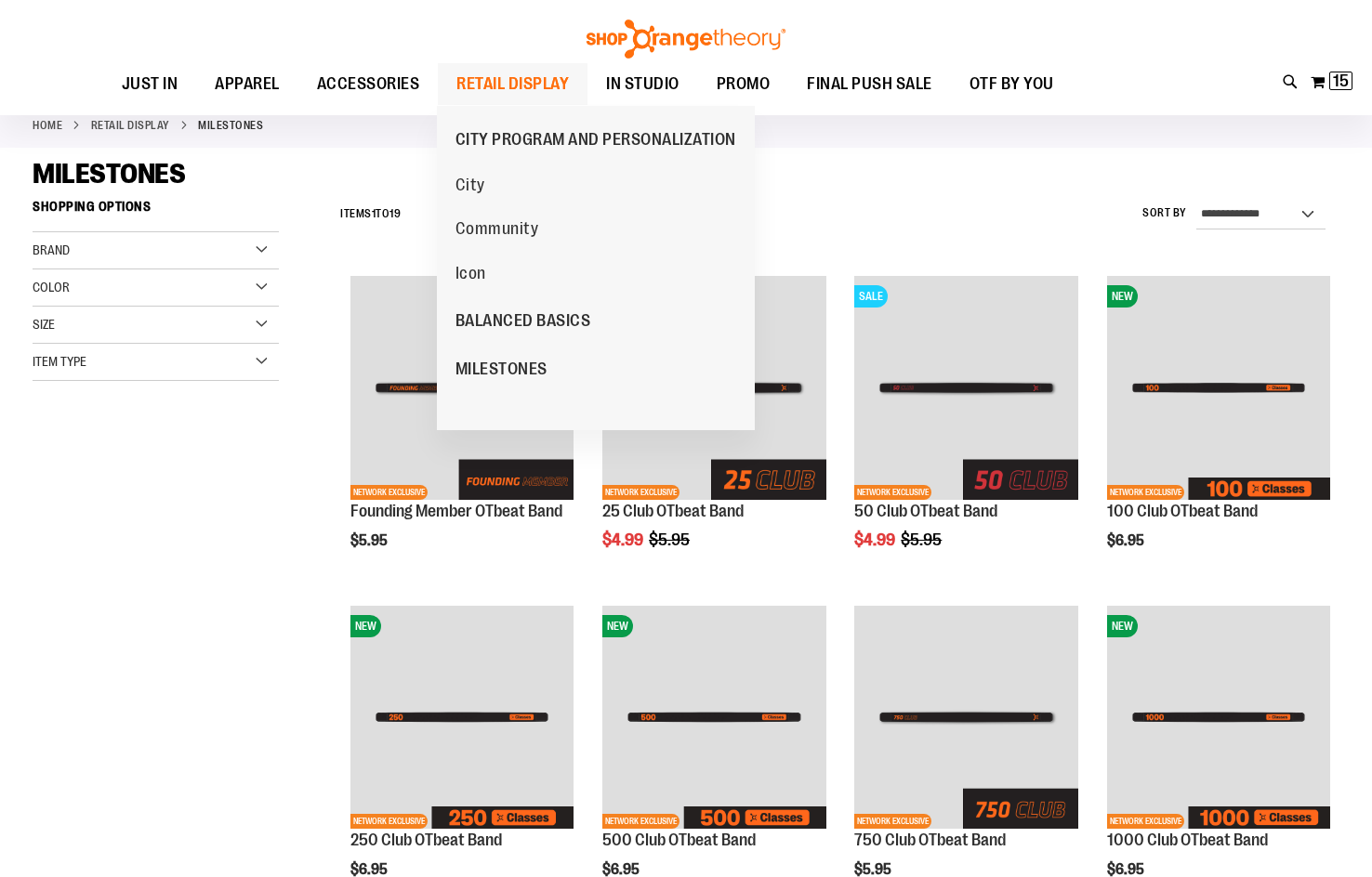
type input "**********"
click at [521, 78] on span "RETAIL DISPLAY" at bounding box center [512, 83] width 113 height 42
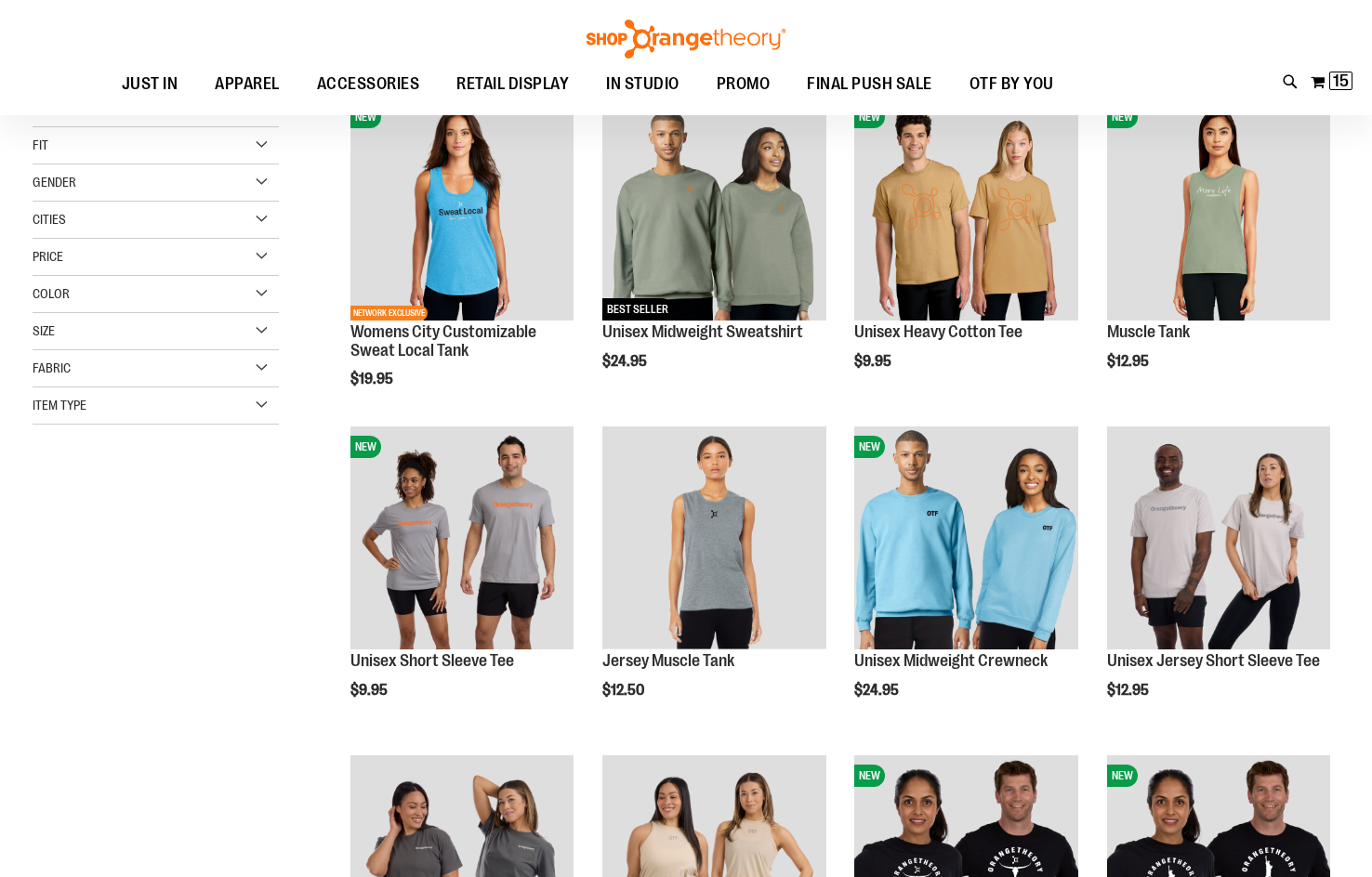
scroll to position [278, 0]
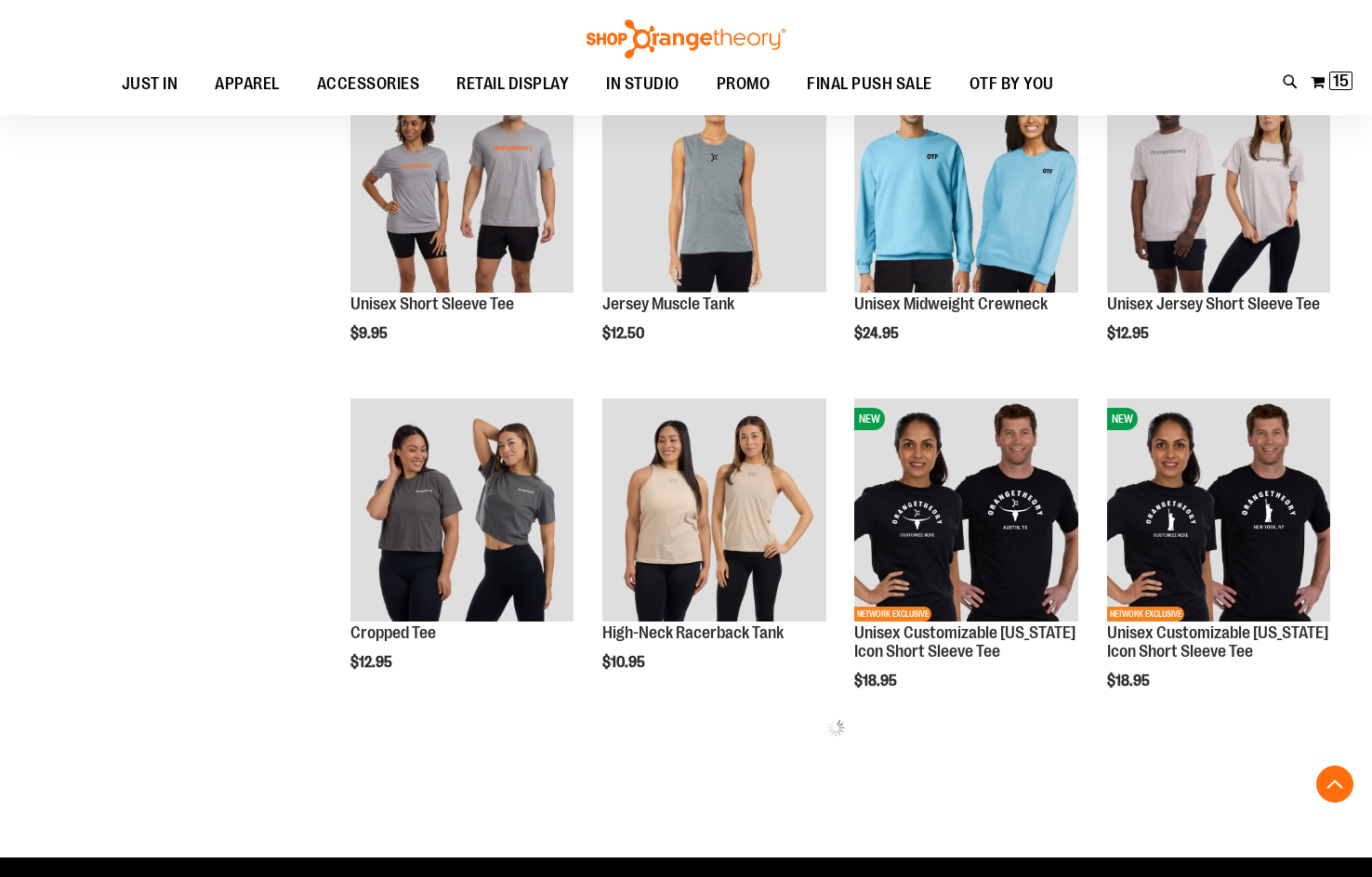
scroll to position [649, 0]
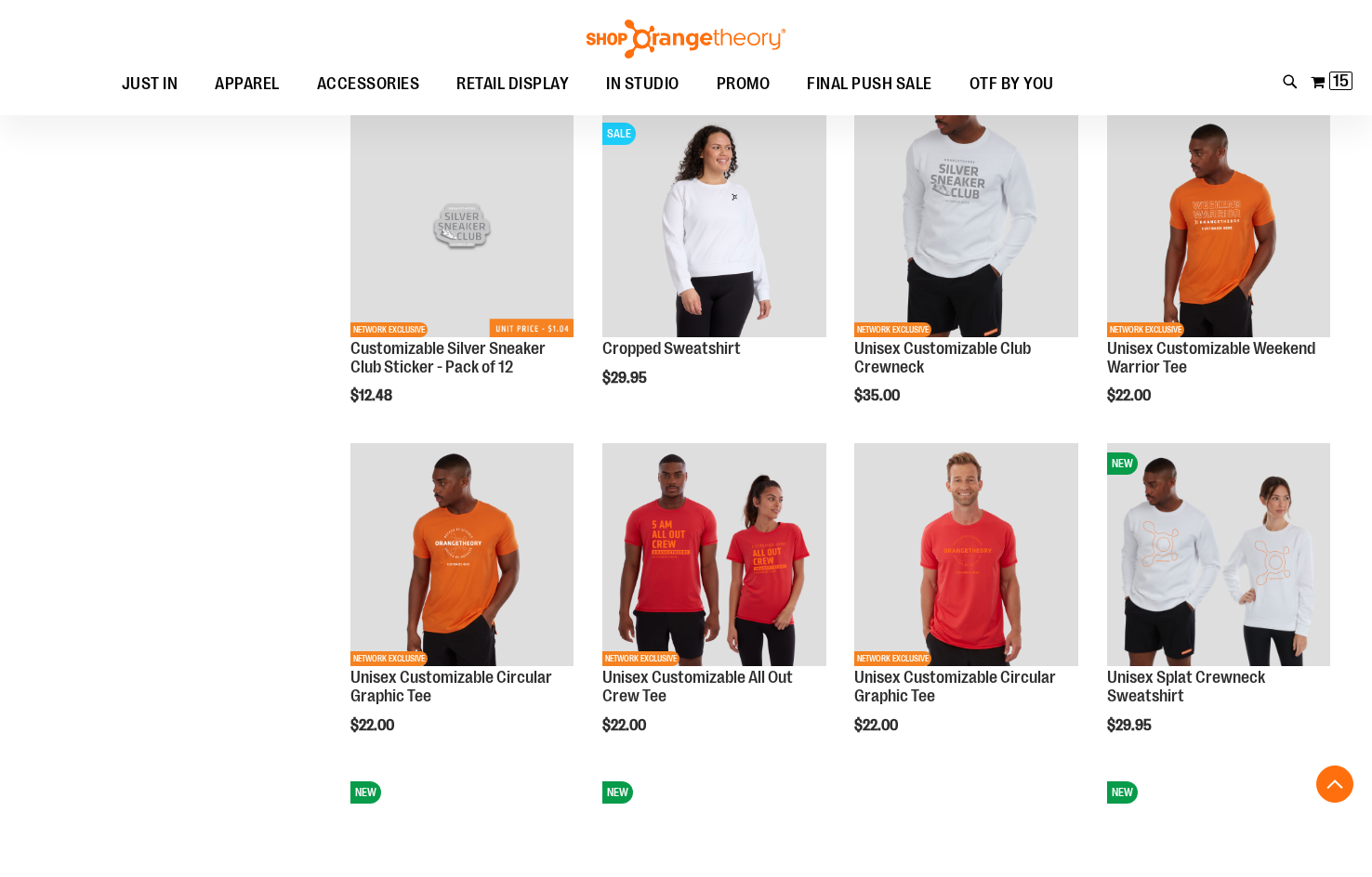
scroll to position [1486, 0]
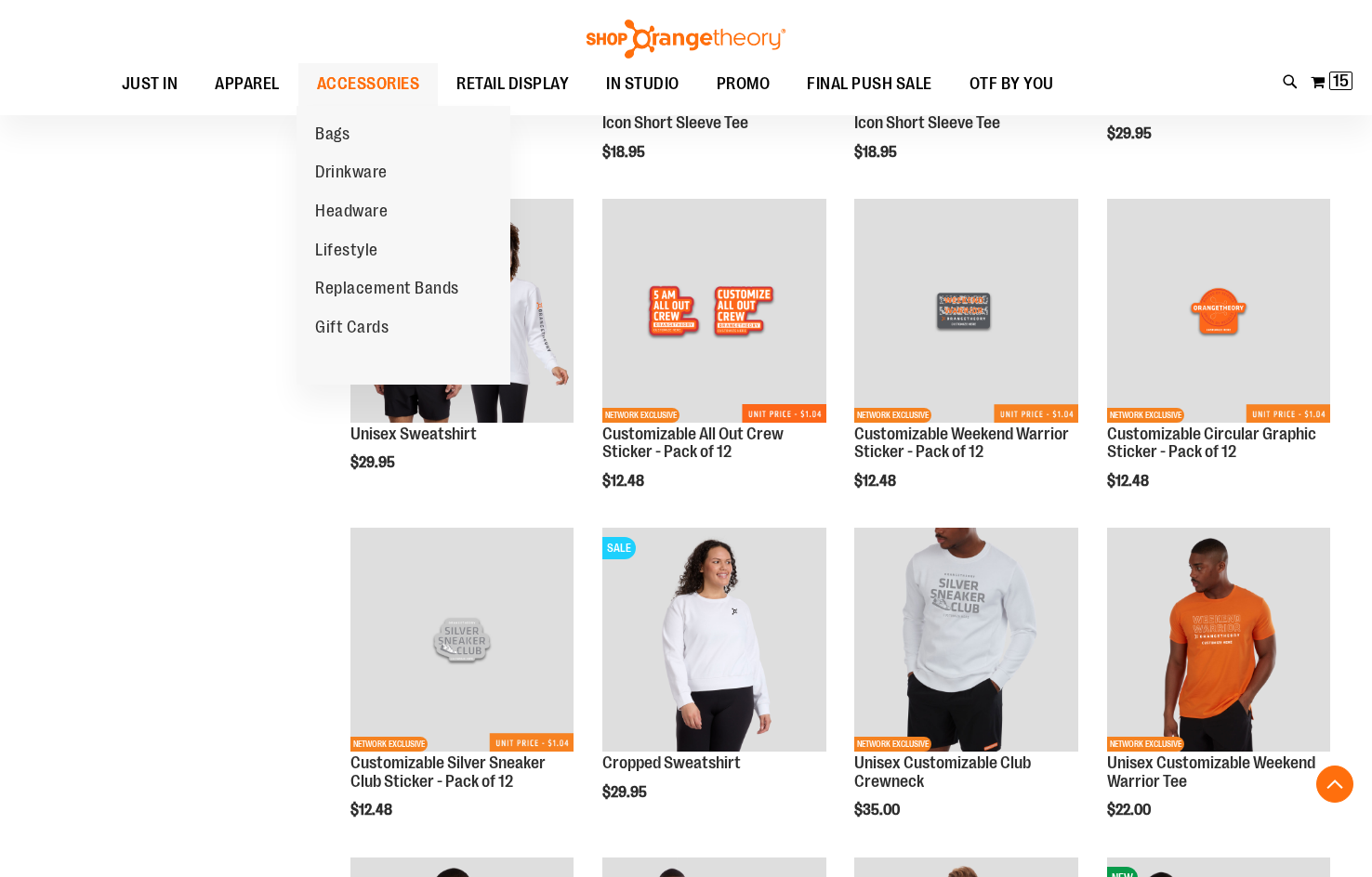
type input "**********"
click at [361, 72] on span "ACCESSORIES" at bounding box center [369, 83] width 103 height 42
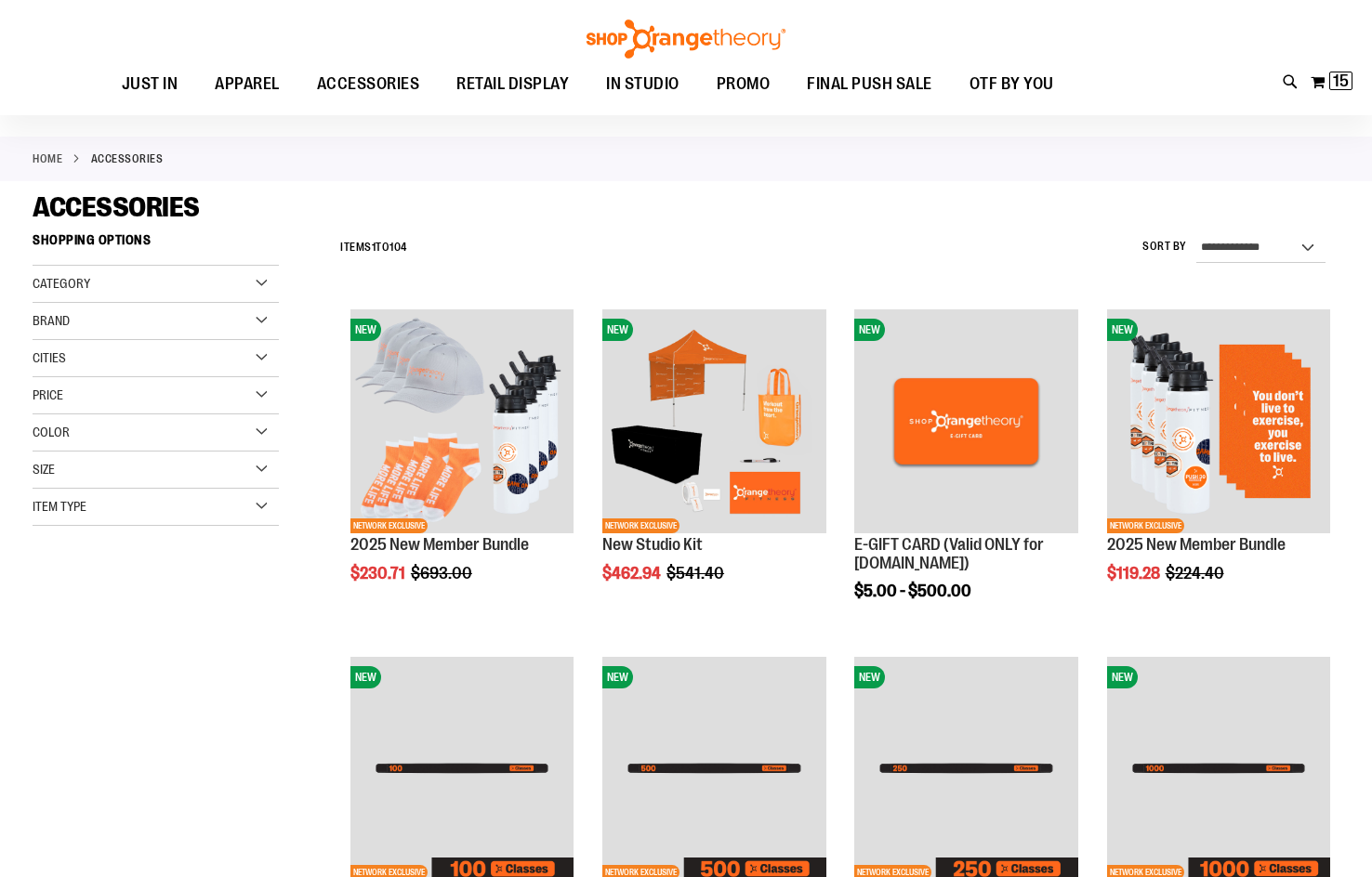
scroll to position [278, 0]
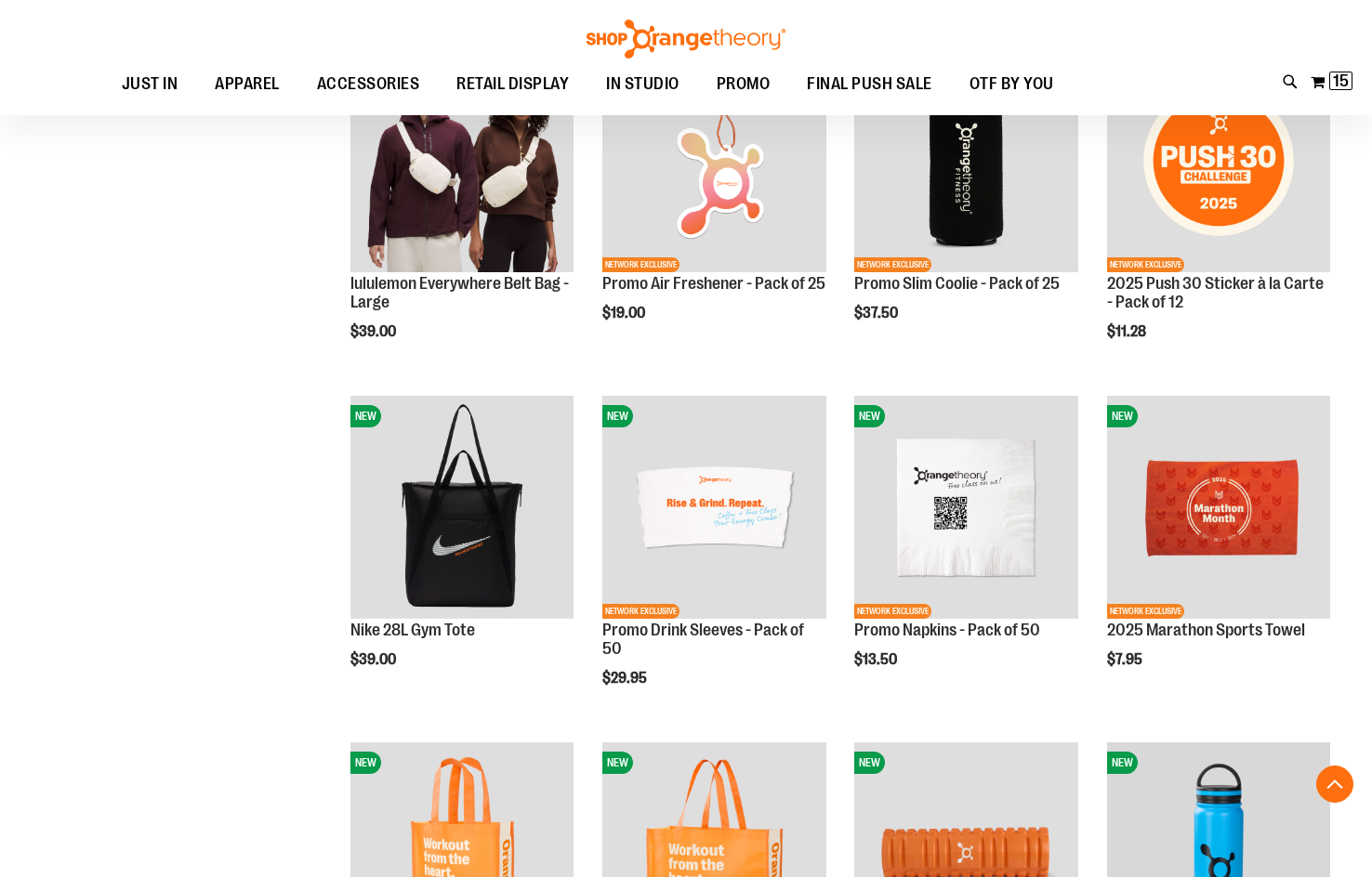
scroll to position [1393, 0]
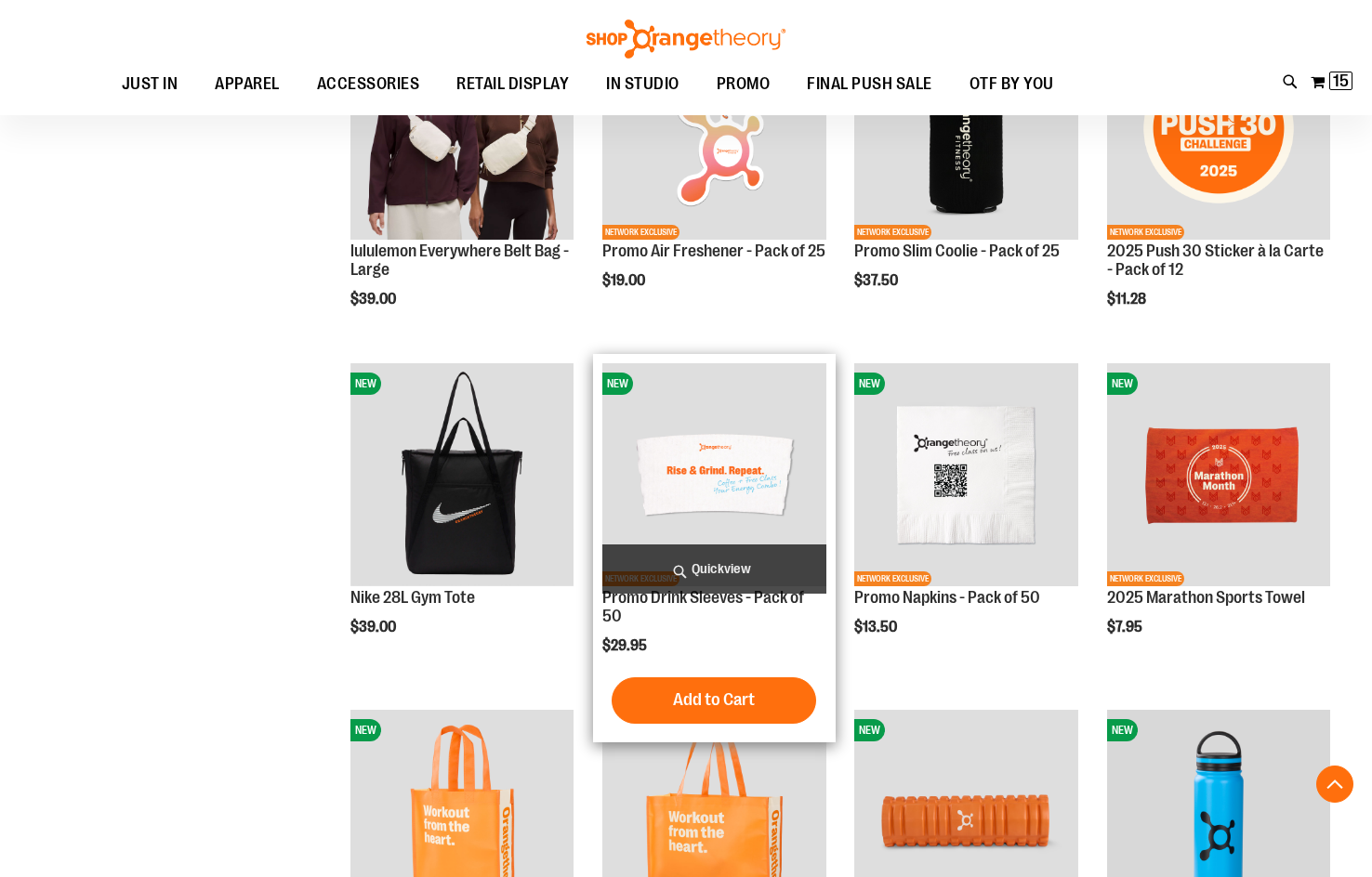
type input "**********"
click at [771, 461] on img "product" at bounding box center [714, 475] width 223 height 223
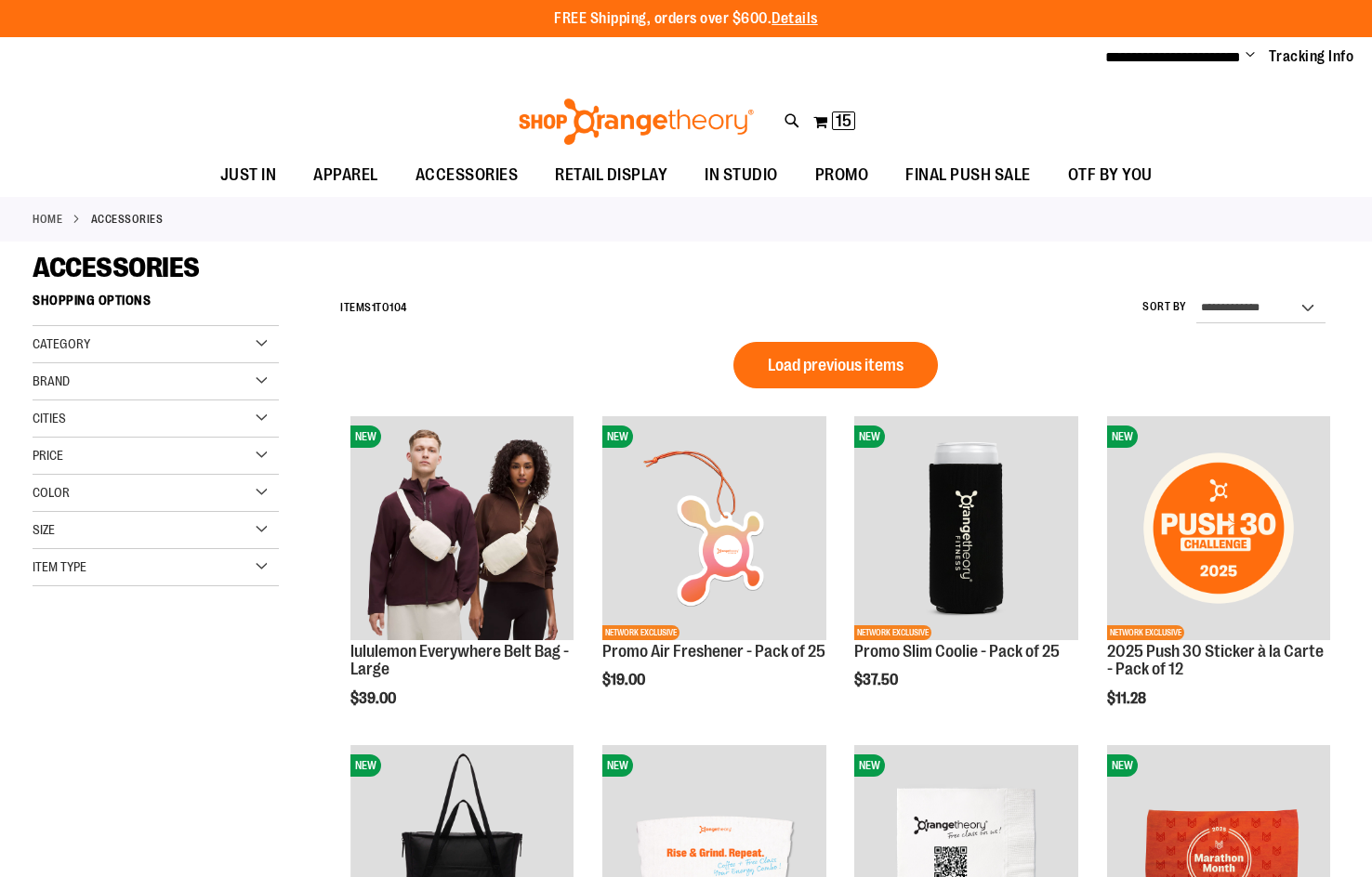
scroll to position [1021, 0]
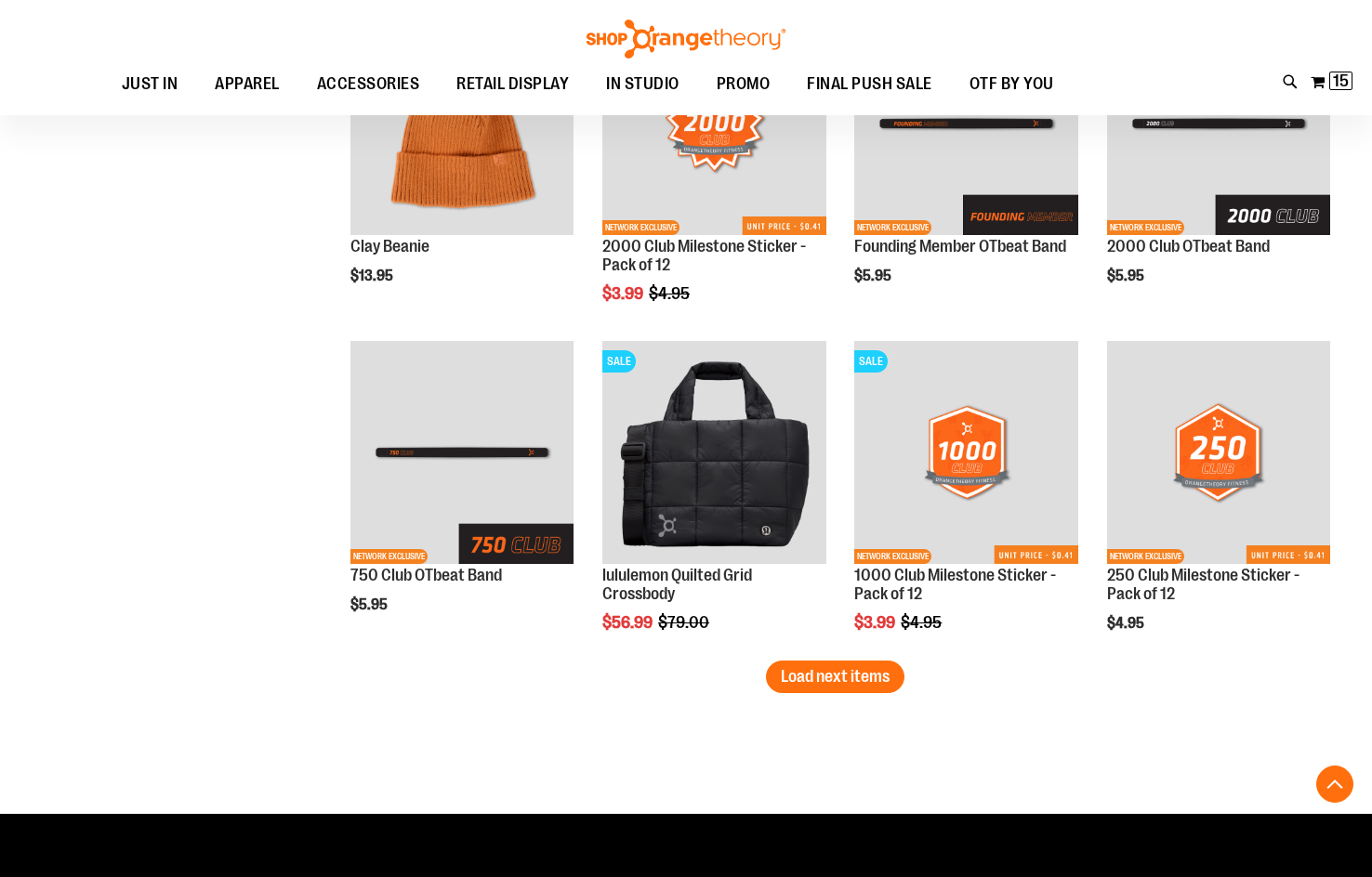
scroll to position [2787, 0]
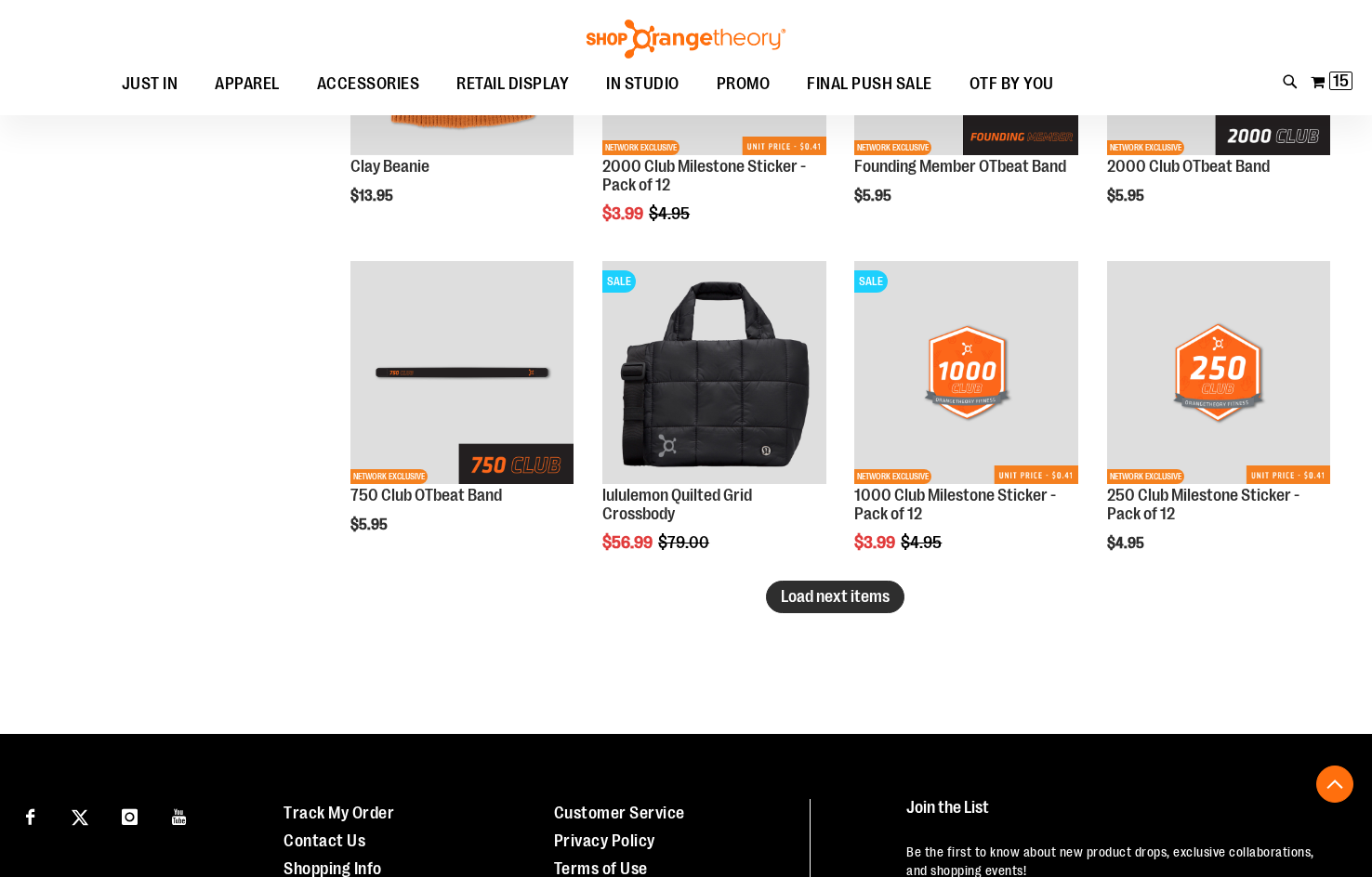
type input "**********"
click at [858, 604] on span "Load next items" at bounding box center [835, 597] width 109 height 19
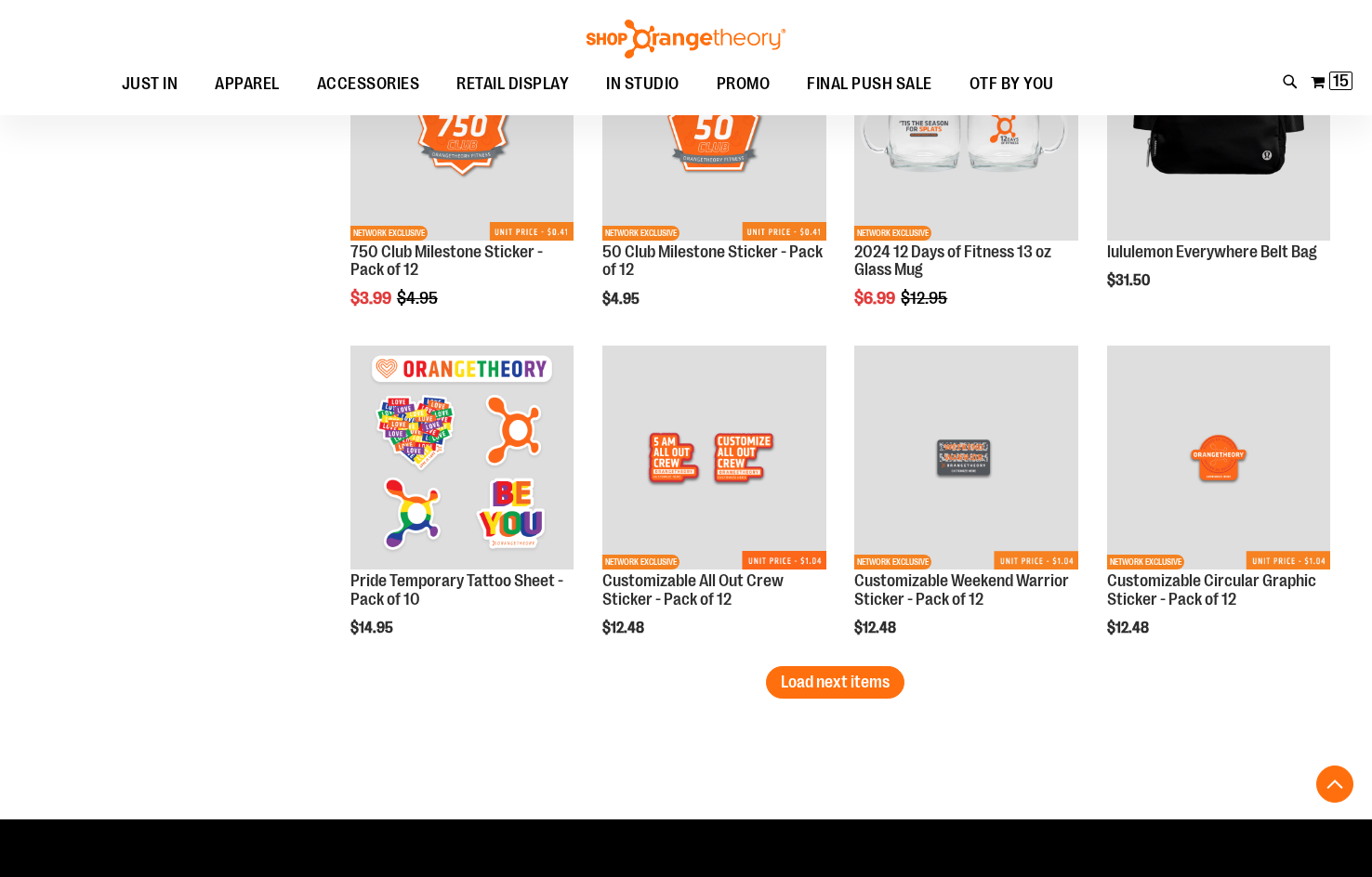
scroll to position [3715, 0]
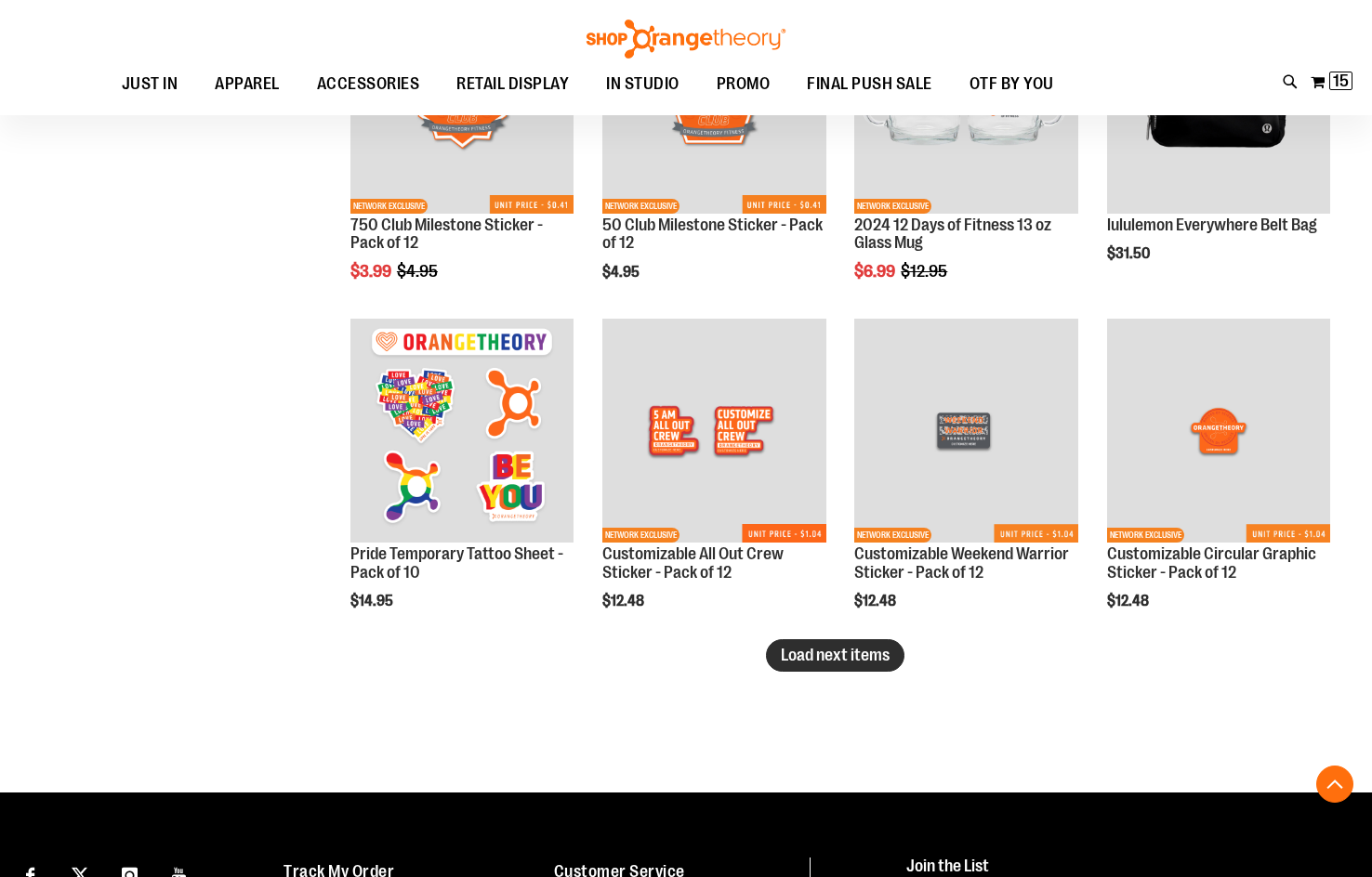
click at [859, 661] on span "Load next items" at bounding box center [835, 655] width 109 height 19
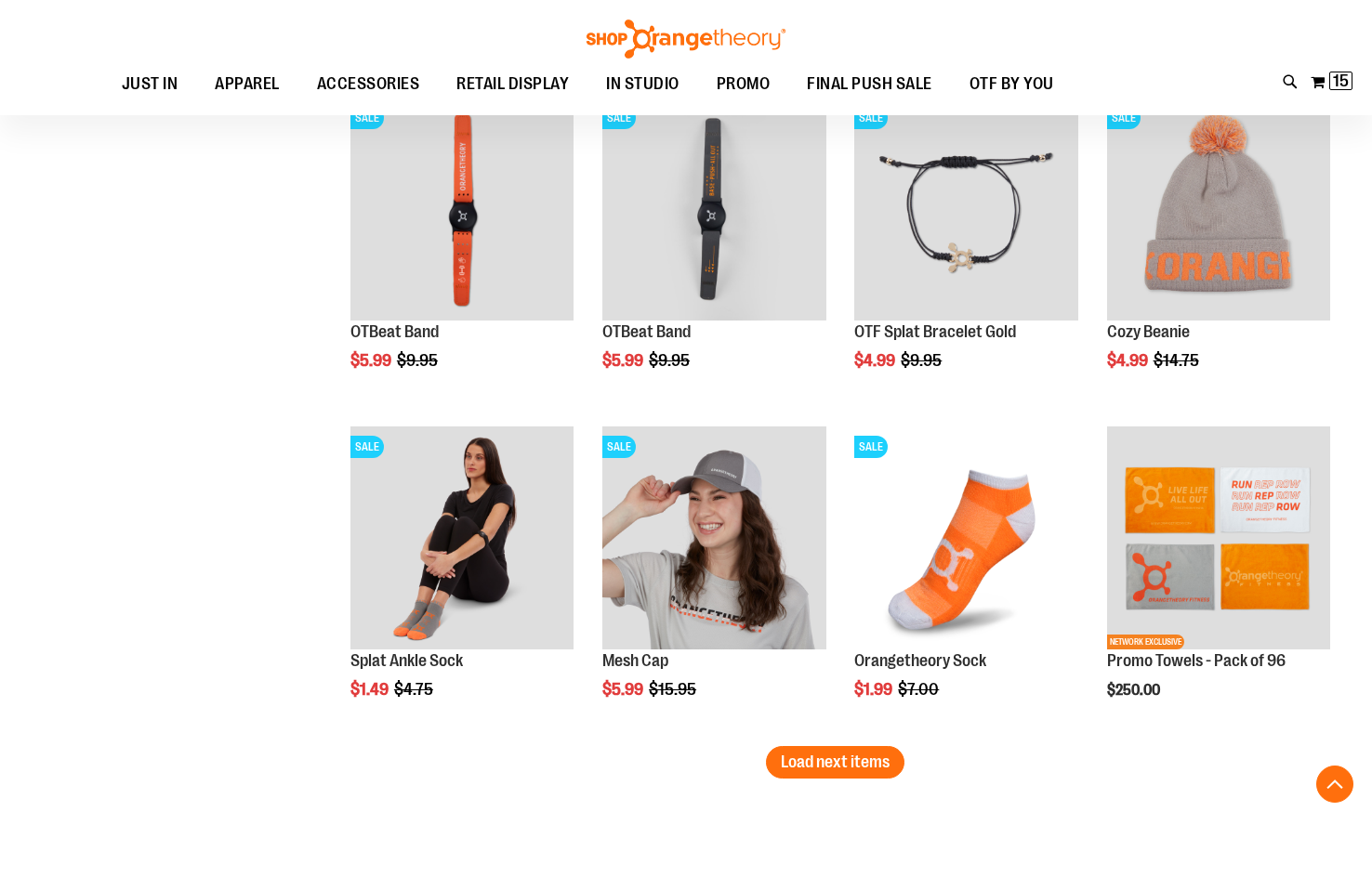
scroll to position [4645, 0]
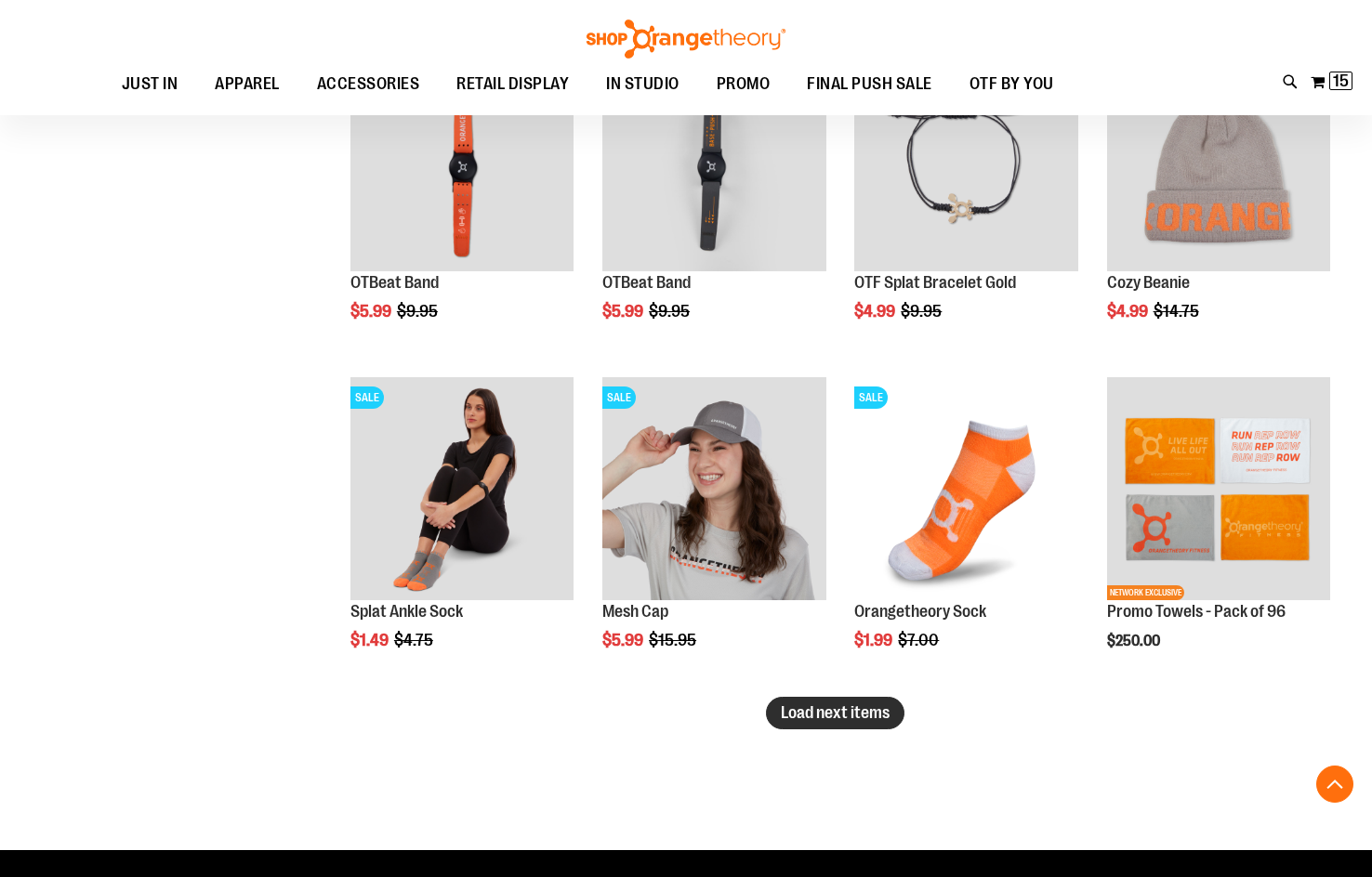
click at [817, 711] on span "Load next items" at bounding box center [835, 713] width 109 height 19
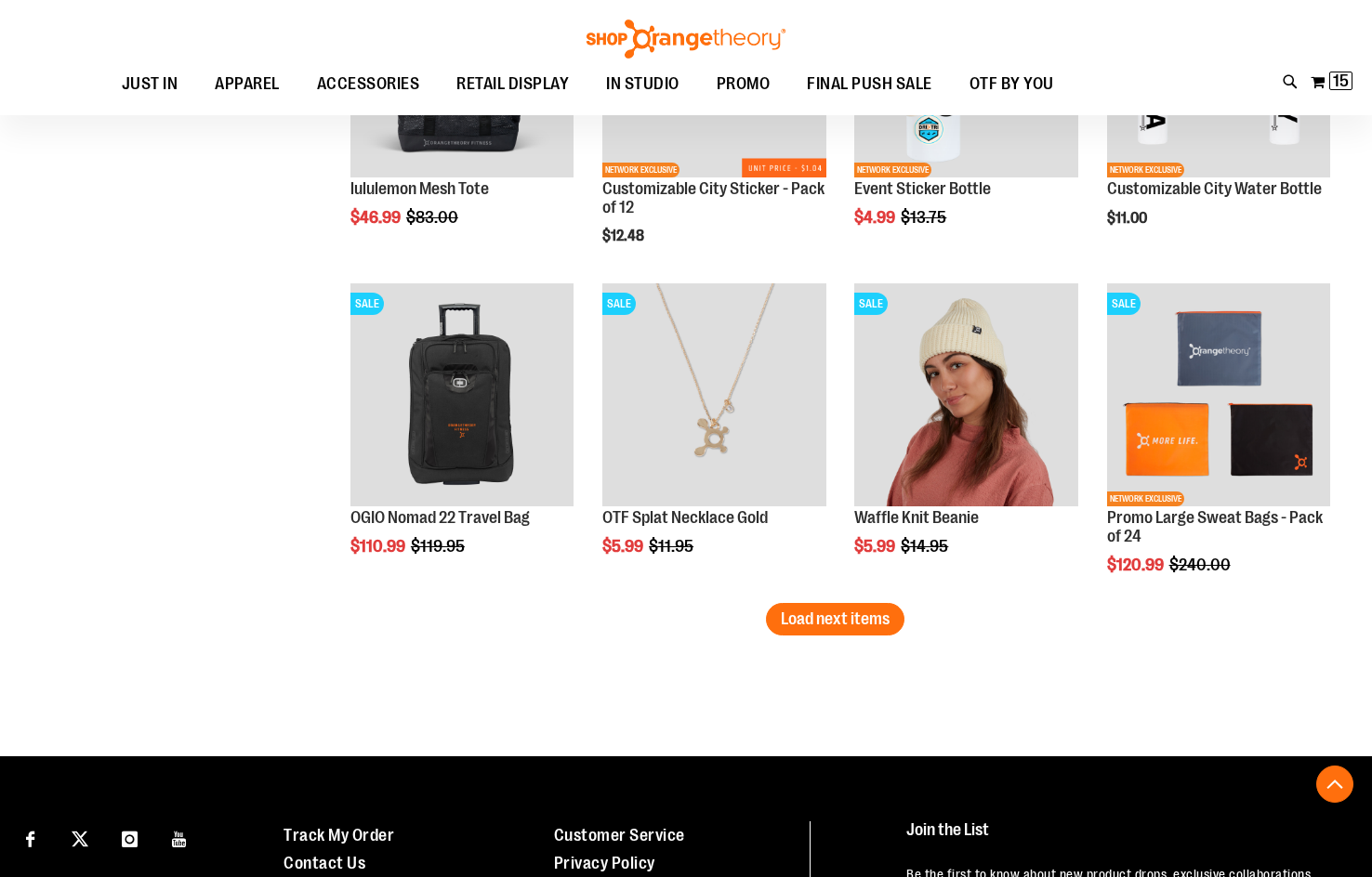
scroll to position [5759, 0]
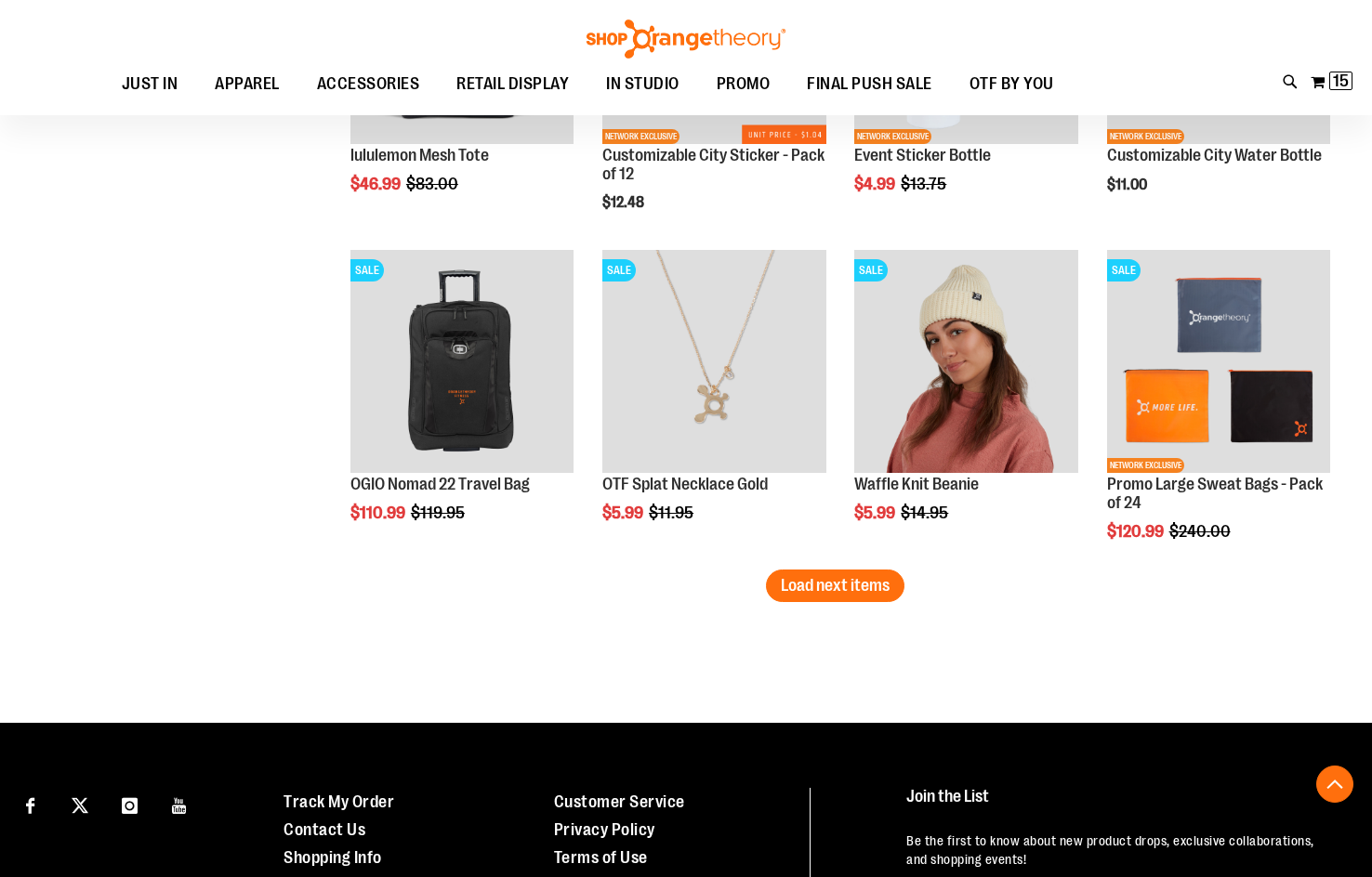
drag, startPoint x: 829, startPoint y: 593, endPoint x: 817, endPoint y: 595, distance: 12.2
click at [828, 593] on span "Load next items" at bounding box center [835, 585] width 109 height 19
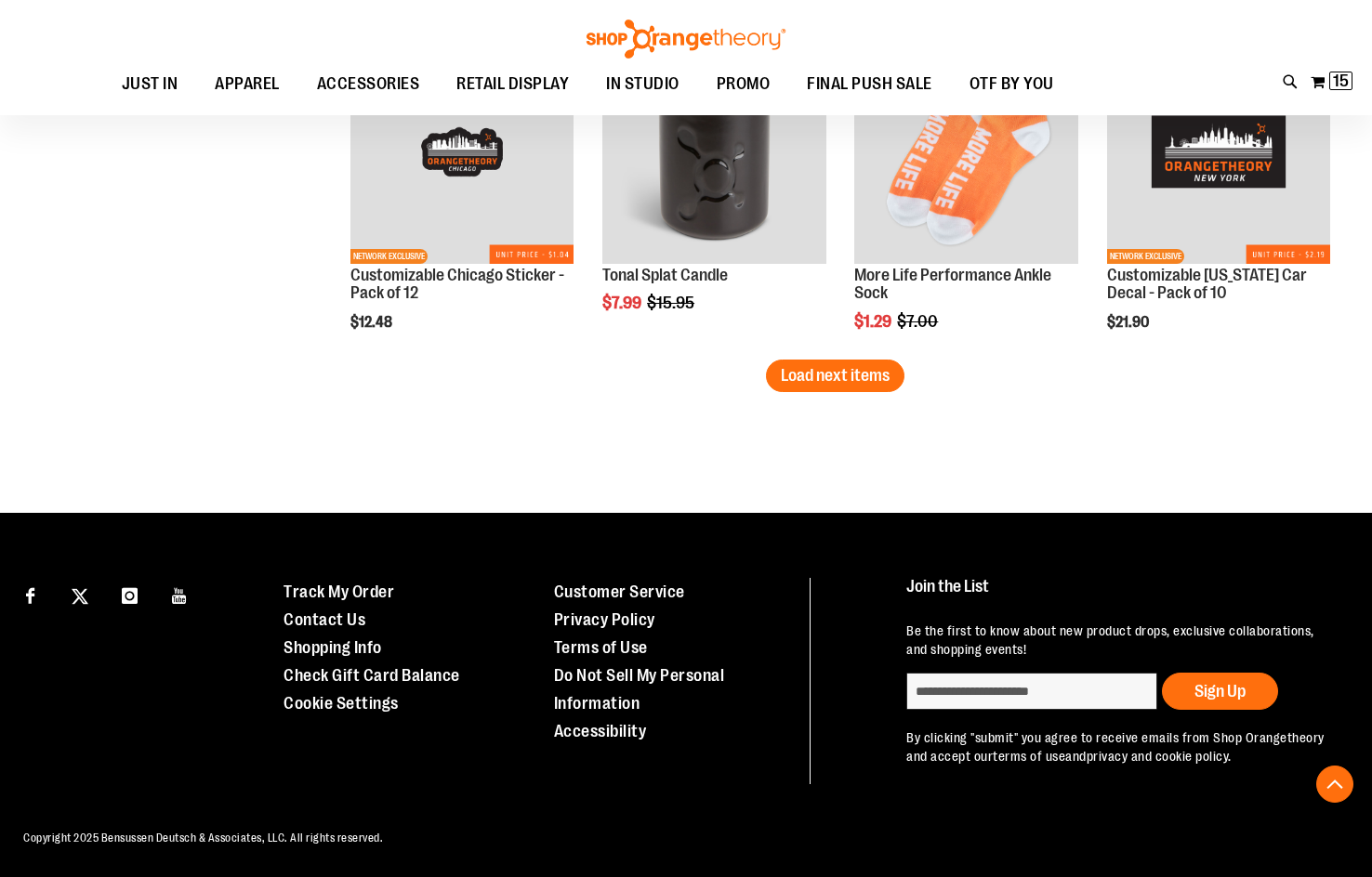
scroll to position [6958, 0]
